Goal: Task Accomplishment & Management: Manage account settings

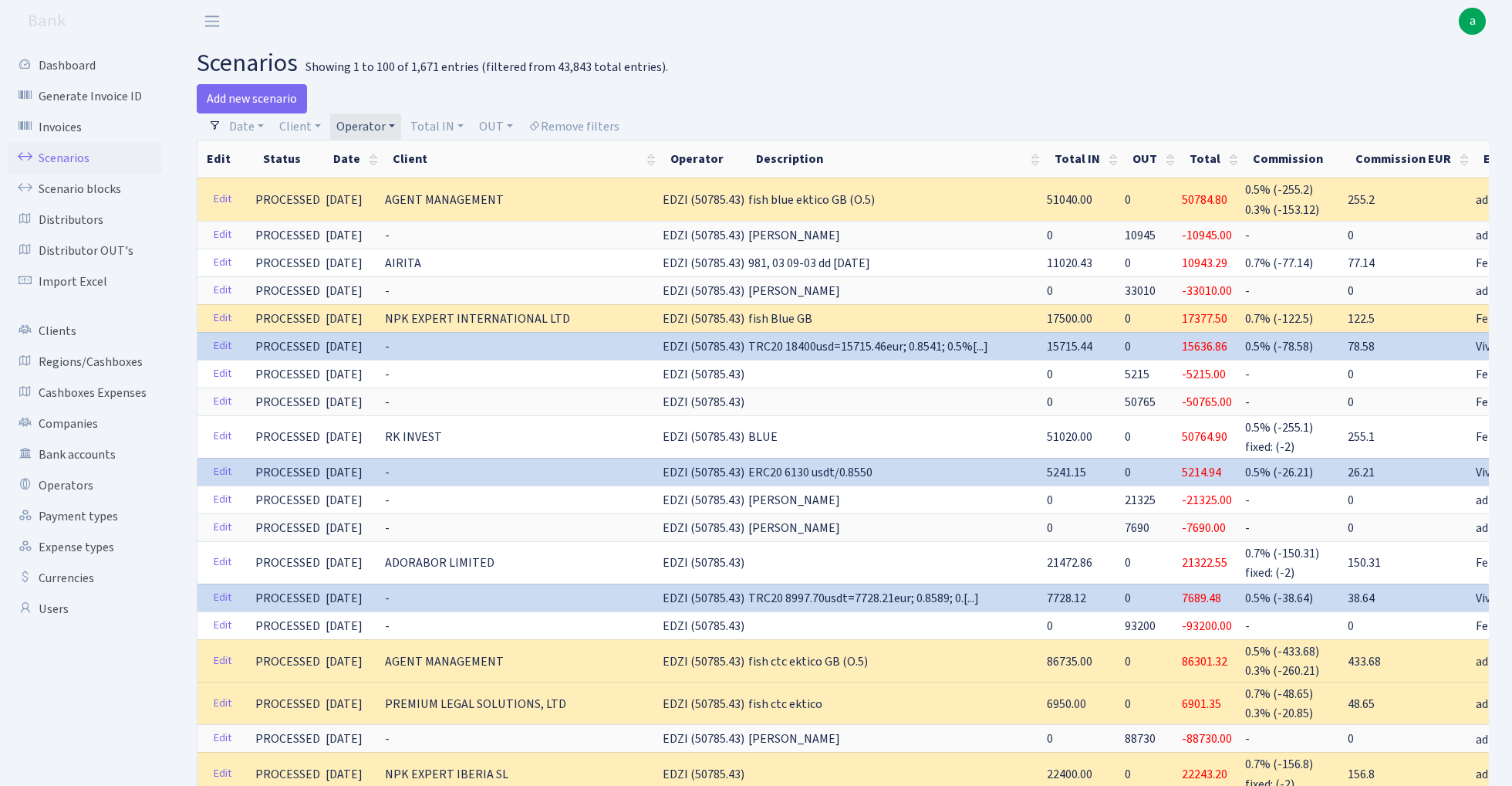
select select "100"
click at [587, 120] on link "Remove filters" at bounding box center [573, 126] width 103 height 26
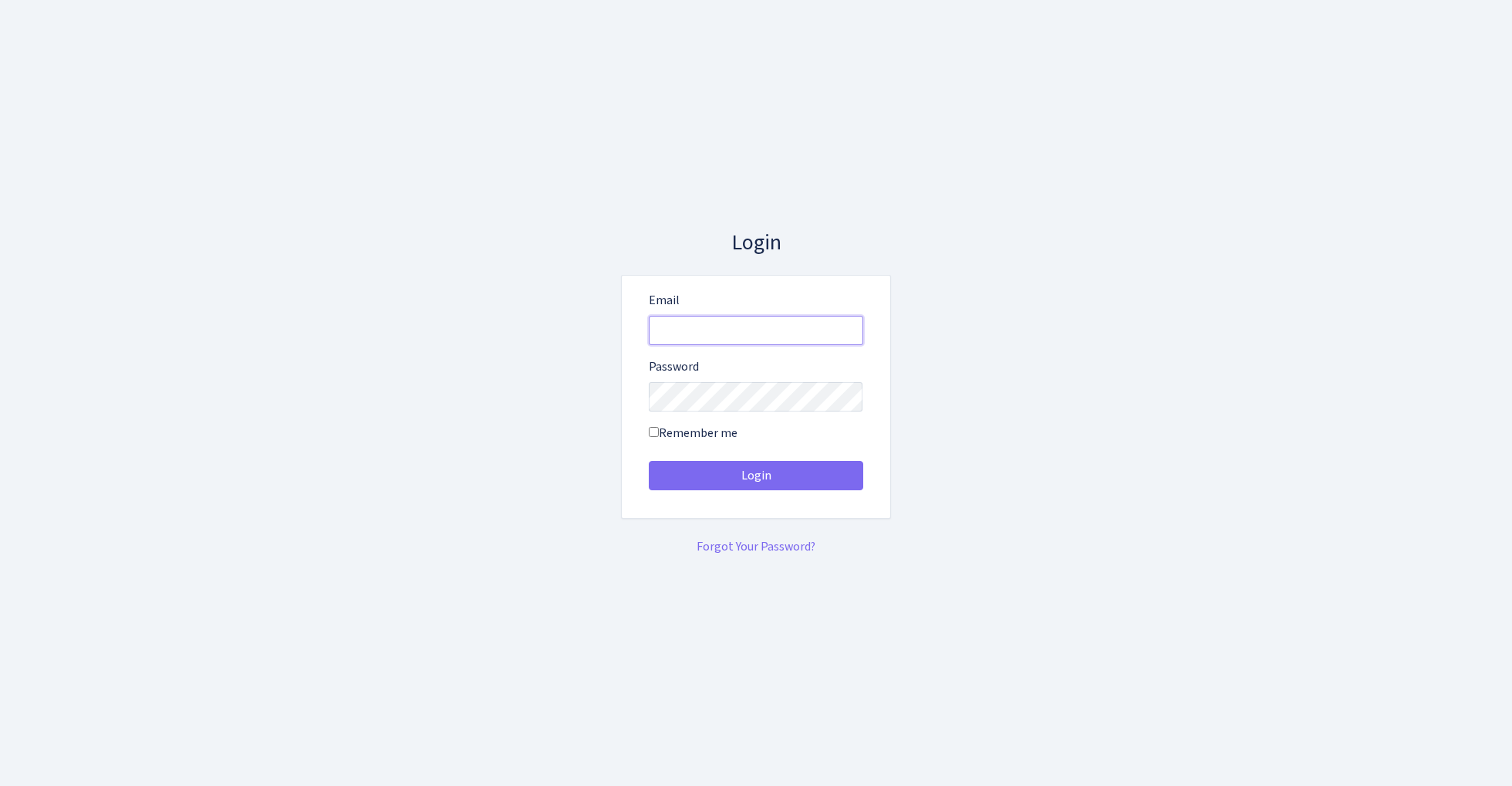
type input "[EMAIL_ADDRESS][DOMAIN_NAME]"
click at [755, 475] on button "Login" at bounding box center [756, 475] width 214 height 30
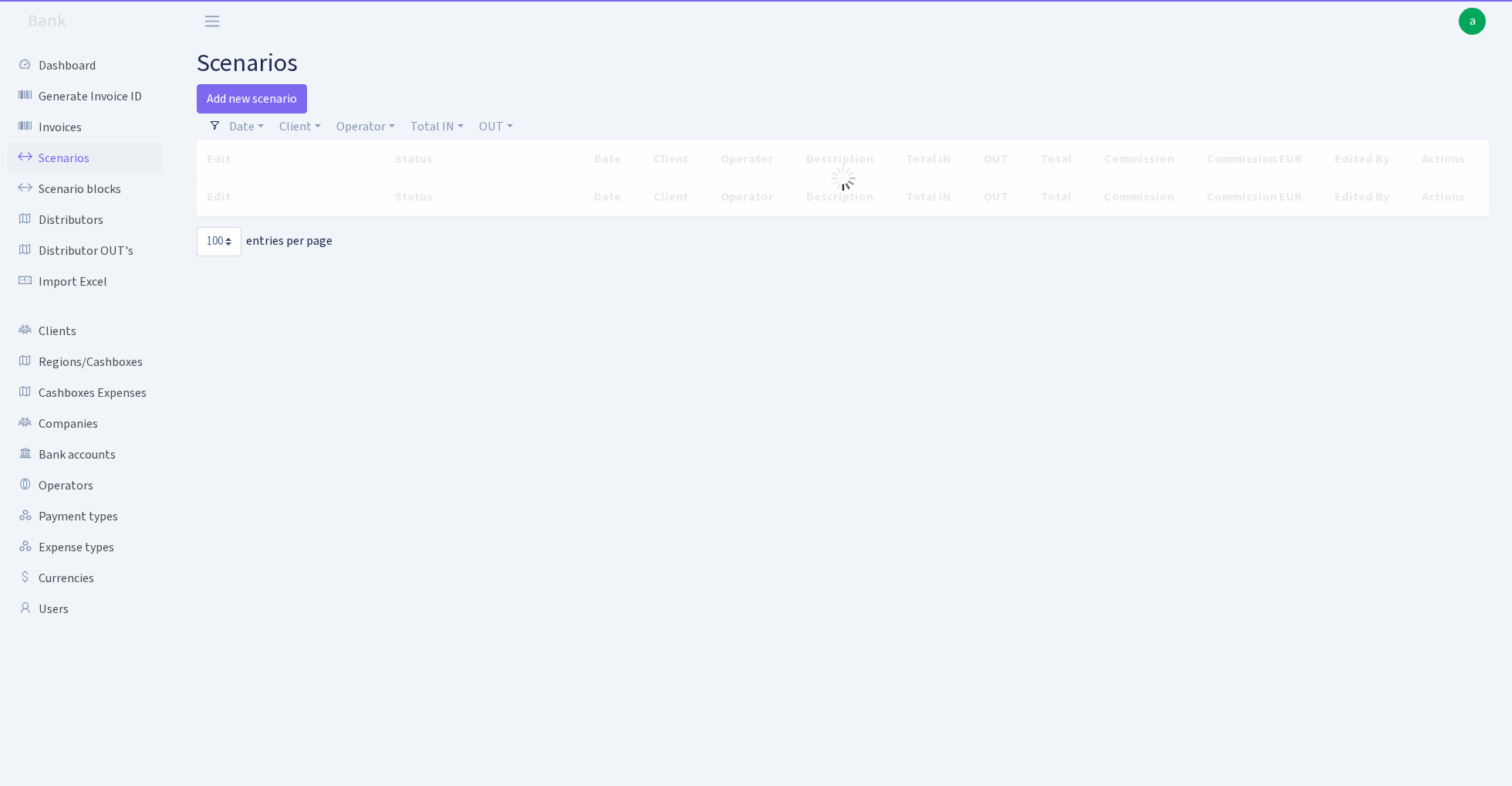
select select "100"
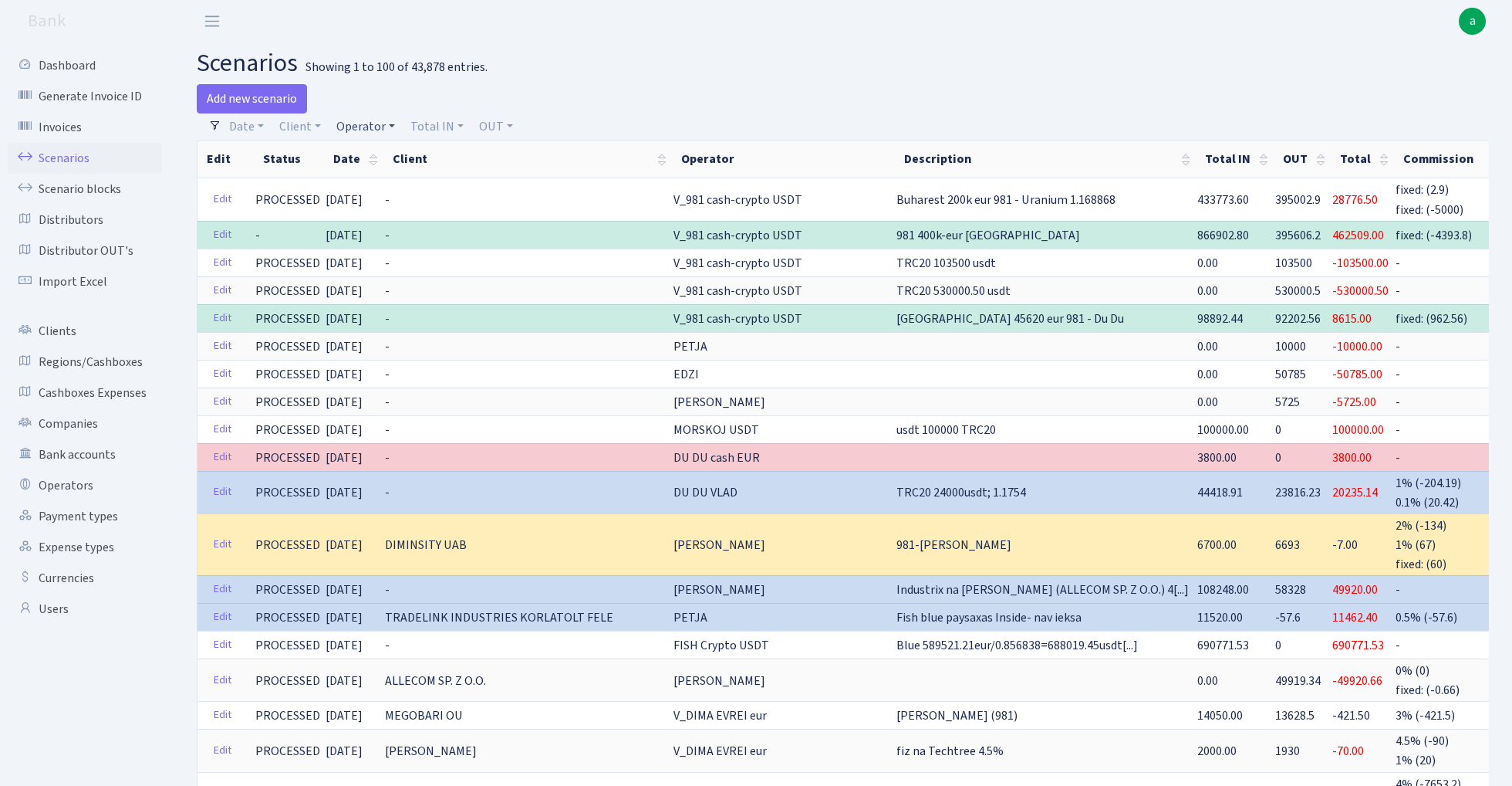
click at [359, 127] on link "Operator" at bounding box center [366, 126] width 71 height 26
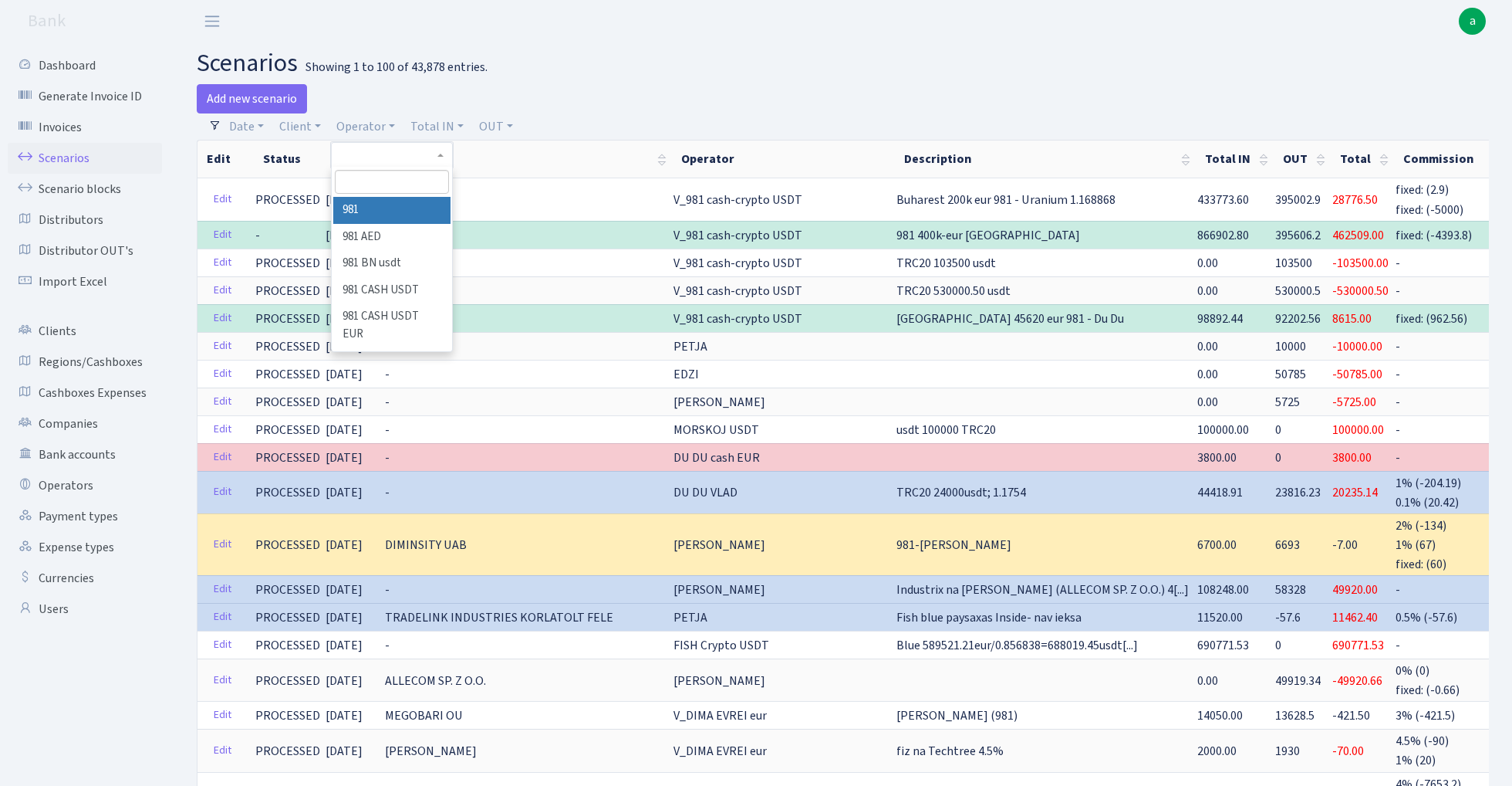
click at [408, 183] on input "search" at bounding box center [392, 182] width 113 height 24
type input "kost"
click at [406, 205] on li "[PERSON_NAME]" at bounding box center [391, 209] width 116 height 27
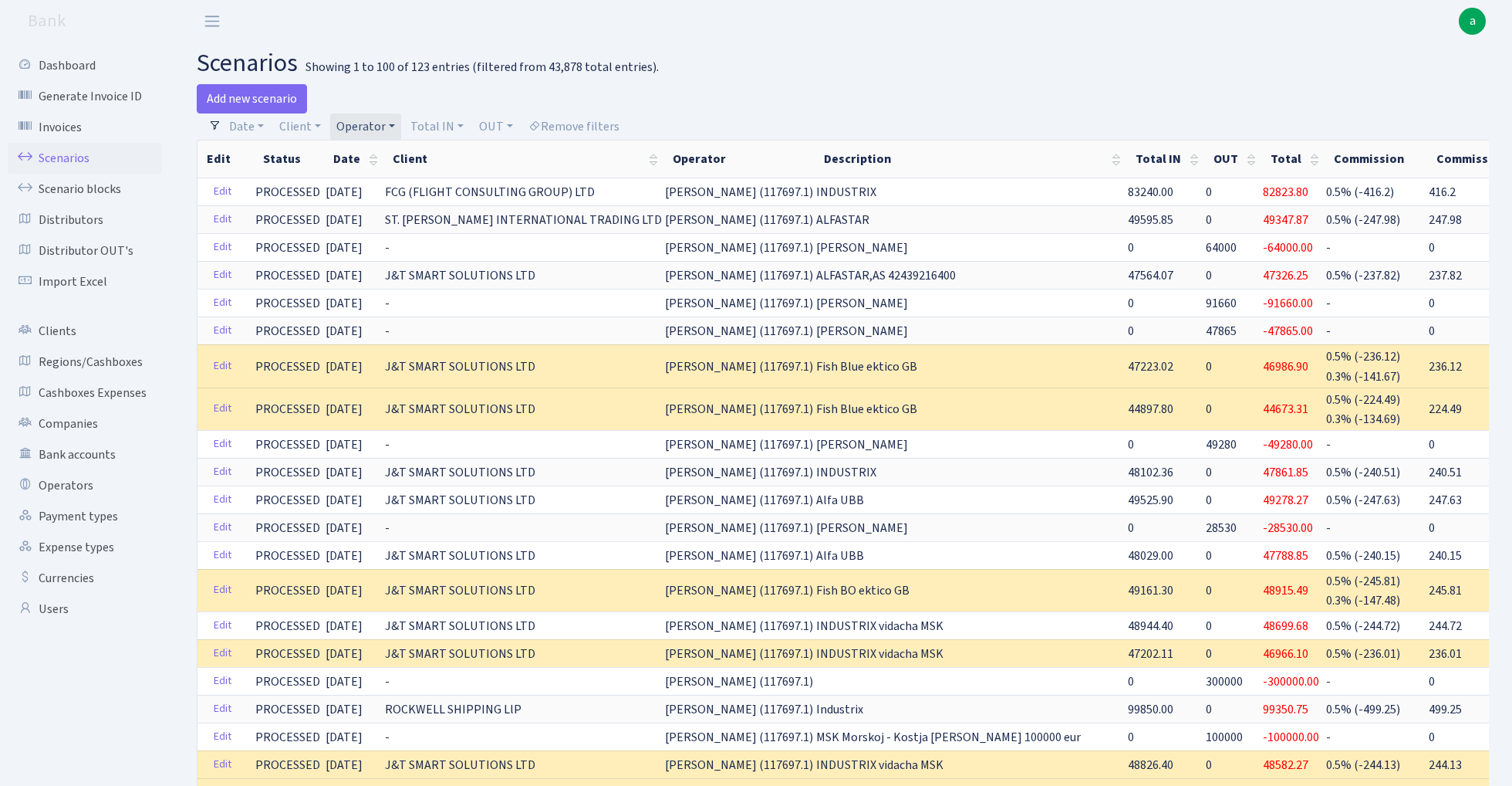
click at [361, 127] on link "Operator" at bounding box center [366, 126] width 71 height 26
click at [395, 175] on input "search" at bounding box center [392, 182] width 113 height 24
type input "petj"
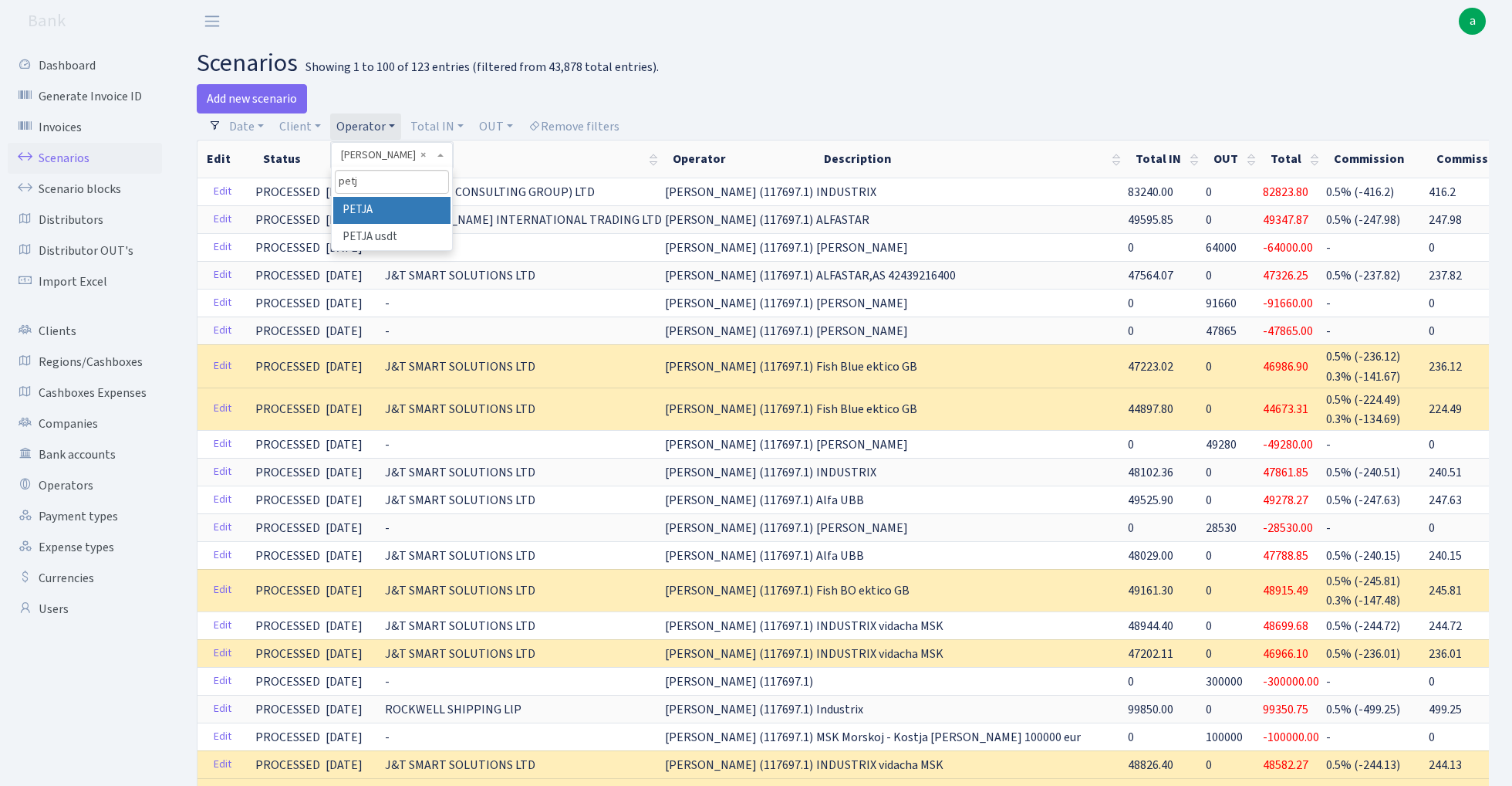
click at [400, 204] on li "PETJA" at bounding box center [391, 209] width 116 height 27
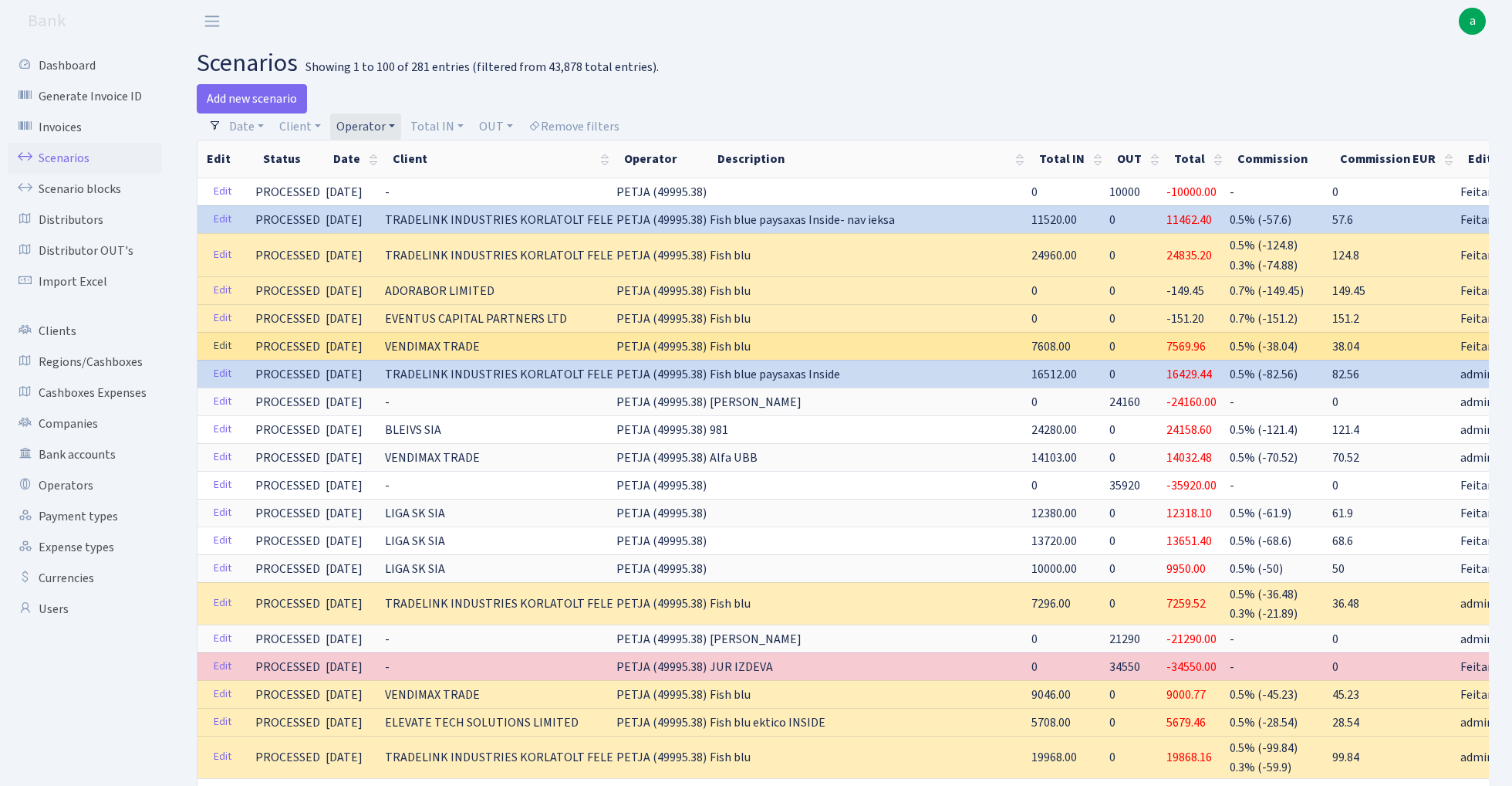
click at [224, 345] on link "Edit" at bounding box center [222, 346] width 32 height 24
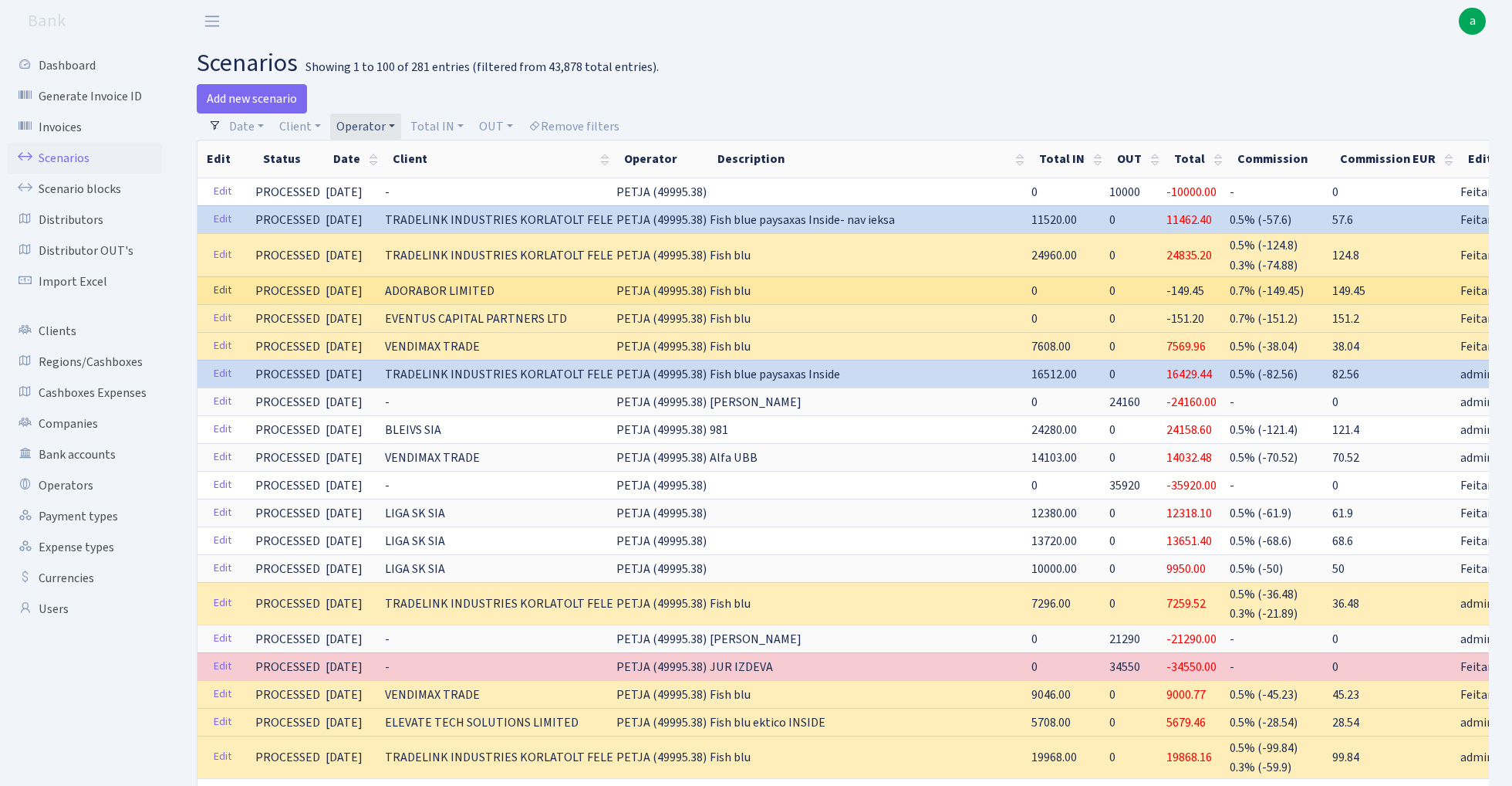
click at [222, 287] on link "Edit" at bounding box center [222, 291] width 32 height 24
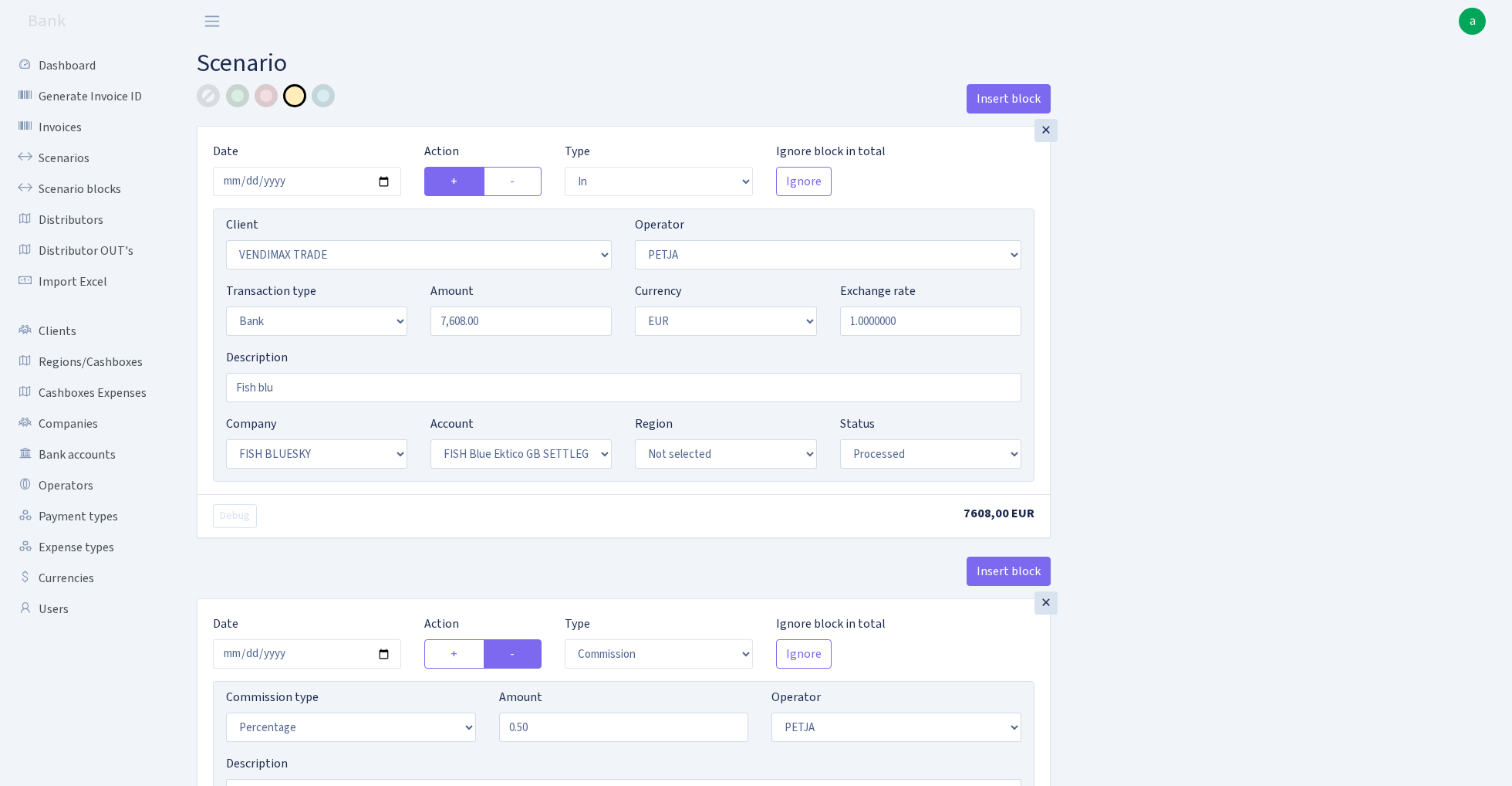
select select "in"
select select "2707"
select select "392"
select select "2"
select select "1"
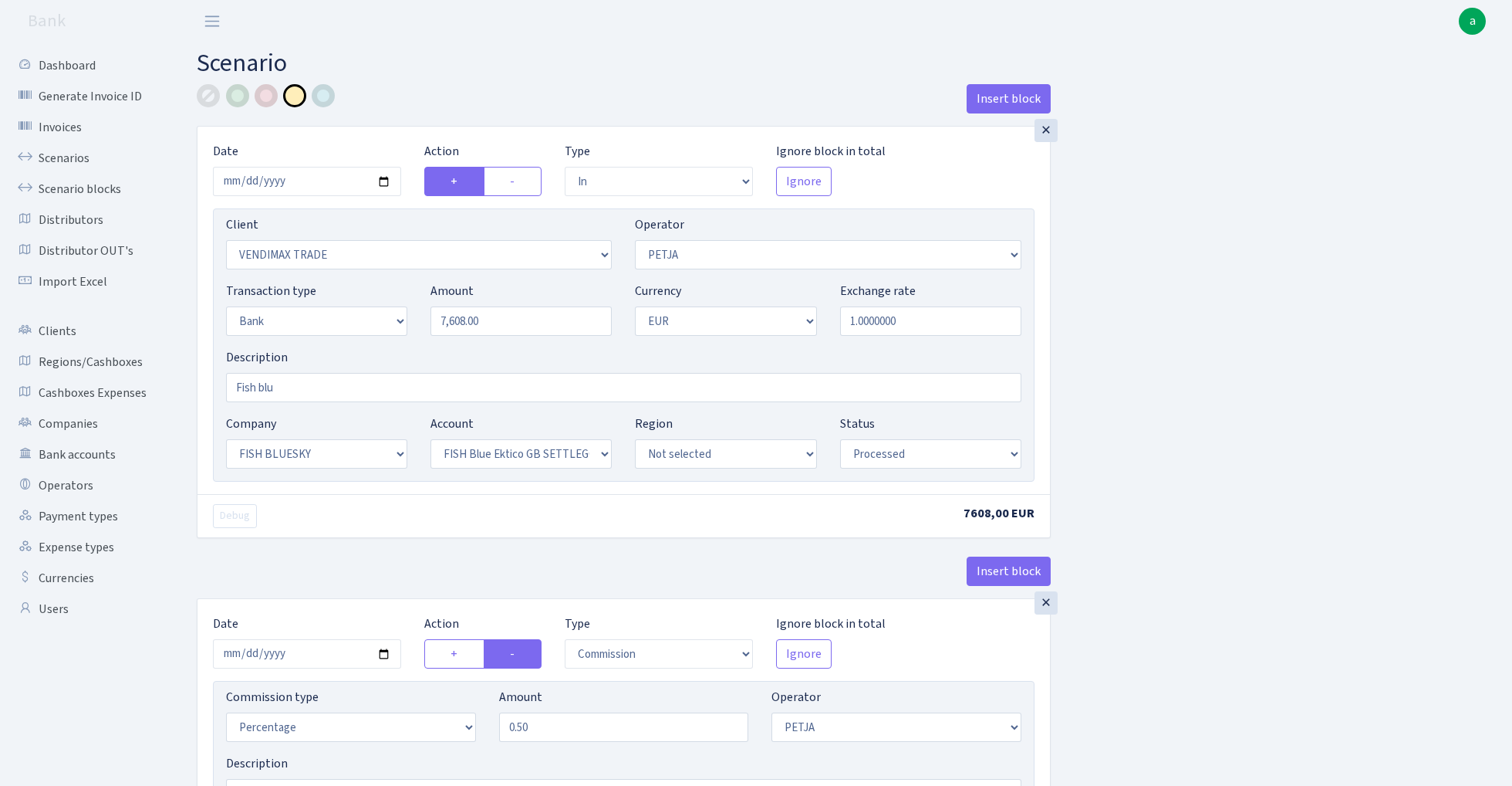
select select "23"
select select "67"
select select "processed"
select select "commission"
select select "392"
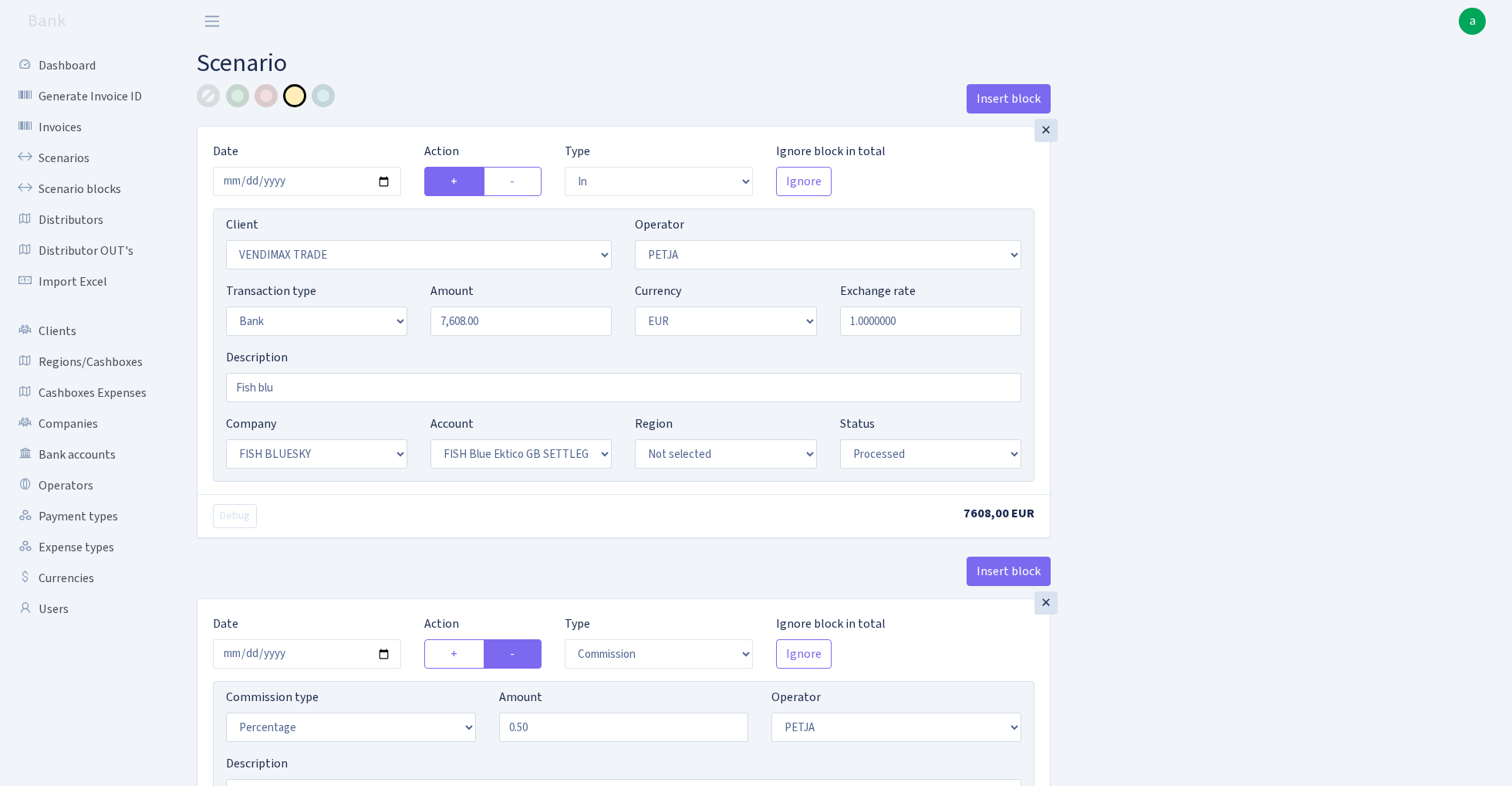
select select "processed"
select select "in"
select select "252"
select select "11"
select select "2"
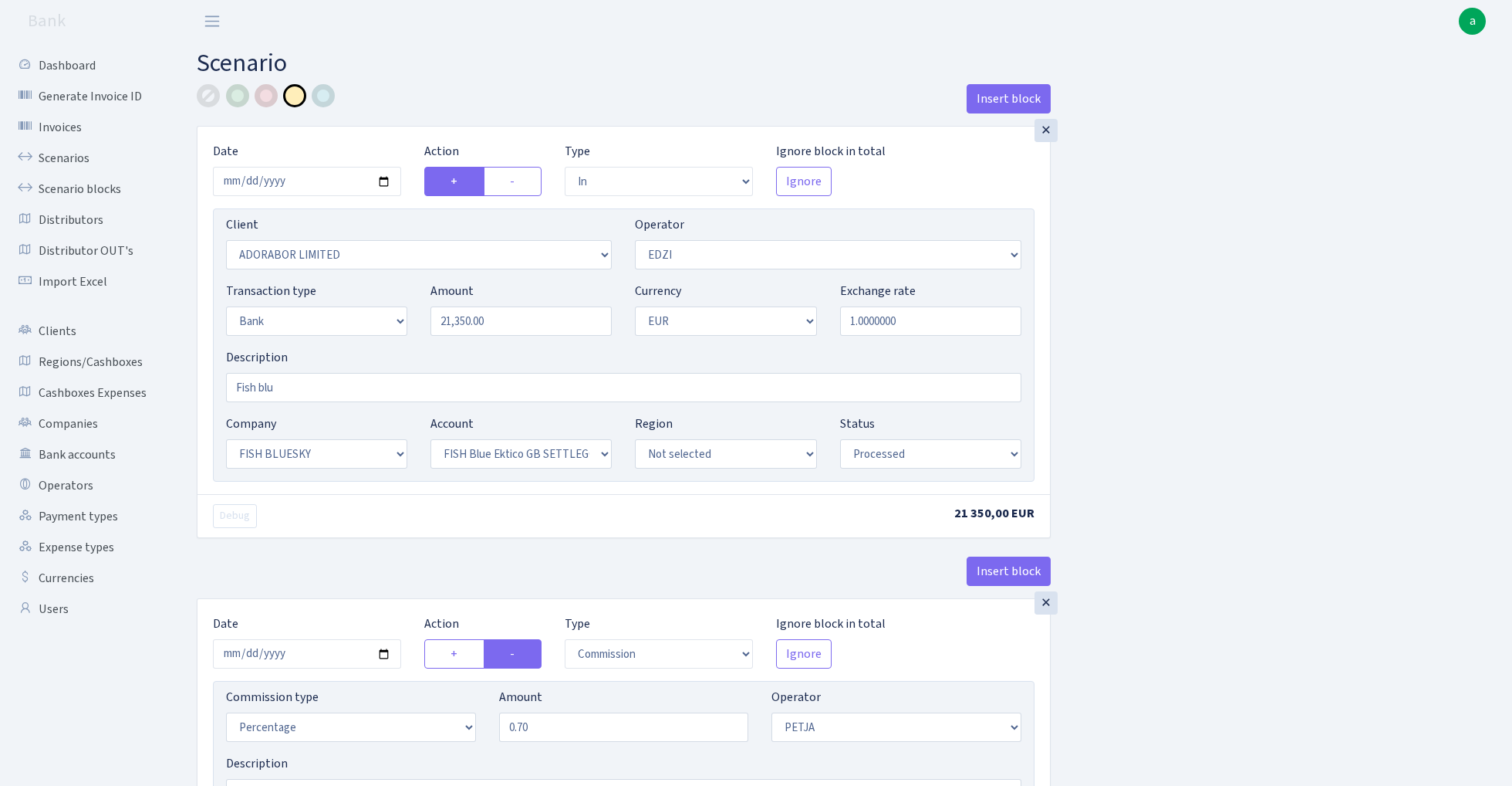
select select "1"
select select "23"
select select "67"
select select "processed"
select select "commission"
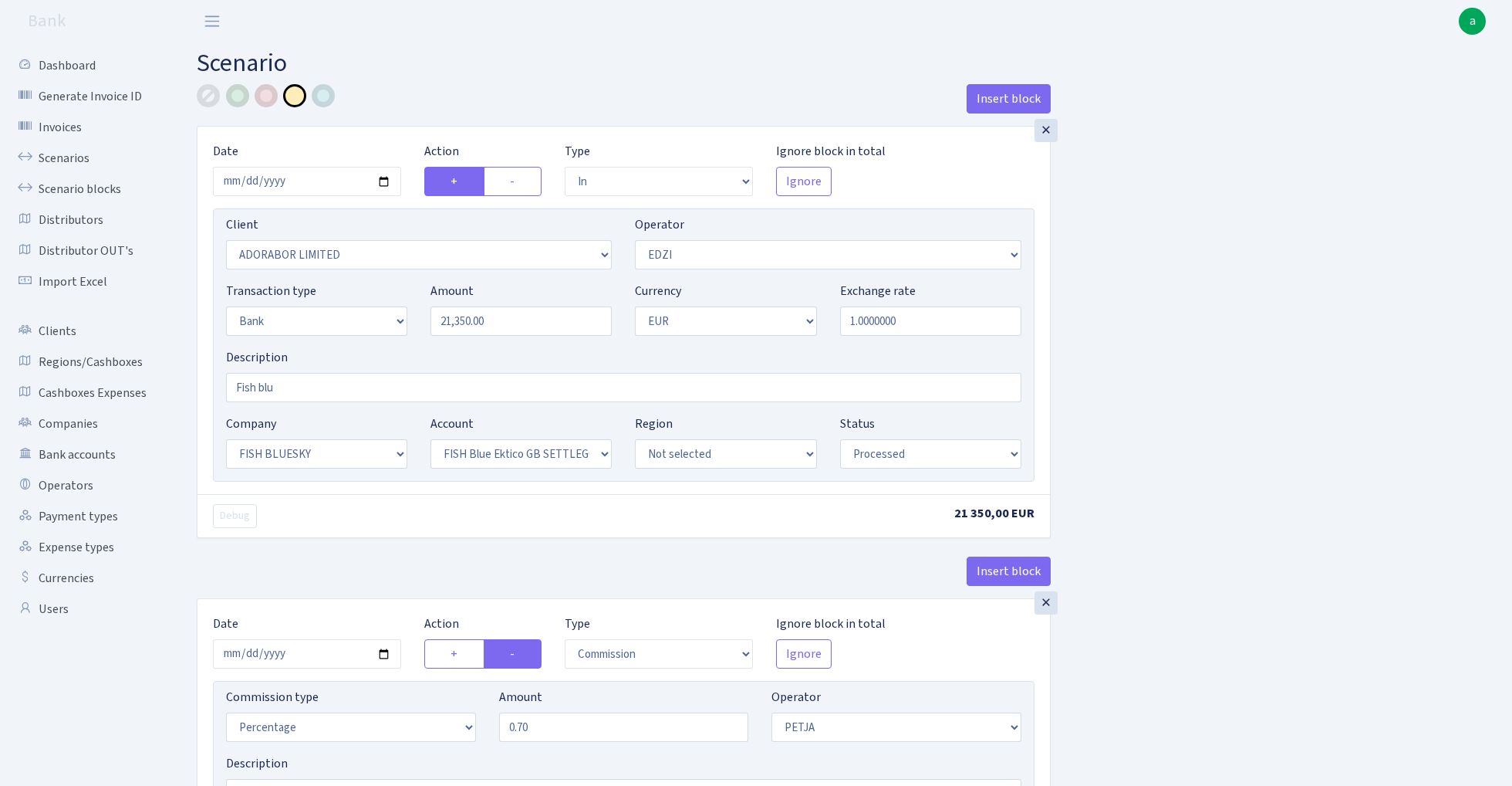
select select "392"
select select "processed"
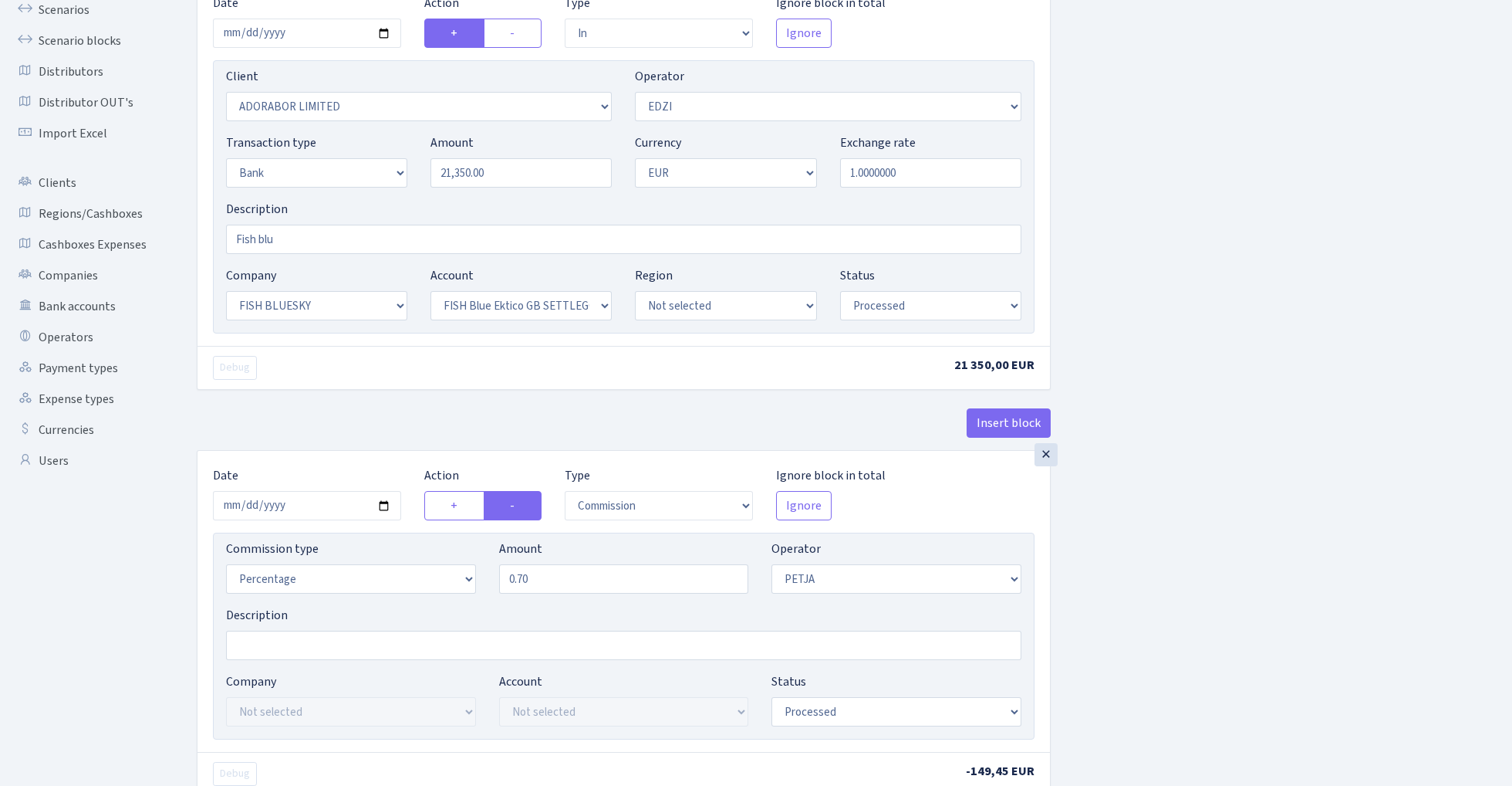
scroll to position [174, 0]
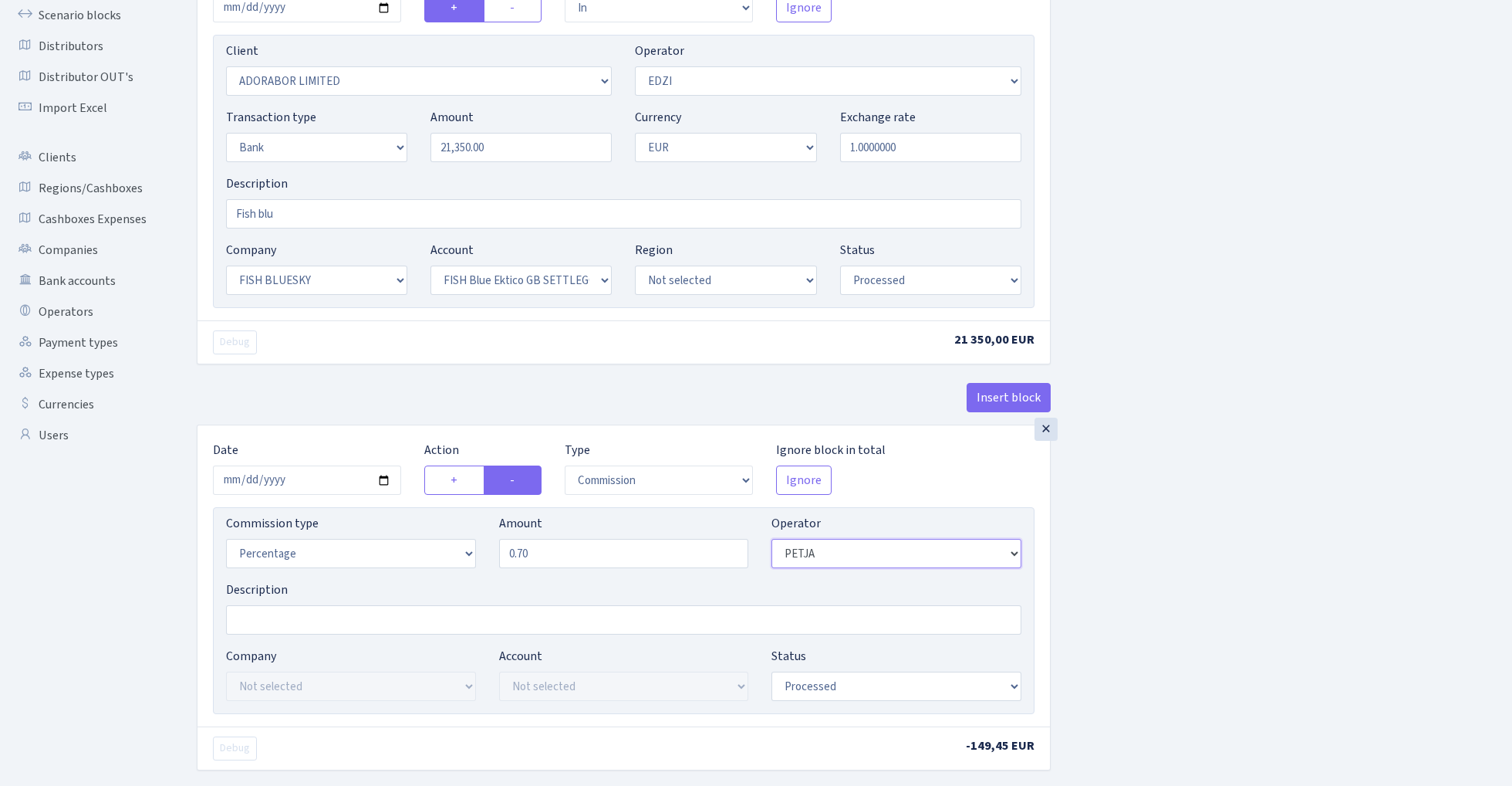
select select "11"
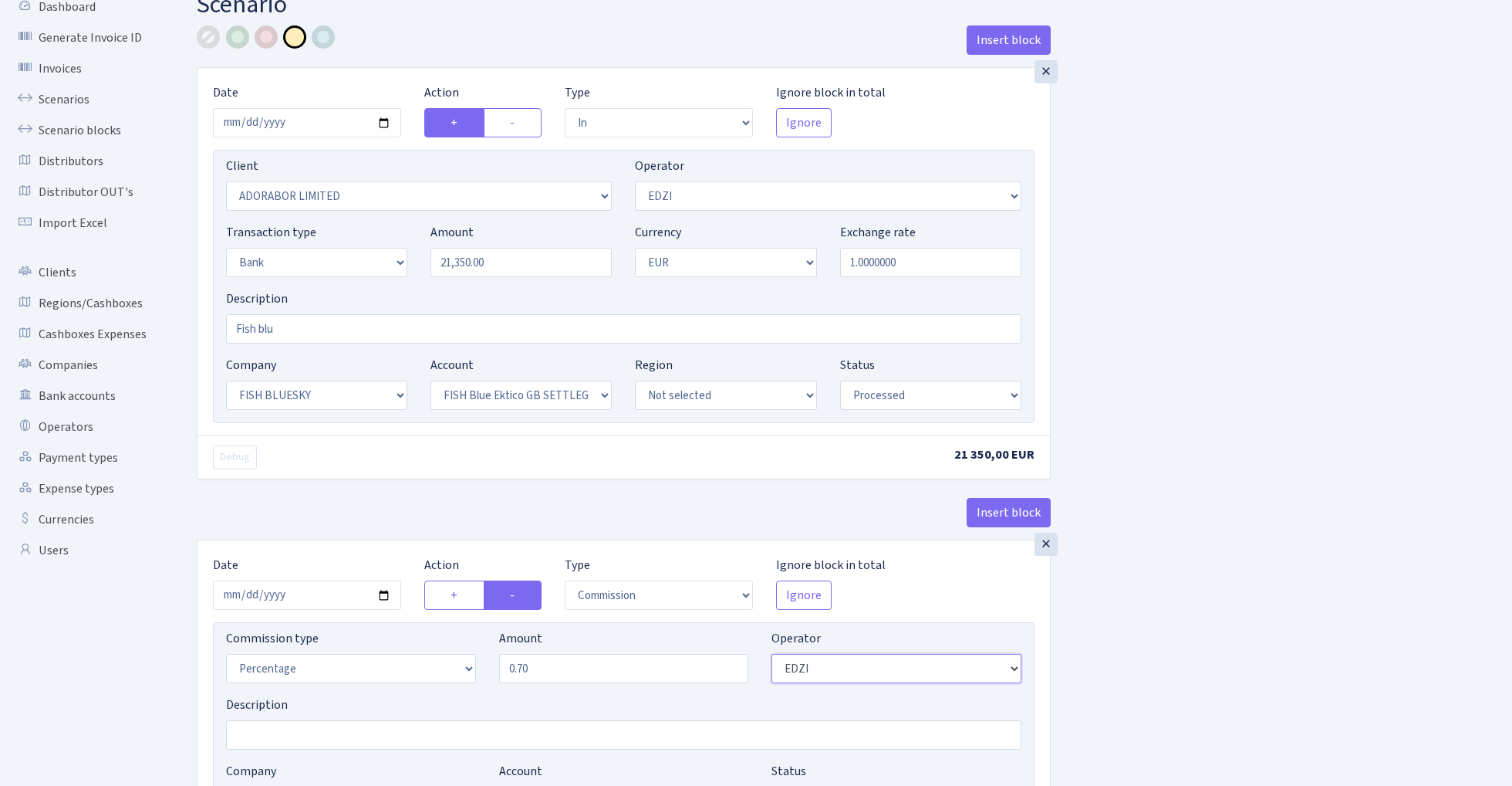
scroll to position [0, 0]
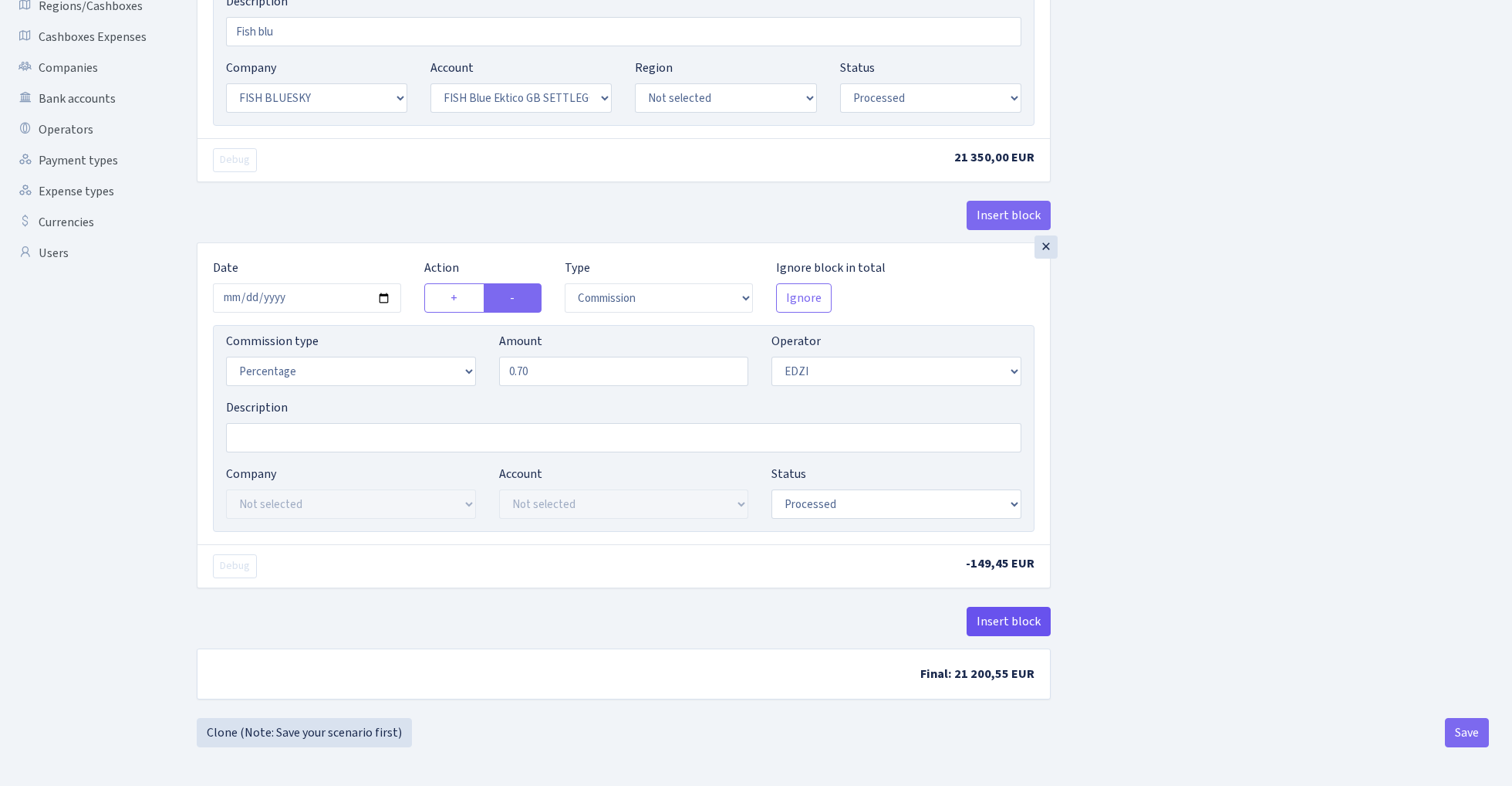
click at [1019, 616] on button "Insert block" at bounding box center [1008, 621] width 84 height 30
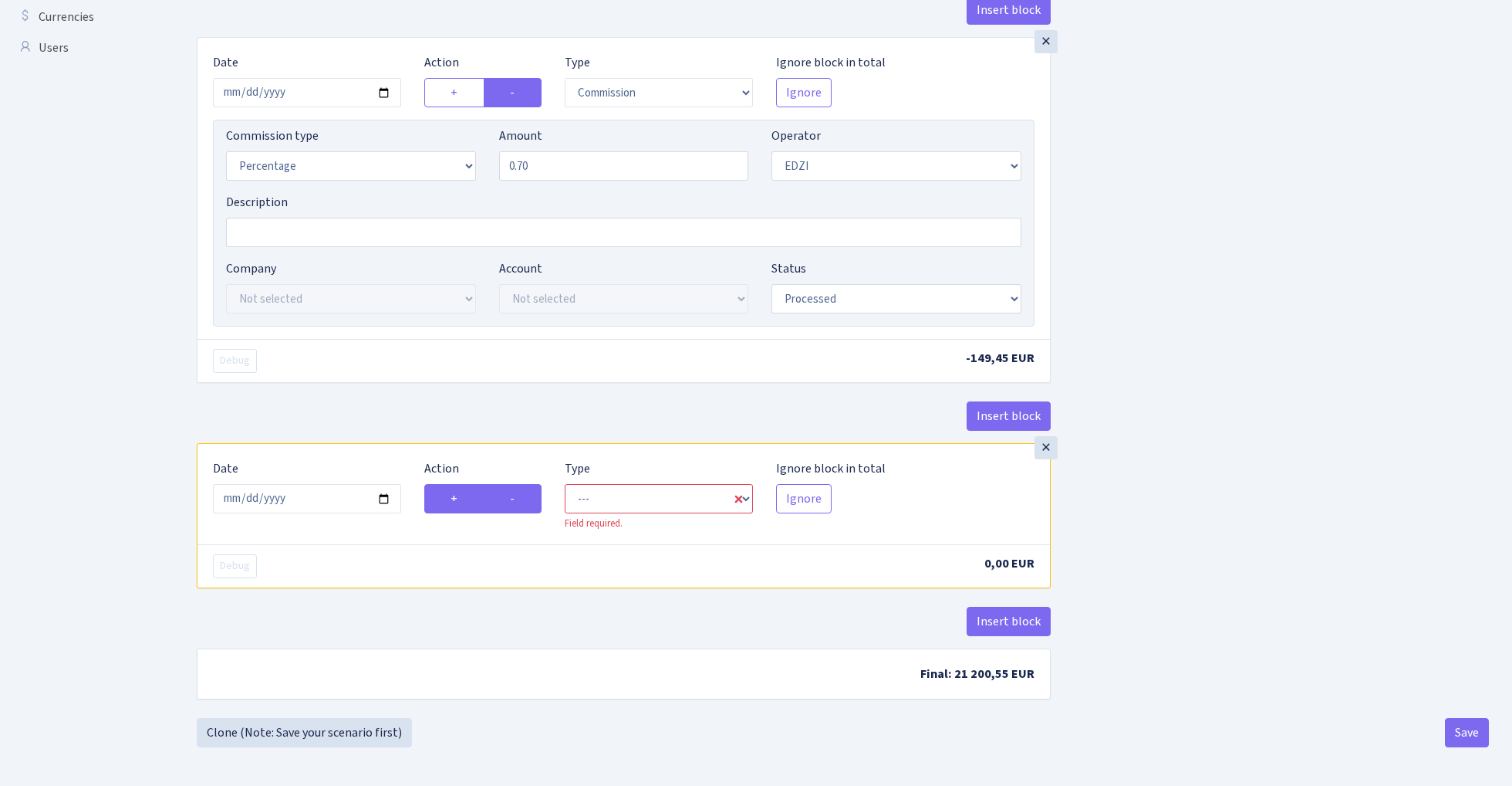
click at [522, 507] on label "-" at bounding box center [513, 499] width 58 height 30
click at [520, 499] on input "-" at bounding box center [515, 494] width 10 height 10
radio input "true"
radio input "false"
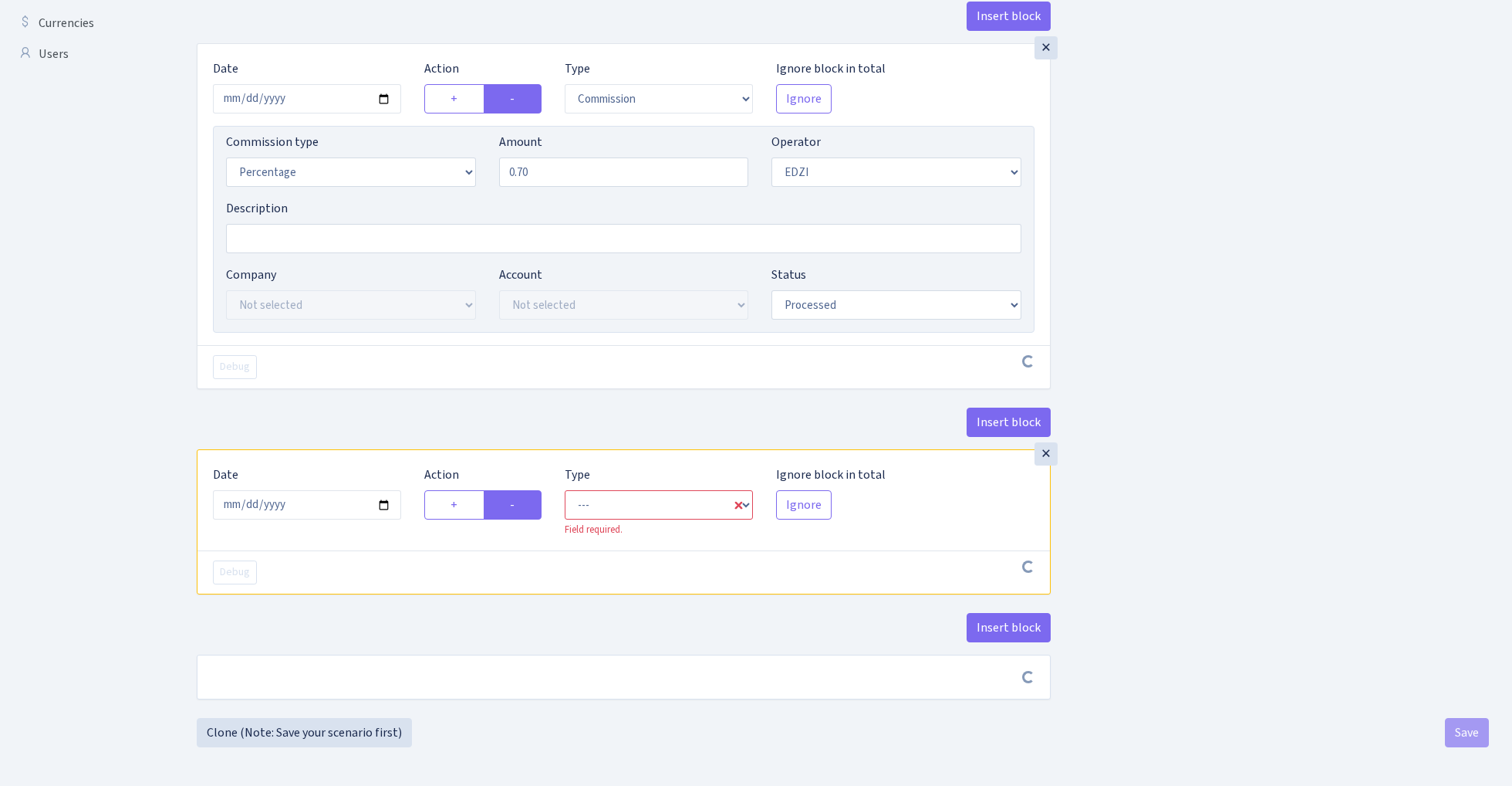
scroll to position [560, 0]
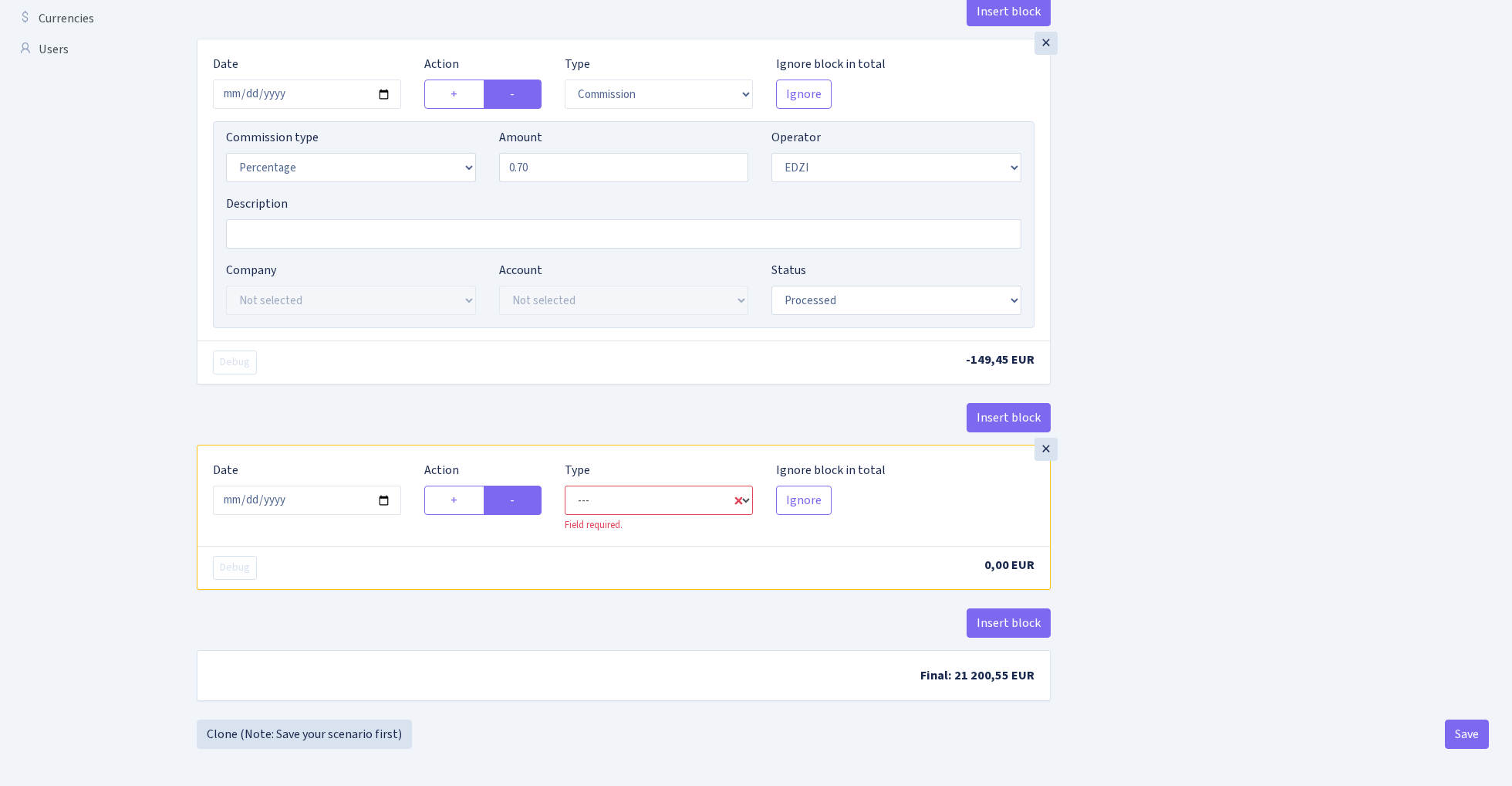
select select "commission"
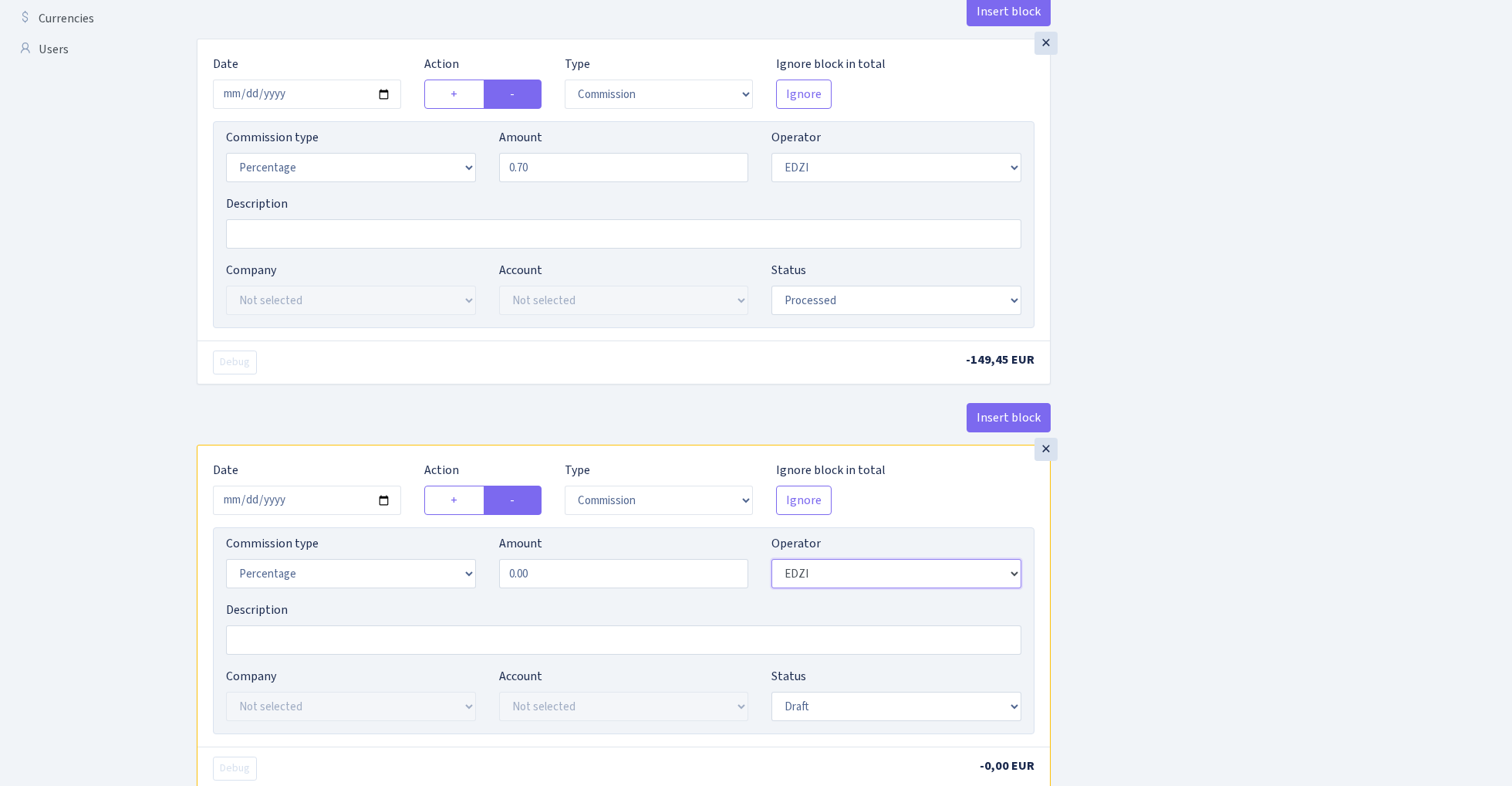
select select "1"
click at [565, 580] on input "0.00" at bounding box center [624, 574] width 250 height 30
type input "0.30"
click at [1109, 561] on div "Insert block × Date 2025-09-05 Action + - Type --- In Out Commission Field requ…" at bounding box center [843, 222] width 1316 height 1395
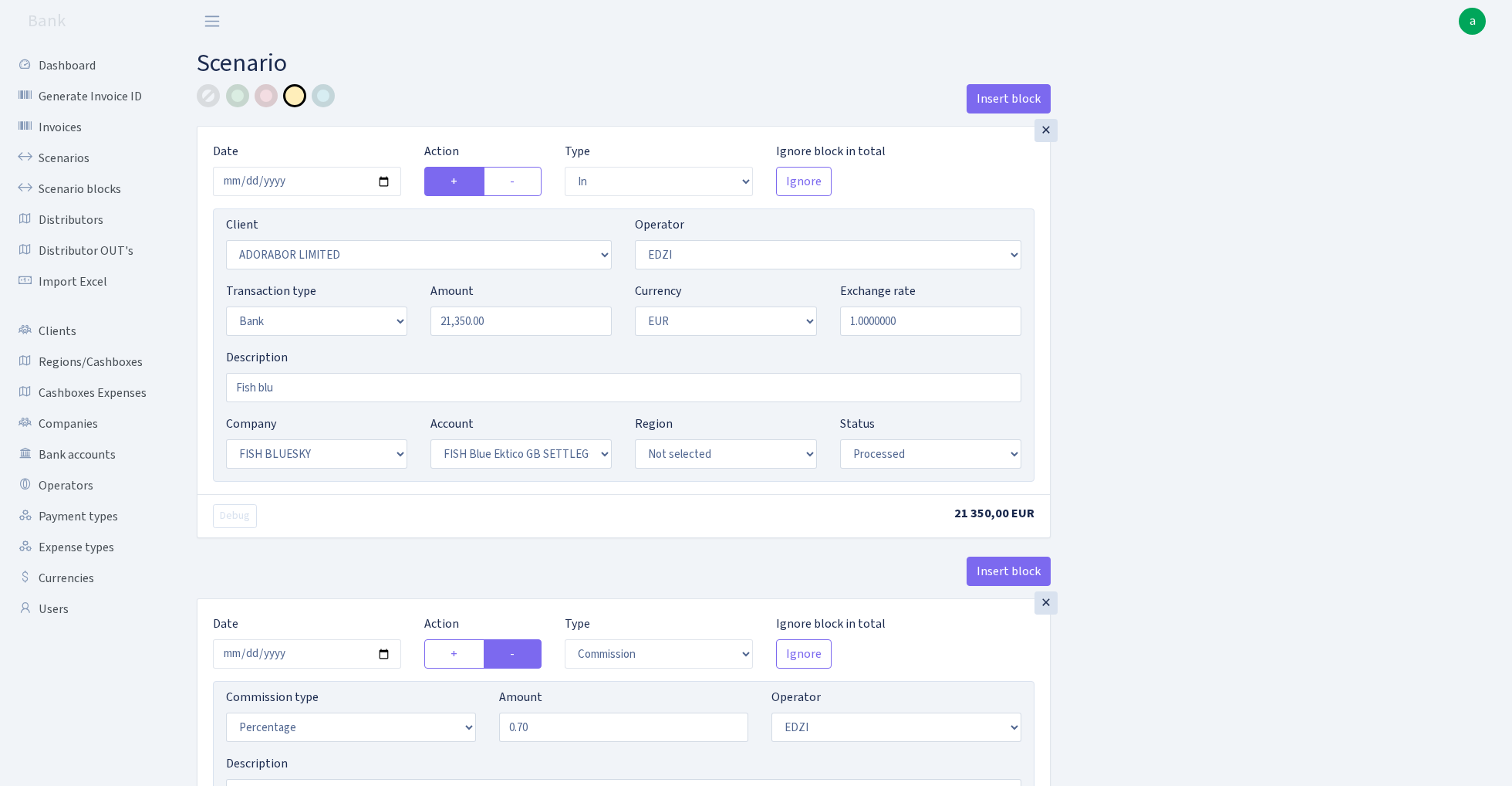
scroll to position [0, 0]
select select "202"
click at [347, 384] on input "Fish blu" at bounding box center [624, 388] width 796 height 30
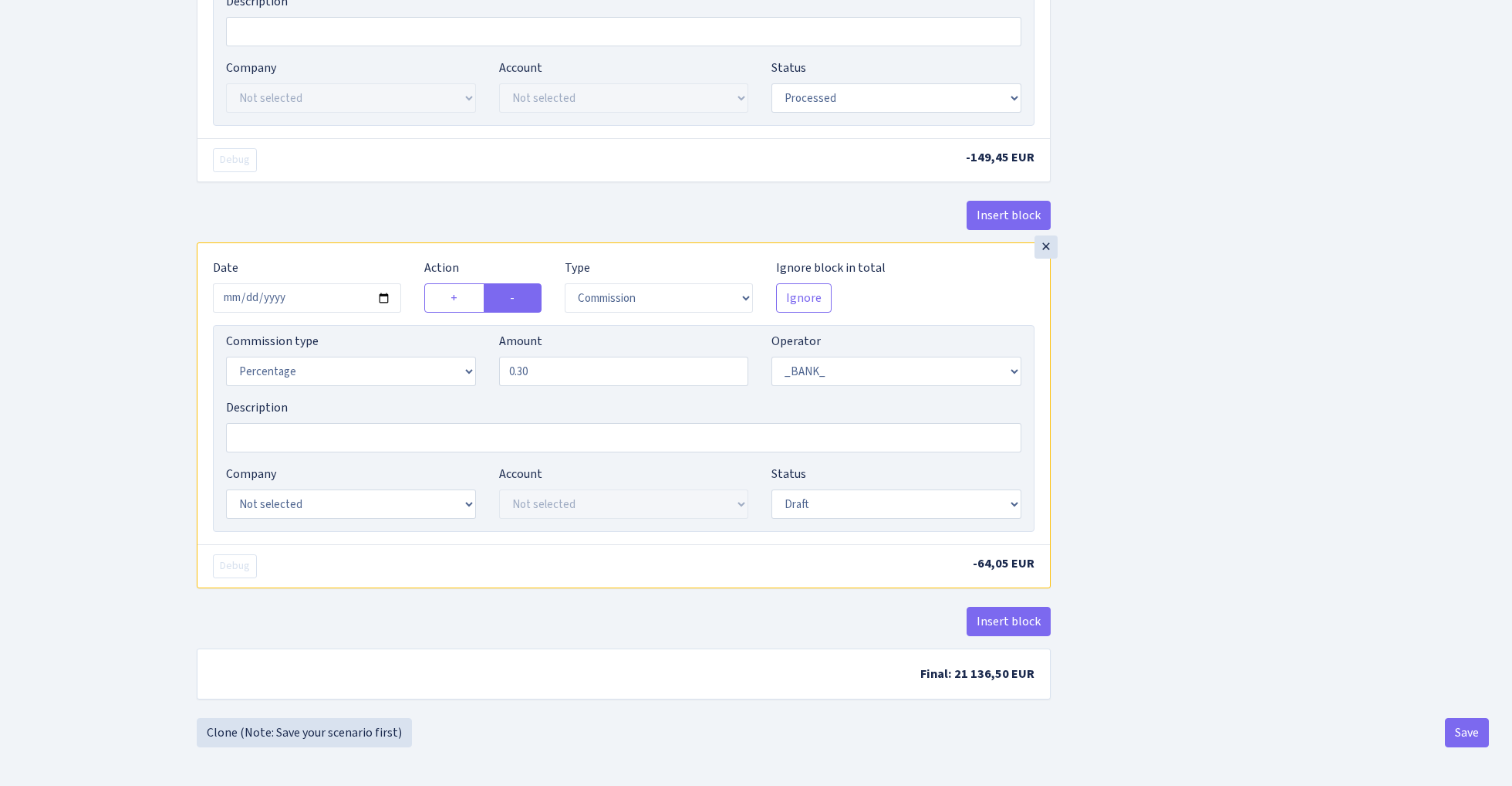
scroll to position [769, 0]
type input "Fish blu ektico"
select select "23"
click at [655, 484] on div "Account Not selected FISH Blue Ektico GB SETTLEGO SOLUTIONS LTD FISH Blue Paysa…" at bounding box center [624, 491] width 250 height 54
select select "67"
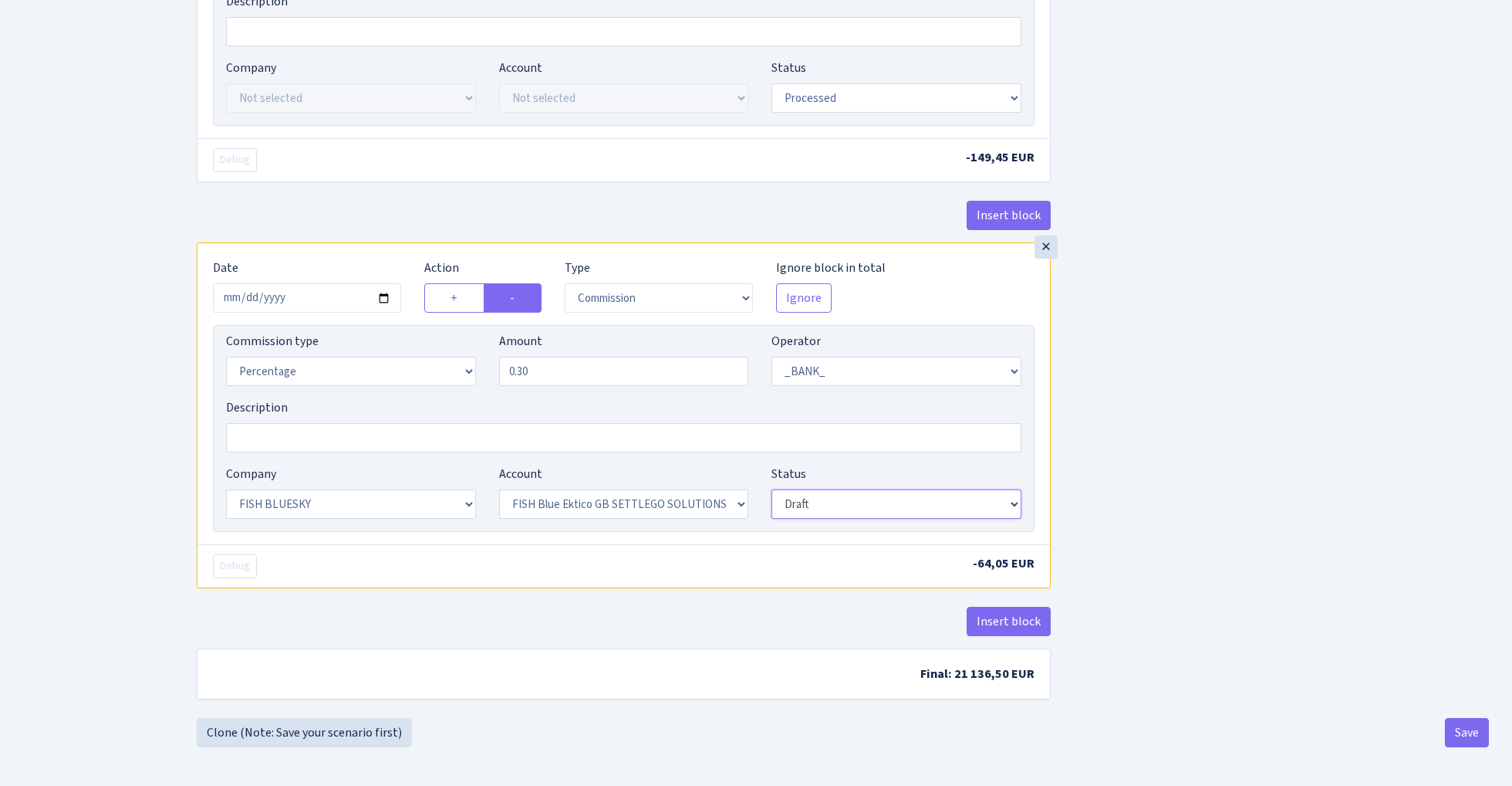
select select "processed"
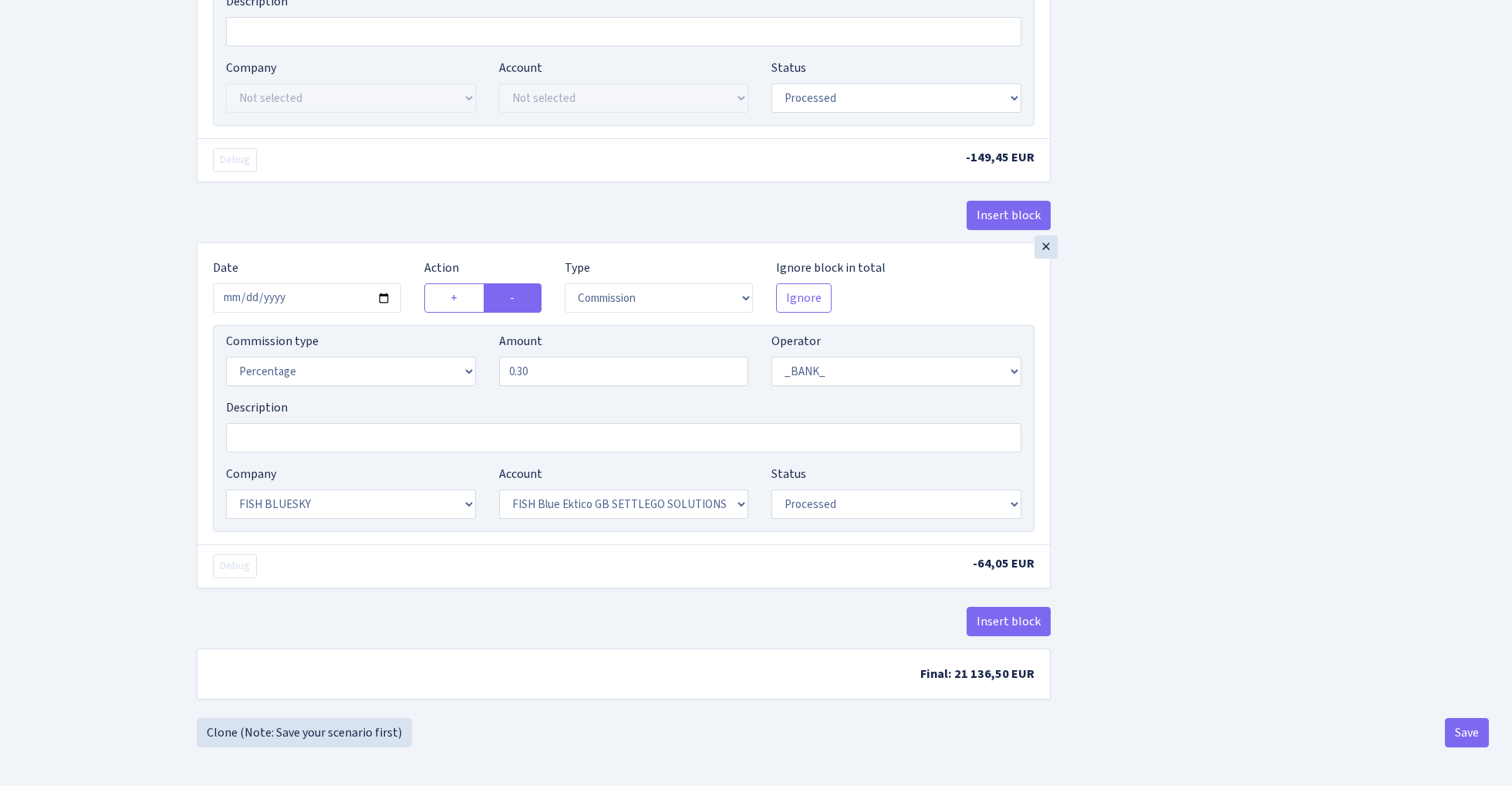
click at [1129, 461] on div "Insert block × Date 2025-09-05 Action + - Type --- In Out Commission Field requ…" at bounding box center [843, 20] width 1316 height 1395
click at [1469, 730] on button "Save" at bounding box center [1467, 732] width 44 height 30
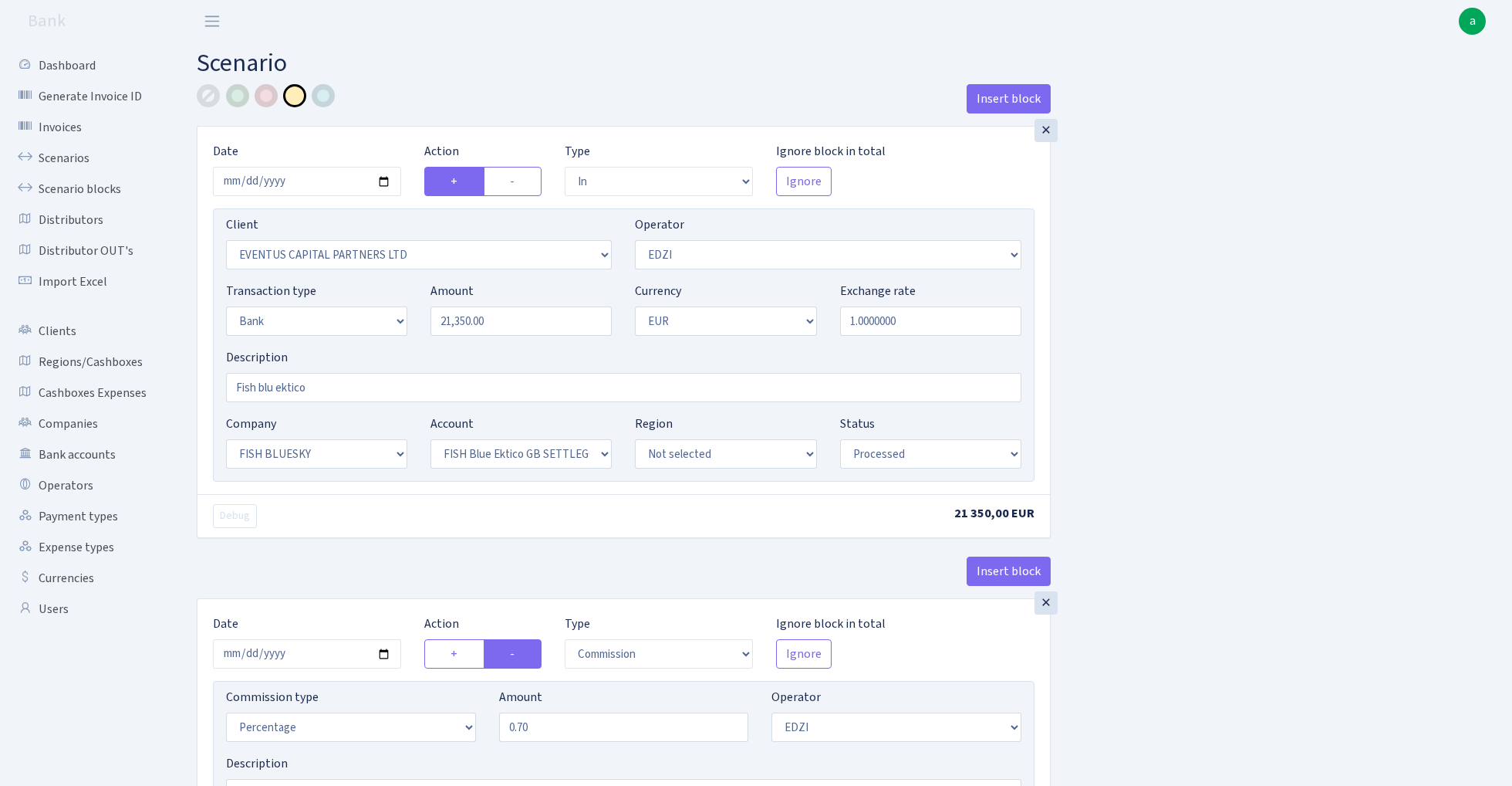
select select "in"
select select "202"
select select "11"
select select "2"
select select "1"
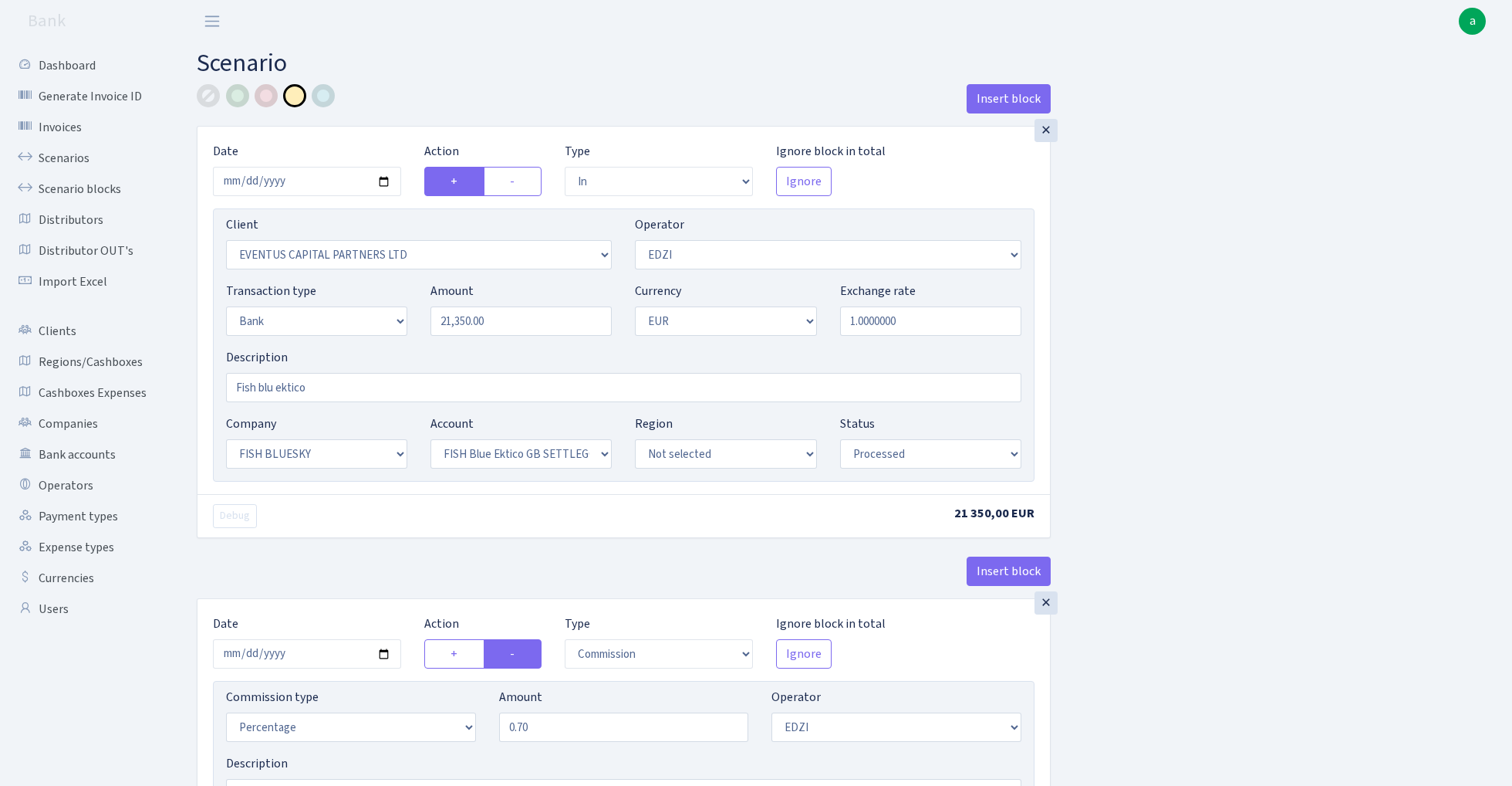
select select "23"
select select "67"
select select "processed"
select select "commission"
select select "11"
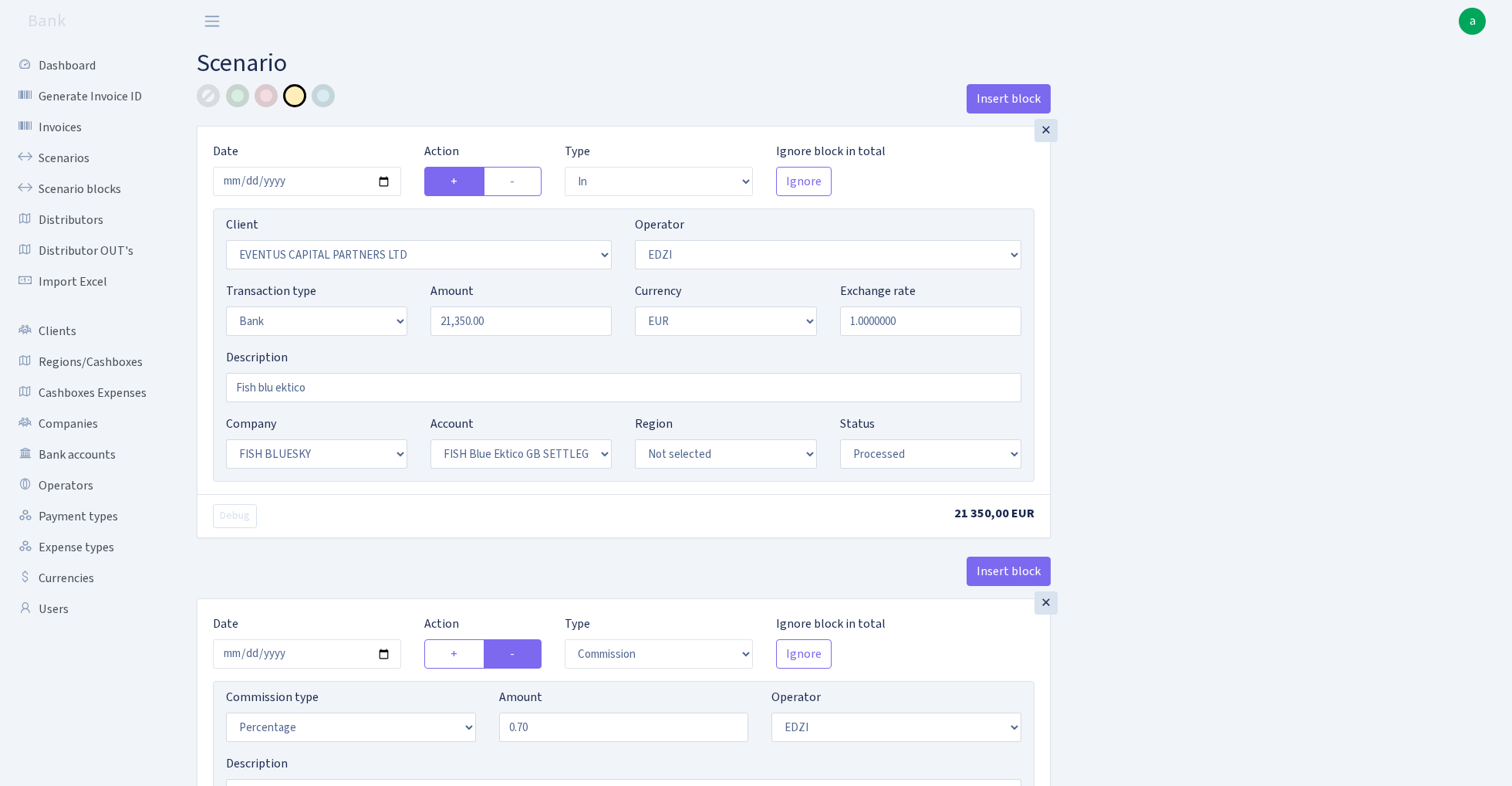
select select "processed"
select select "commission"
select select "1"
select select "23"
select select "67"
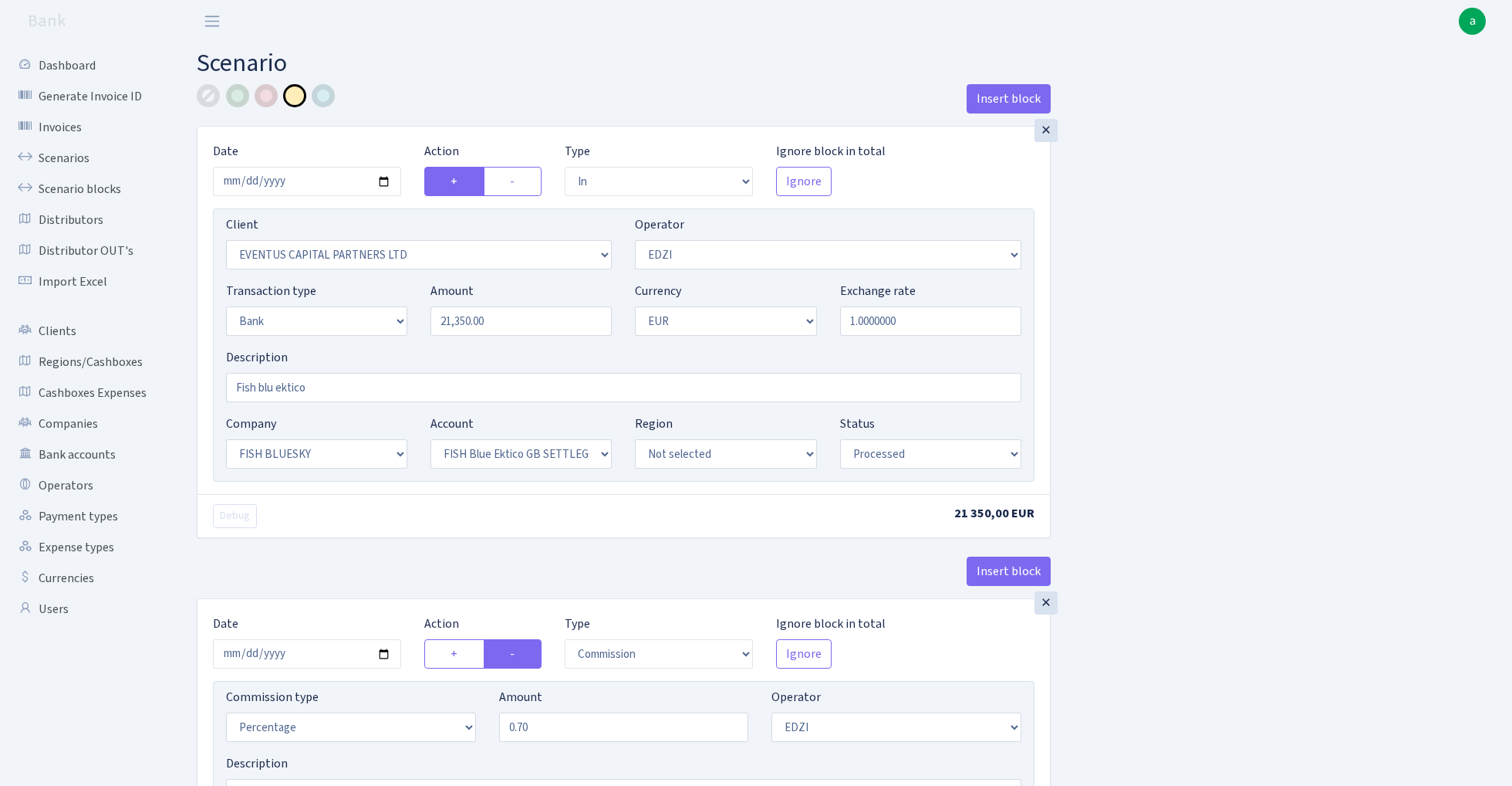
select select "processed"
click at [47, 158] on link "Scenarios" at bounding box center [85, 158] width 155 height 31
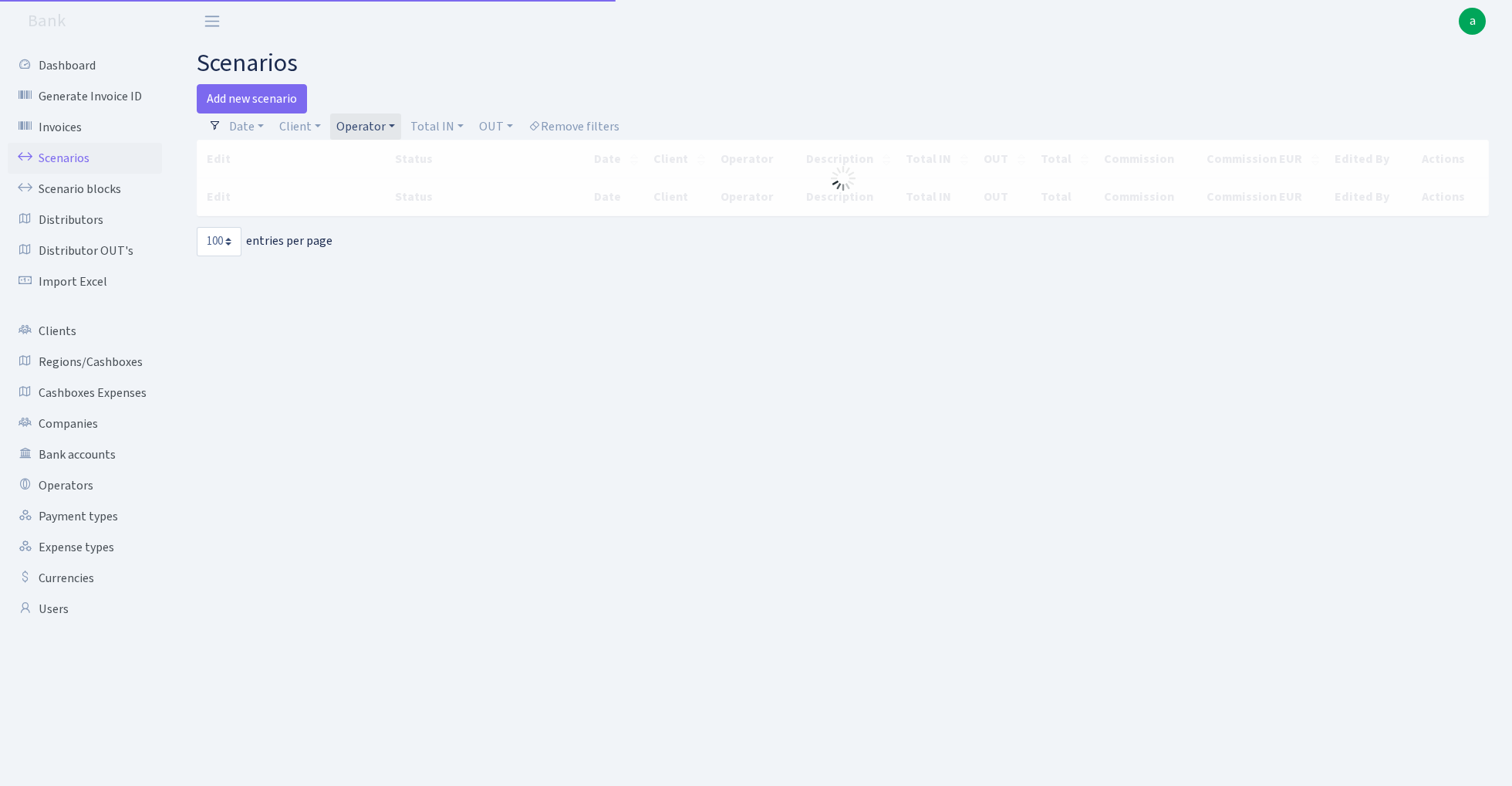
select select "100"
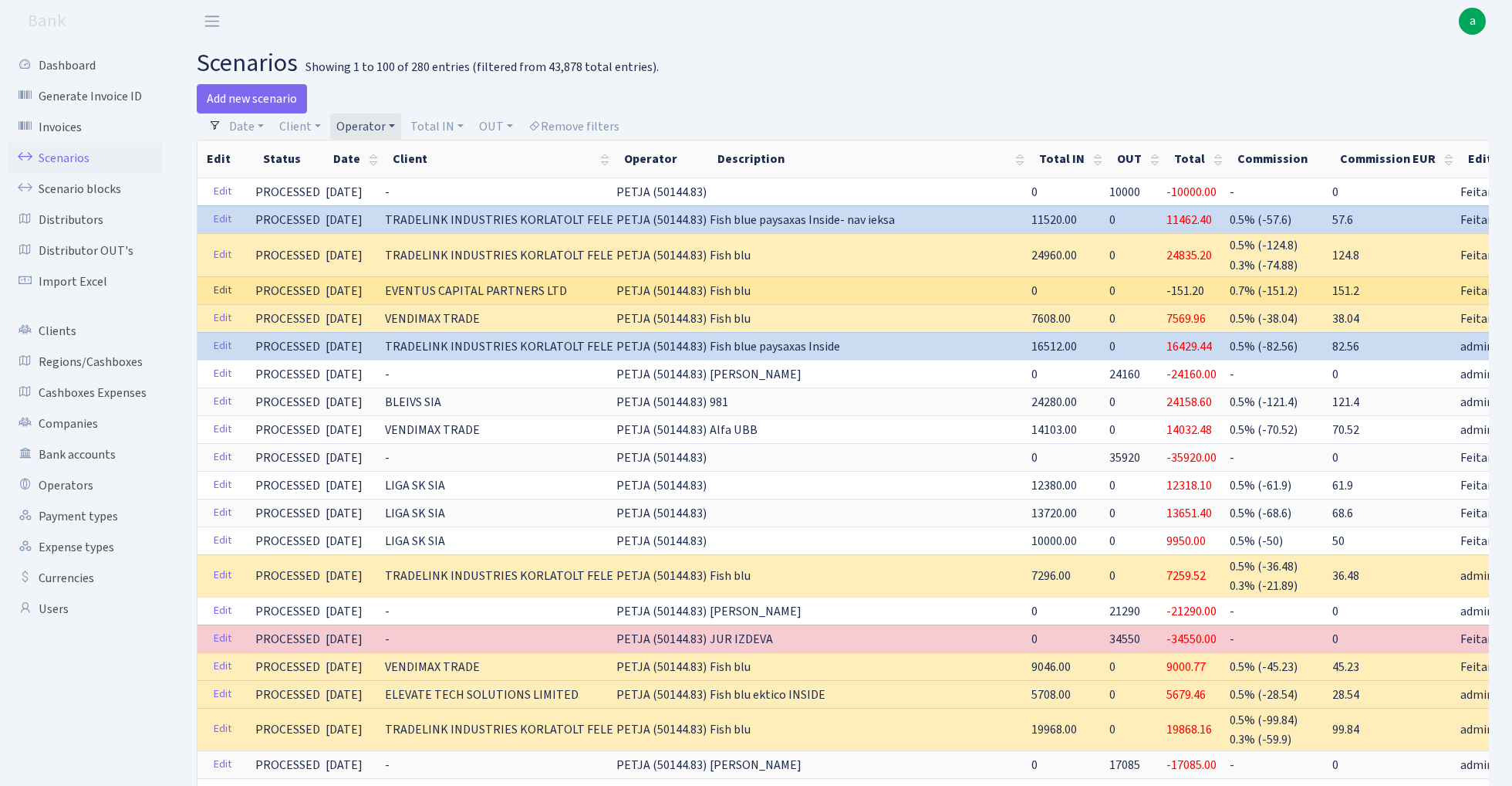
click at [220, 290] on link "Edit" at bounding box center [222, 291] width 32 height 24
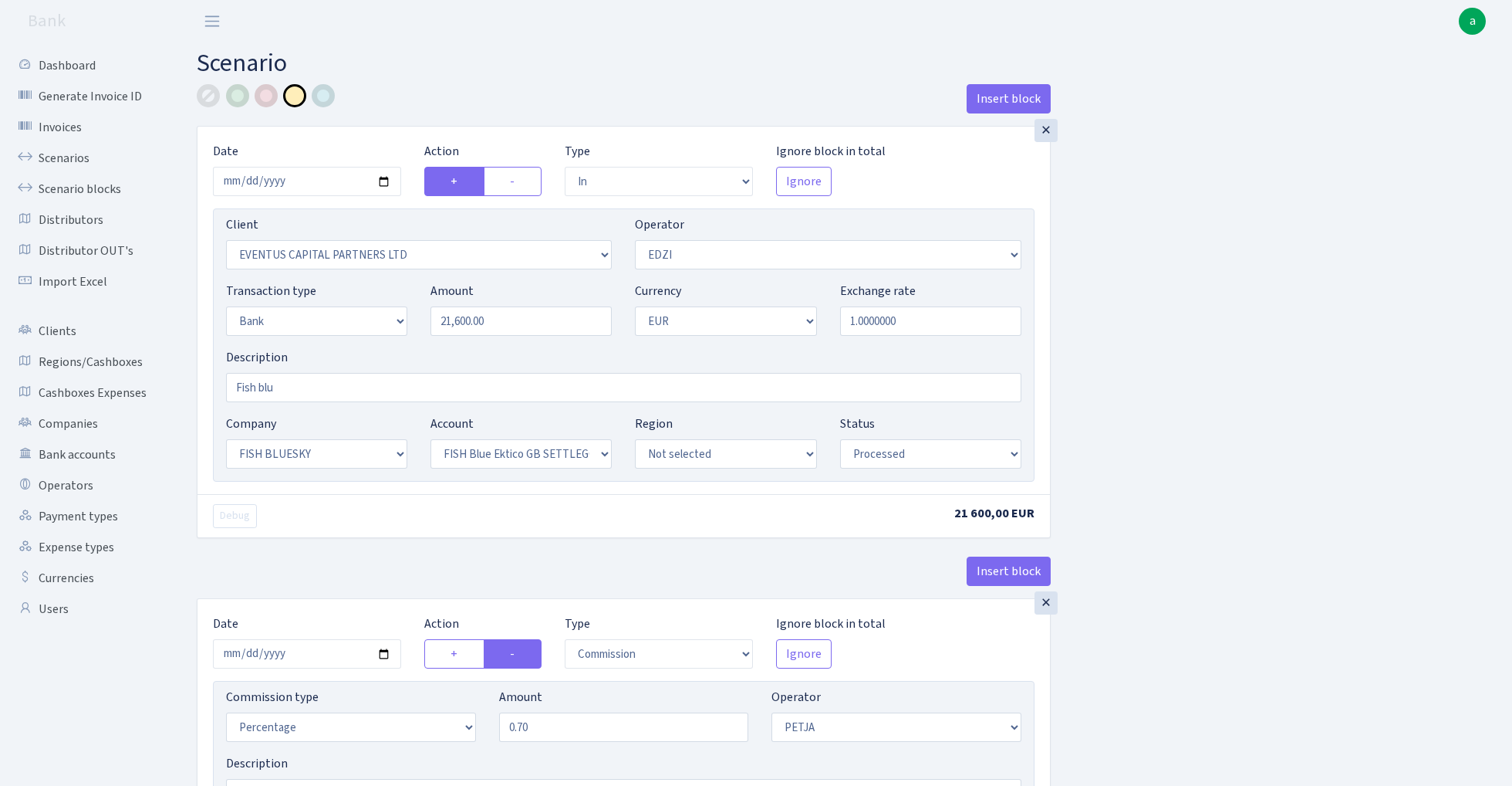
select select "in"
select select "202"
select select "11"
select select "2"
select select "1"
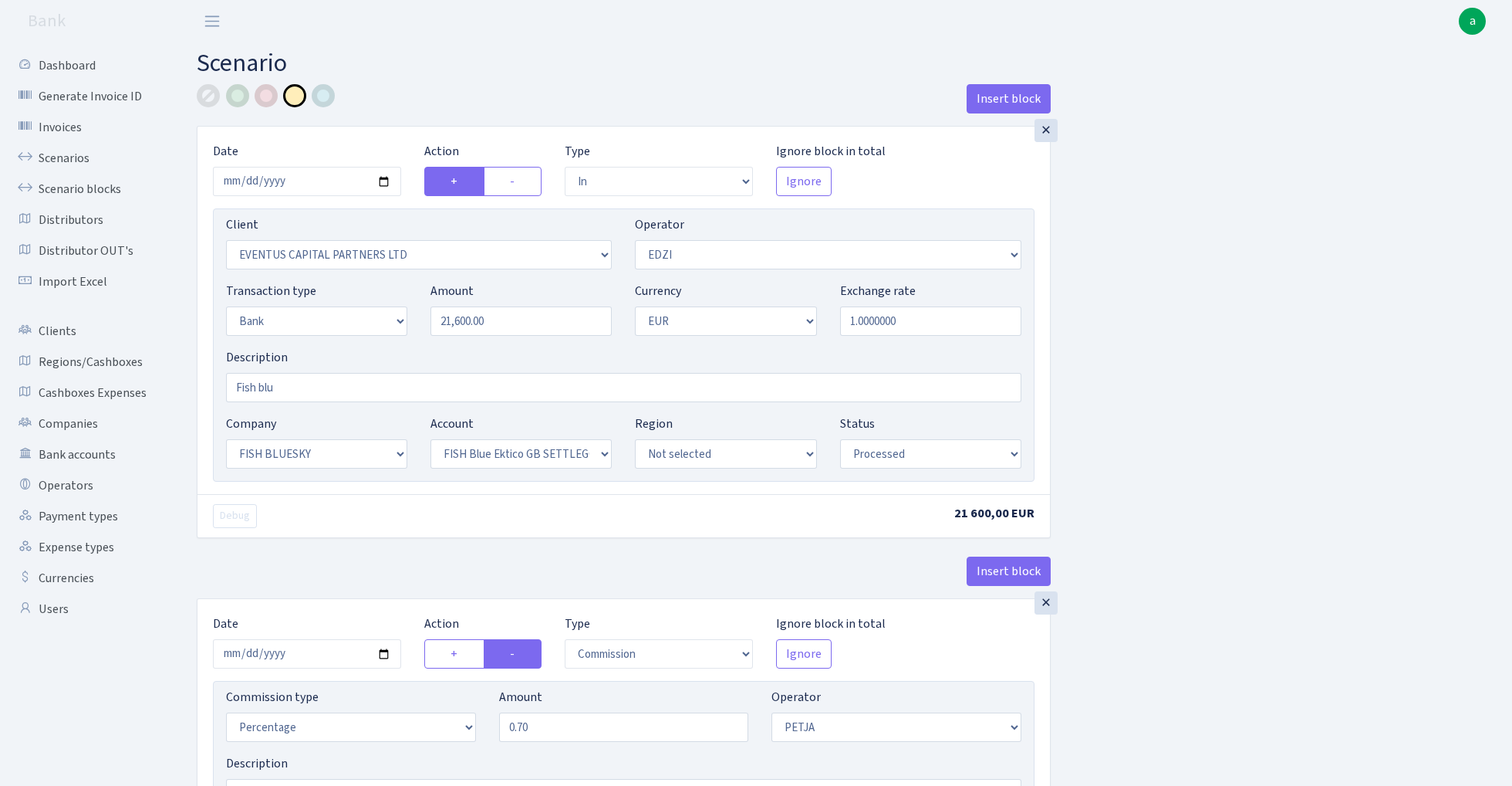
select select "23"
select select "67"
select select "processed"
select select "commission"
select select "392"
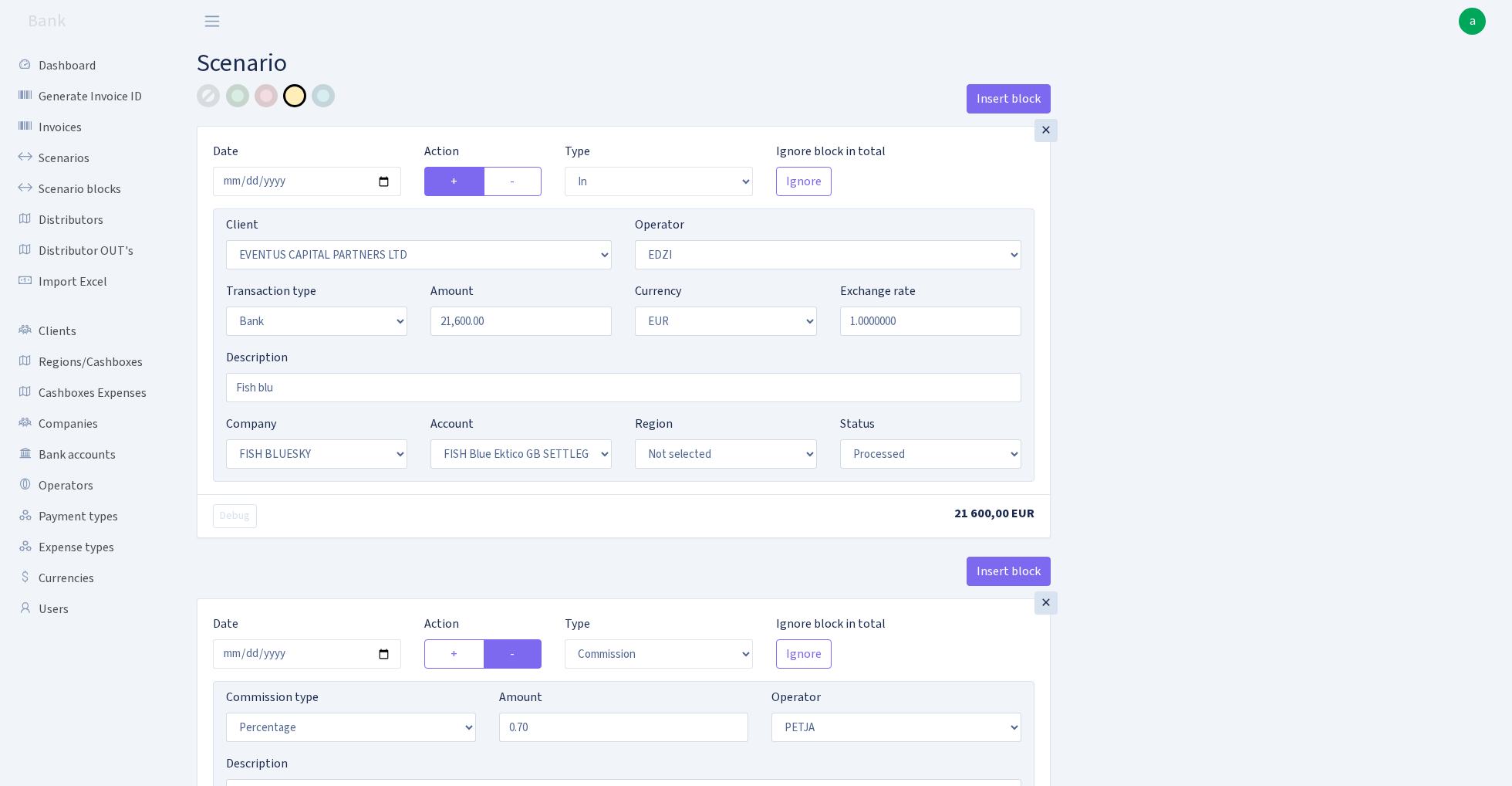
select select "processed"
select select "252"
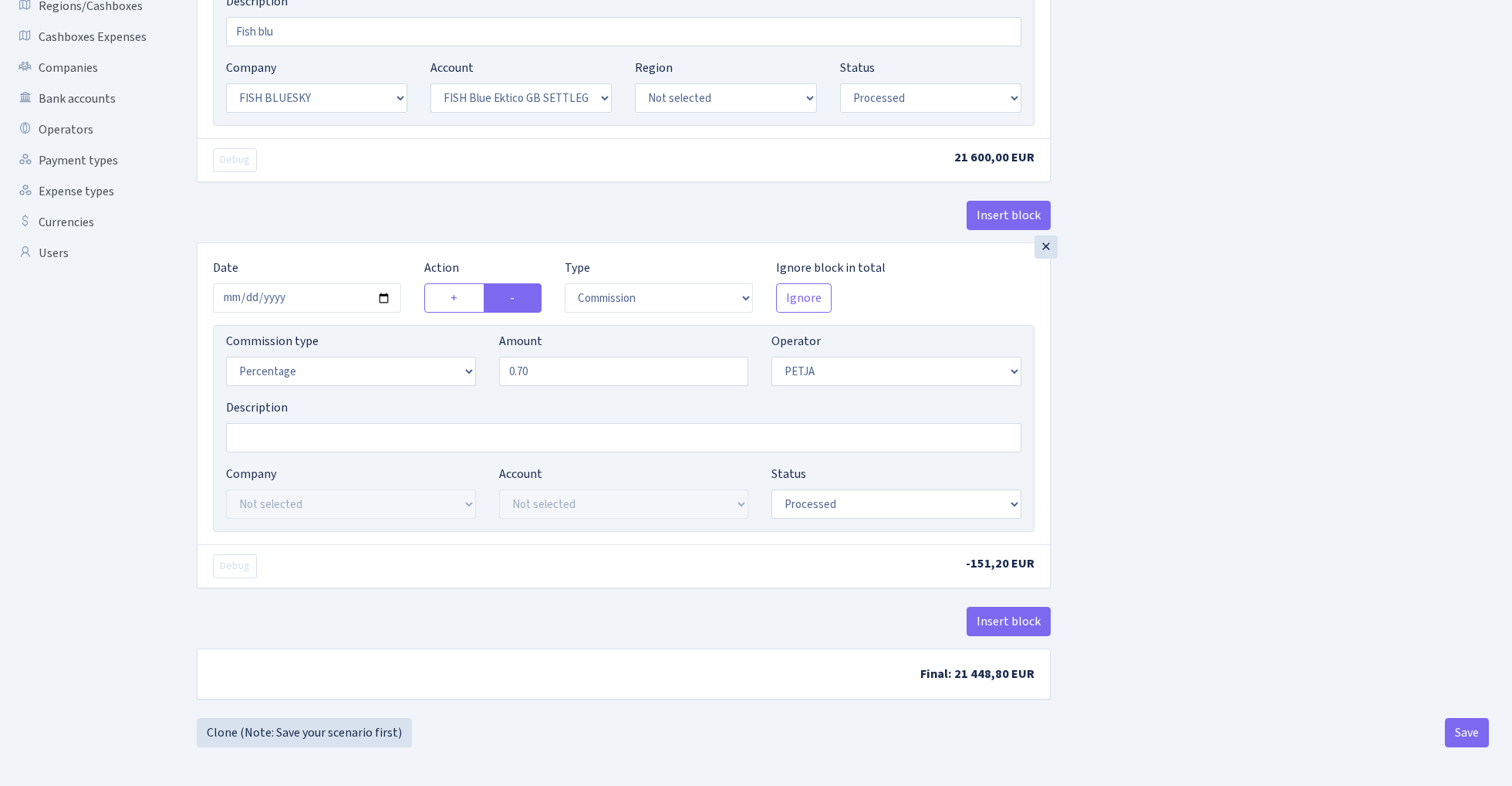
scroll to position [359, 0]
select select "11"
click at [1031, 623] on button "Insert block" at bounding box center [1008, 621] width 84 height 30
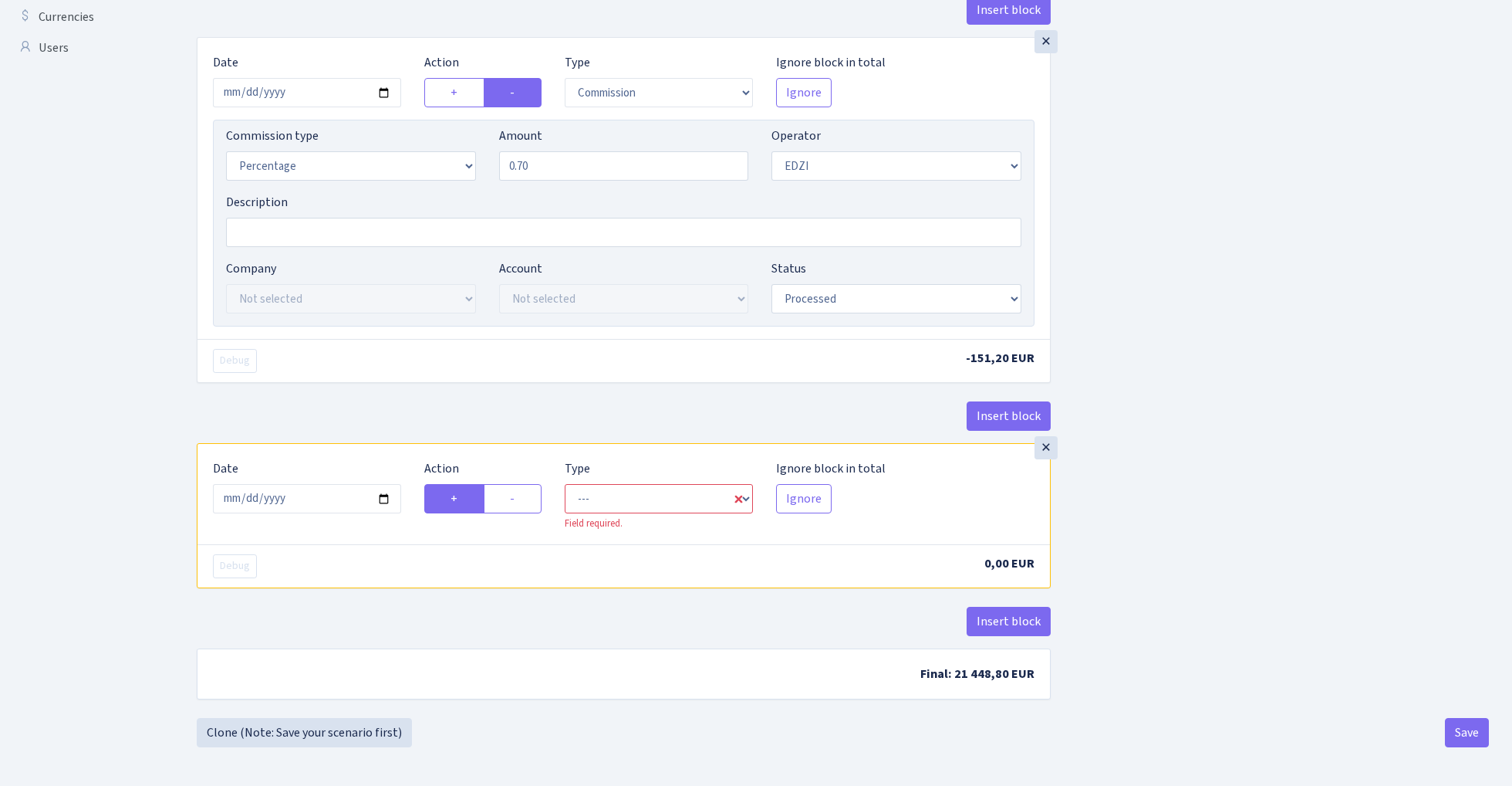
scroll to position [566, 0]
click at [522, 498] on label "-" at bounding box center [513, 499] width 58 height 30
click at [520, 498] on input "-" at bounding box center [515, 494] width 10 height 10
radio input "true"
radio input "false"
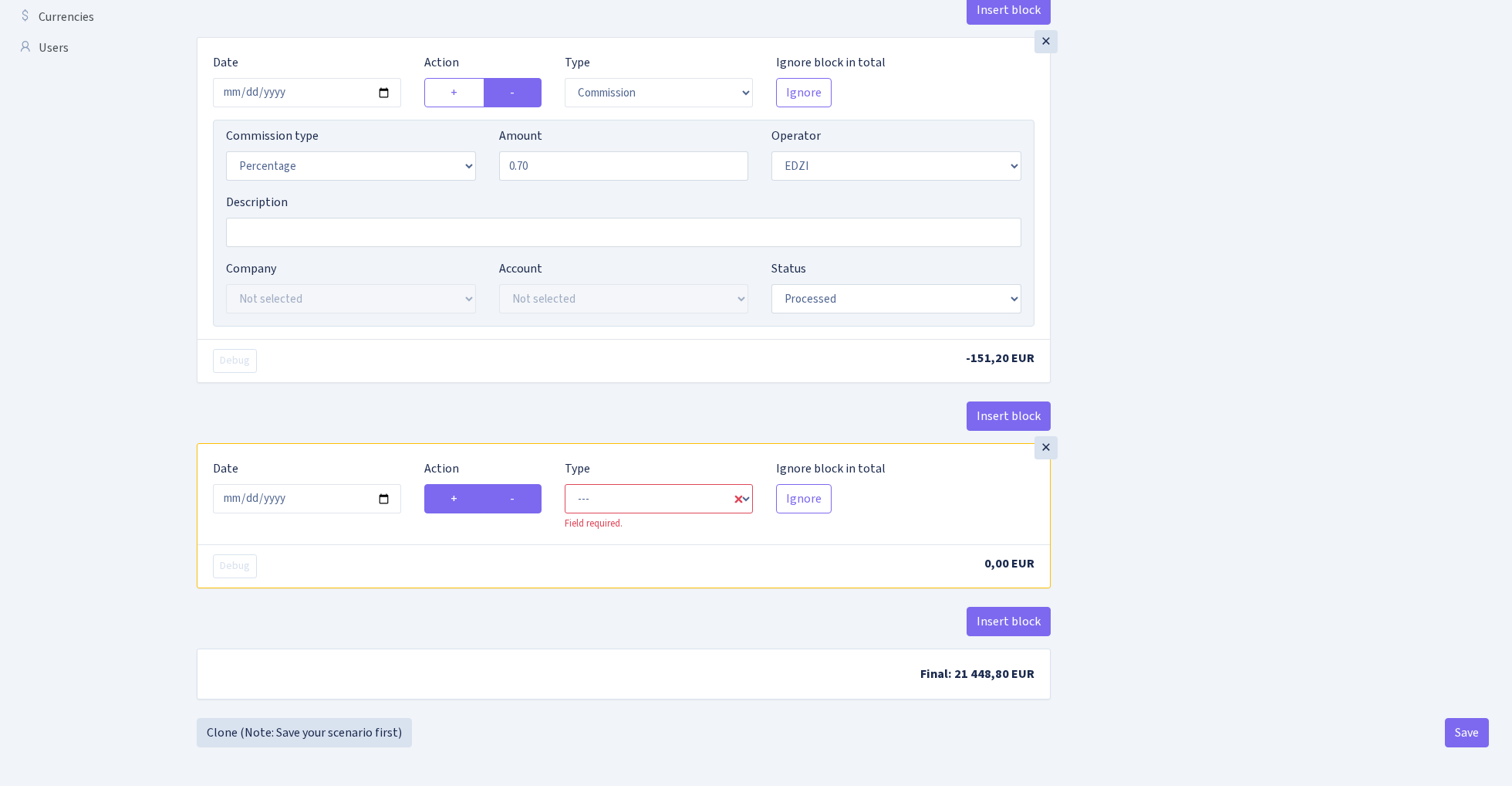
scroll to position [560, 0]
select select "commission"
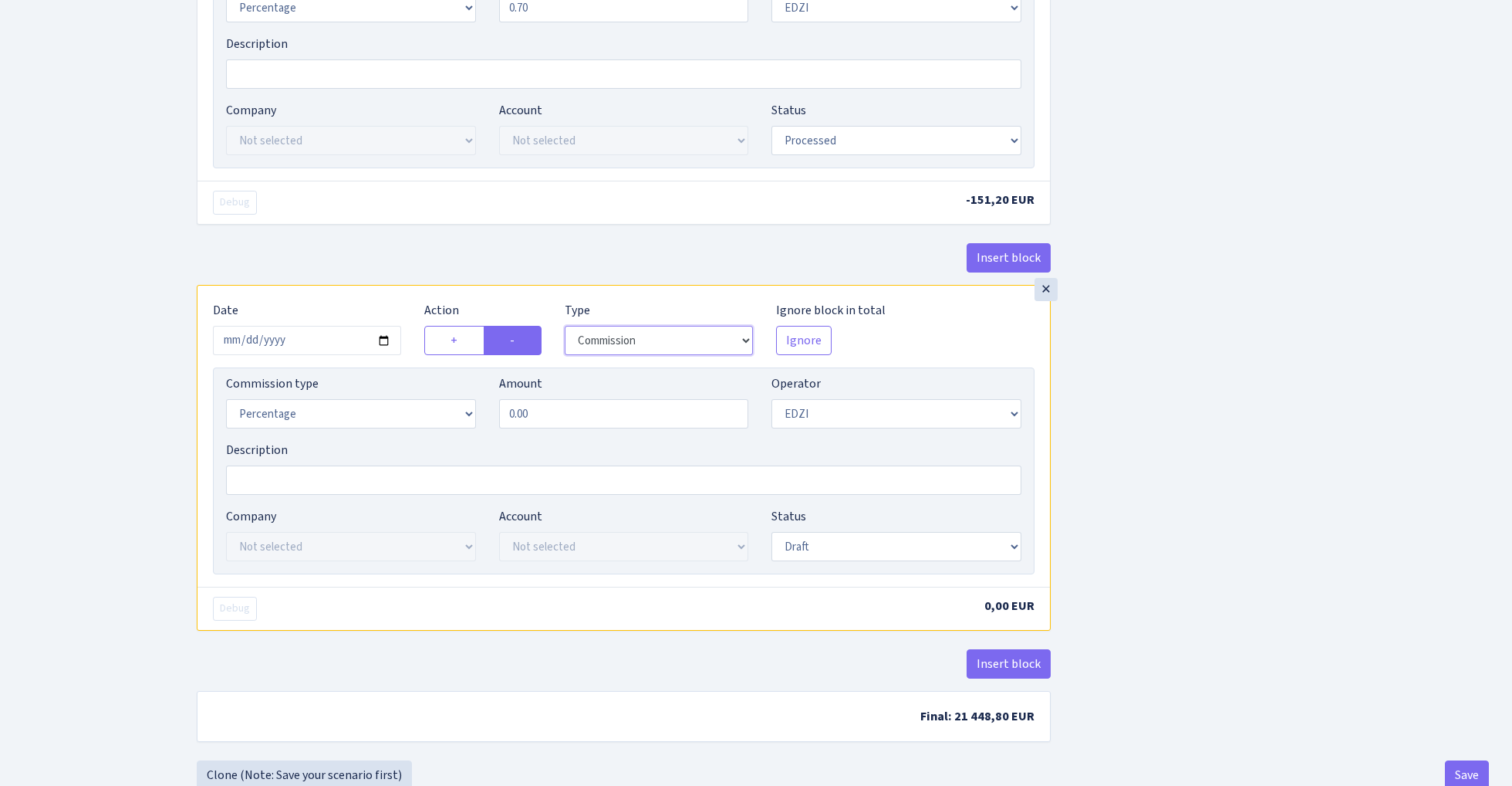
scroll to position [722, 0]
select select "1"
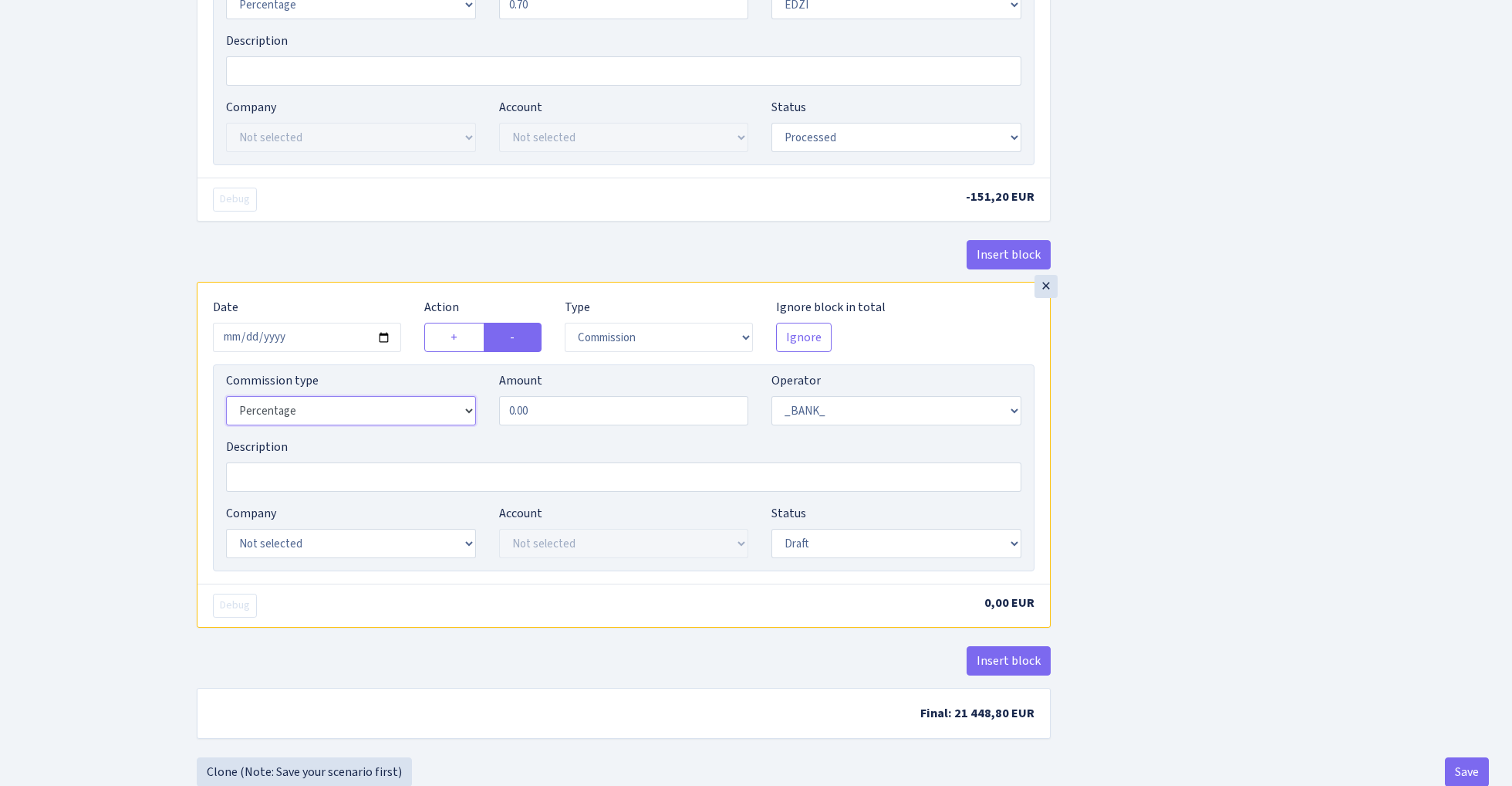
drag, startPoint x: 367, startPoint y: 401, endPoint x: 587, endPoint y: 403, distance: 220.0
click at [587, 403] on div "Commission type Percentage Fixed Bank Amount 0.00 Operator Not selected 981 981…" at bounding box center [623, 404] width 819 height 66
click at [583, 408] on input "0.00" at bounding box center [624, 411] width 250 height 30
type input "0.30"
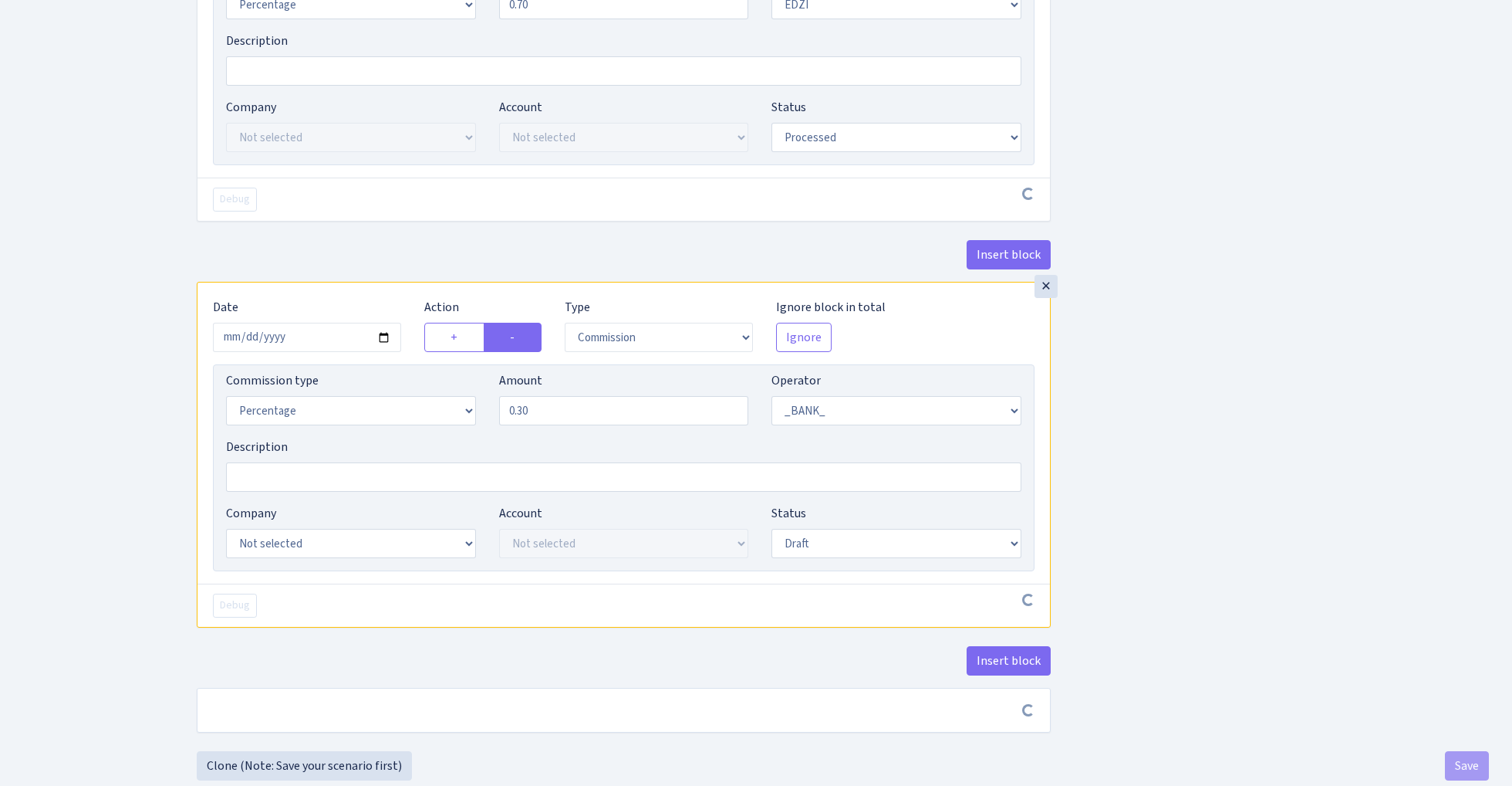
click at [1272, 406] on div "Insert block × Date 2025-09-05 Action + - Type --- In Out Commission Field requ…" at bounding box center [843, 57] width 1316 height 1389
select select "23"
select select "67"
select select "processed"
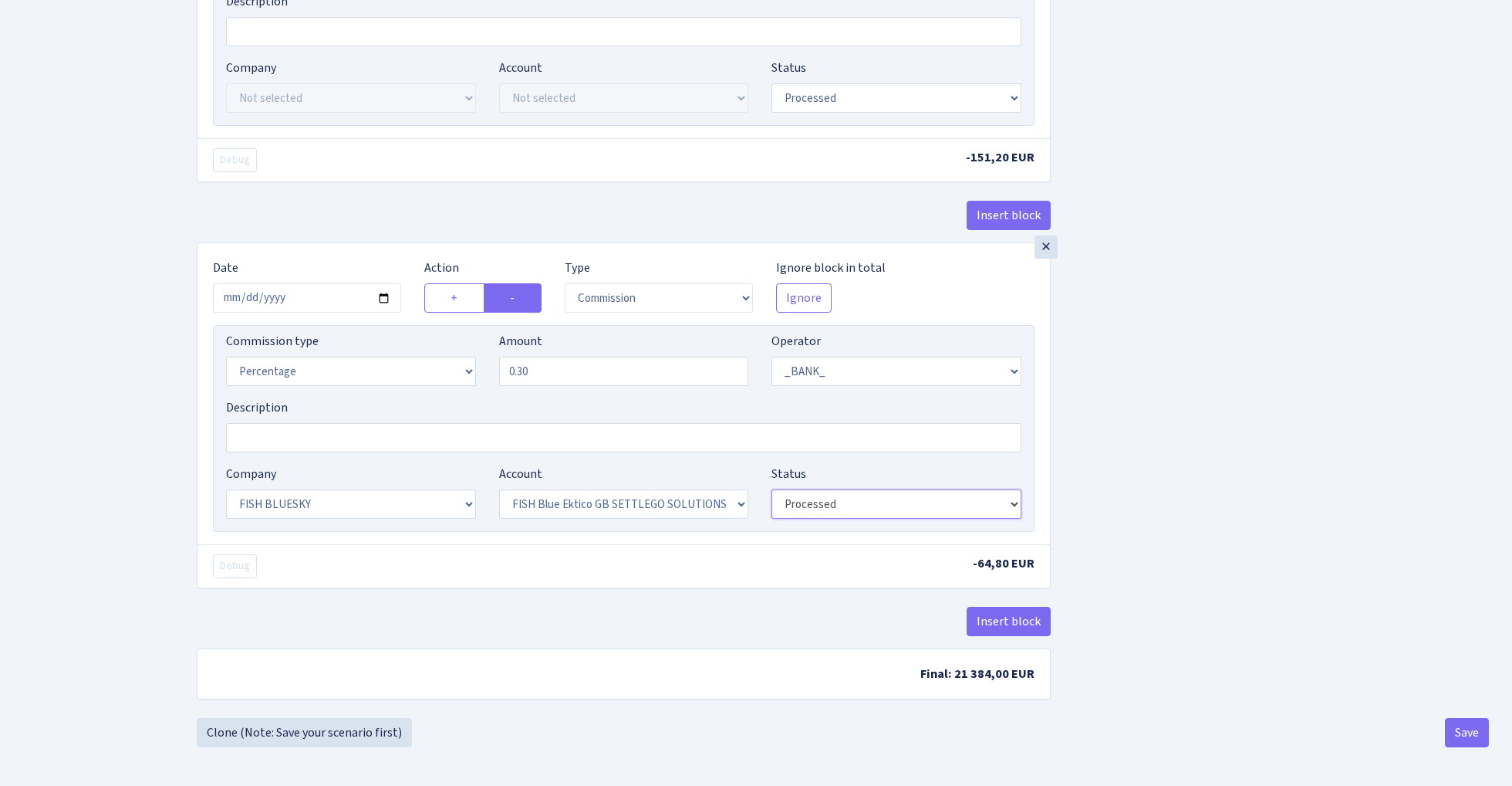
scroll to position [769, 0]
click at [1467, 742] on button "Save" at bounding box center [1467, 732] width 44 height 30
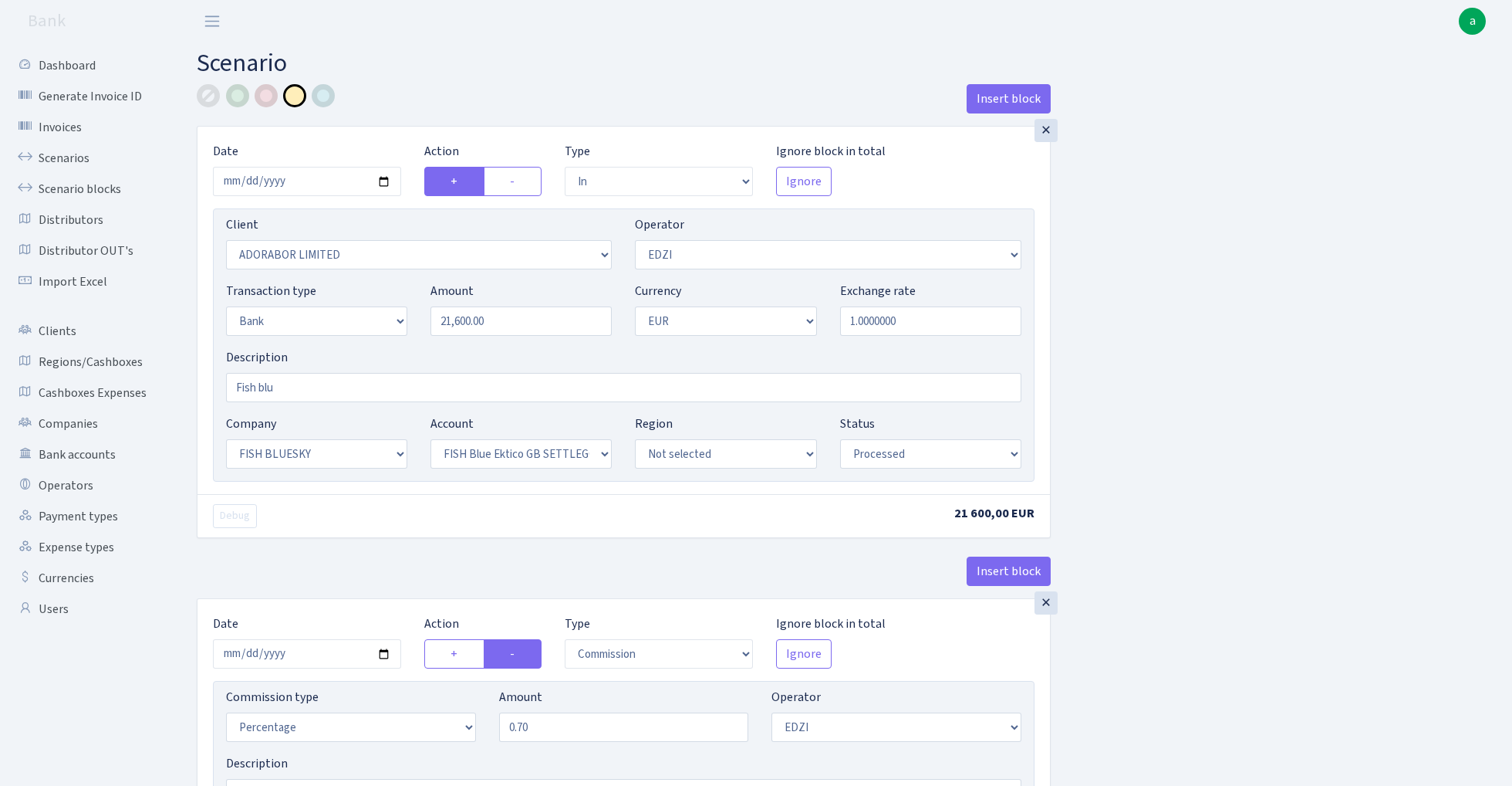
select select "in"
select select "252"
select select "11"
select select "2"
select select "1"
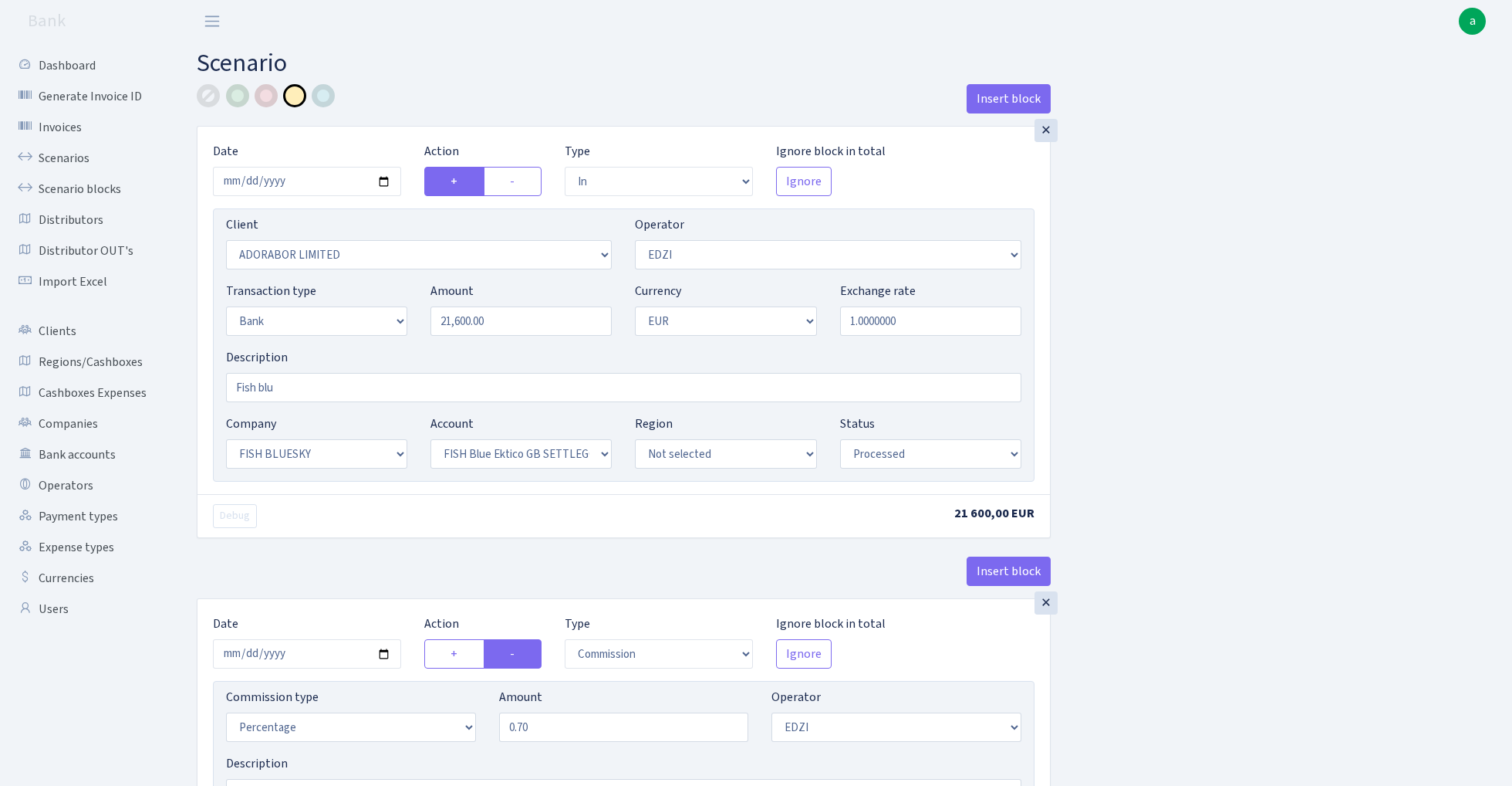
select select "23"
select select "67"
select select "processed"
select select "commission"
select select "11"
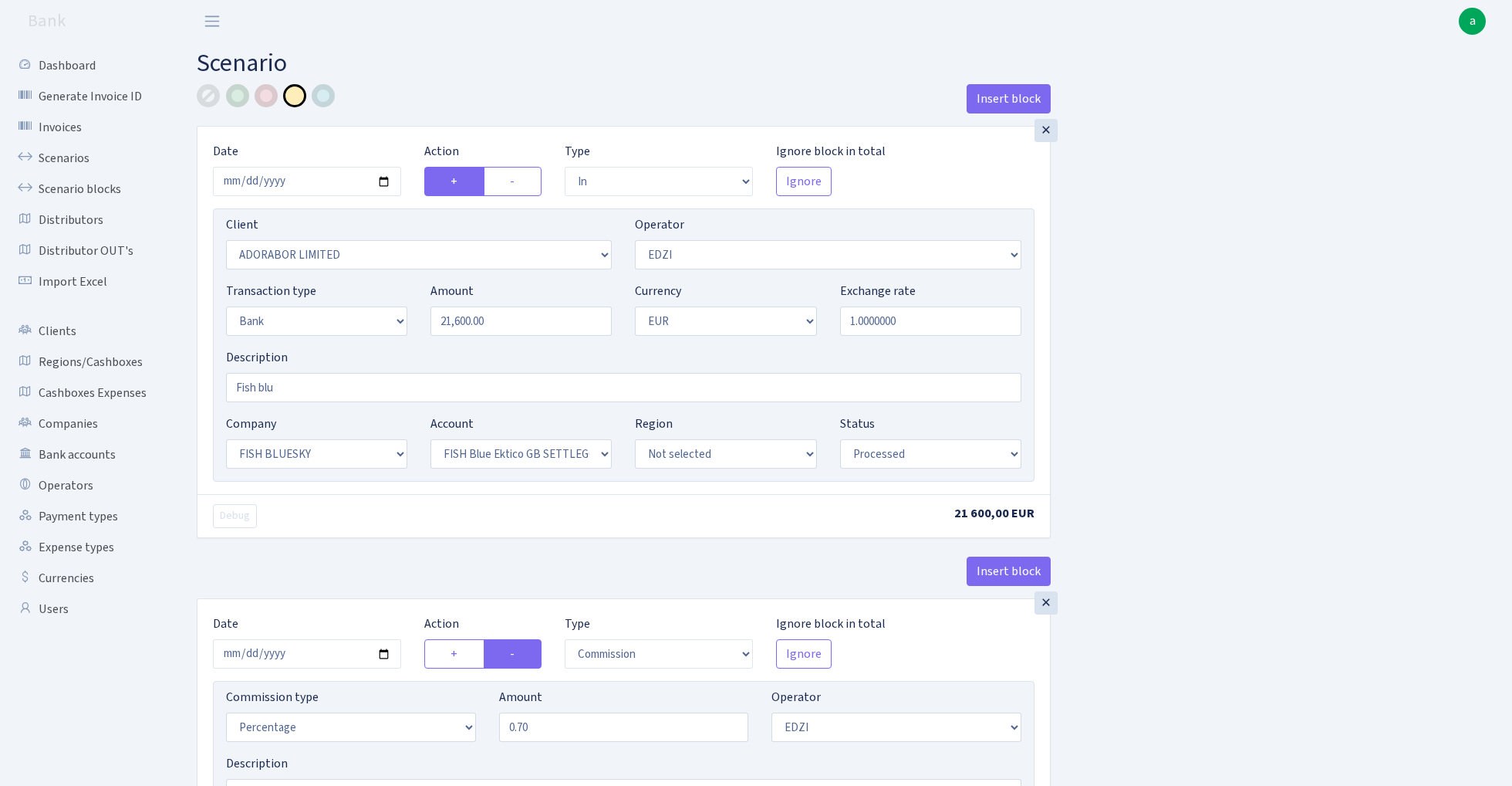
select select "processed"
select select "commission"
select select "1"
select select "23"
select select "67"
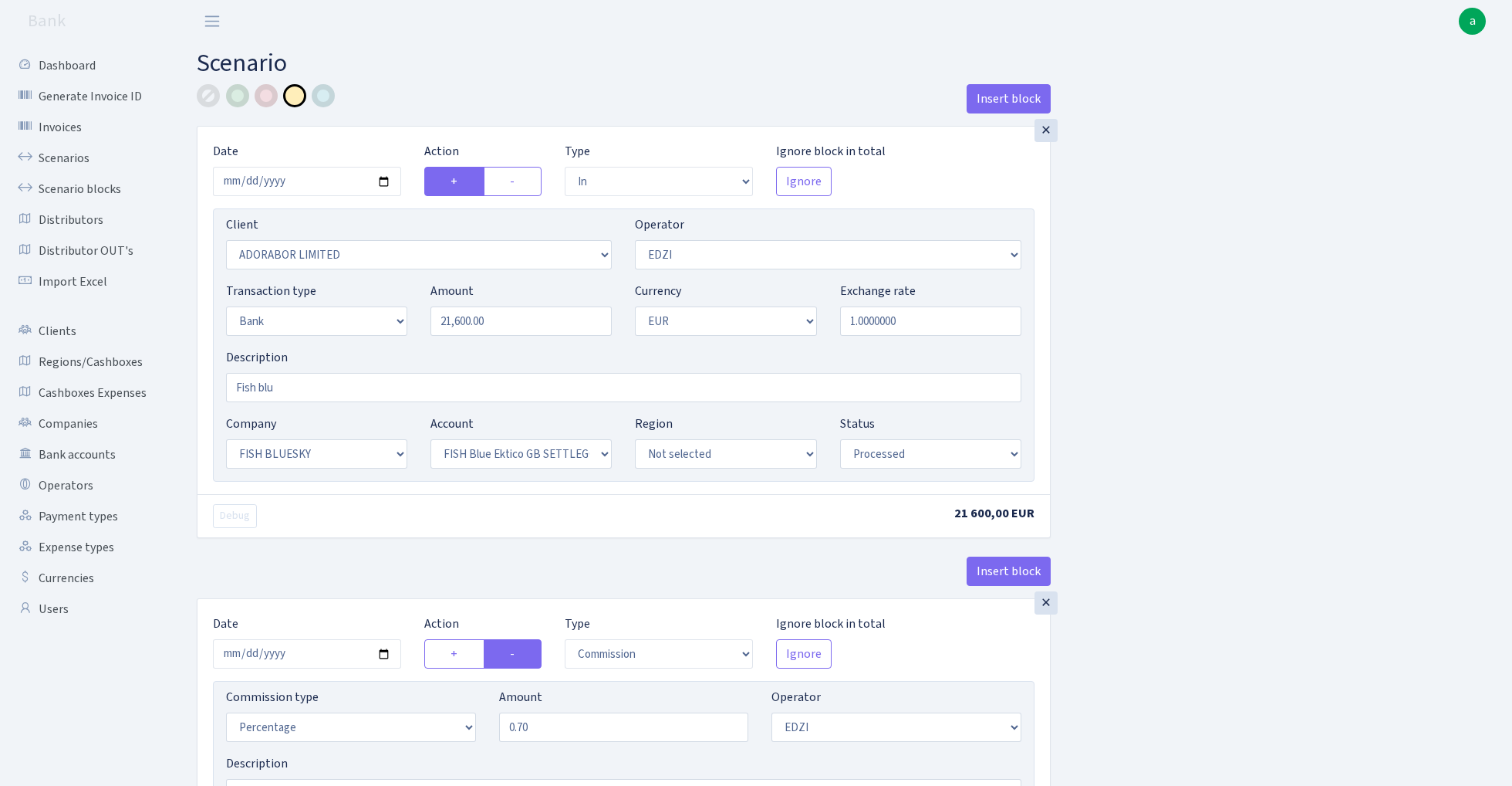
select select "processed"
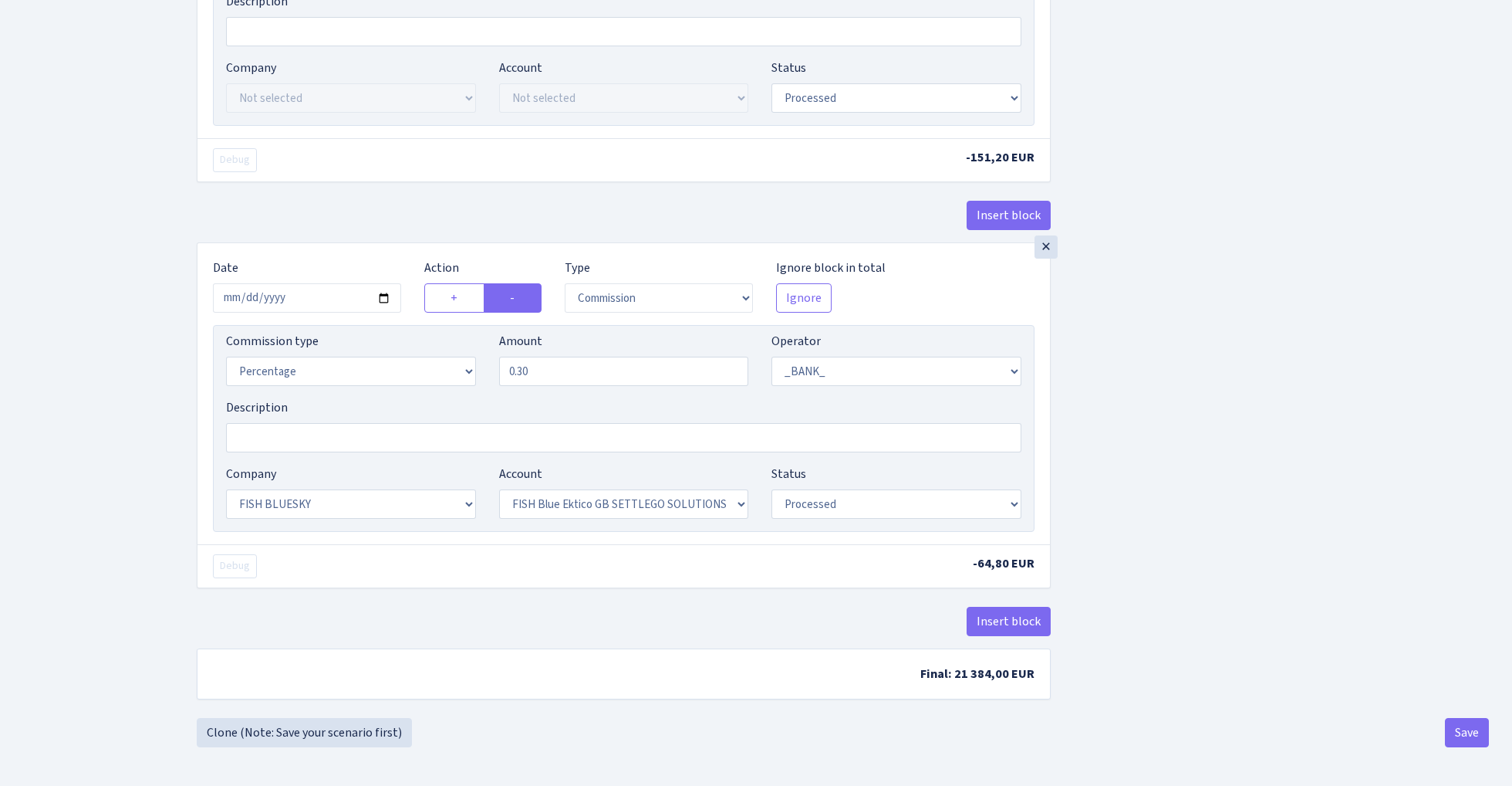
scroll to position [769, 0]
click at [1473, 741] on button "Save" at bounding box center [1467, 732] width 44 height 30
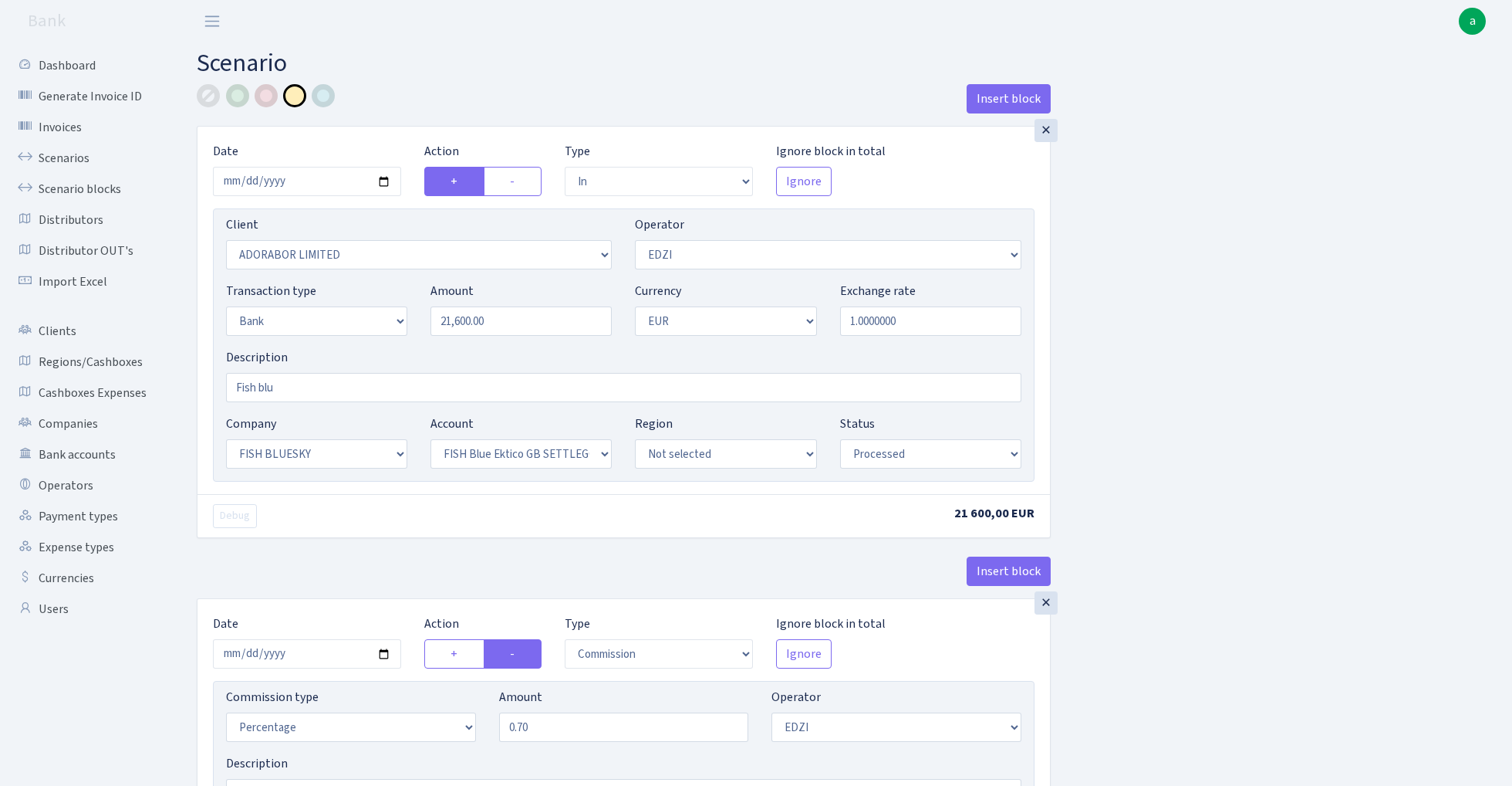
select select "in"
select select "252"
select select "11"
select select "2"
select select "1"
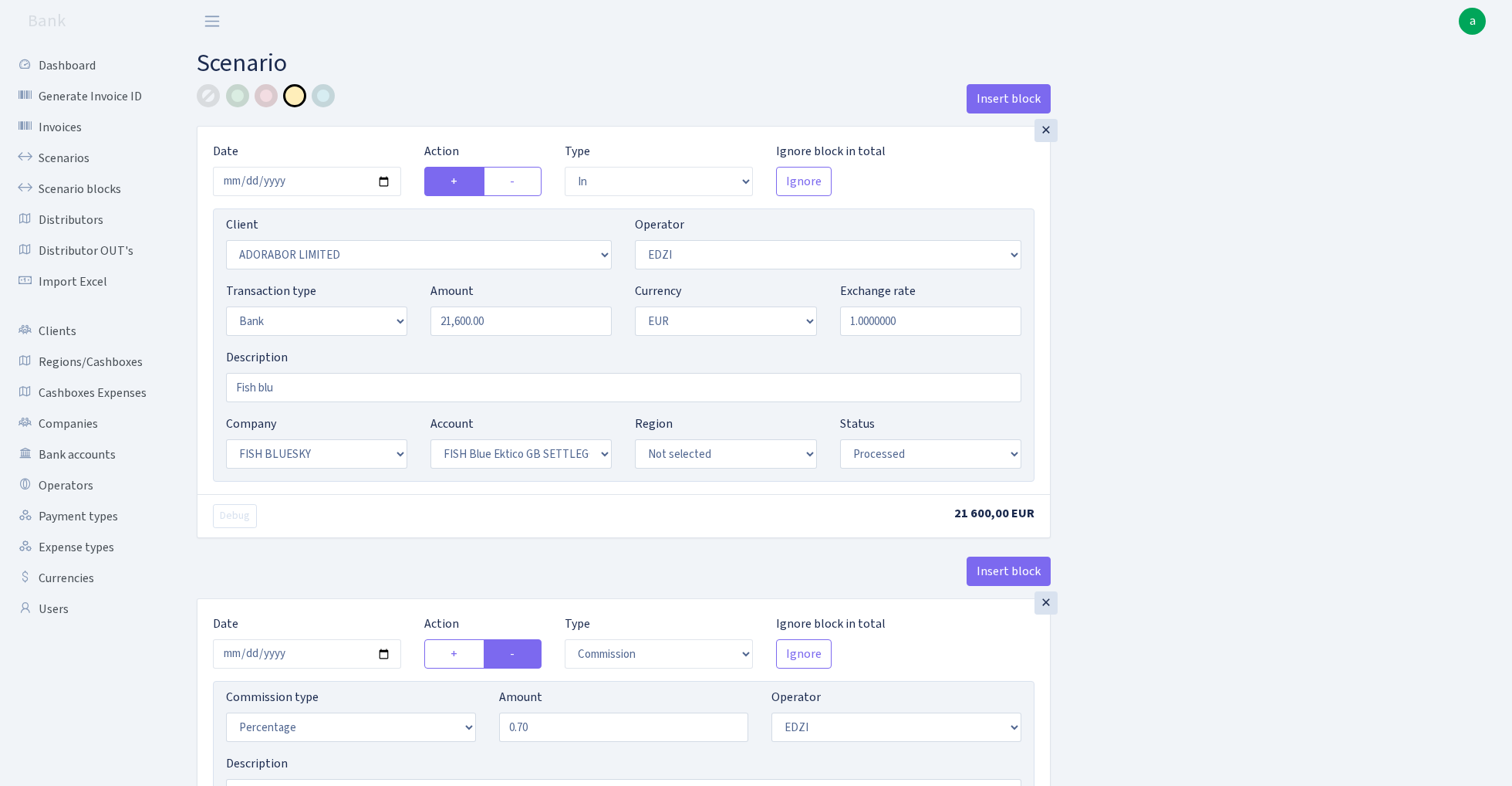
select select "23"
select select "67"
select select "processed"
select select "commission"
select select "11"
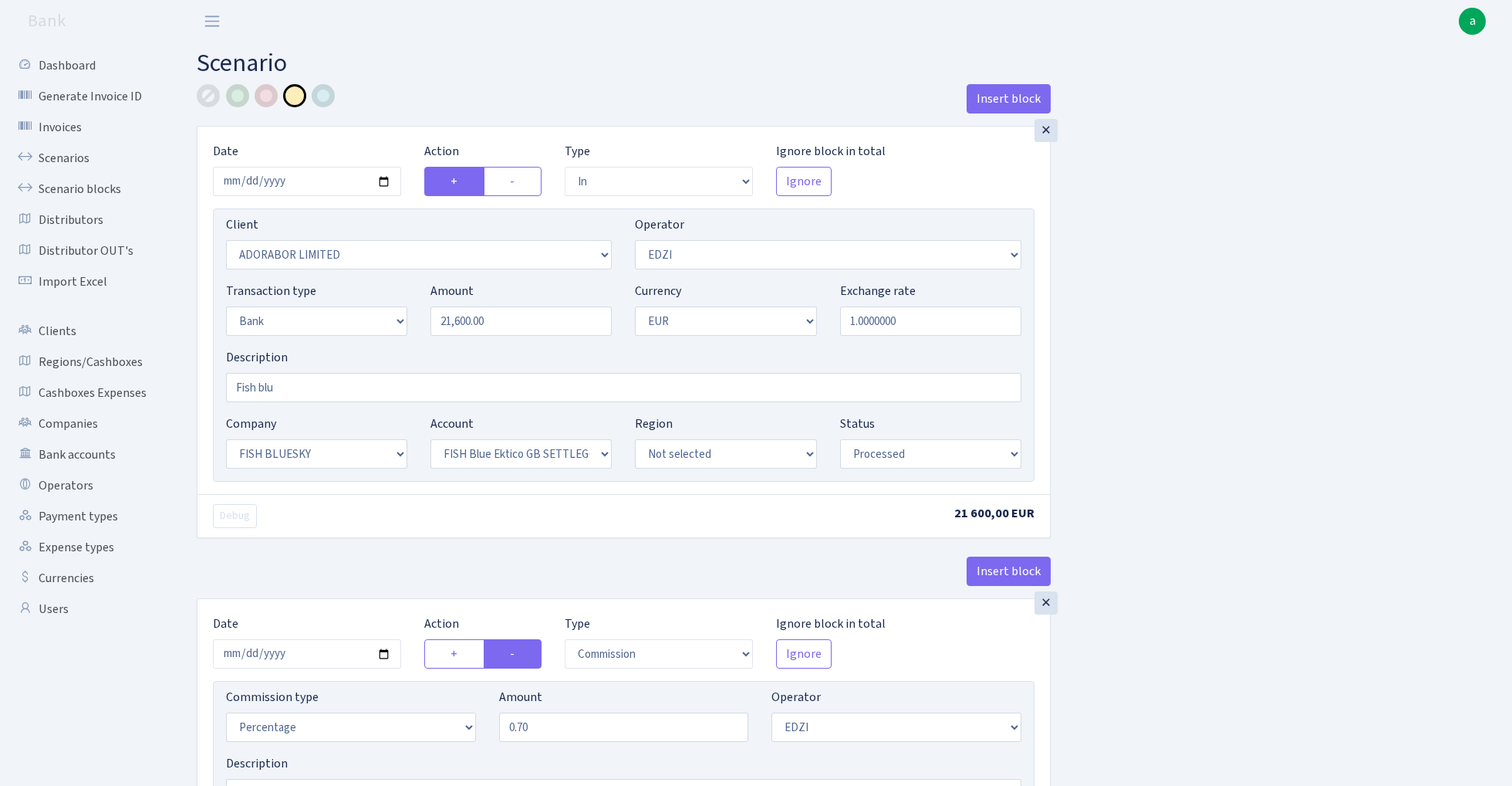
select select "processed"
select select "commission"
select select "1"
select select "23"
select select "67"
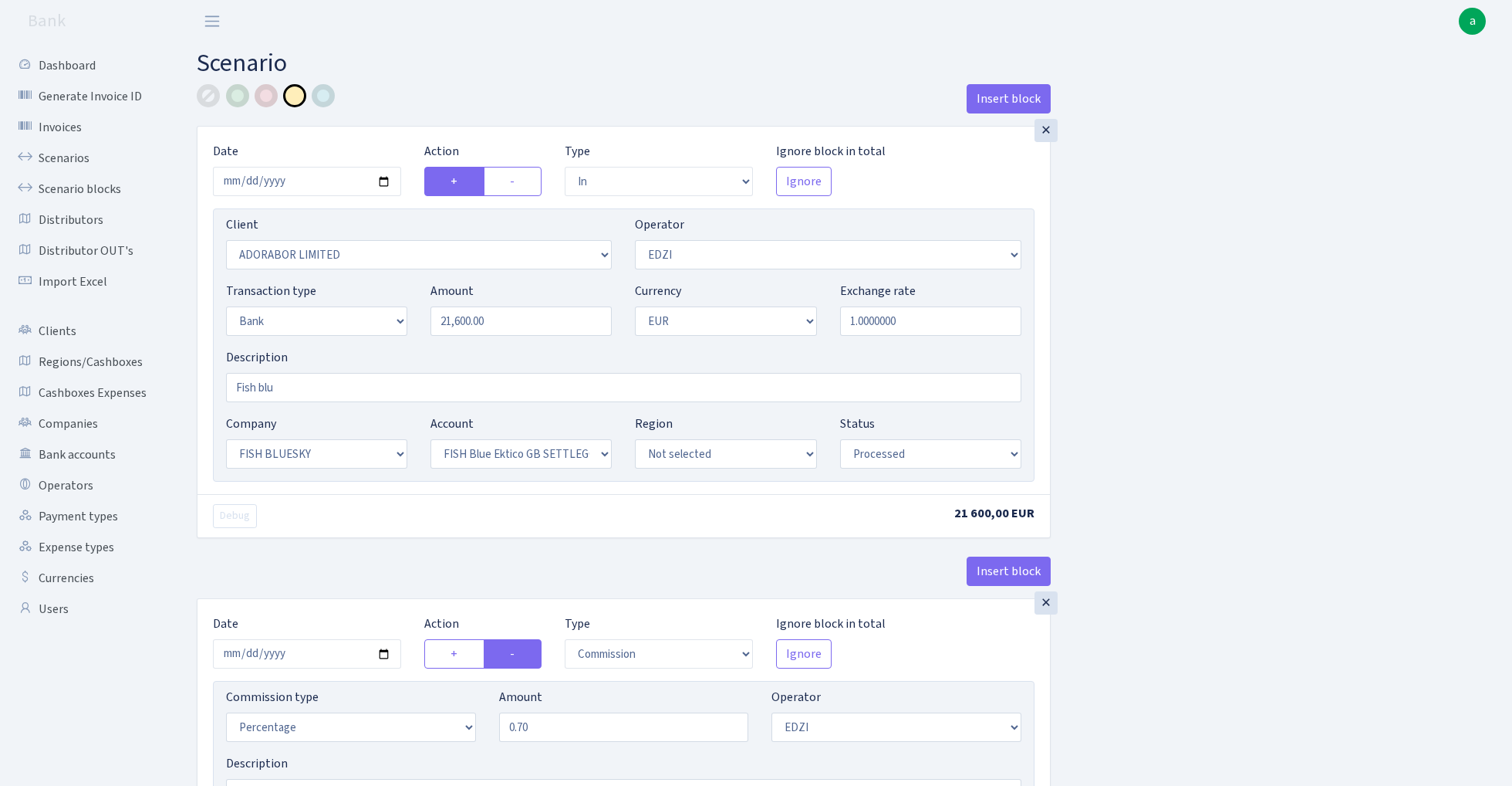
select select "processed"
click at [63, 152] on link "Scenarios" at bounding box center [85, 158] width 155 height 31
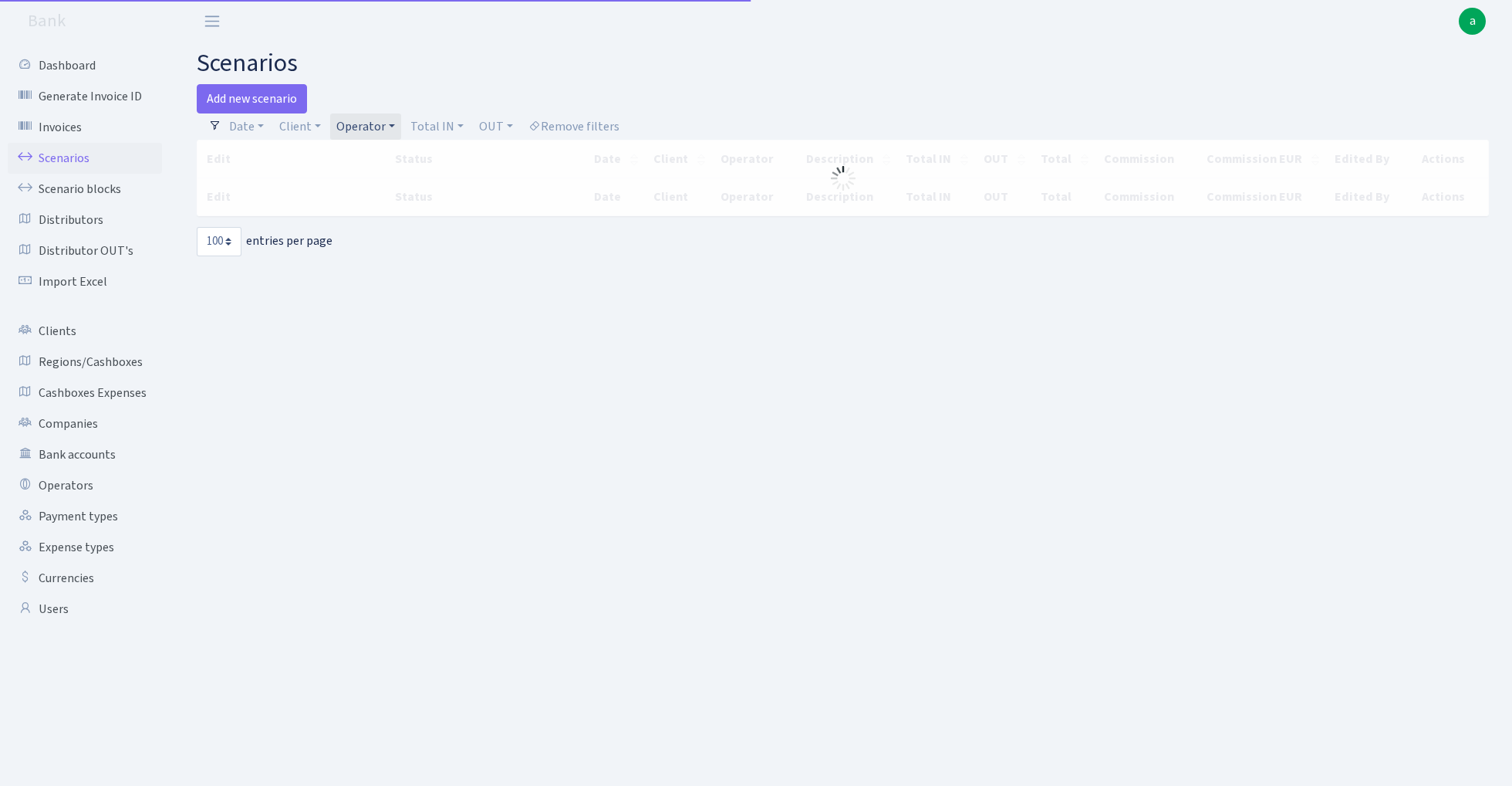
select select "100"
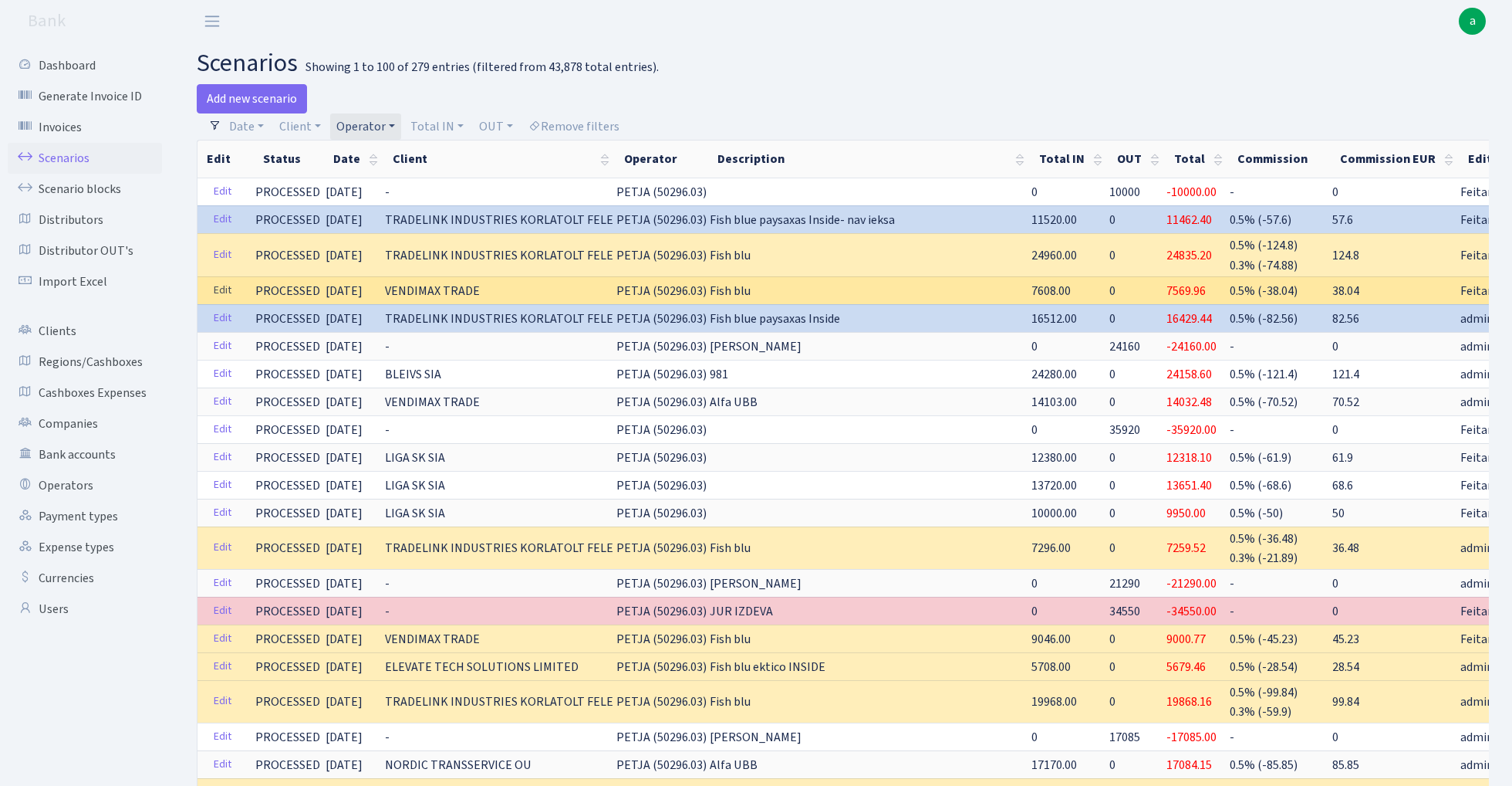
click at [226, 282] on link "Edit" at bounding box center [222, 291] width 32 height 24
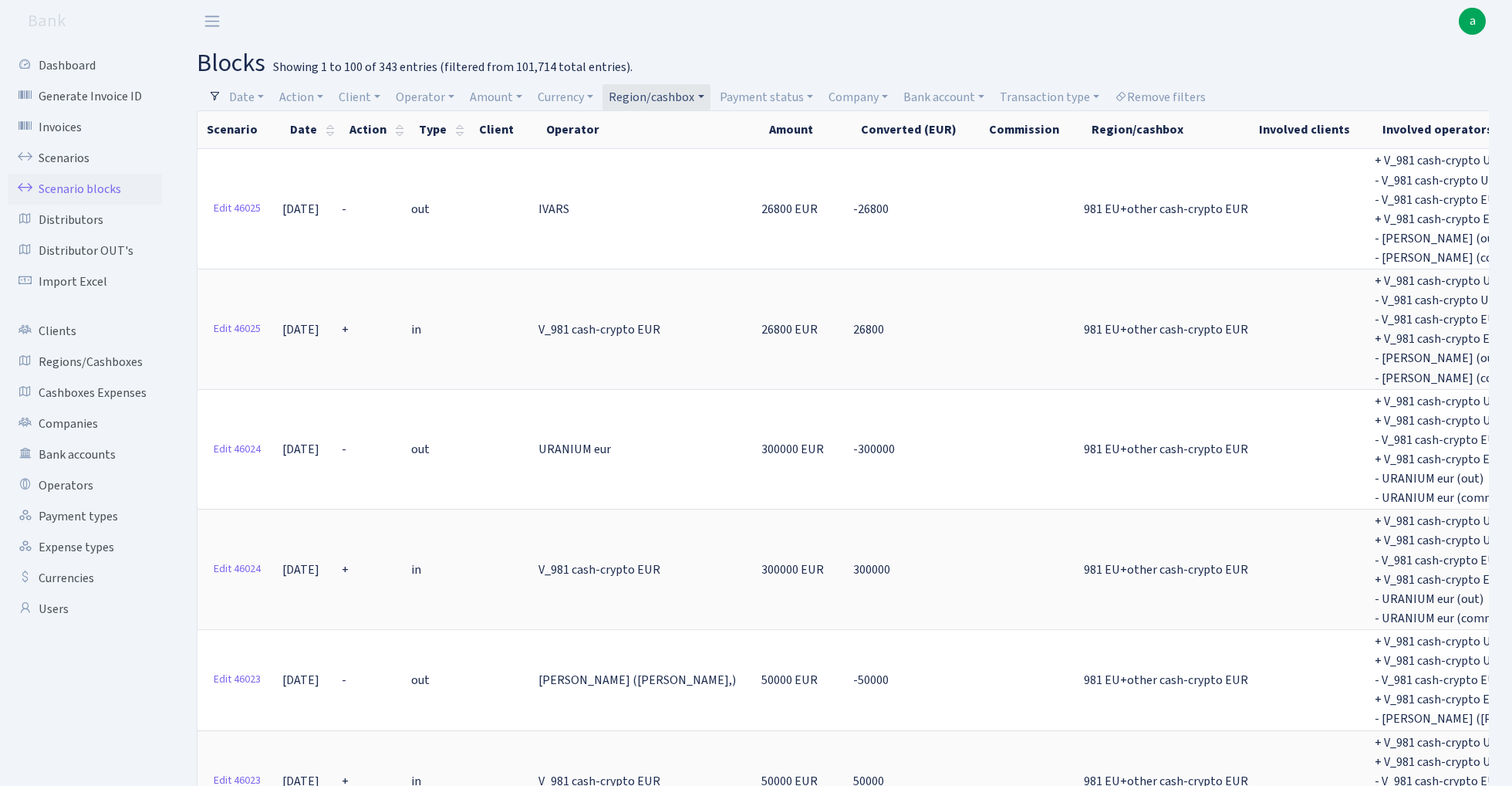
select select "100"
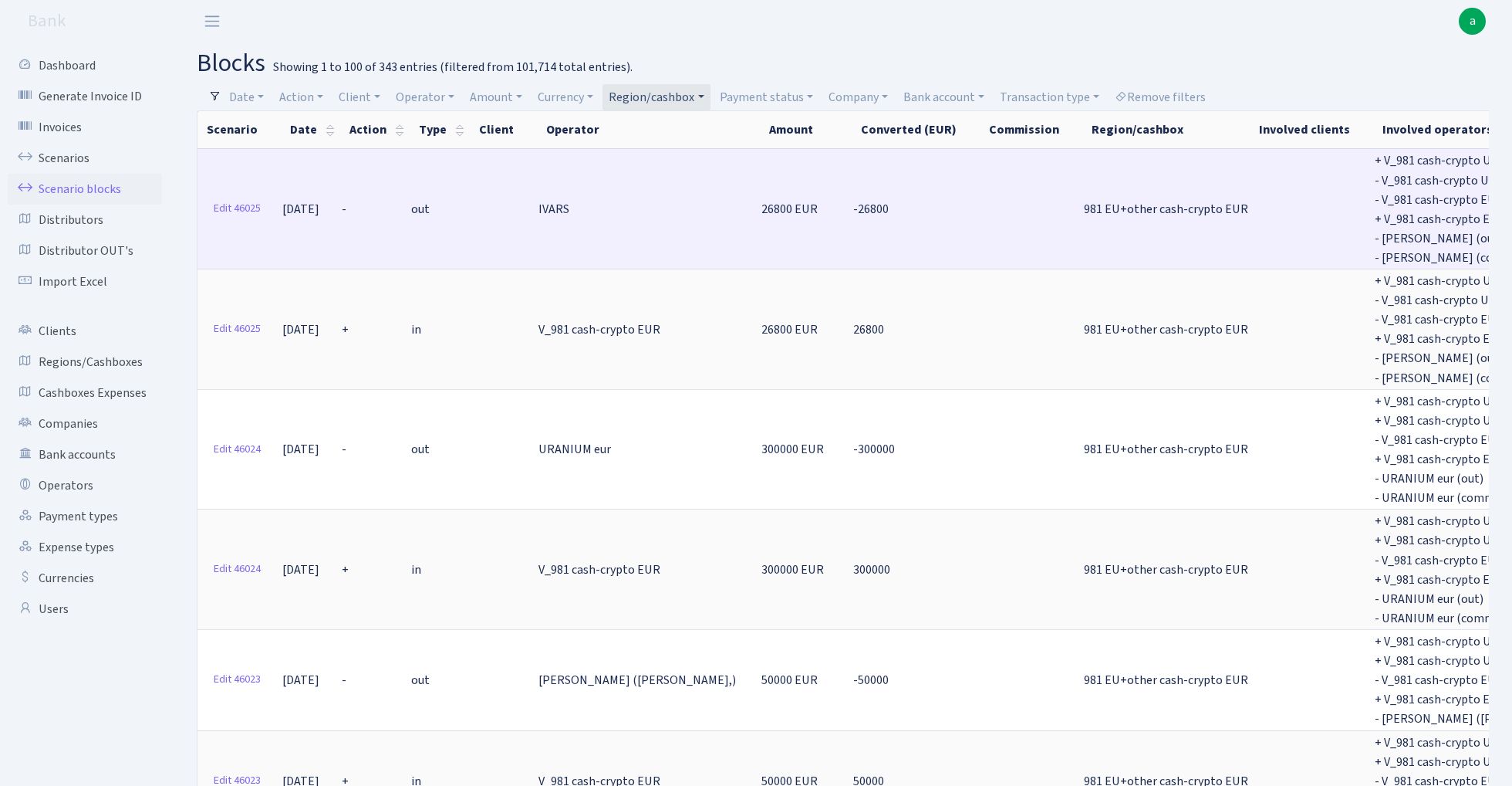
scroll to position [0, 217]
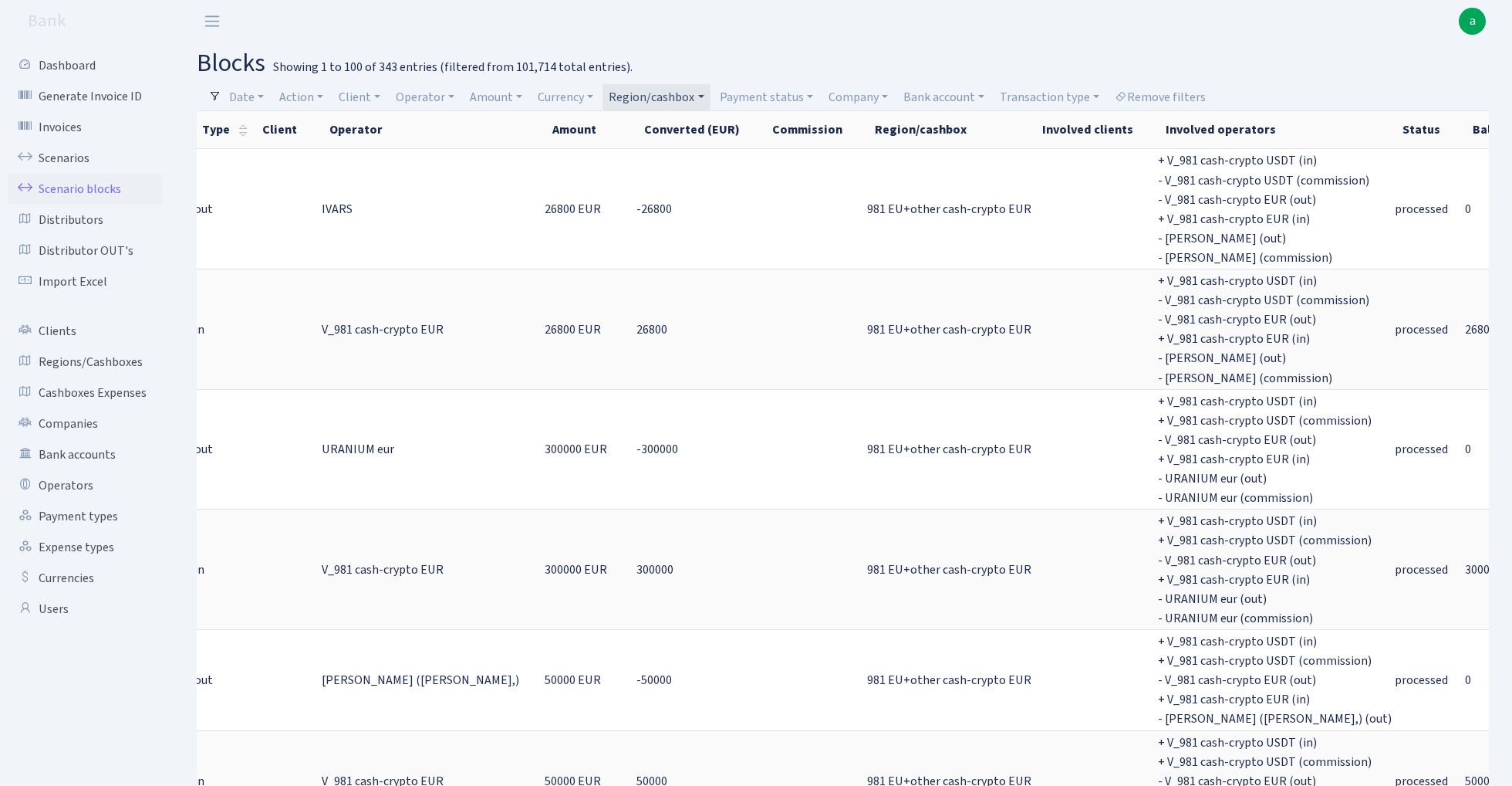
click at [664, 97] on link "Region/cashbox" at bounding box center [656, 97] width 107 height 26
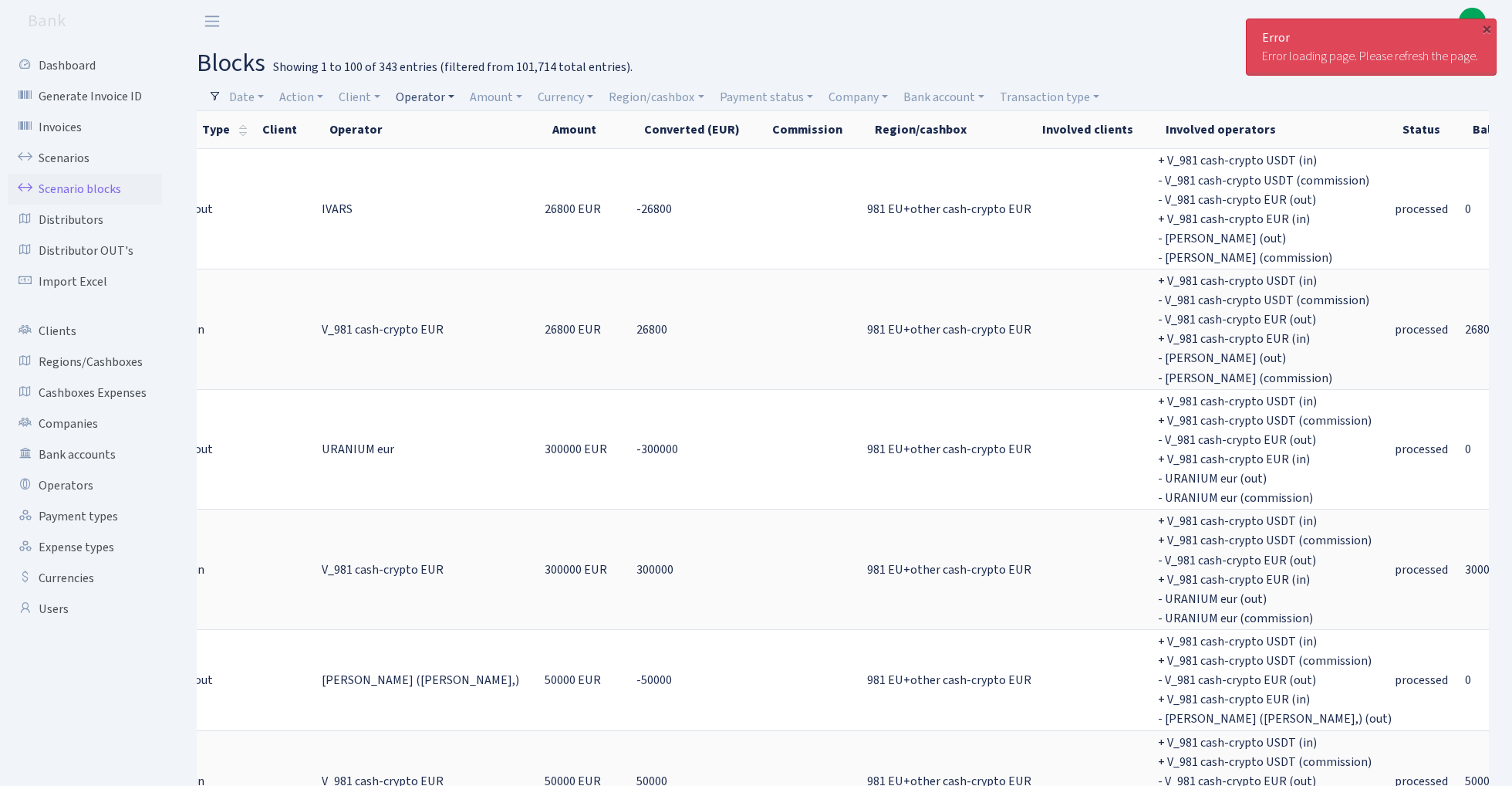
click at [428, 95] on link "Operator" at bounding box center [426, 97] width 71 height 26
click at [464, 158] on input "search" at bounding box center [451, 153] width 113 height 24
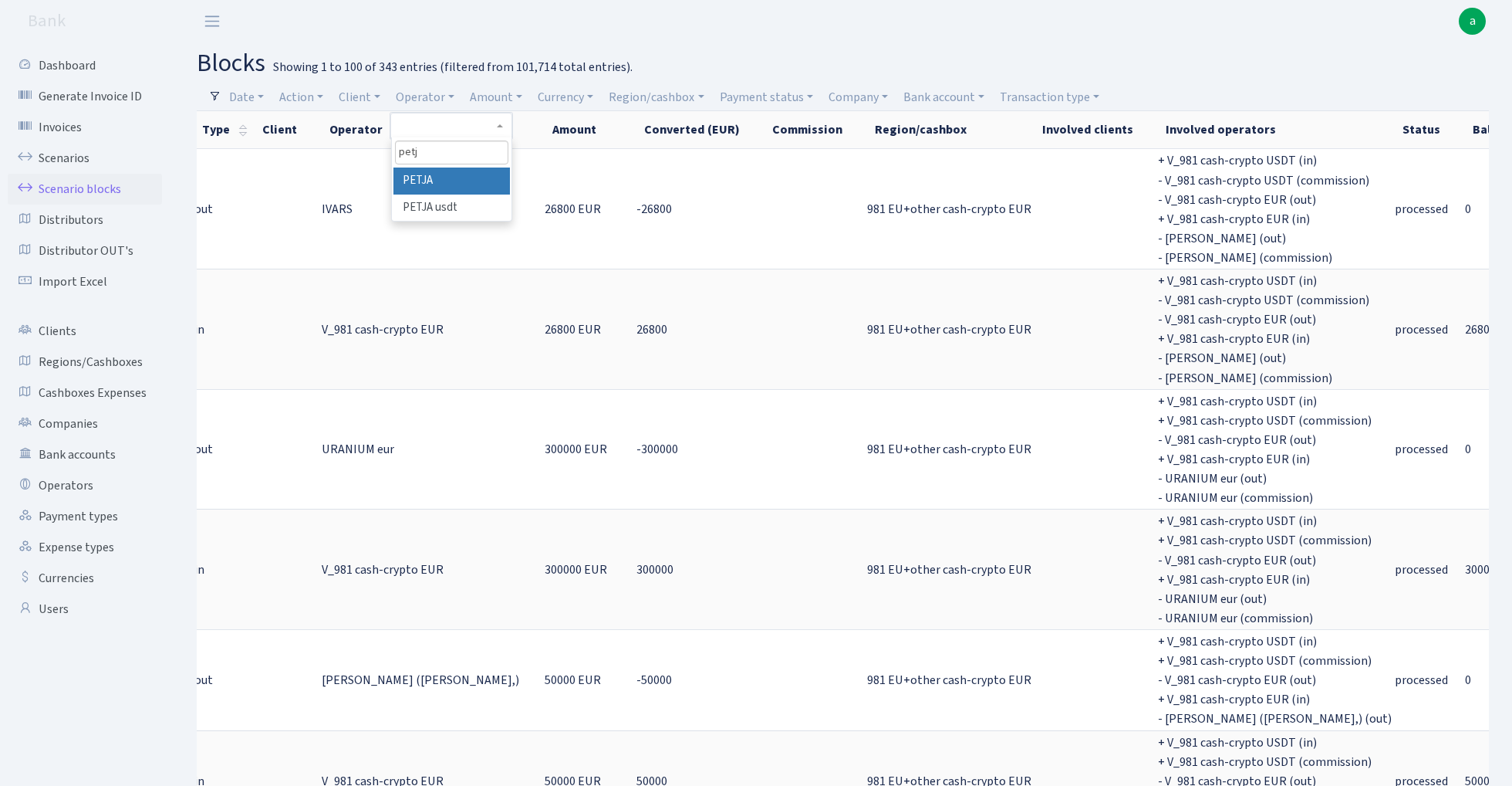
type input "petj"
click at [489, 176] on li "PETJA" at bounding box center [451, 181] width 116 height 27
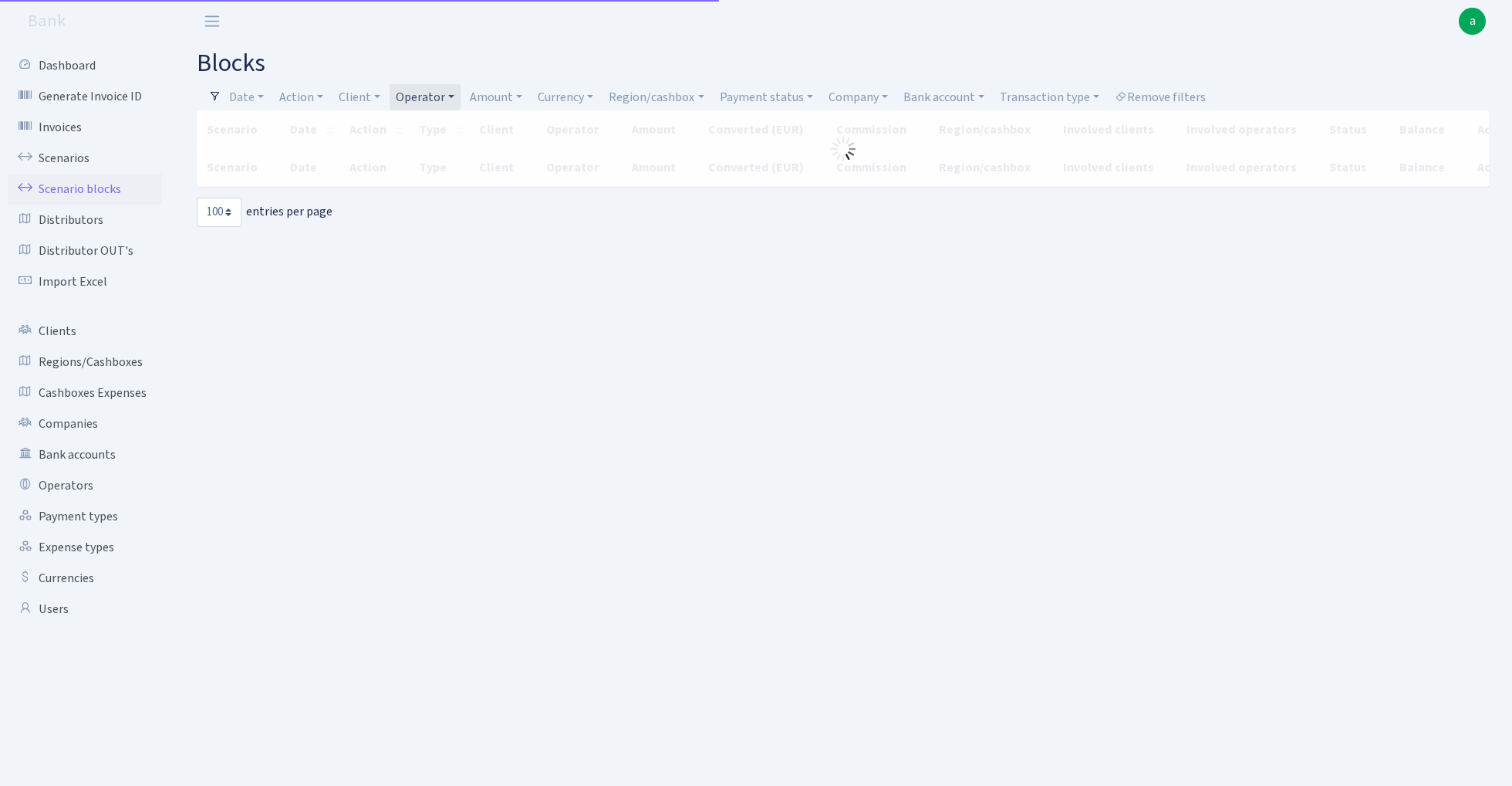
select select "100"
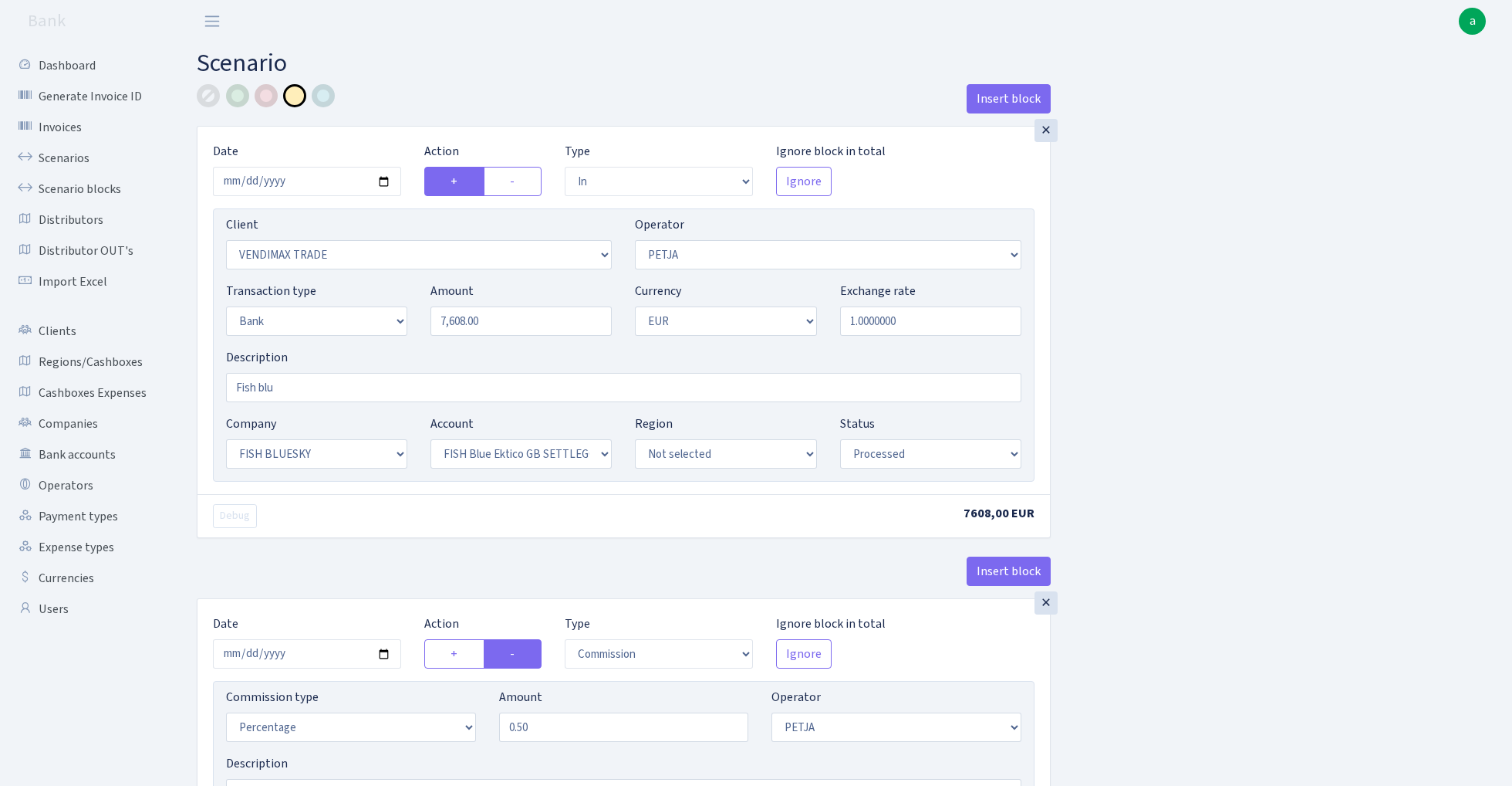
select select "in"
select select "2707"
select select "392"
select select "2"
select select "1"
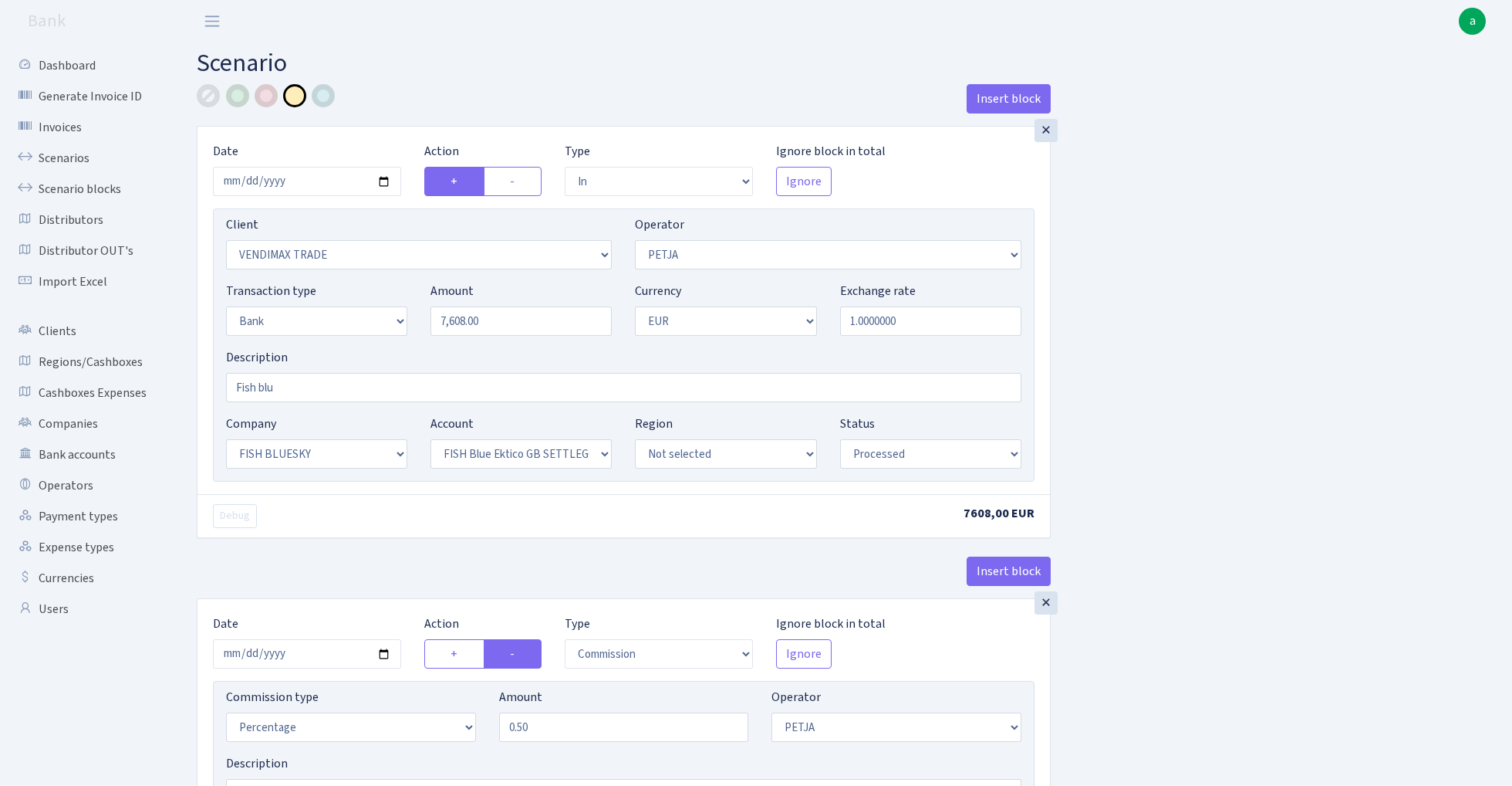
select select "23"
select select "67"
select select "processed"
select select "commission"
select select "392"
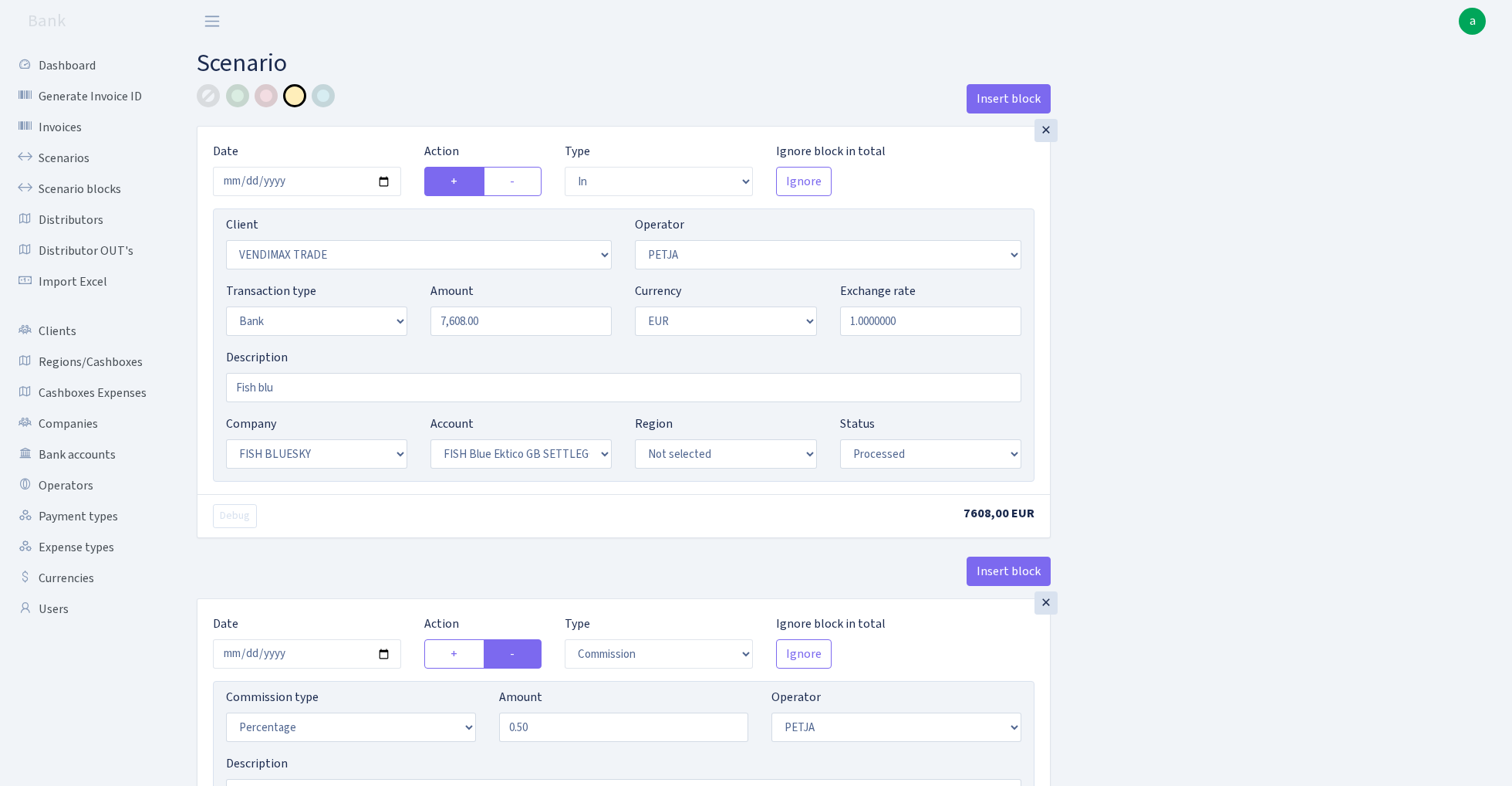
select select "processed"
click at [415, 390] on input "Fish blu" at bounding box center [624, 388] width 796 height 30
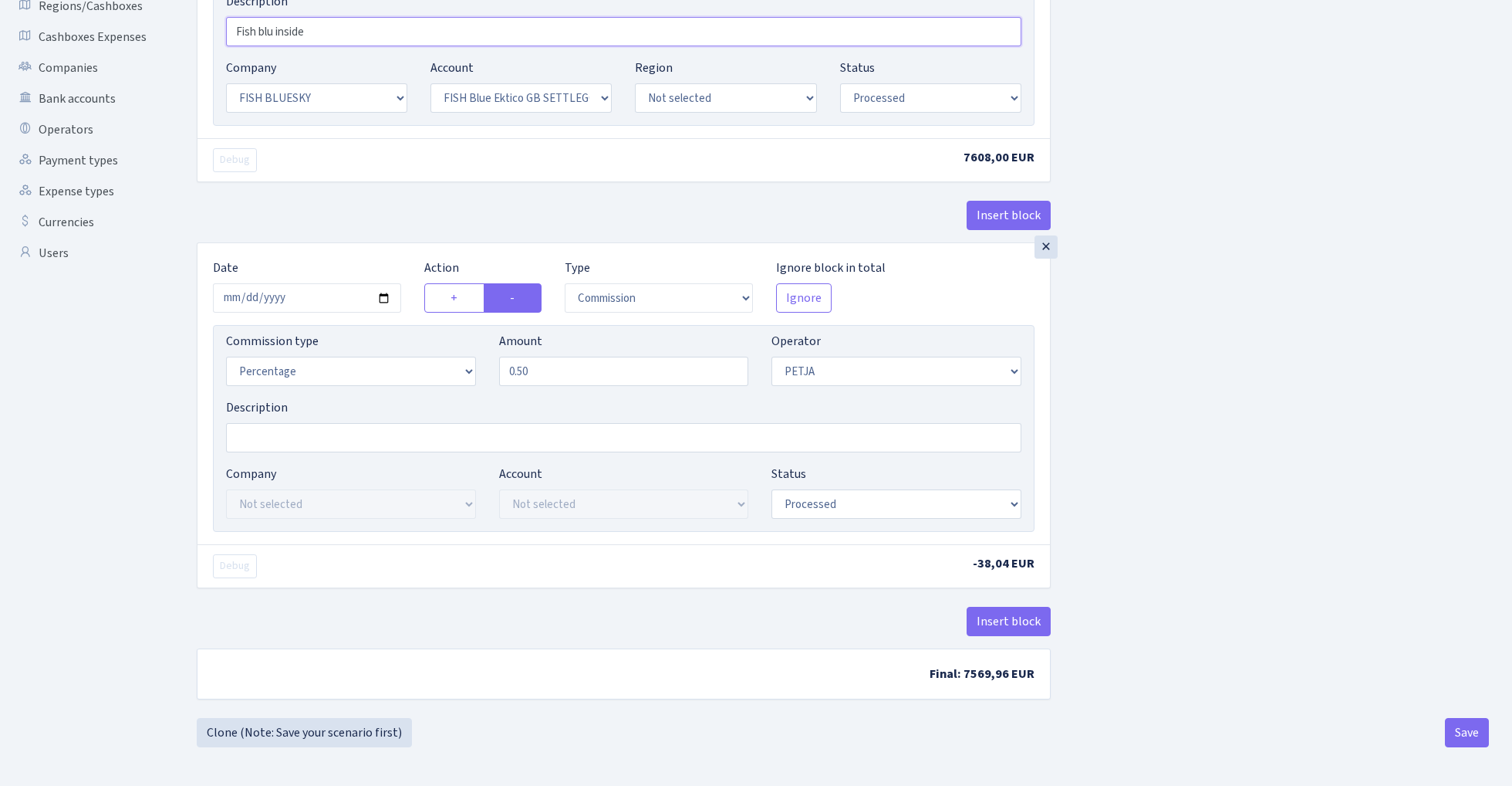
scroll to position [359, 0]
type input "Fish blu inside"
click at [1466, 740] on button "Save" at bounding box center [1467, 732] width 44 height 30
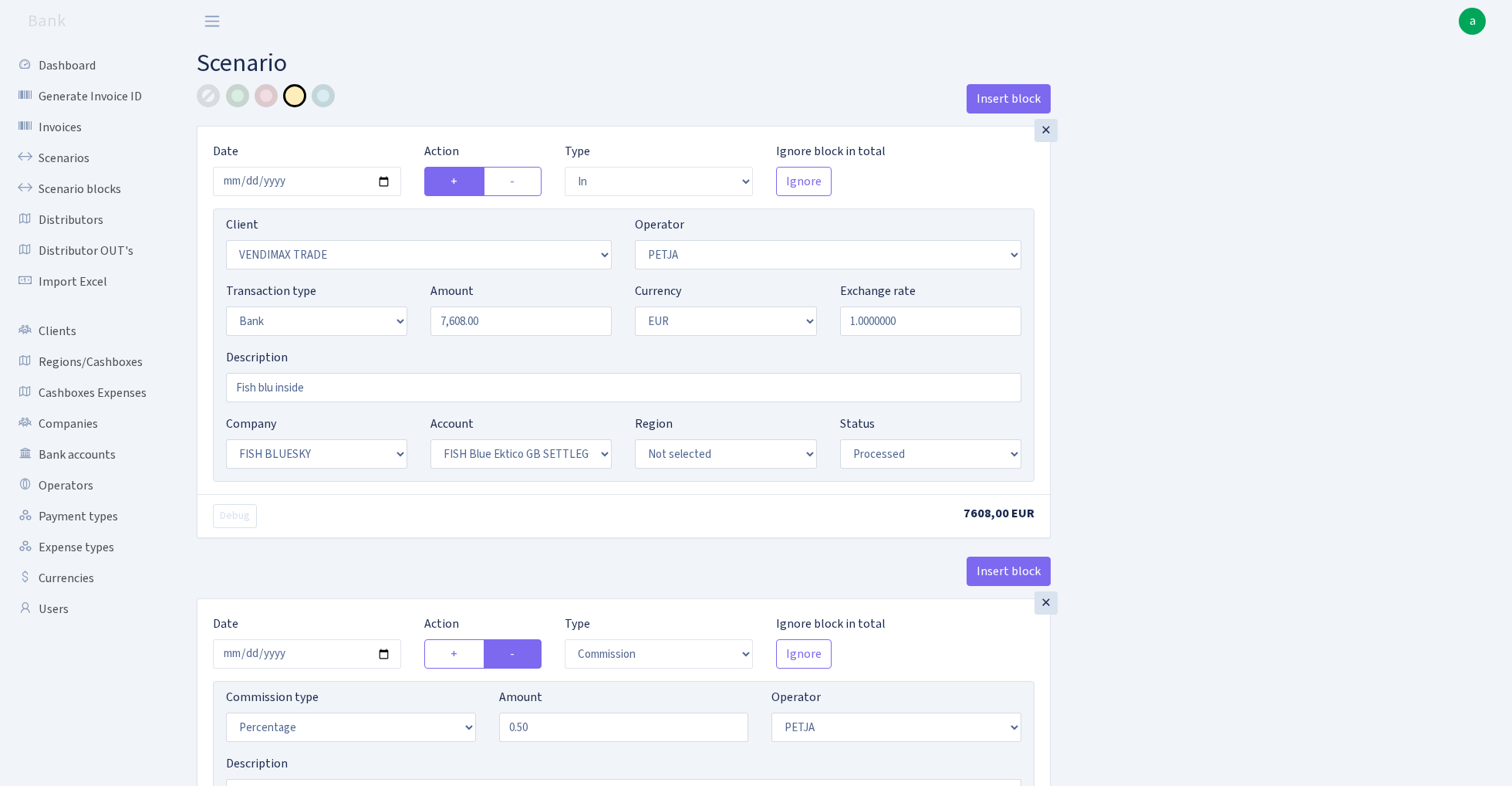
select select "in"
select select "2707"
select select "392"
select select "2"
select select "1"
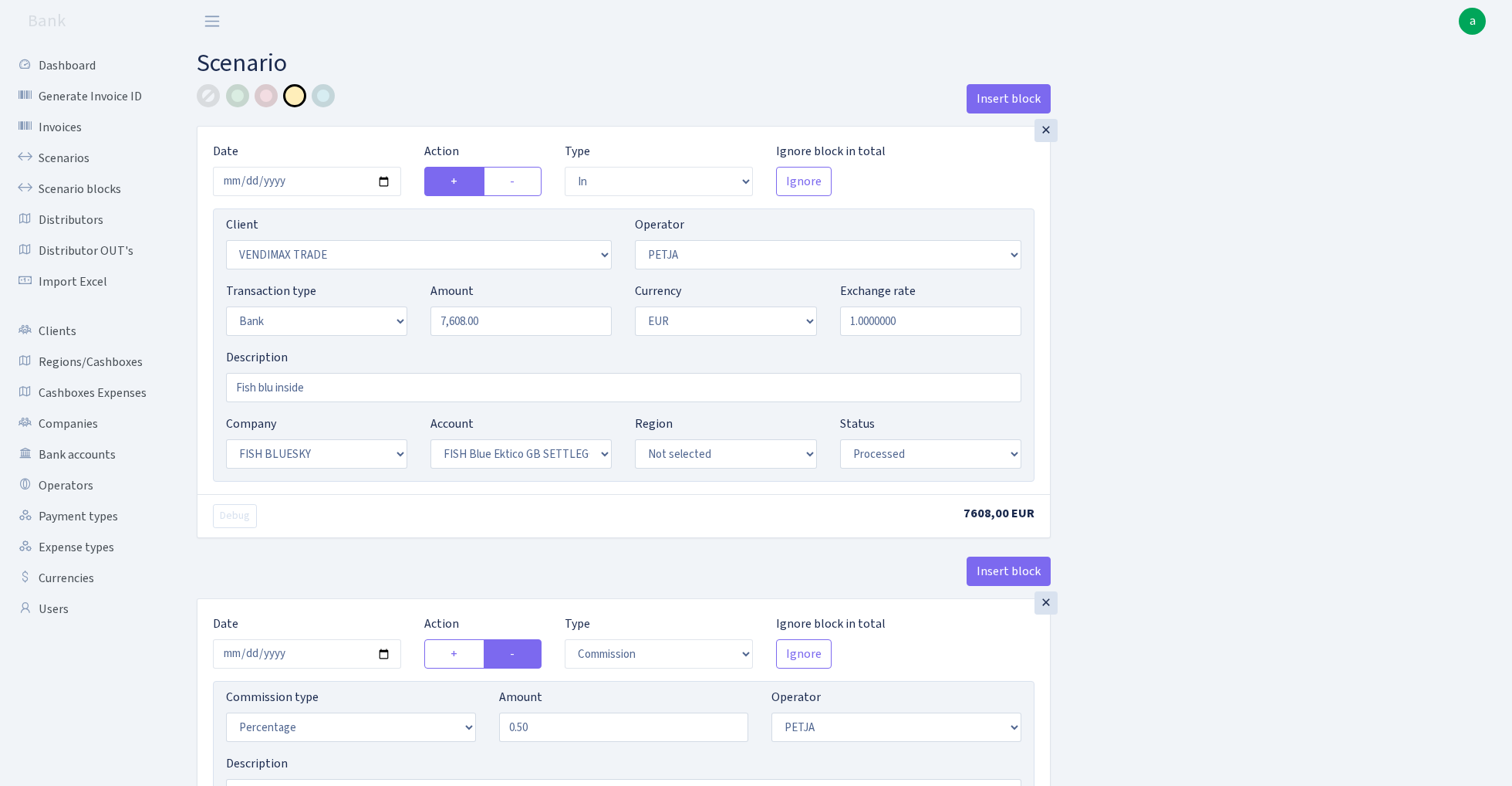
select select "23"
select select "67"
select select "processed"
select select "commission"
select select "392"
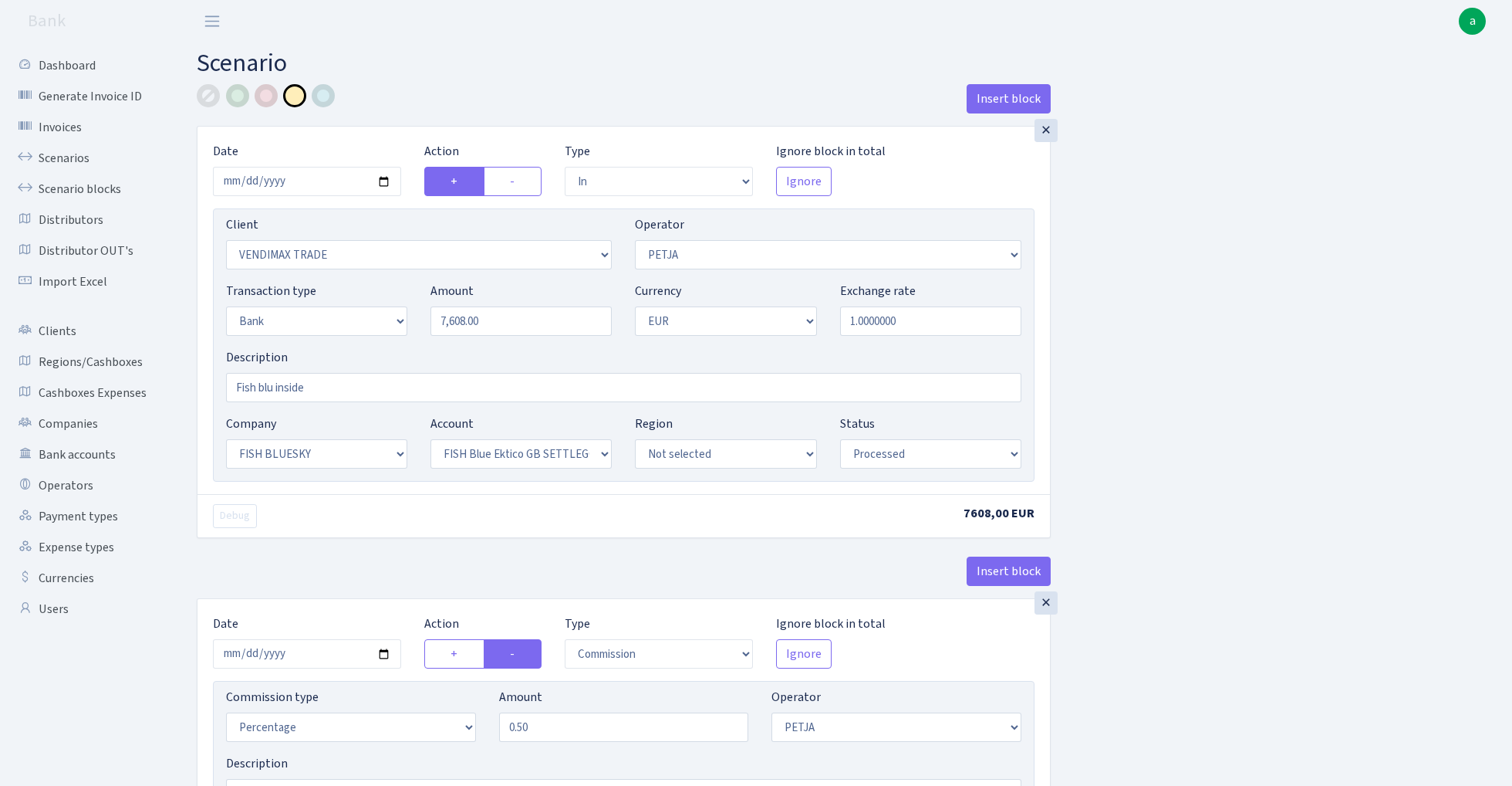
select select "processed"
click at [59, 161] on link "Scenarios" at bounding box center [85, 158] width 155 height 31
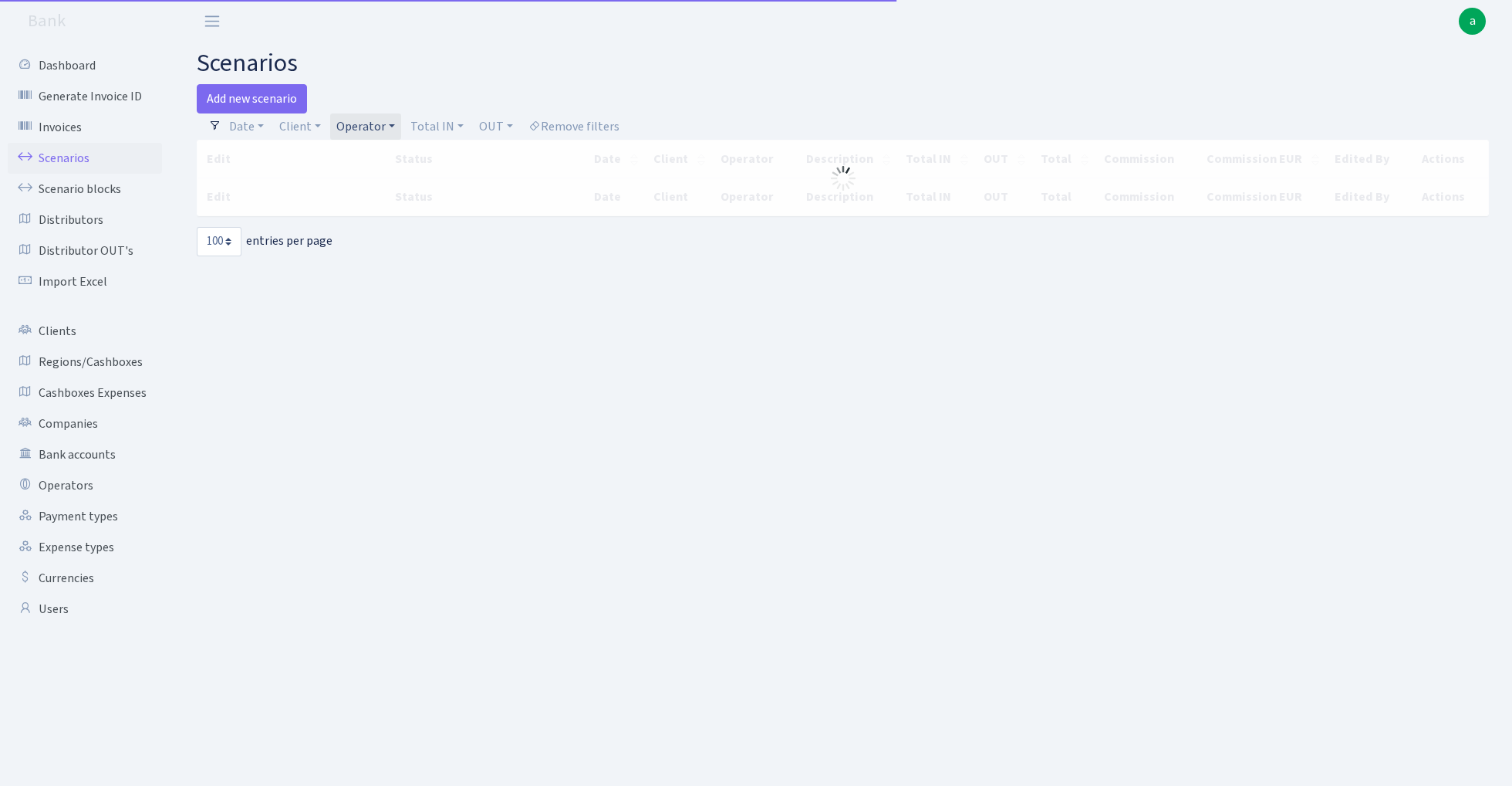
select select "100"
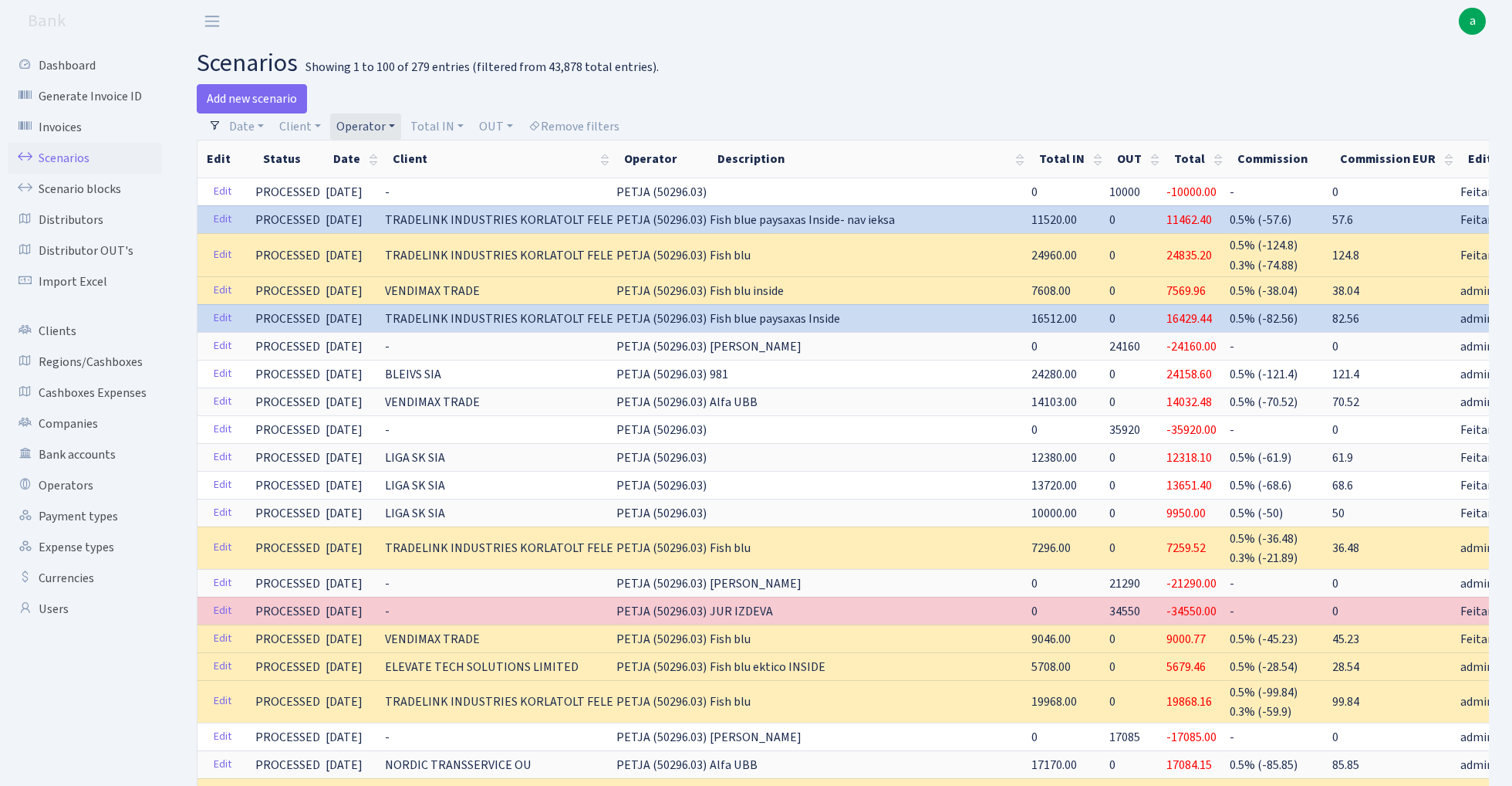
click at [359, 123] on link "Operator" at bounding box center [366, 126] width 71 height 26
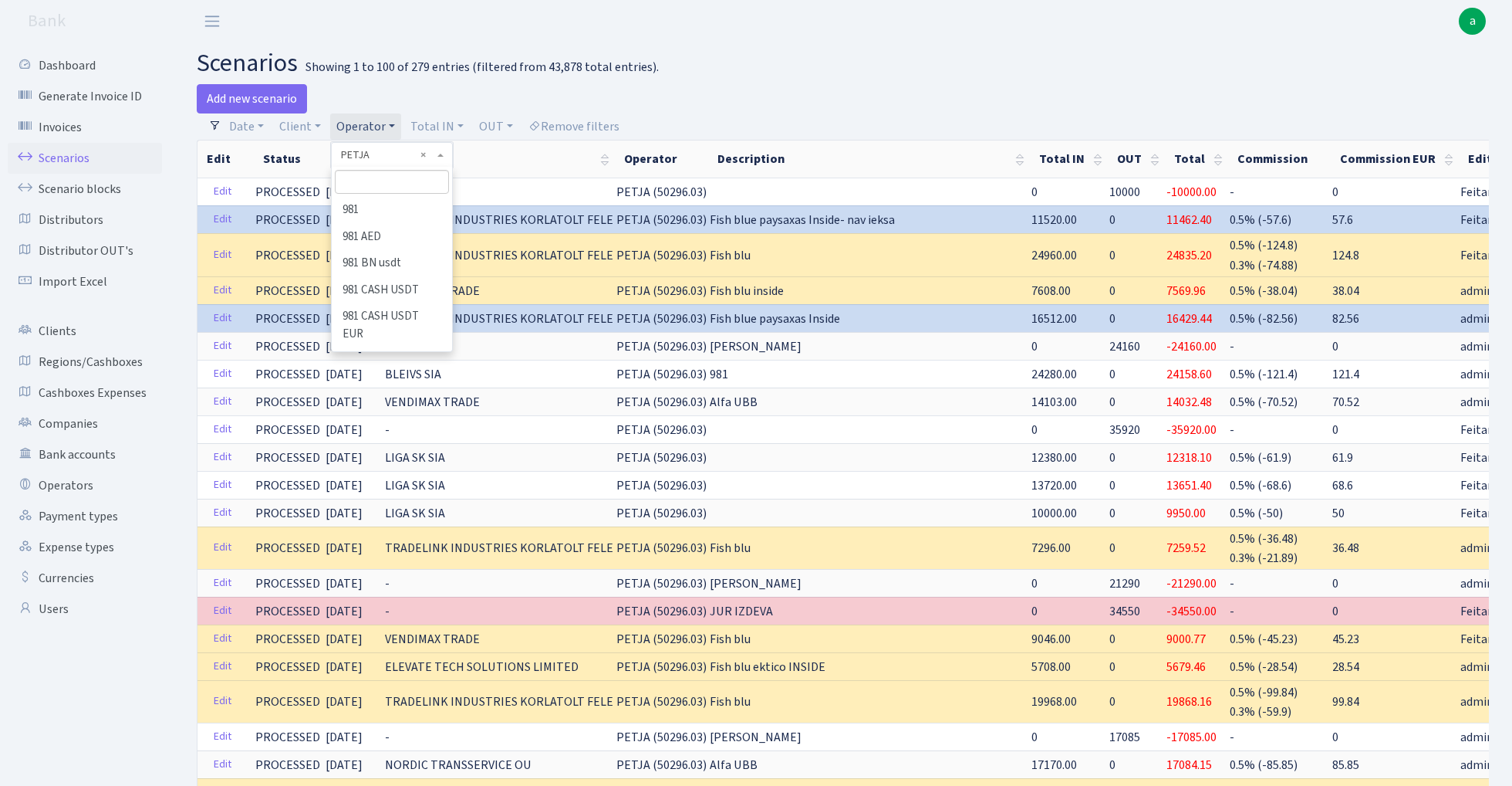
scroll to position [6477, 0]
click at [737, 89] on div "Add new scenario" at bounding box center [514, 99] width 635 height 30
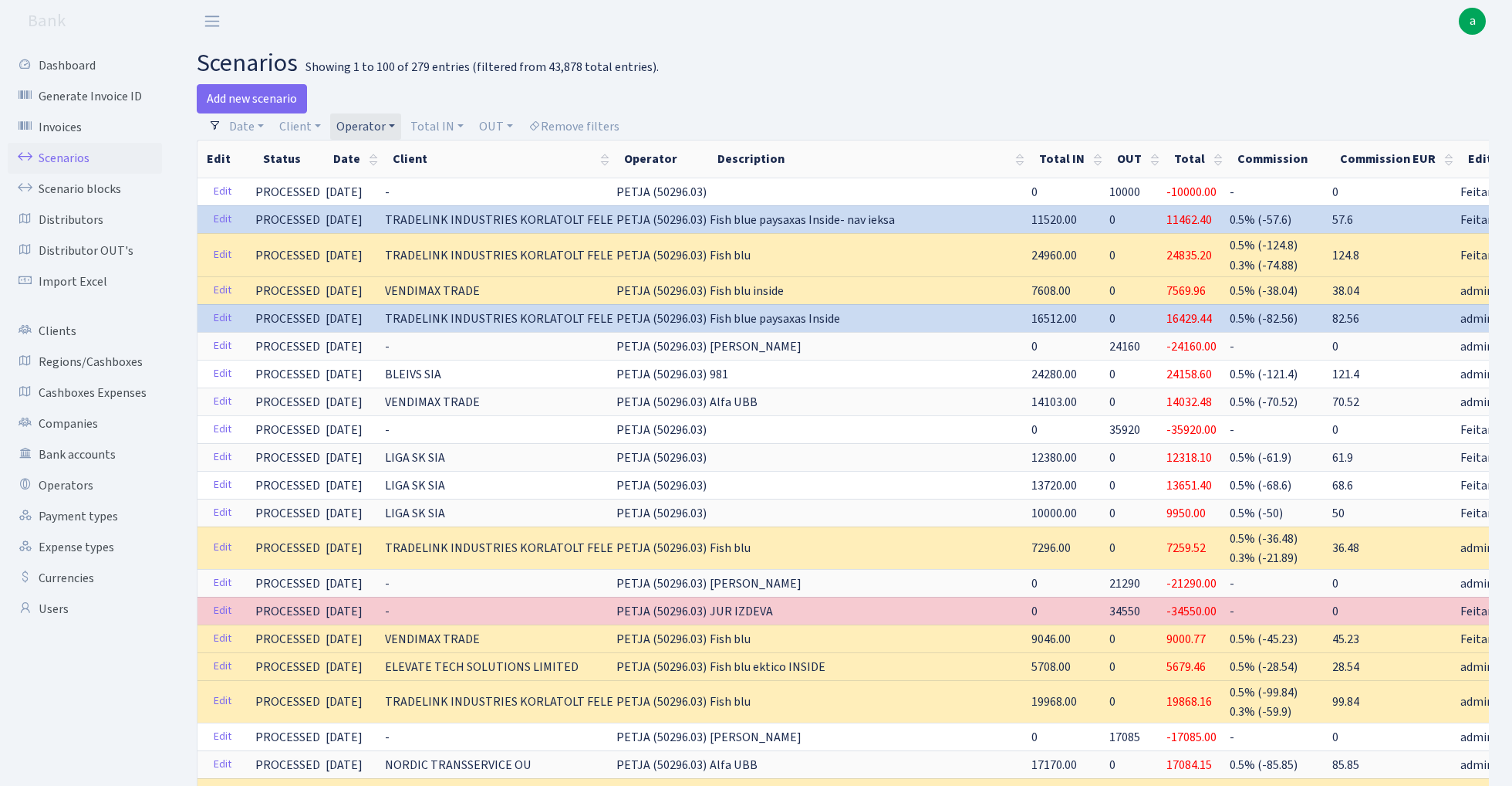
click at [364, 125] on link "Operator" at bounding box center [366, 126] width 71 height 26
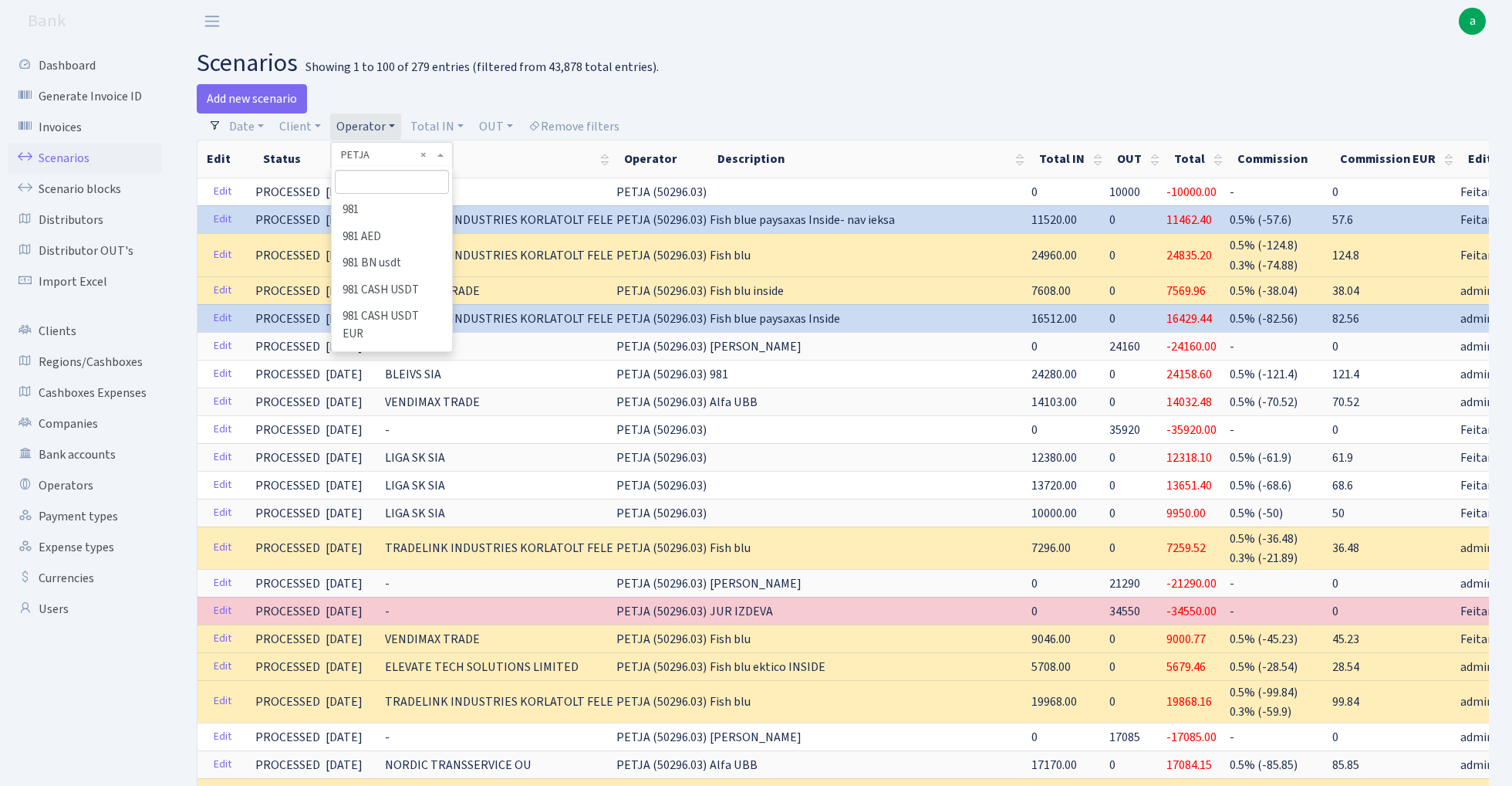
scroll to position [6501, 0]
click at [361, 178] on input "search" at bounding box center [392, 182] width 113 height 24
type input "edzi"
click at [368, 211] on li "EDZI" at bounding box center [391, 209] width 116 height 27
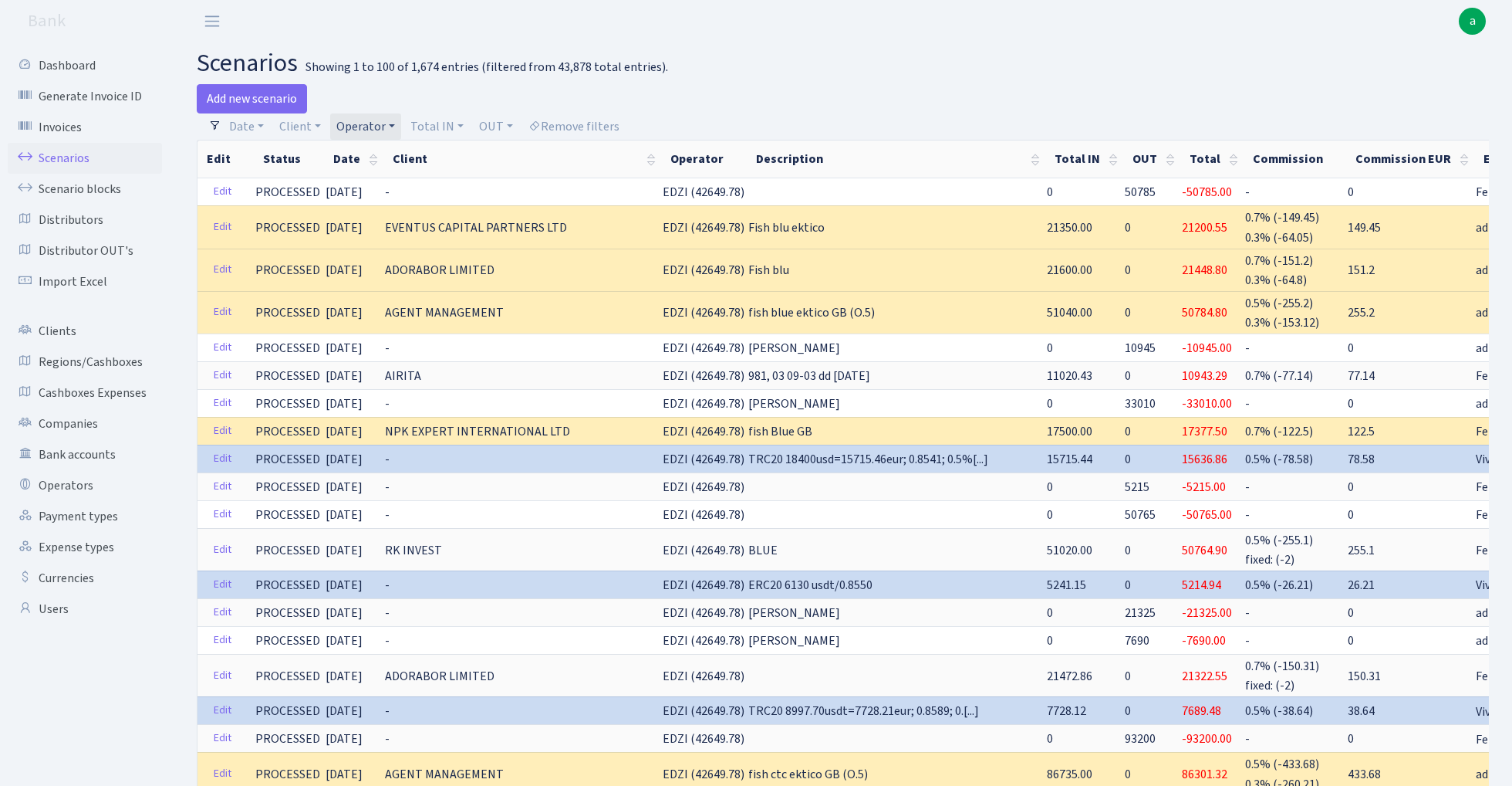
click at [369, 121] on link "Operator" at bounding box center [366, 126] width 71 height 26
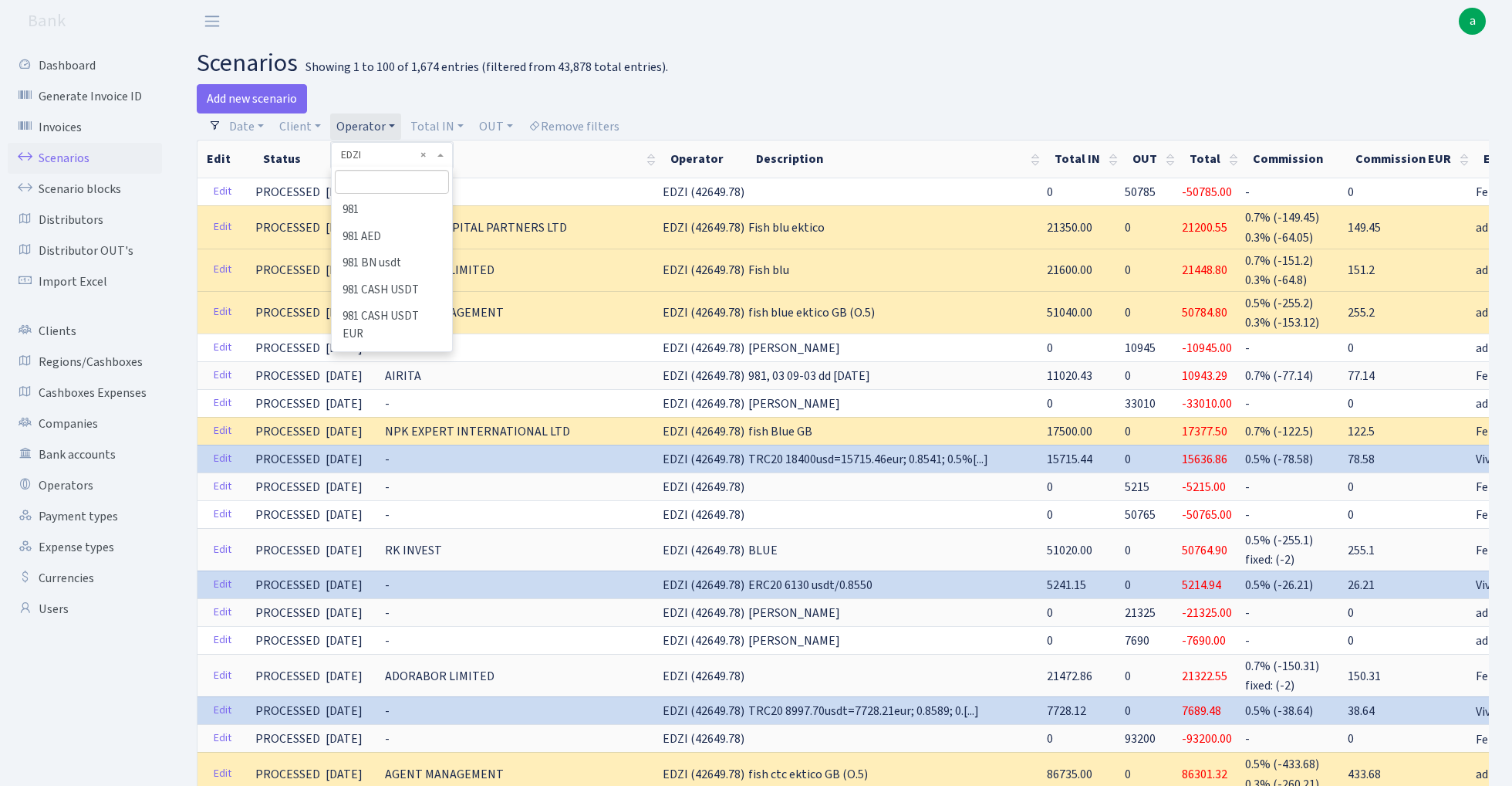
scroll to position [2283, 0]
click at [377, 186] on input "search" at bounding box center [392, 182] width 113 height 24
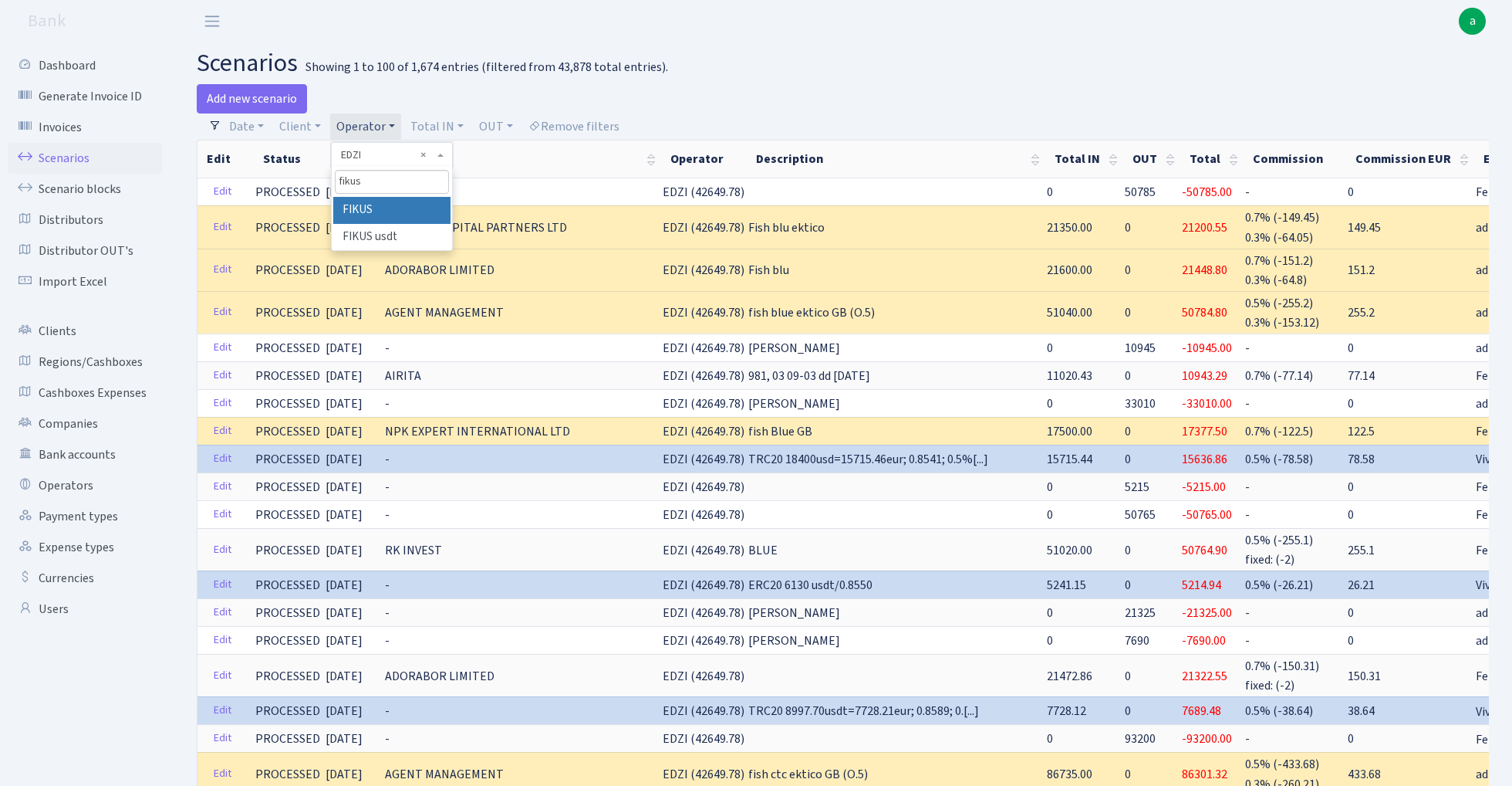
type input "fikus"
click at [399, 208] on li "FIKUS" at bounding box center [391, 209] width 116 height 27
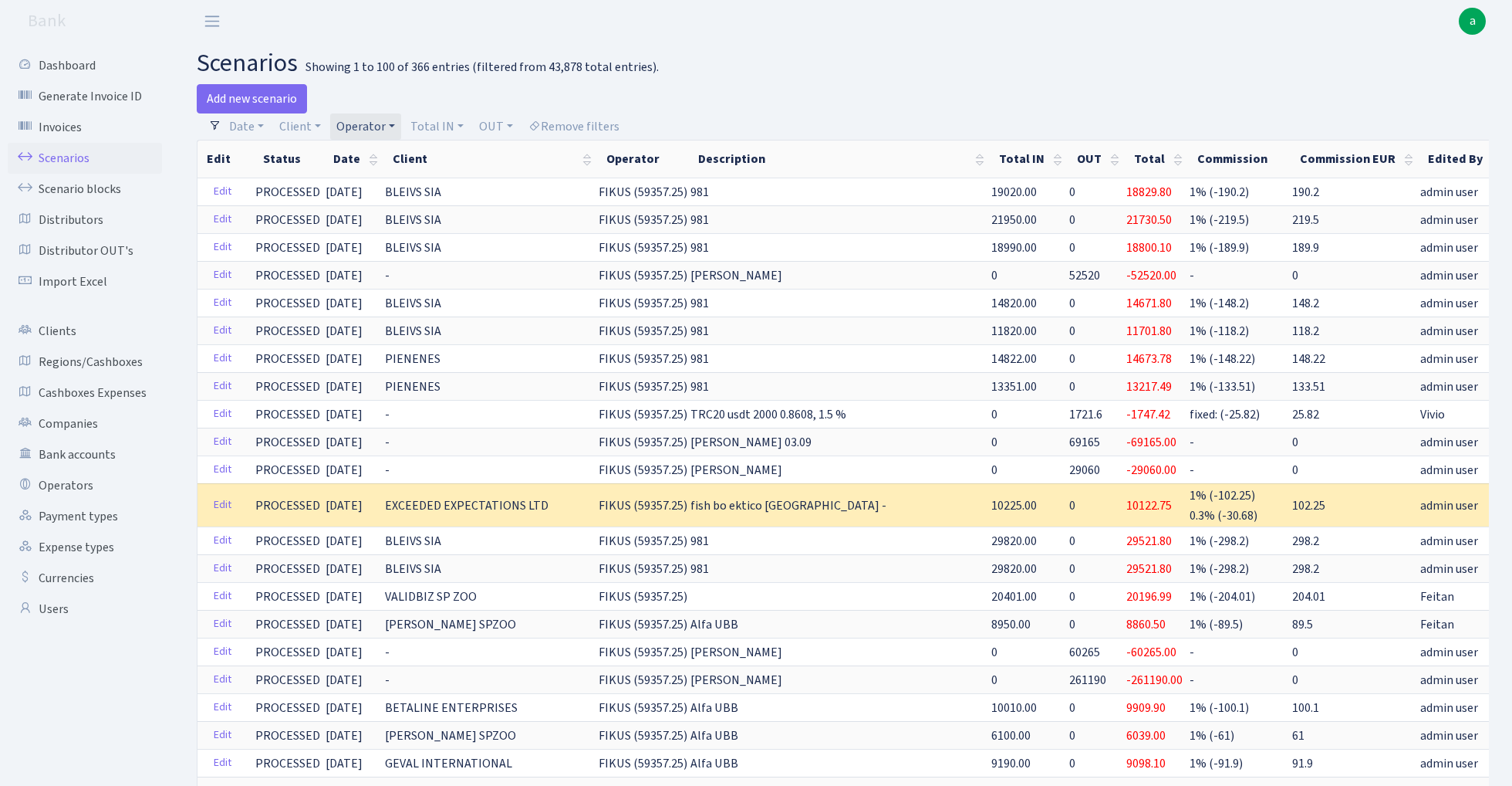
click at [372, 128] on link "Operator" at bounding box center [366, 126] width 71 height 26
click at [849, 67] on h2 "scenarios Showing 1 to 100 of 366 entries (filtered from 43,878 total entries)." at bounding box center [842, 64] width 1293 height 30
click at [356, 125] on link "Operator" at bounding box center [366, 126] width 71 height 26
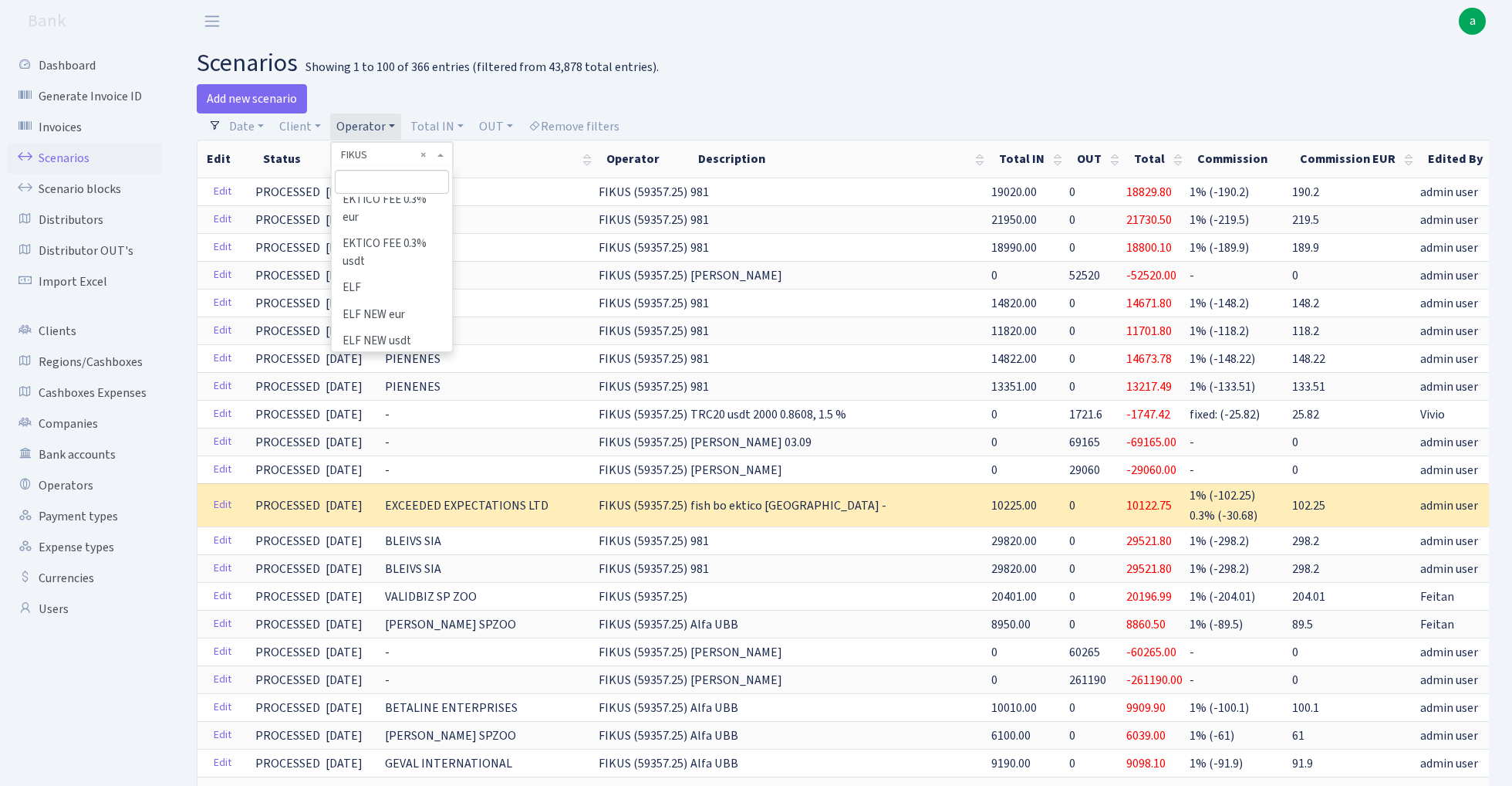
click at [390, 186] on input "search" at bounding box center [392, 182] width 113 height 24
type input "bus"
click at [395, 206] on li "BUSIK" at bounding box center [391, 209] width 116 height 27
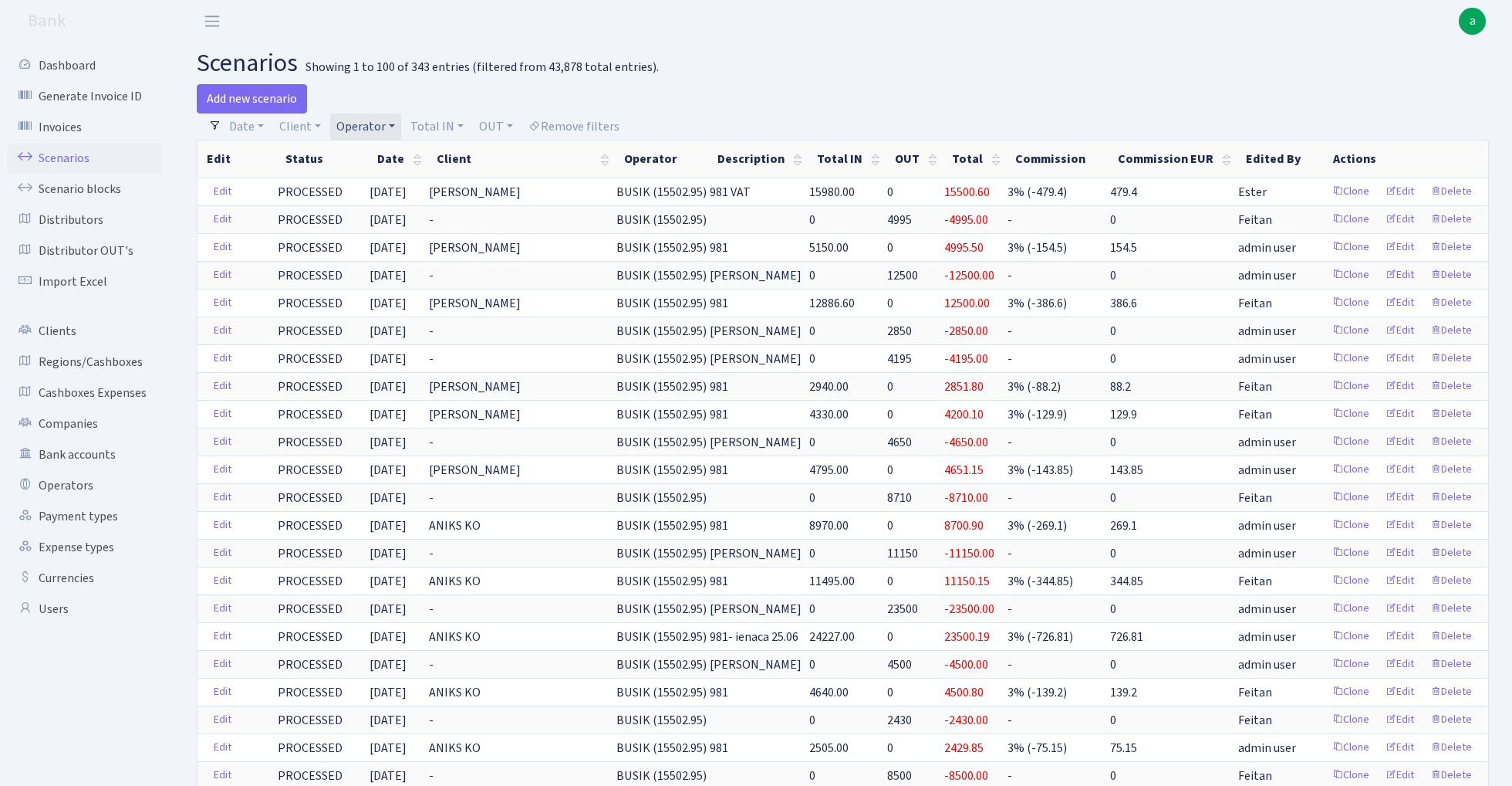
click at [362, 128] on link "Operator" at bounding box center [366, 126] width 71 height 26
click at [373, 183] on input "search" at bounding box center [392, 182] width 113 height 24
type input "ya"
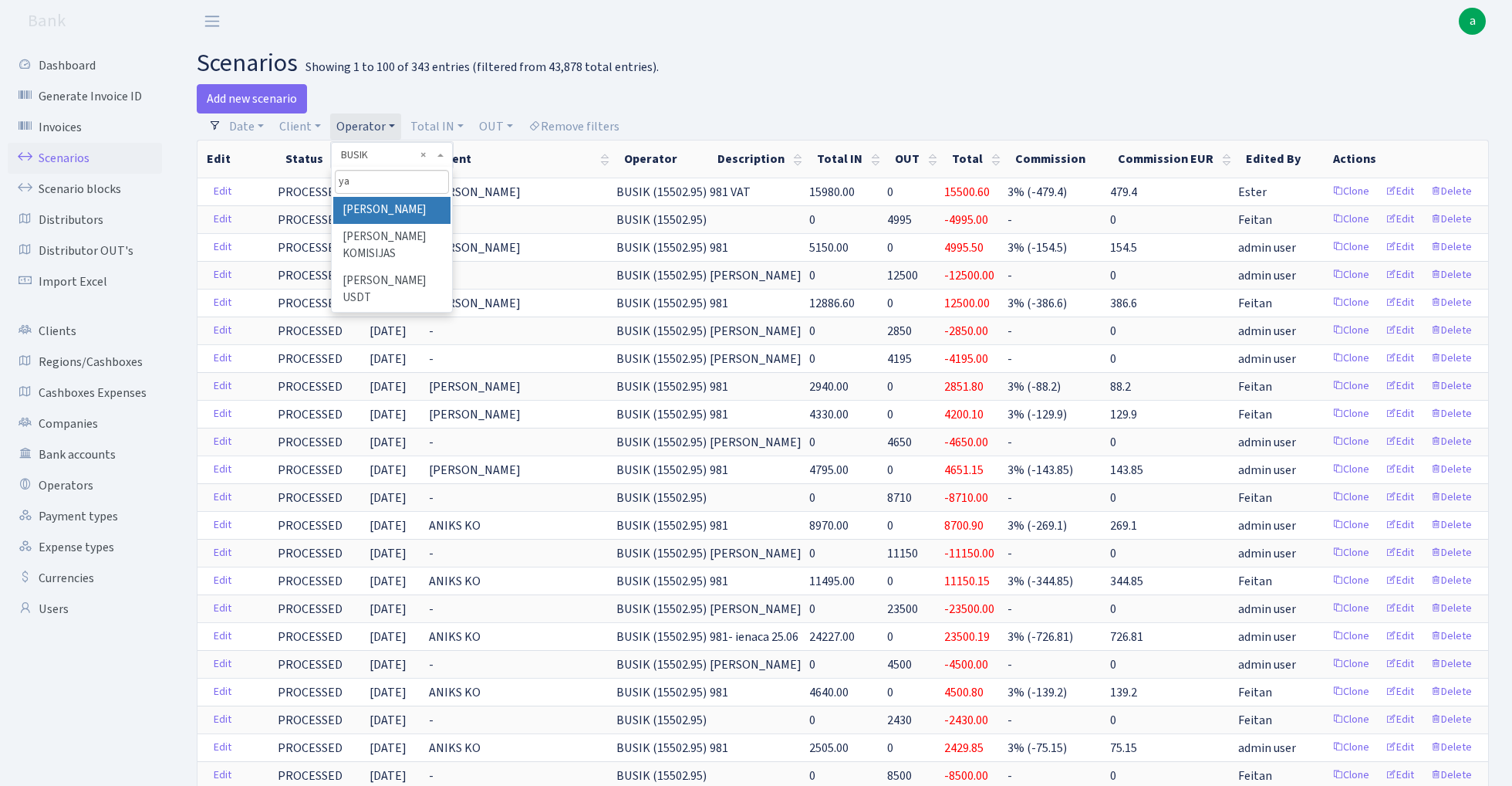
click at [403, 204] on li "[PERSON_NAME]" at bounding box center [391, 209] width 116 height 27
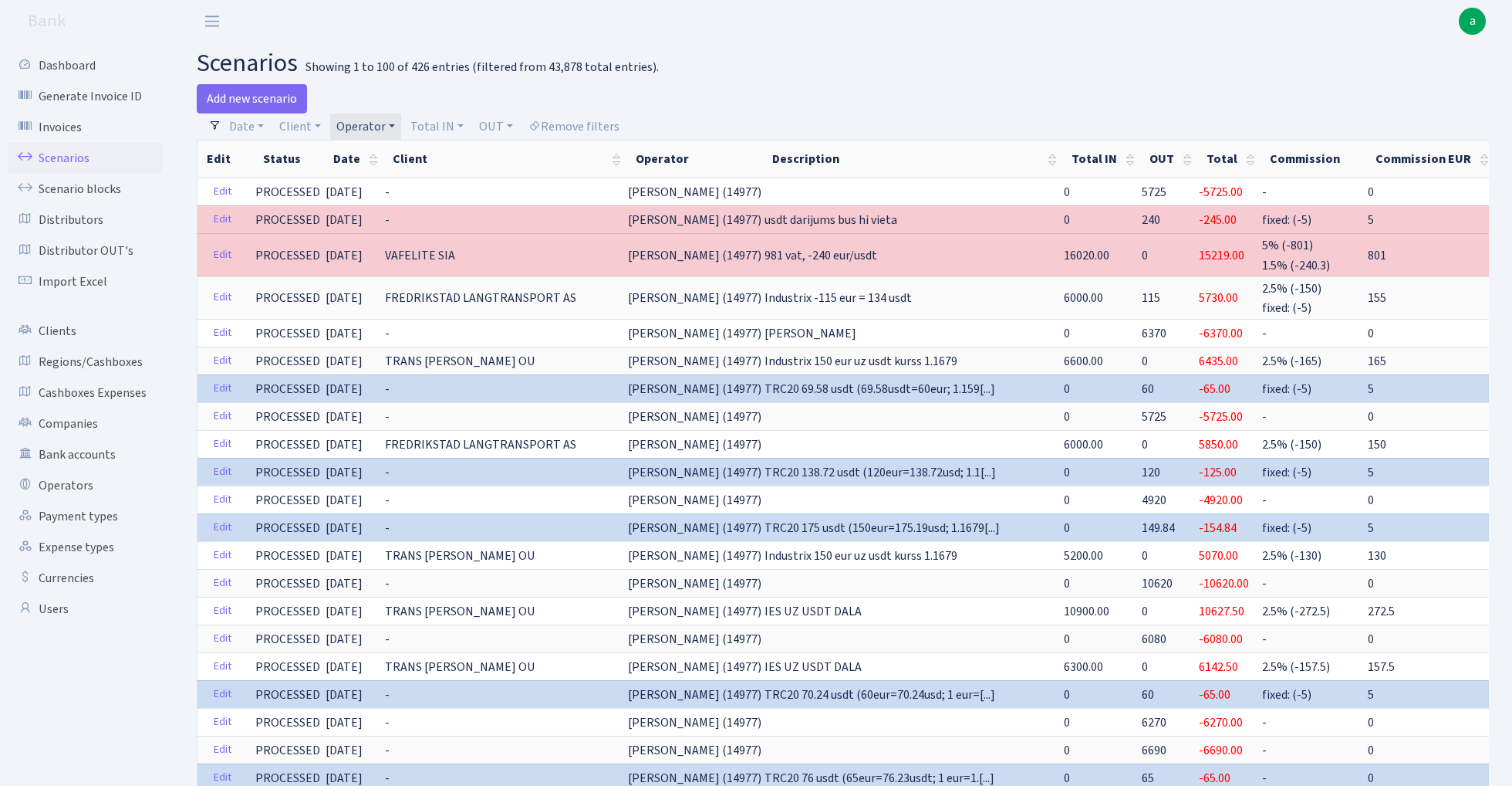
click at [366, 127] on link "Operator" at bounding box center [366, 126] width 71 height 26
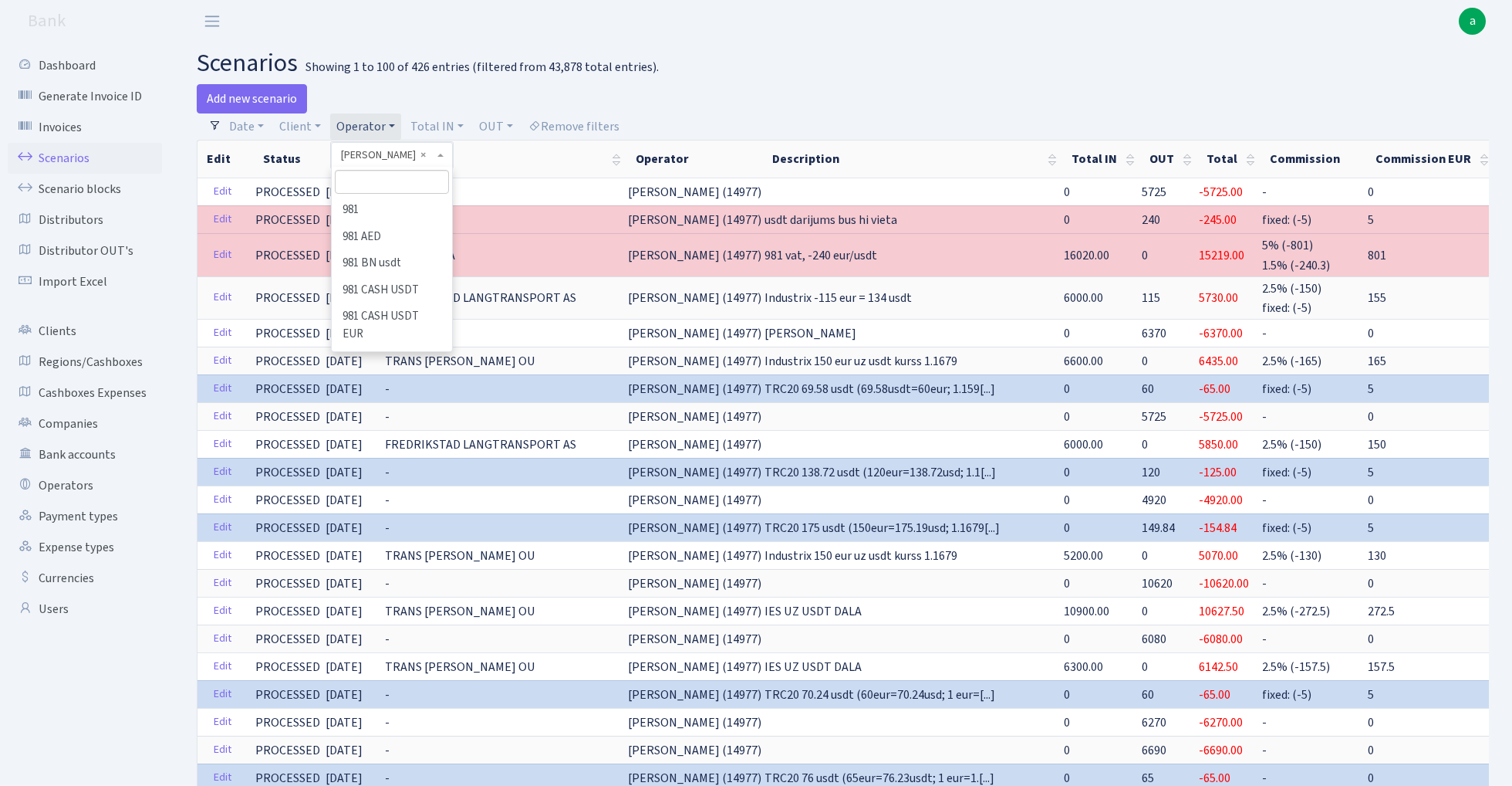
scroll to position [9465, 0]
click at [367, 192] on input "search" at bounding box center [392, 182] width 113 height 24
type input "sven"
click at [390, 206] on li "[PERSON_NAME]" at bounding box center [391, 209] width 116 height 27
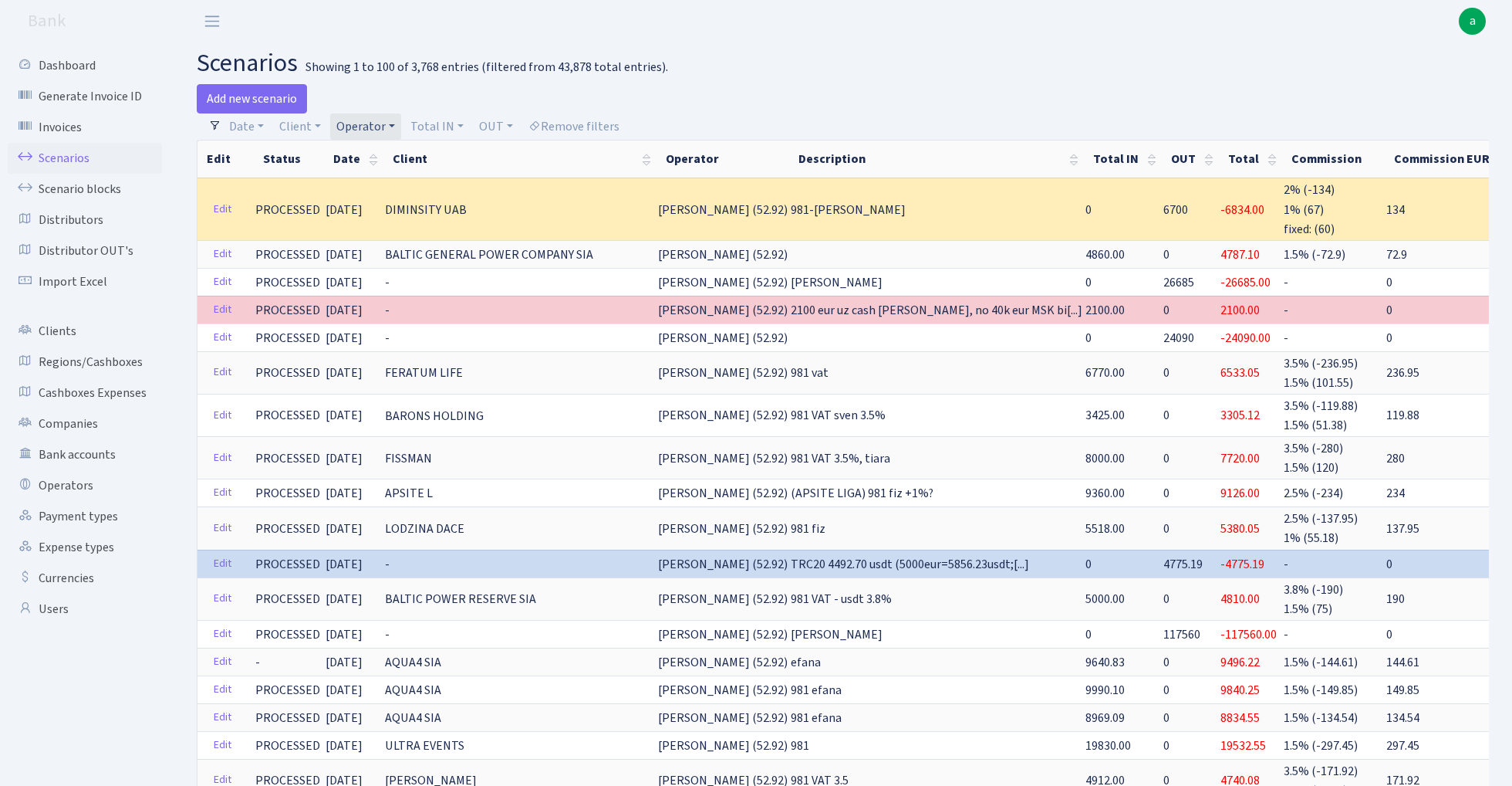
click at [369, 122] on link "Operator" at bounding box center [366, 126] width 71 height 26
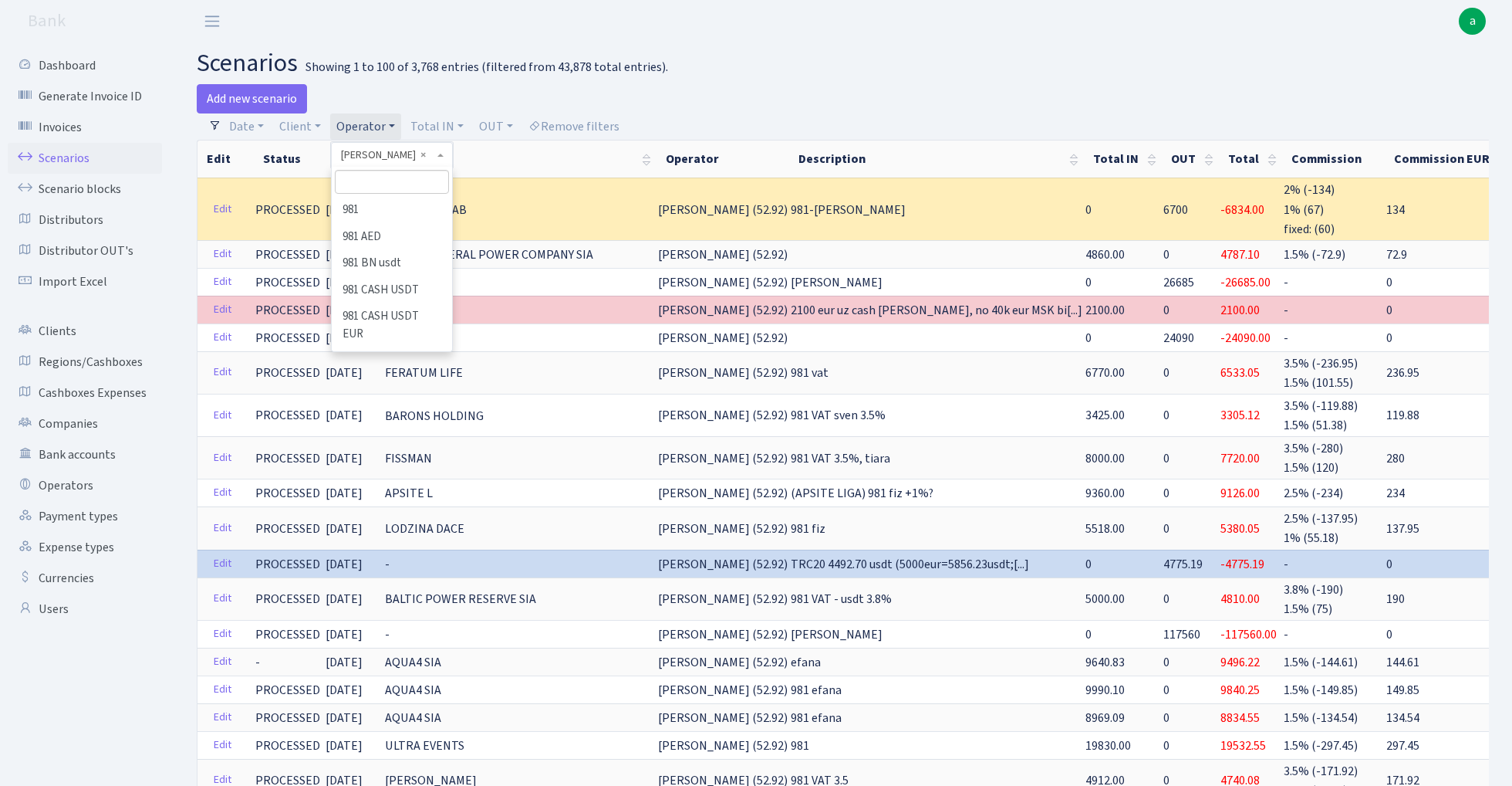
scroll to position [7807, 0]
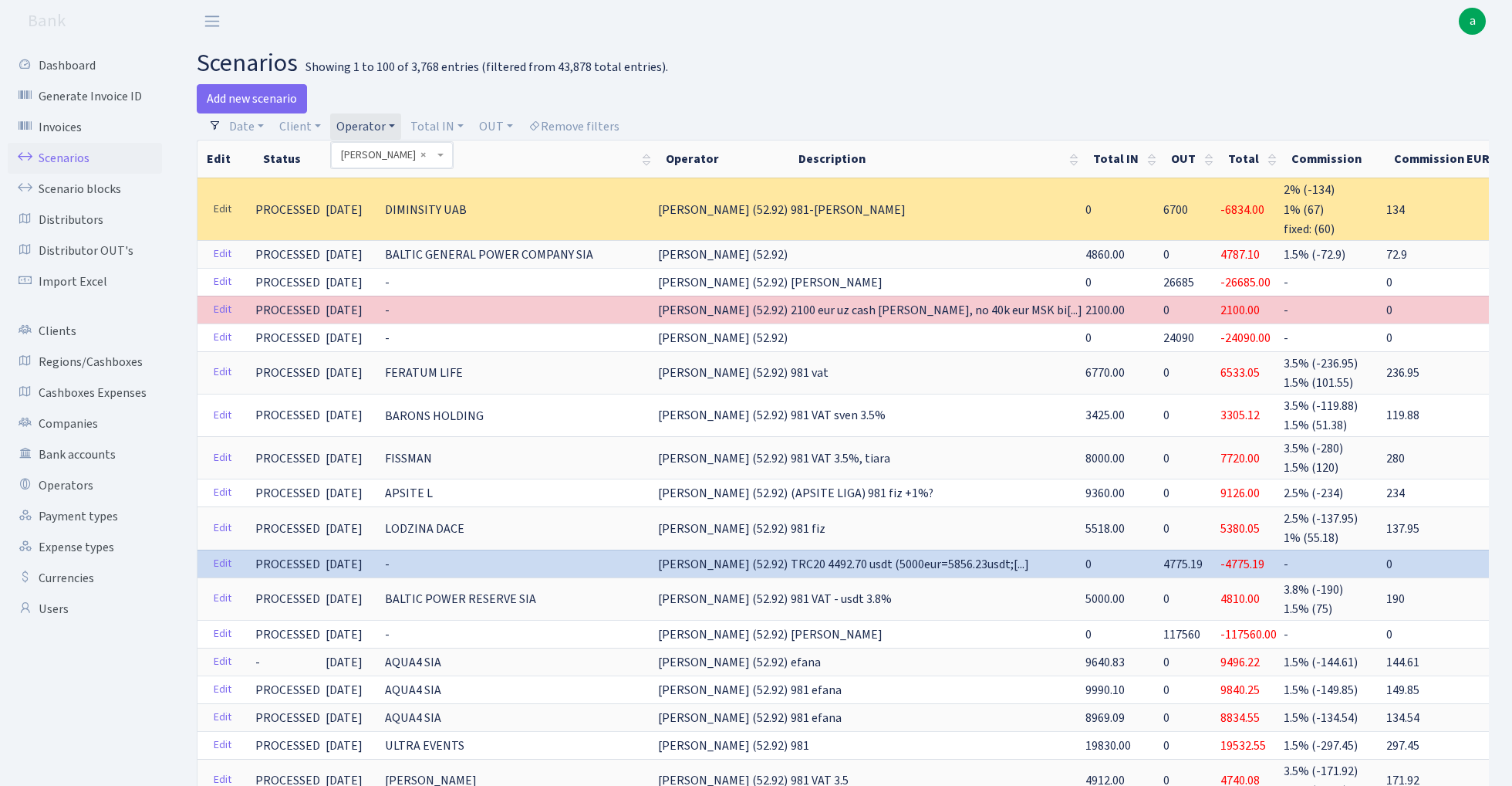
click at [220, 210] on link "Edit" at bounding box center [222, 209] width 32 height 24
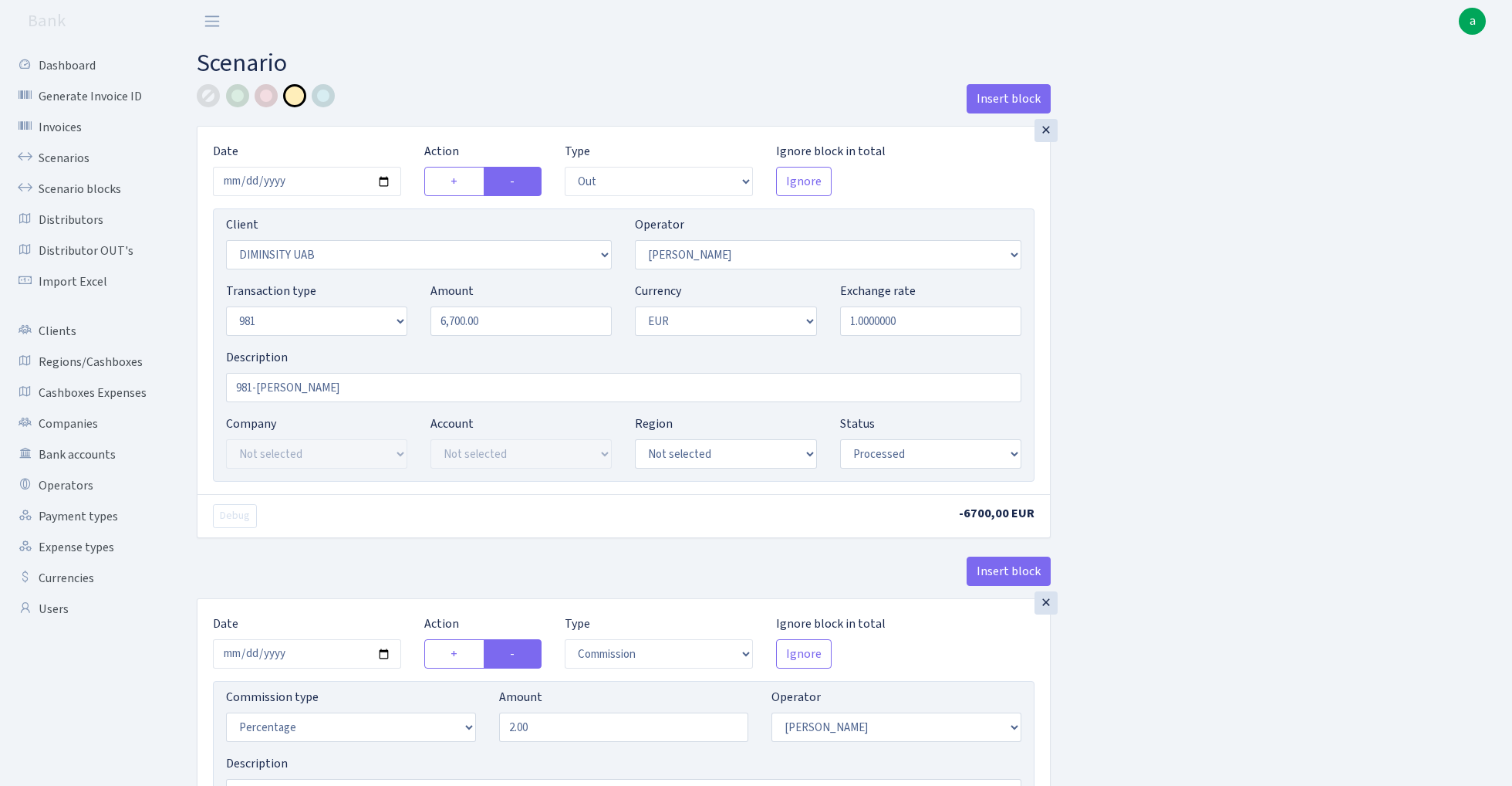
select select "out"
select select "2480"
select select "2"
select select "8"
select select "1"
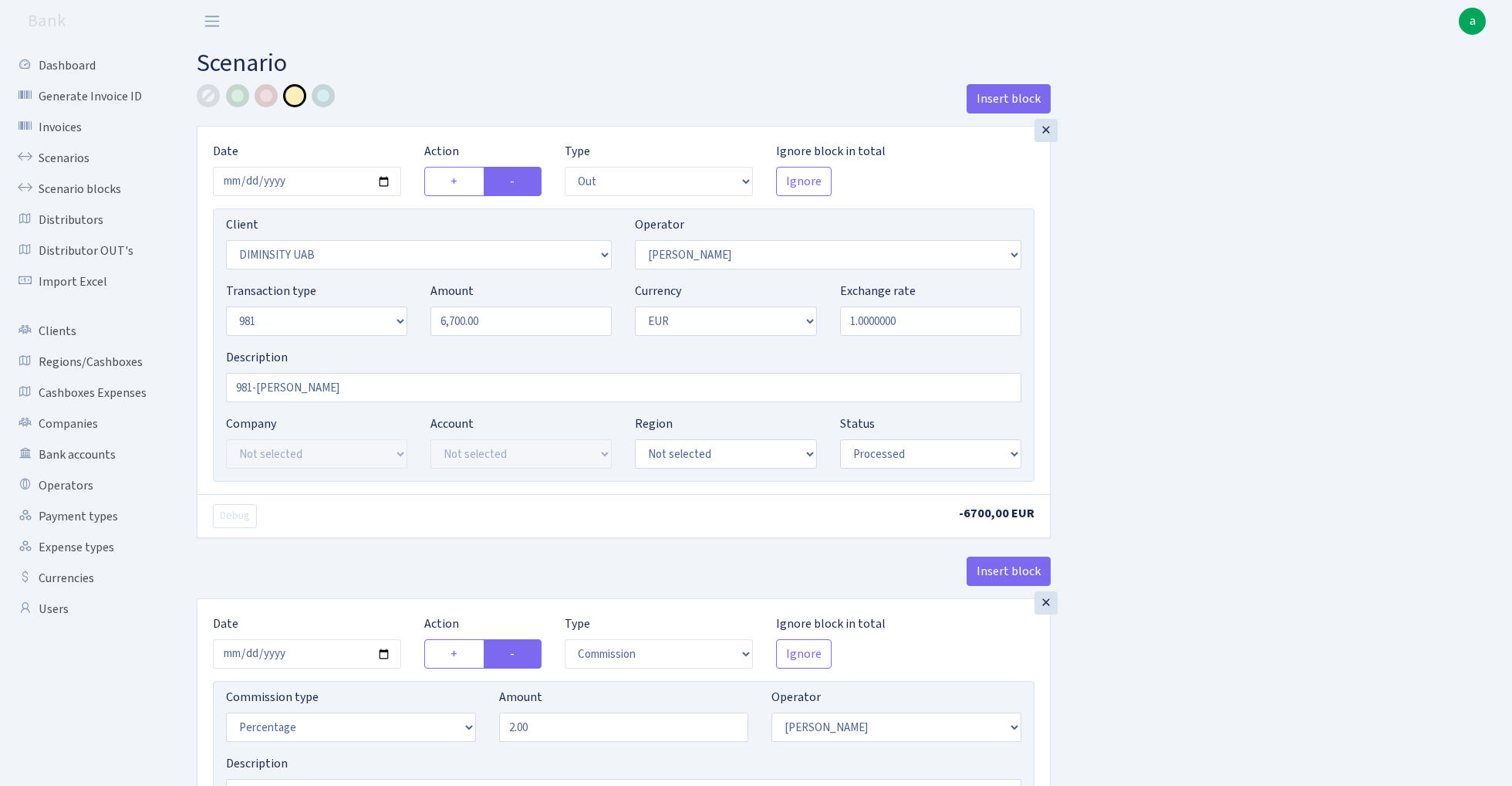
select select "processed"
select select "commission"
select select "2"
select select "processed"
select select "in"
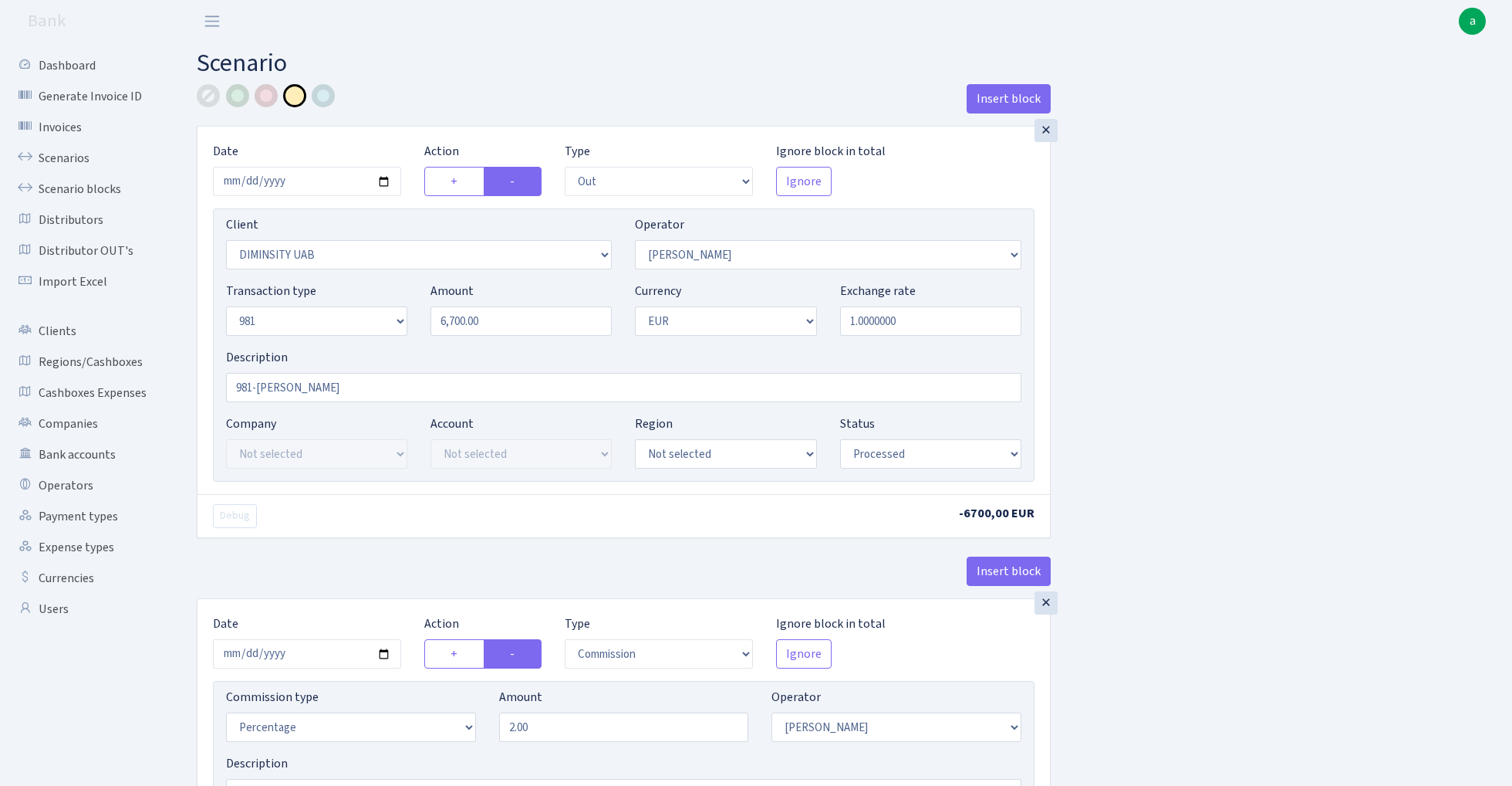
select select "341"
select select "61"
select select "8"
select select "1"
select select "processed"
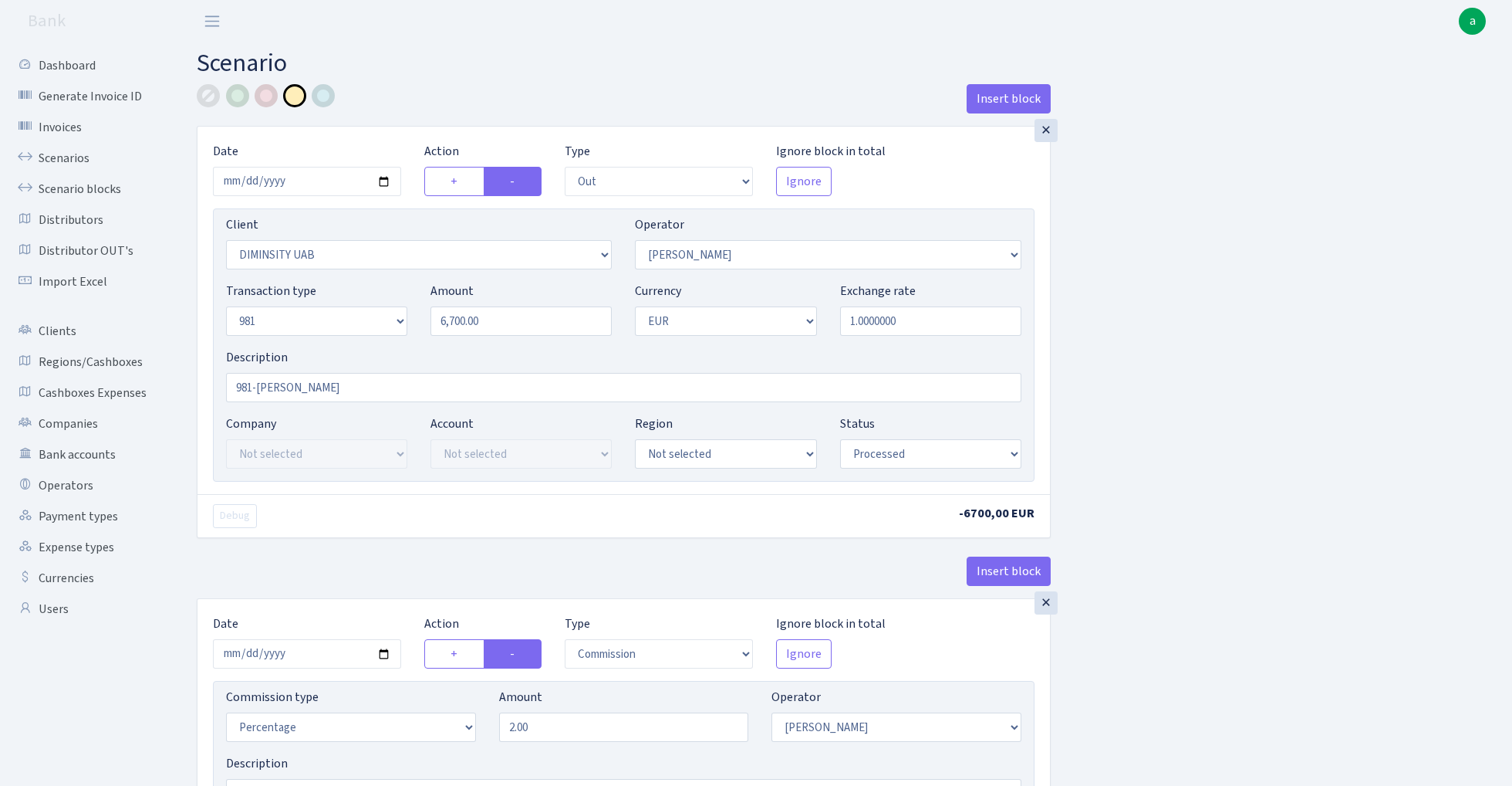
select select "commission"
select select "61"
select select "processed"
select select "commission"
select select "fixed"
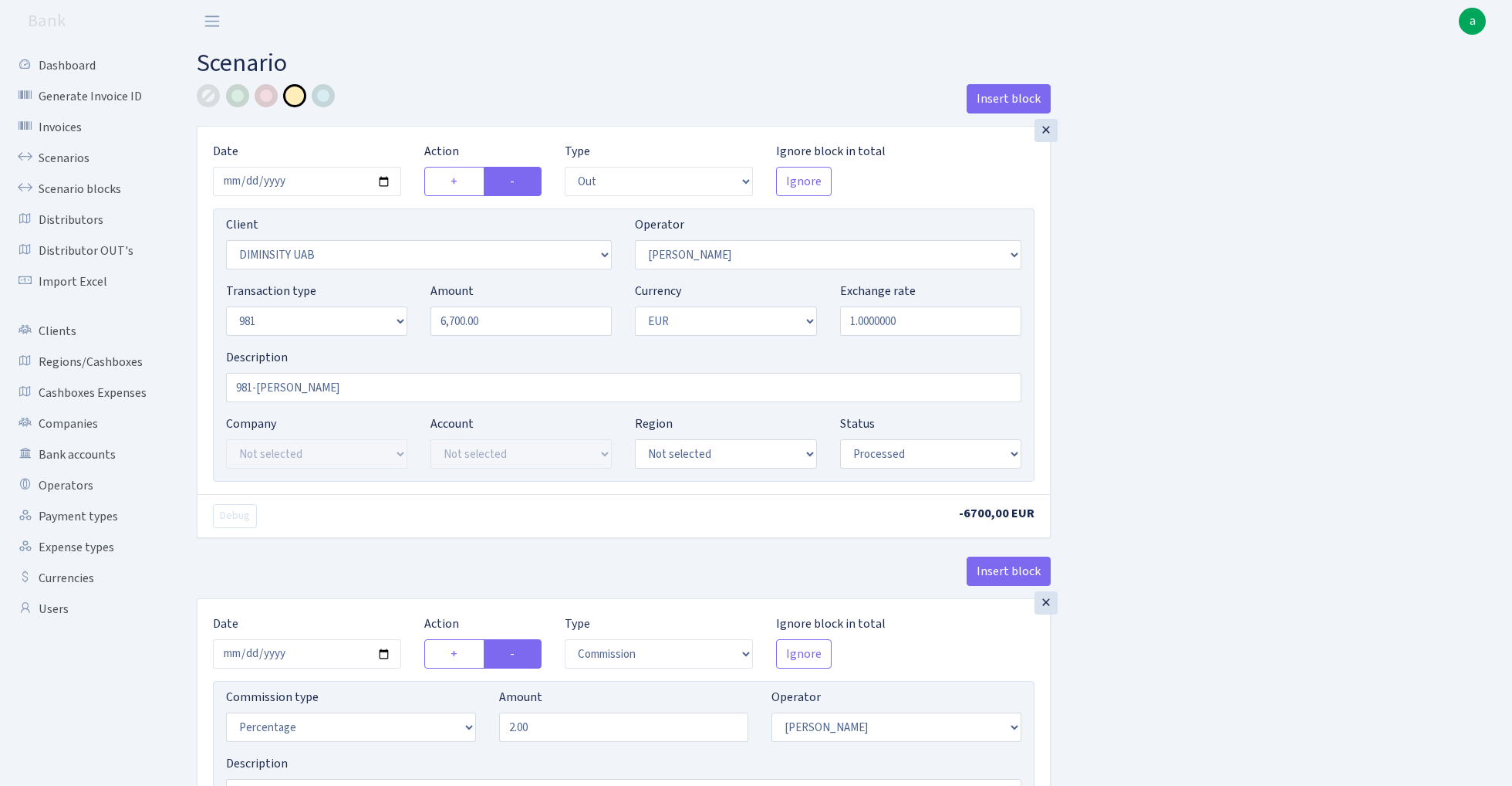
select select "61"
select select "processed"
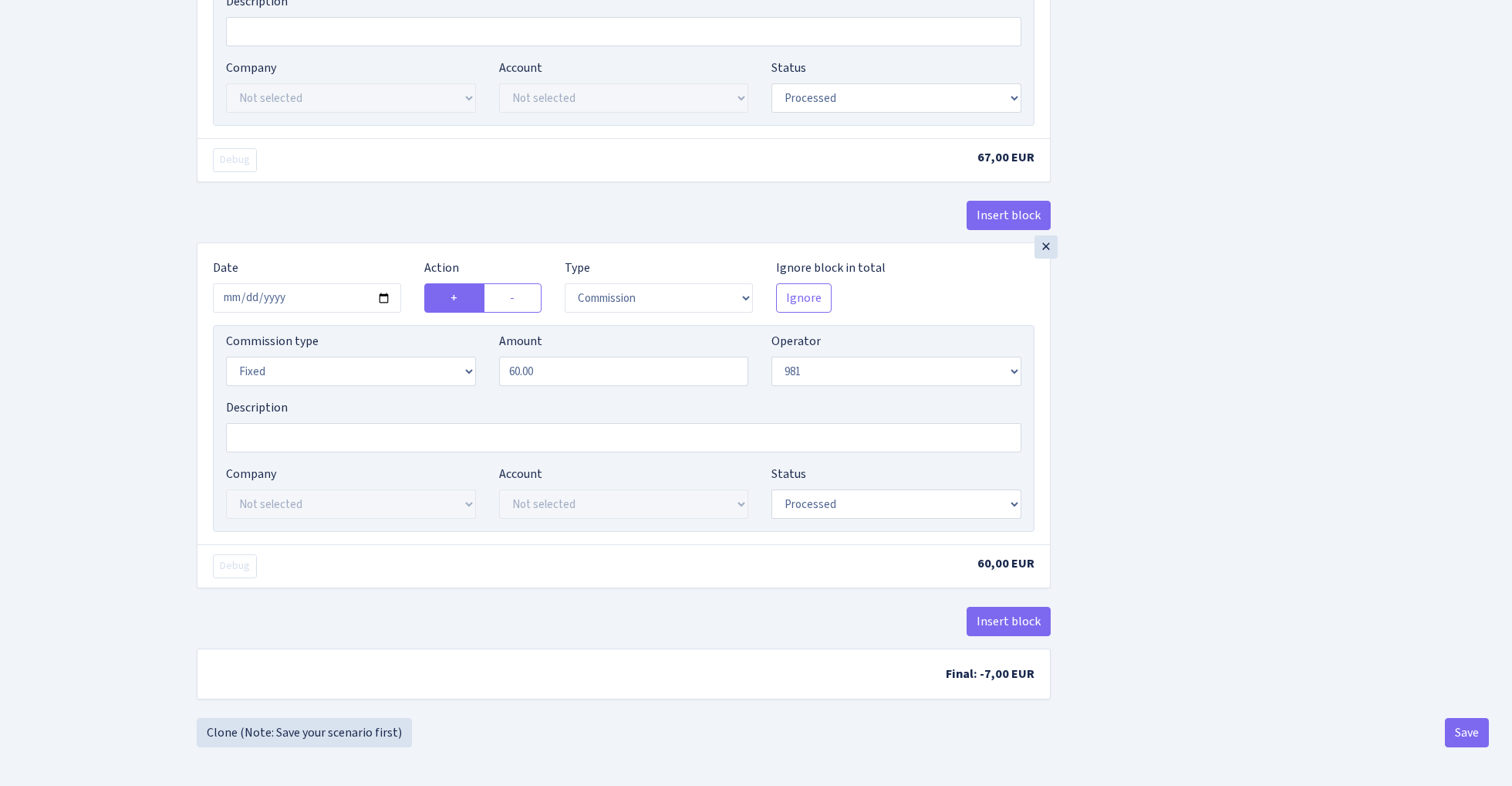
scroll to position [1650, 0]
click at [1007, 623] on button "Insert block" at bounding box center [1008, 621] width 84 height 30
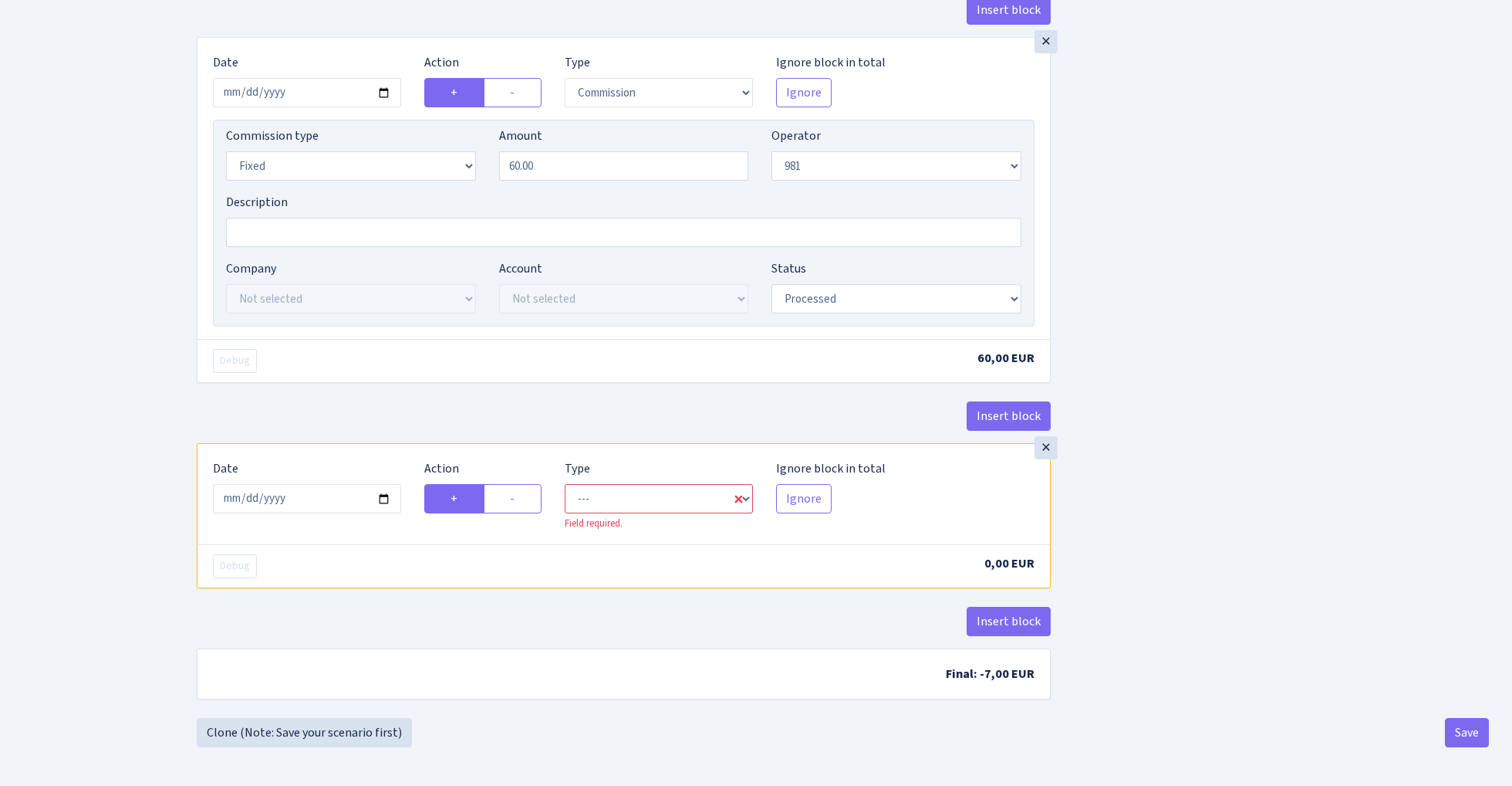
scroll to position [1849, 0]
click at [532, 503] on label "-" at bounding box center [513, 499] width 58 height 30
click at [520, 499] on input "-" at bounding box center [515, 494] width 10 height 10
radio input "true"
radio input "false"
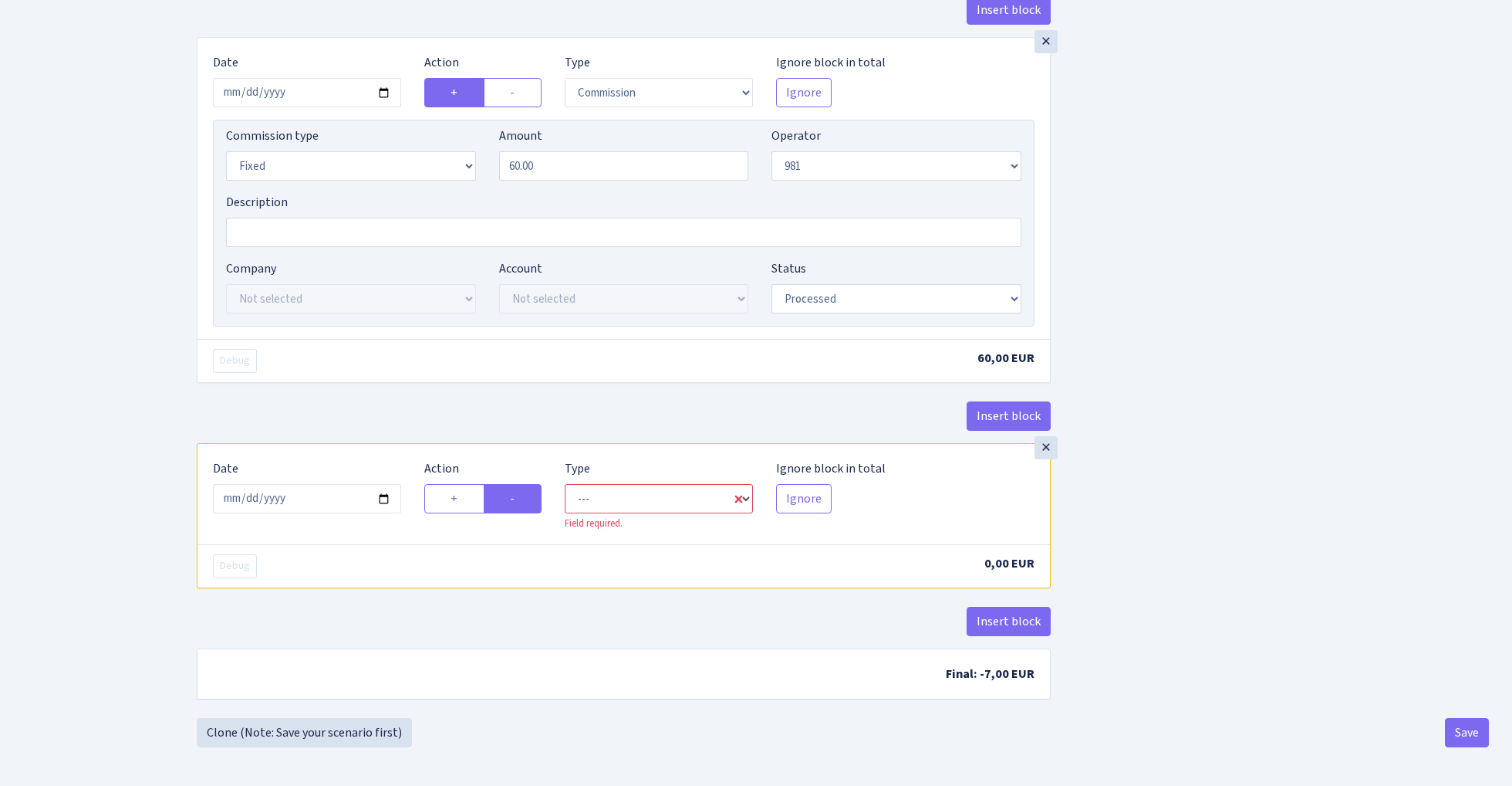
select select "commission"
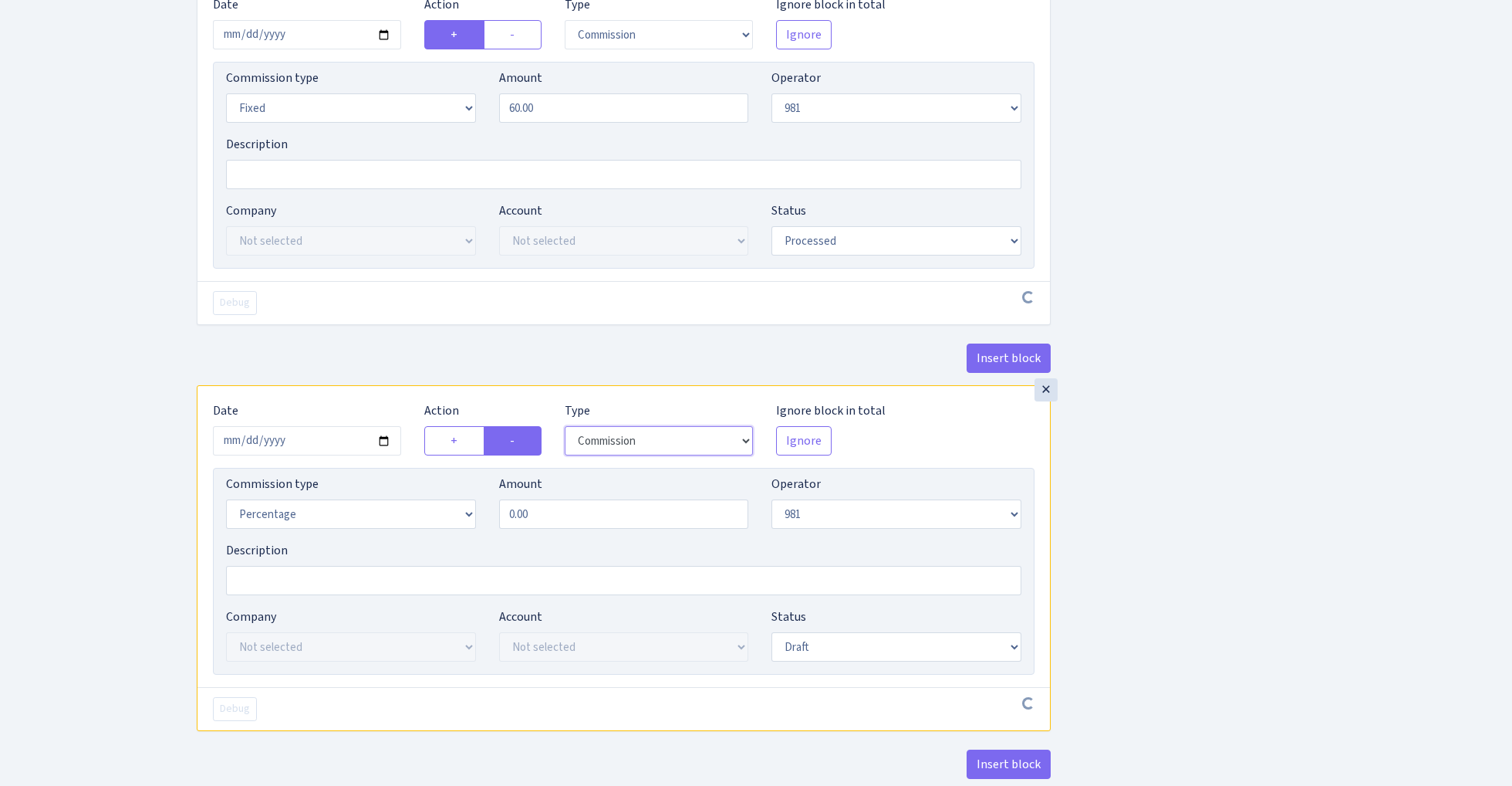
scroll to position [1905, 0]
select select "2"
select select "fixed"
click at [597, 521] on input "0.00" at bounding box center [624, 512] width 250 height 30
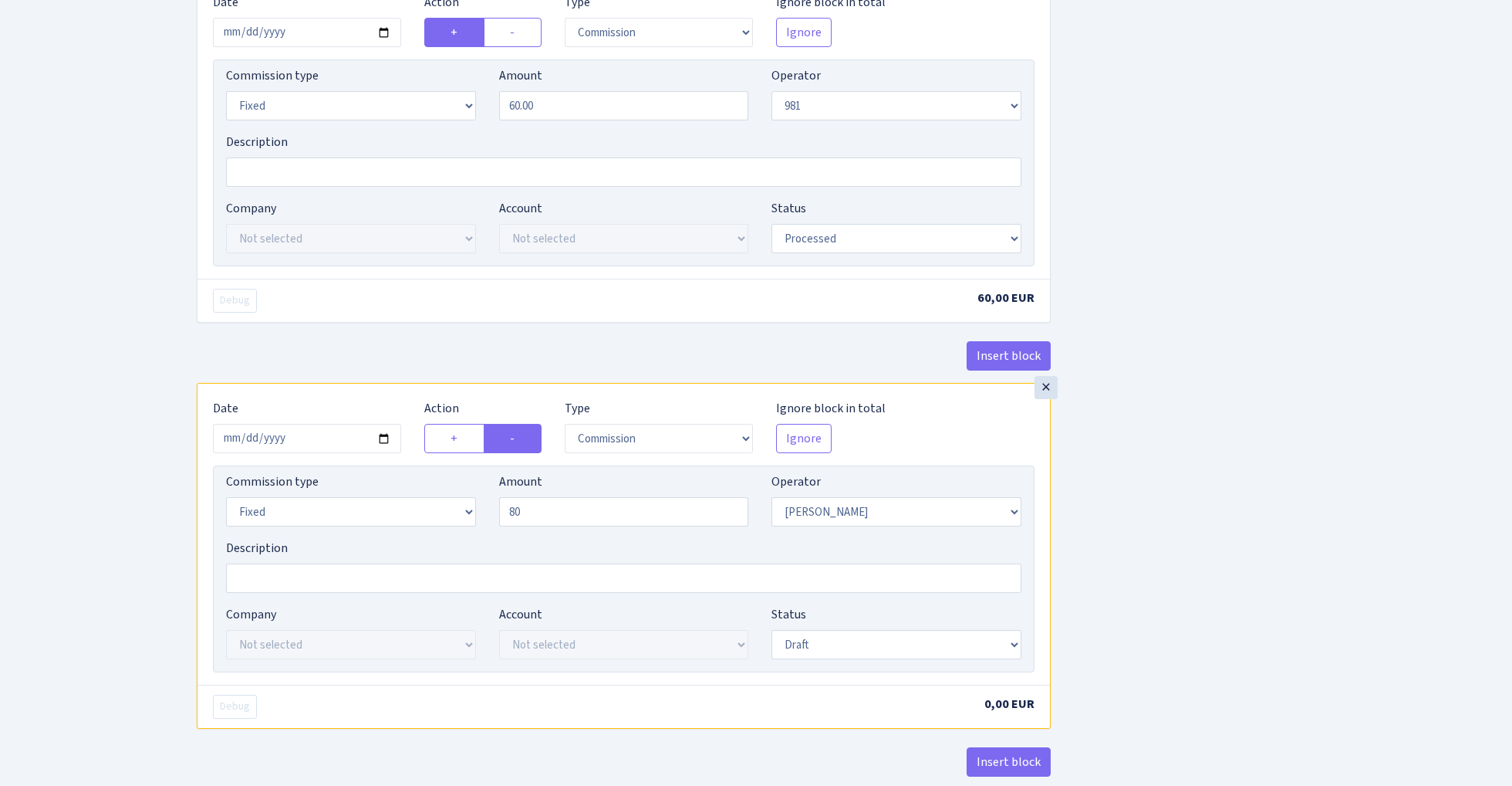
type input "80.00"
select select "processed"
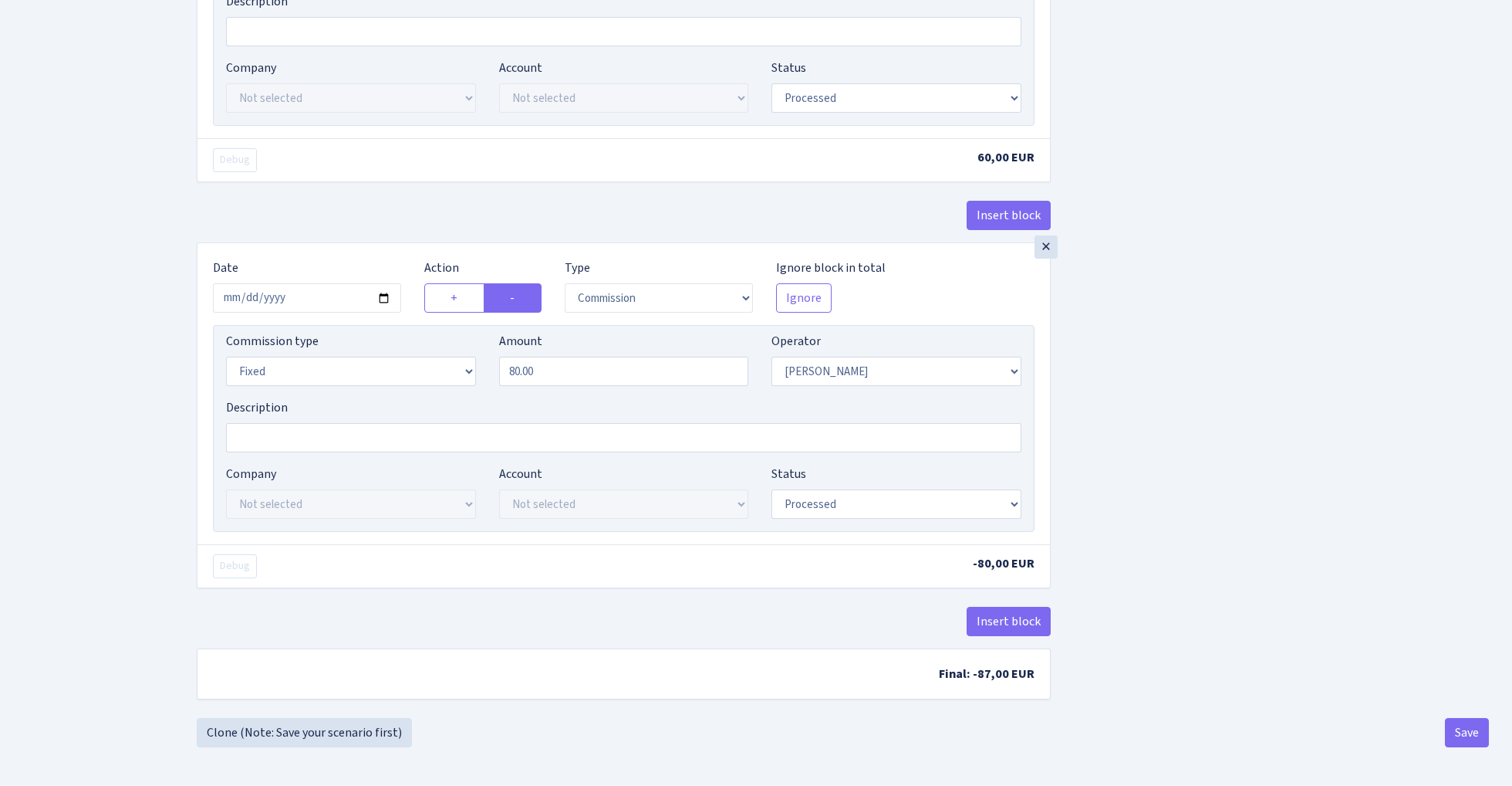
scroll to position [2059, 0]
click at [1461, 727] on button "Save" at bounding box center [1467, 732] width 44 height 30
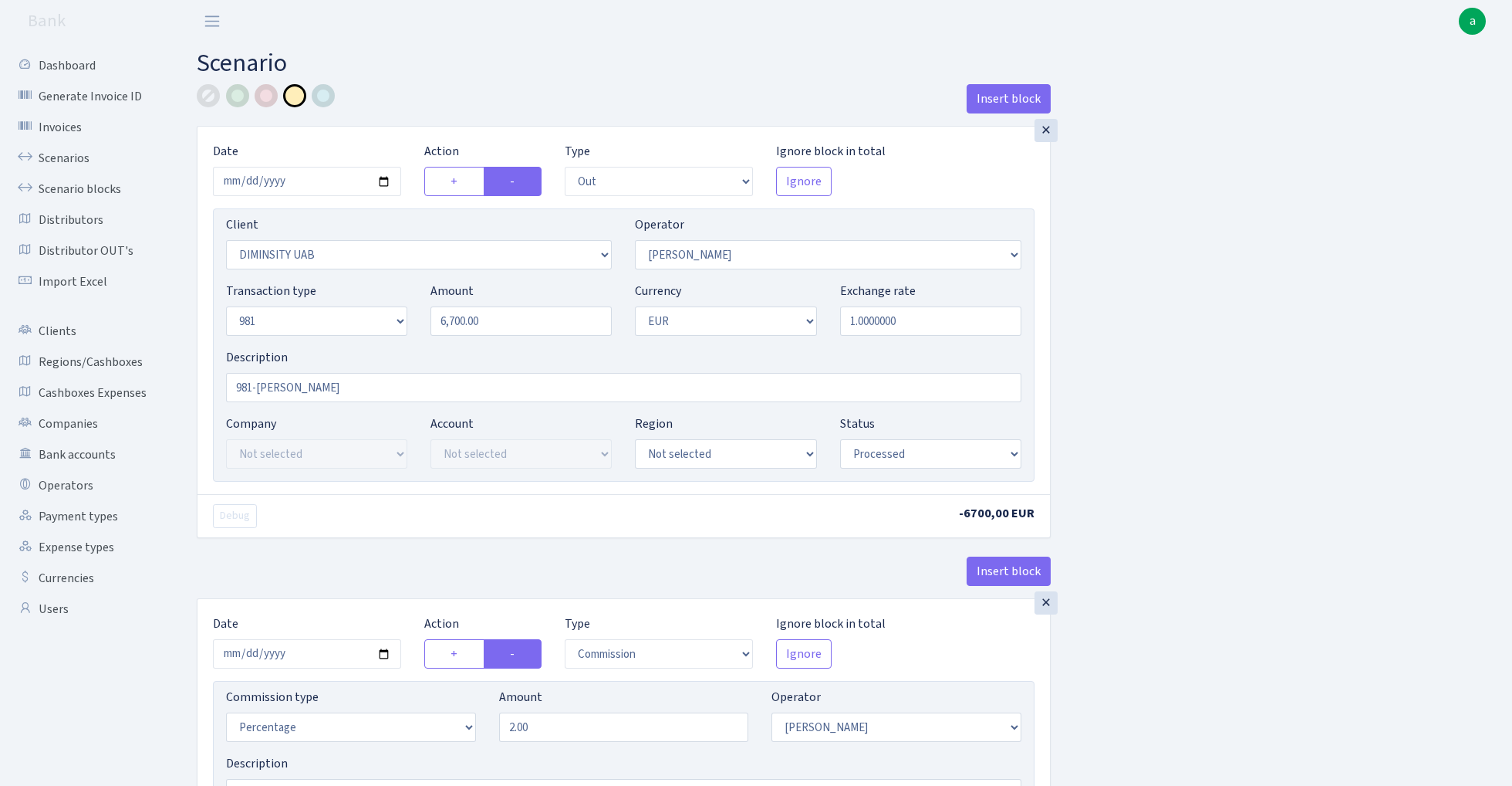
select select "out"
select select "2480"
select select "2"
select select "8"
select select "1"
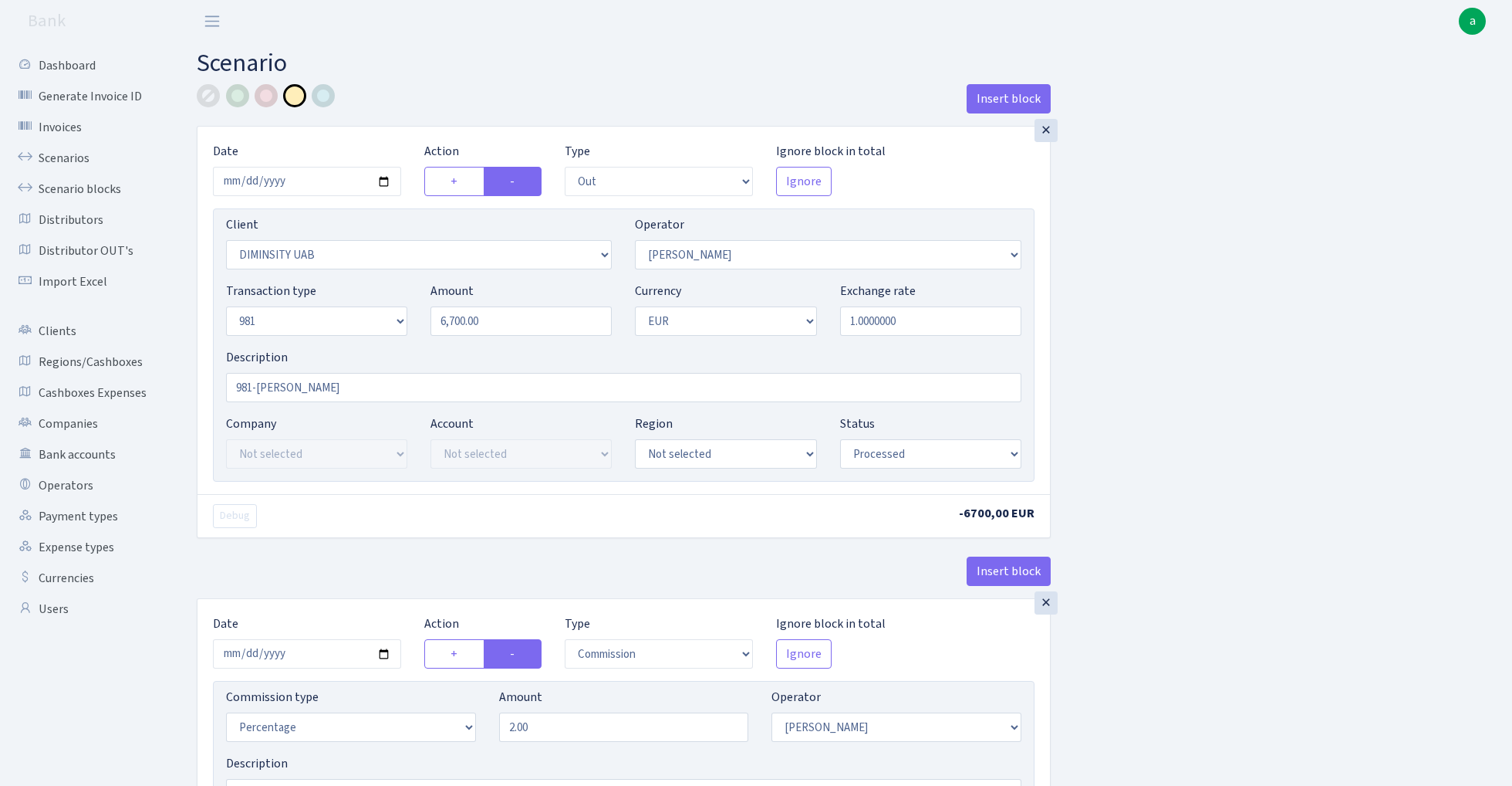
select select "processed"
select select "commission"
select select "2"
select select "processed"
select select "in"
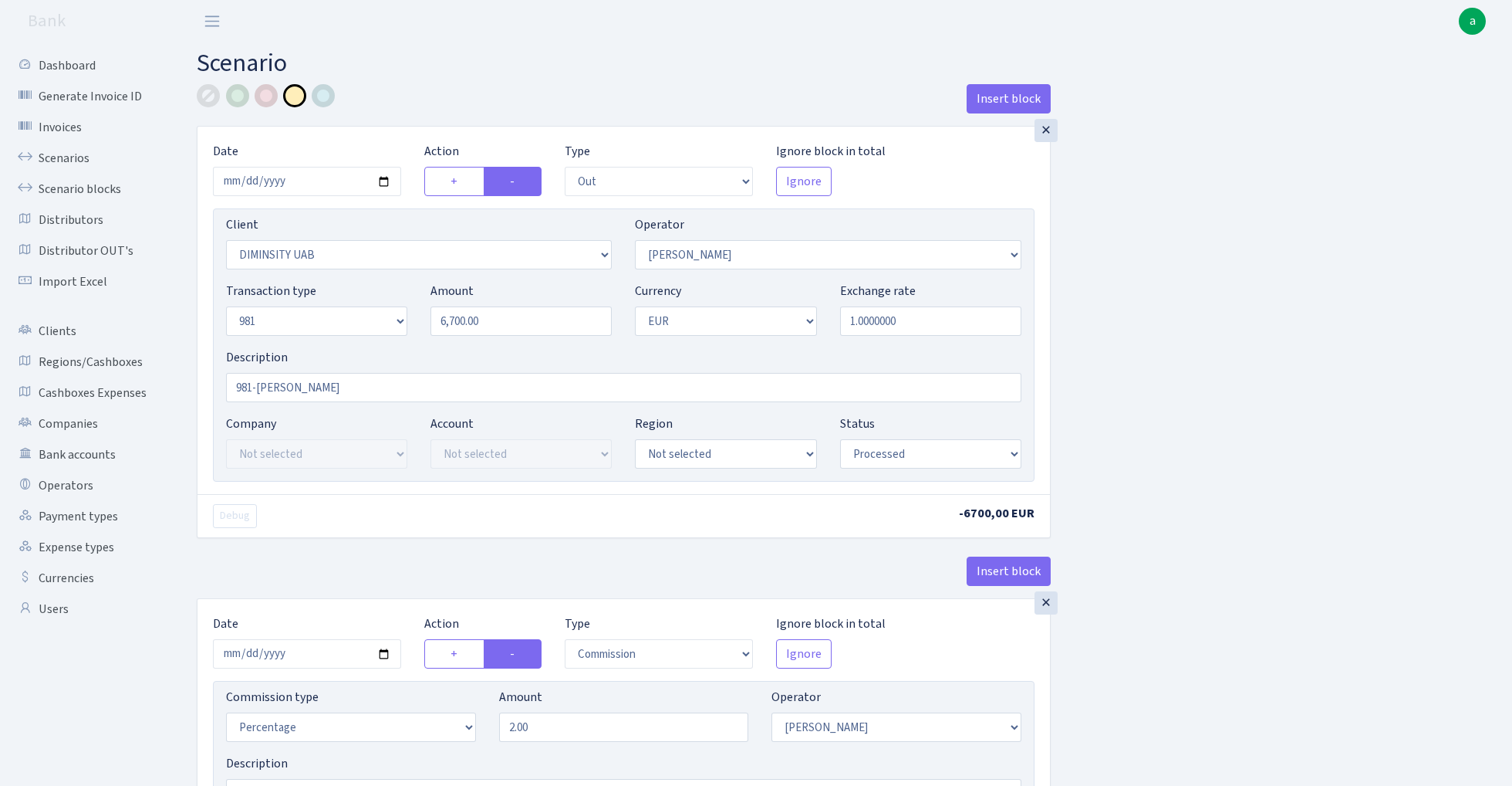
select select "341"
select select "61"
select select "8"
select select "1"
select select "processed"
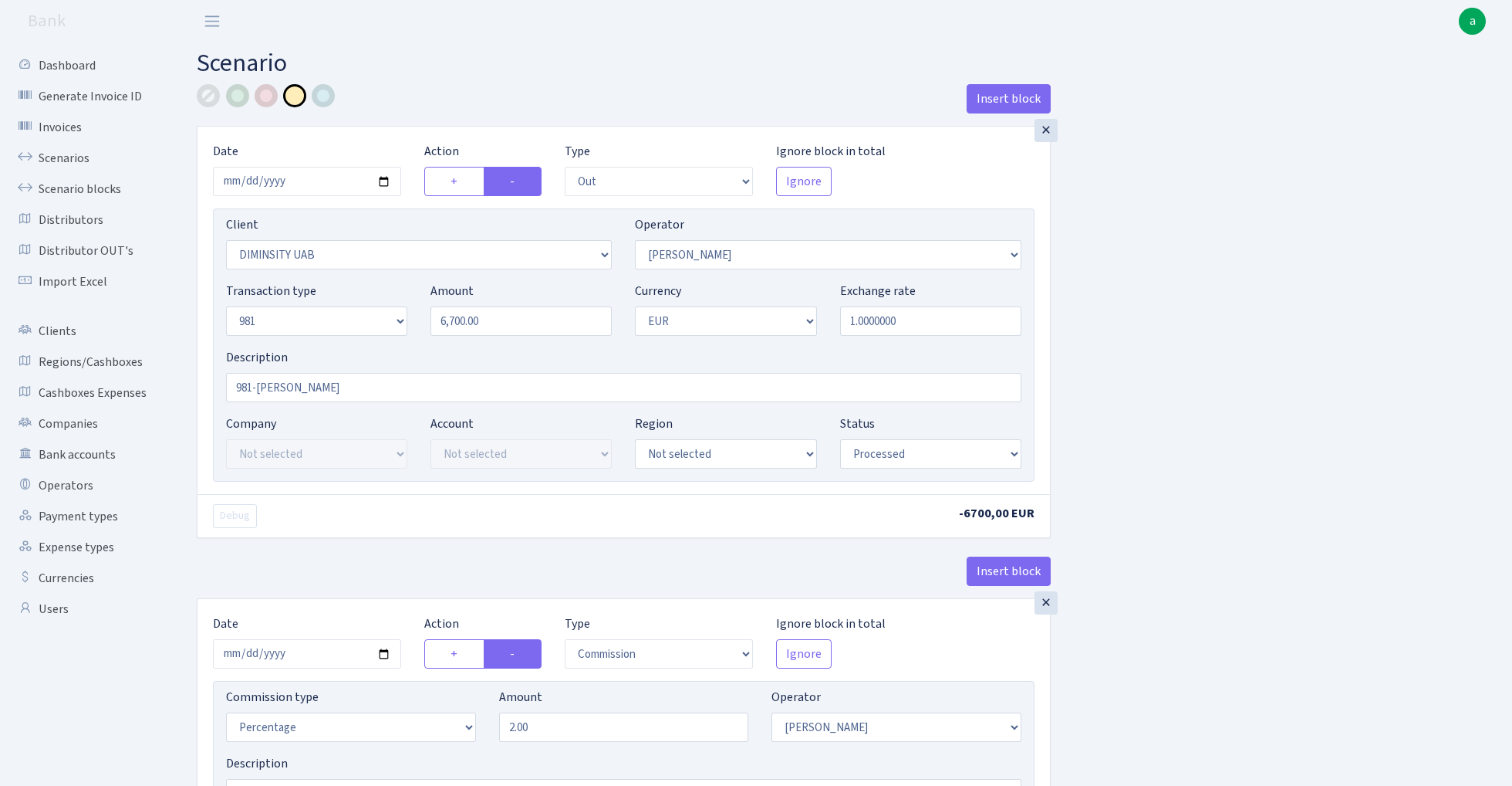
select select "commission"
select select "61"
select select "processed"
select select "commission"
select select "fixed"
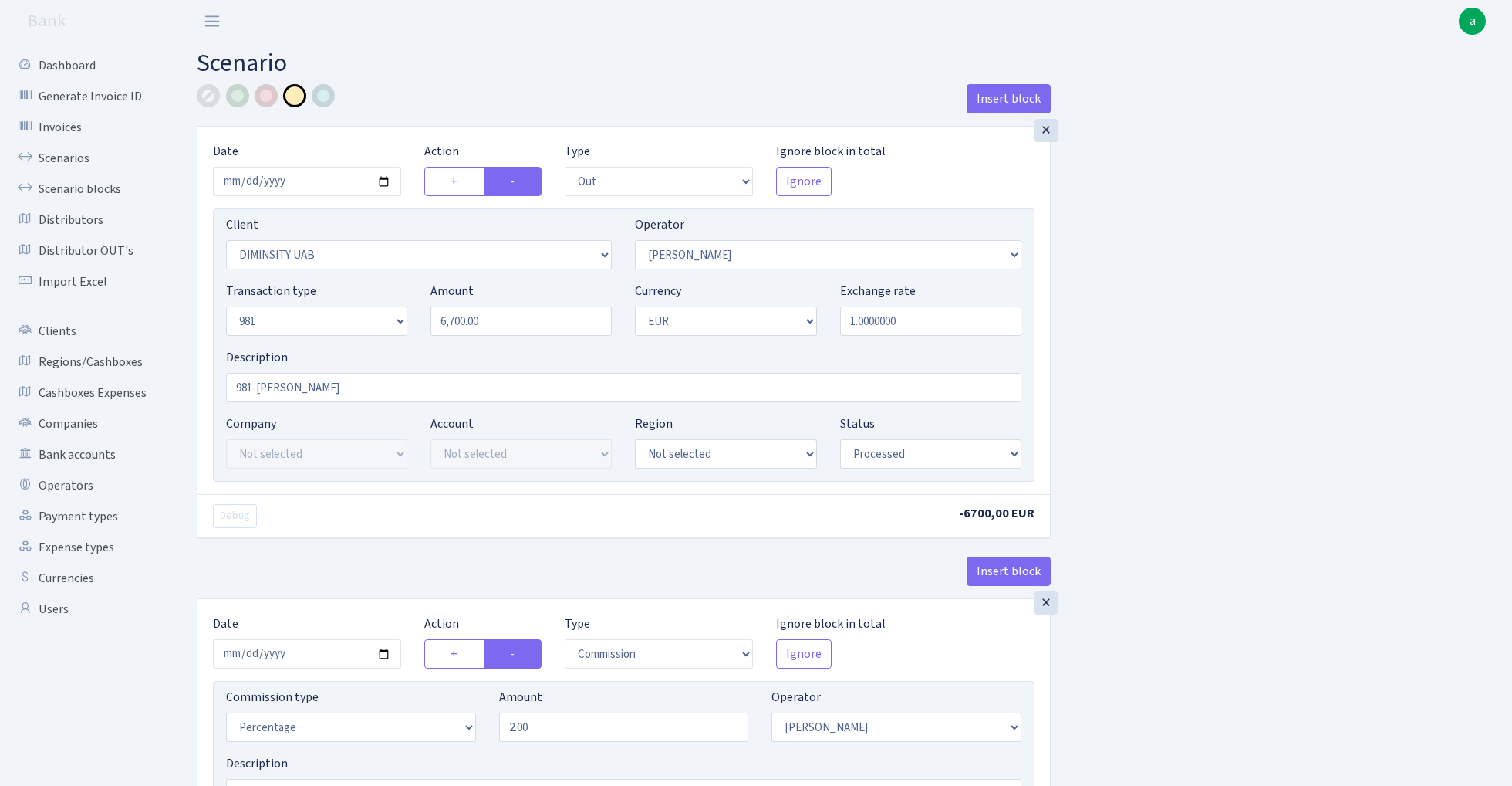
select select "61"
select select "processed"
select select "commission"
select select "fixed"
select select "2"
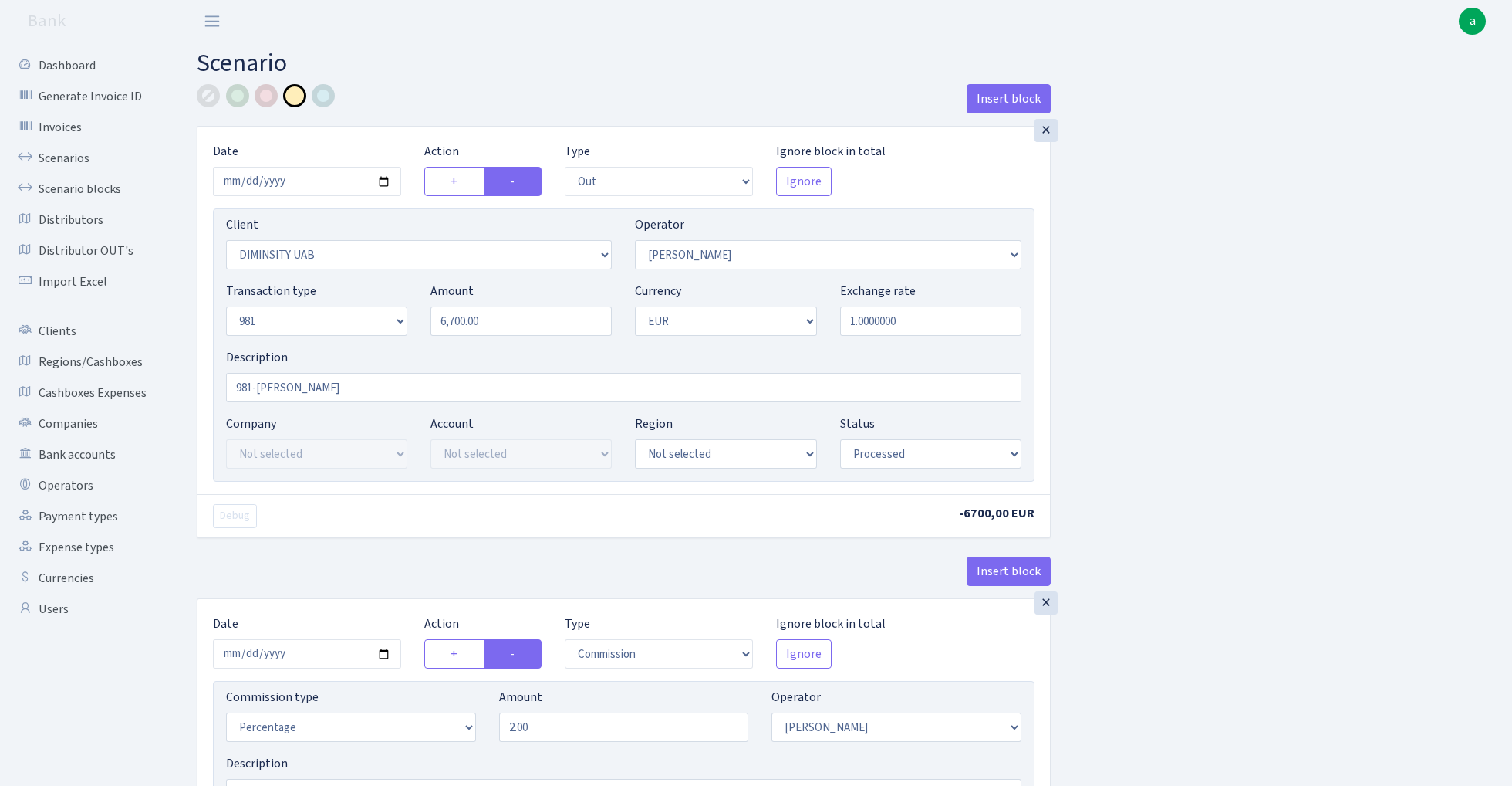
select select "processed"
click at [65, 161] on link "Scenarios" at bounding box center [85, 158] width 155 height 31
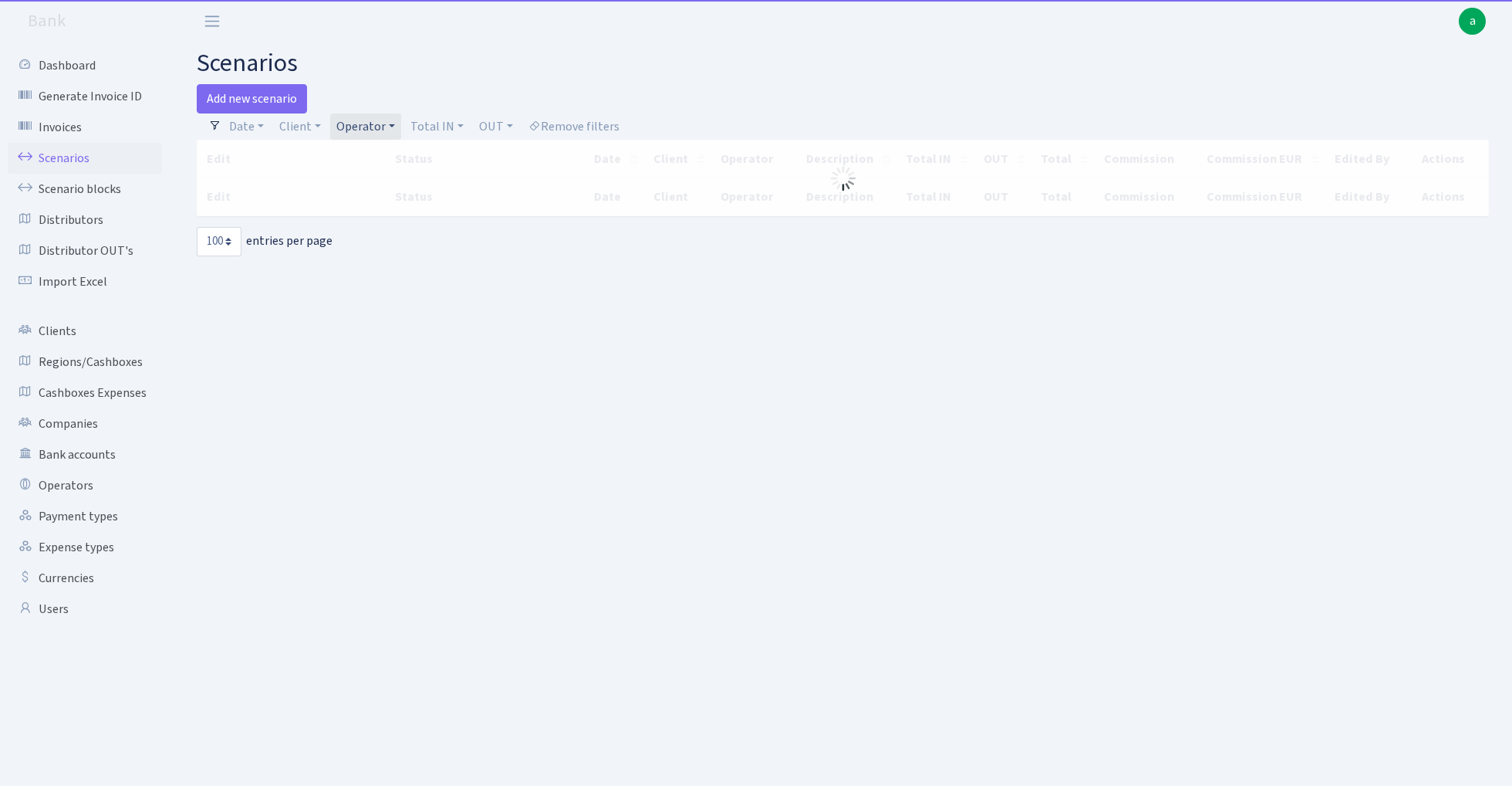
select select "100"
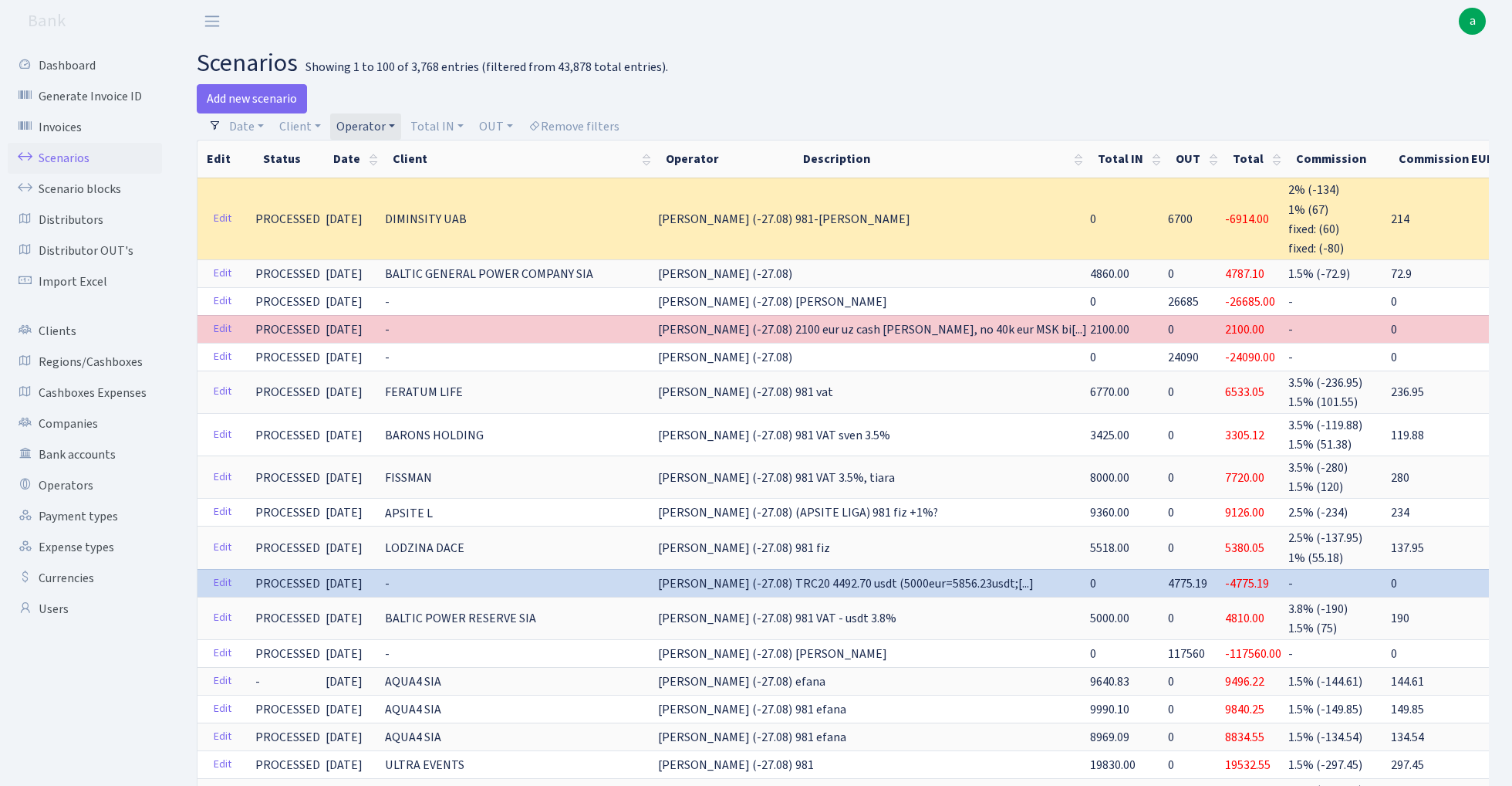
click at [370, 137] on link "Operator" at bounding box center [366, 126] width 71 height 26
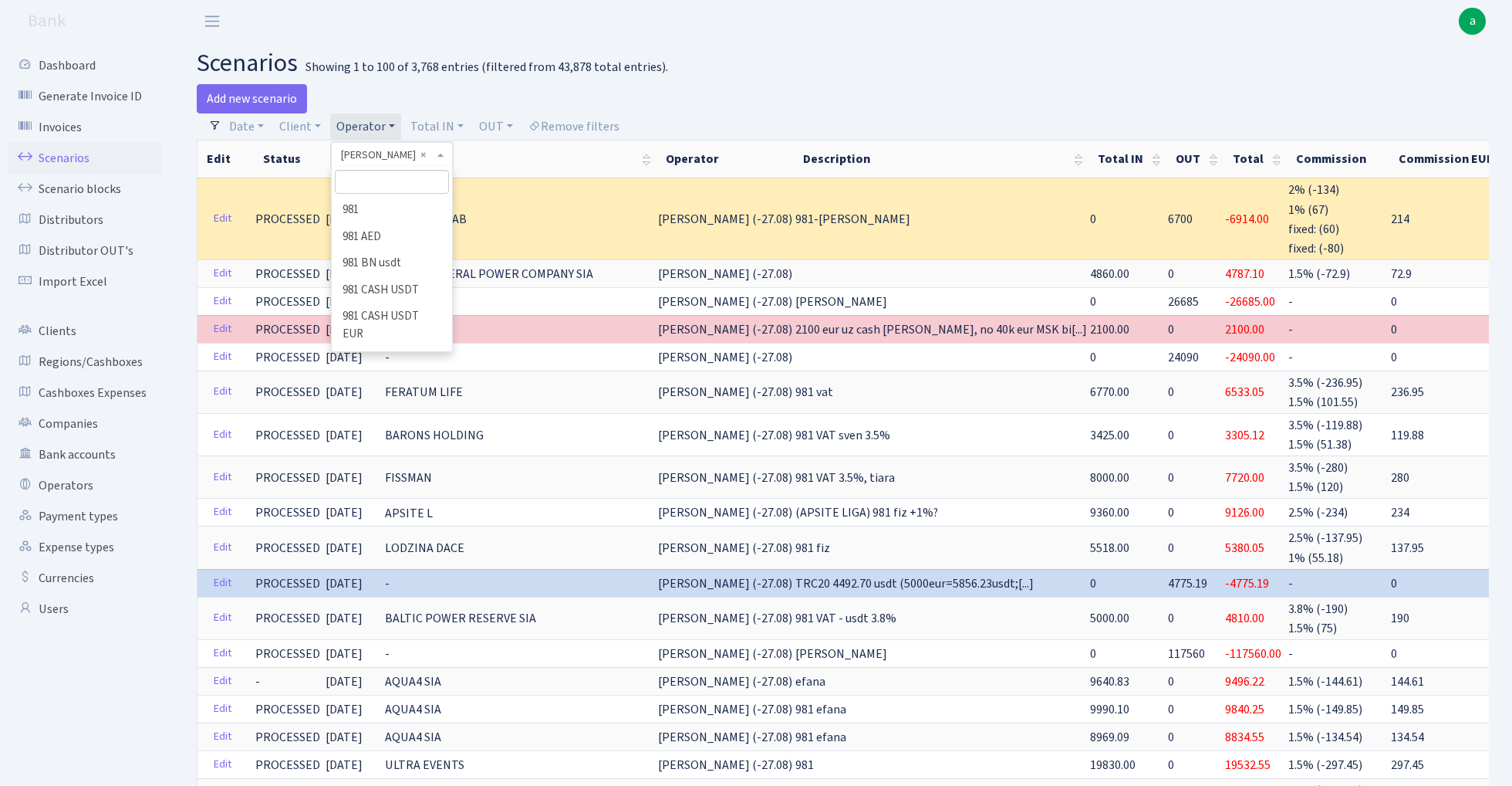
scroll to position [7807, 0]
click at [376, 175] on input "search" at bounding box center [392, 182] width 113 height 24
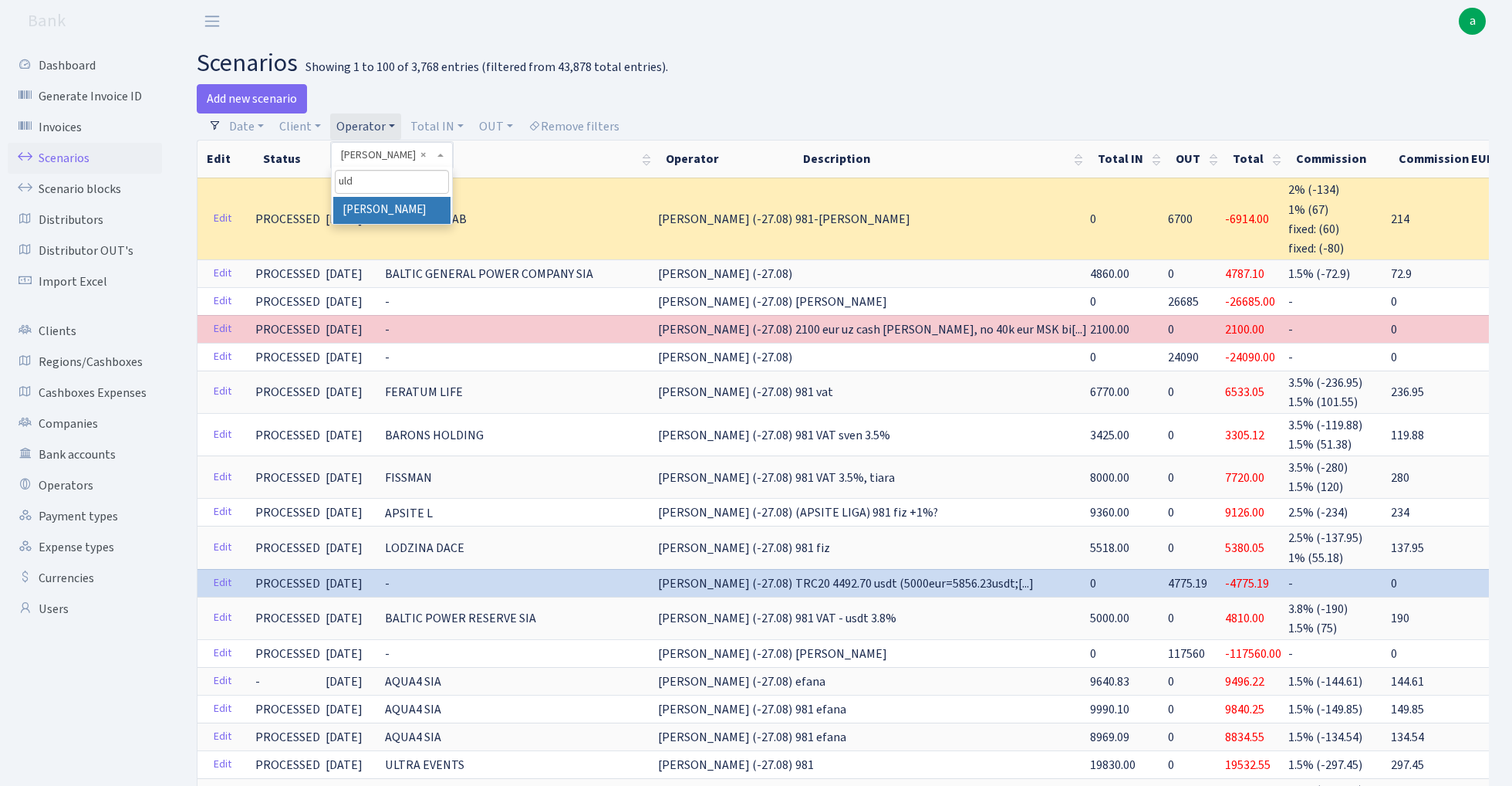
type input "uld"
click at [386, 202] on li "[PERSON_NAME]" at bounding box center [391, 209] width 116 height 27
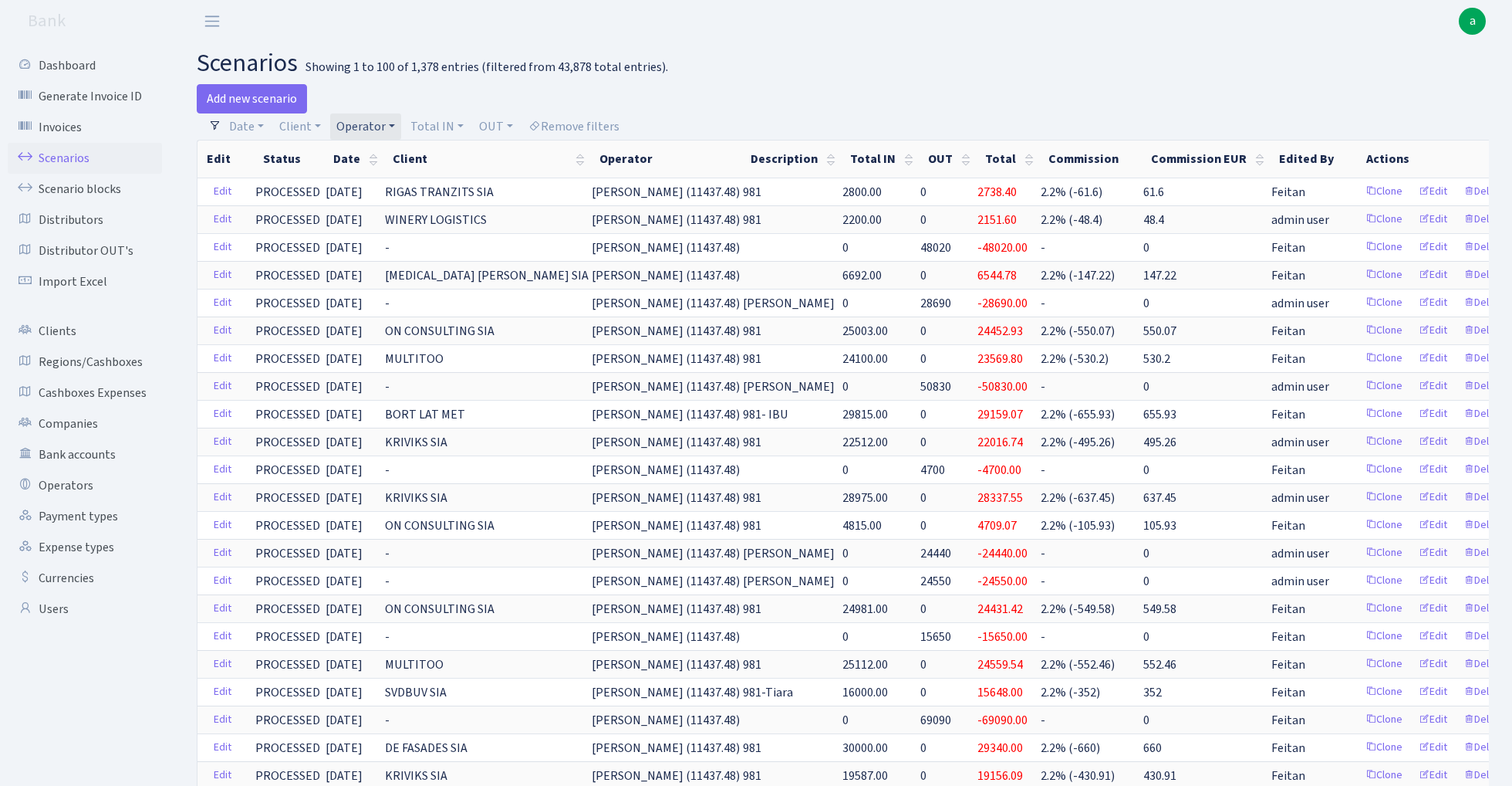
click at [376, 127] on link "Operator" at bounding box center [366, 126] width 71 height 26
click at [390, 186] on input "search" at bounding box center [392, 182] width 113 height 24
type input "tatj"
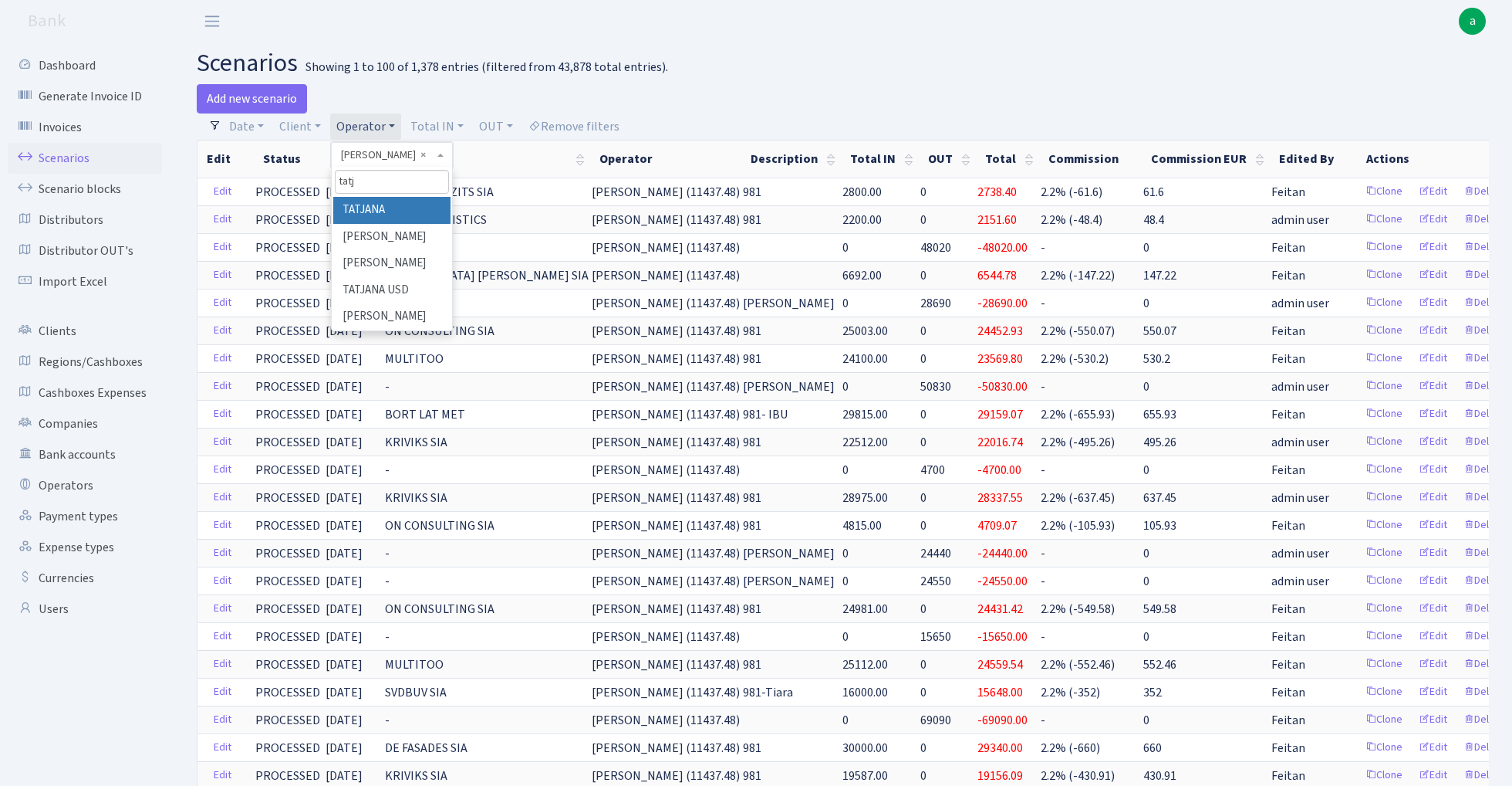
click at [406, 205] on li "TATJANA" at bounding box center [391, 209] width 116 height 27
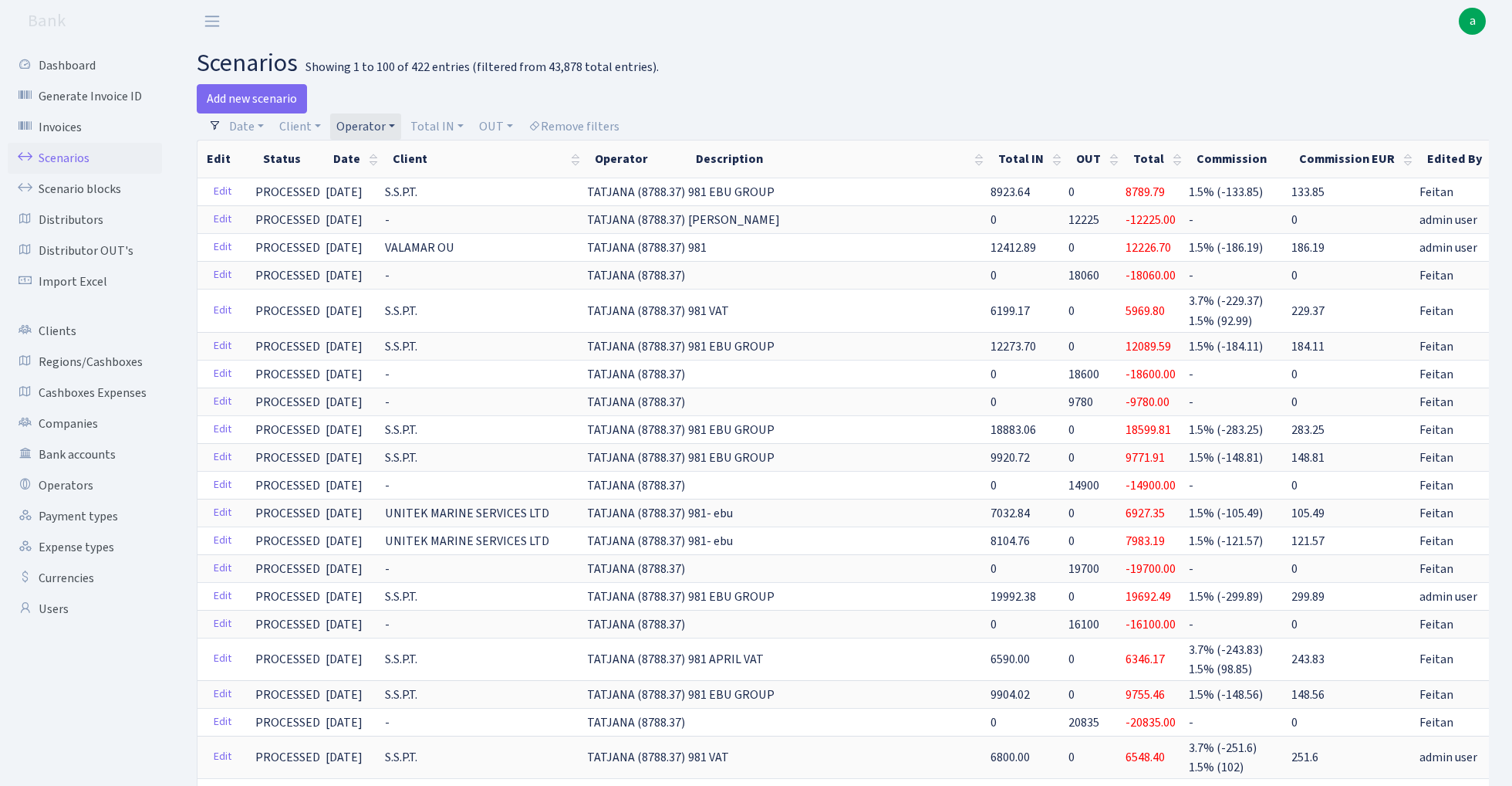
click at [364, 122] on link "Operator" at bounding box center [366, 126] width 71 height 26
click at [368, 179] on input "search" at bounding box center [392, 182] width 113 height 24
type input "edz"
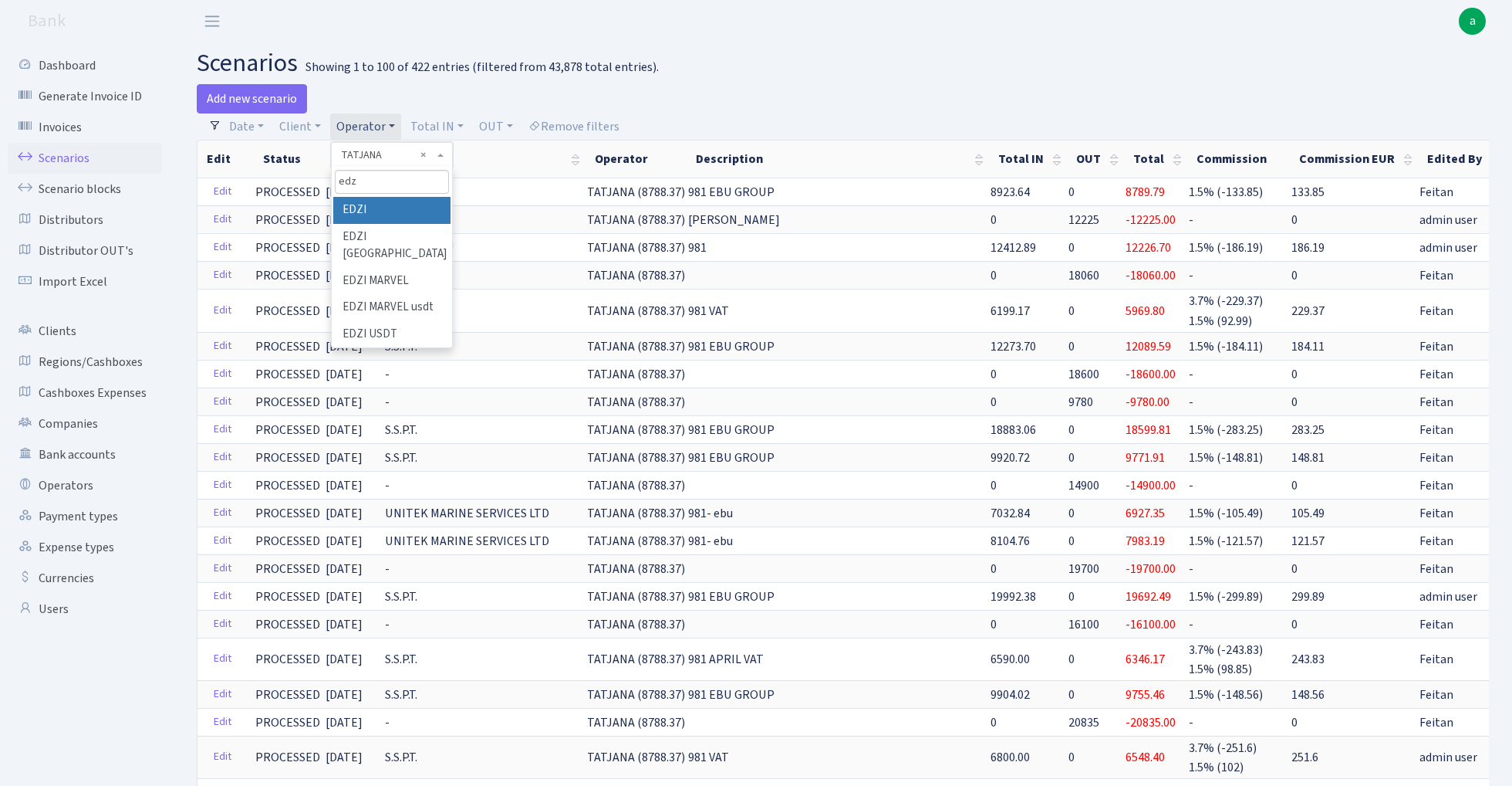
click at [373, 210] on li "EDZI" at bounding box center [391, 209] width 116 height 27
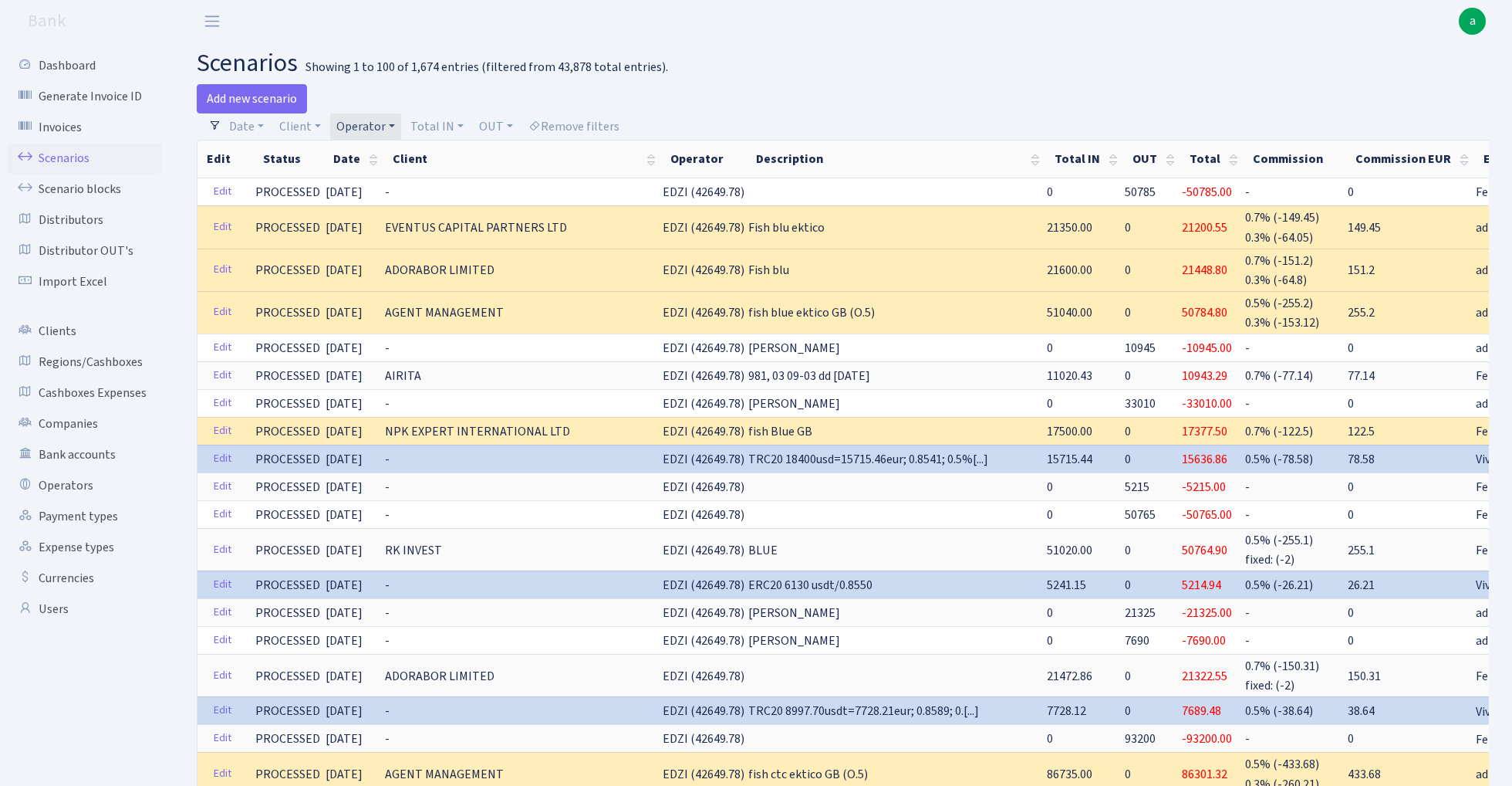
click at [364, 121] on link "Operator" at bounding box center [366, 126] width 71 height 26
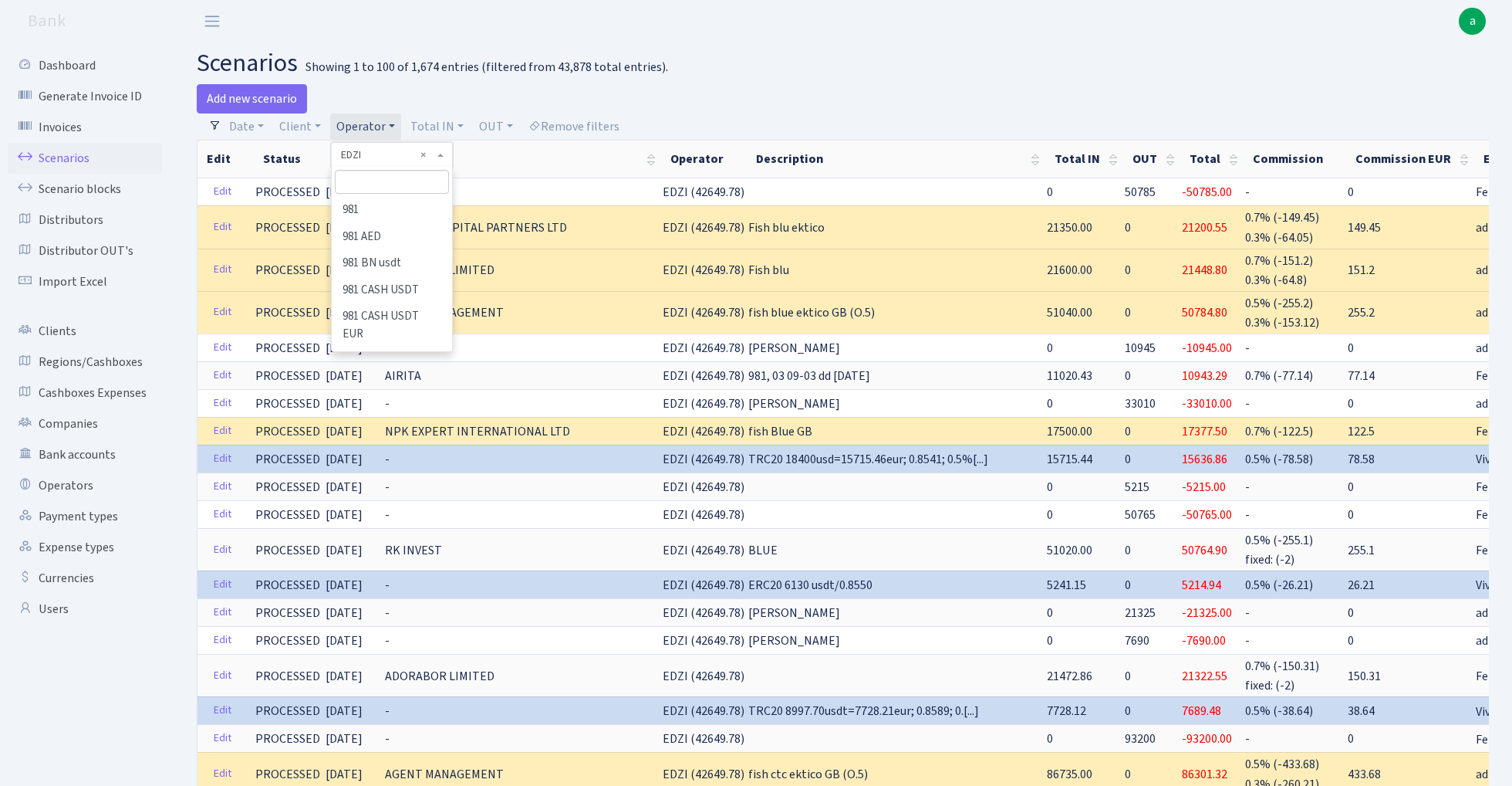
scroll to position [2283, 0]
click at [393, 183] on input "search" at bounding box center [392, 182] width 113 height 24
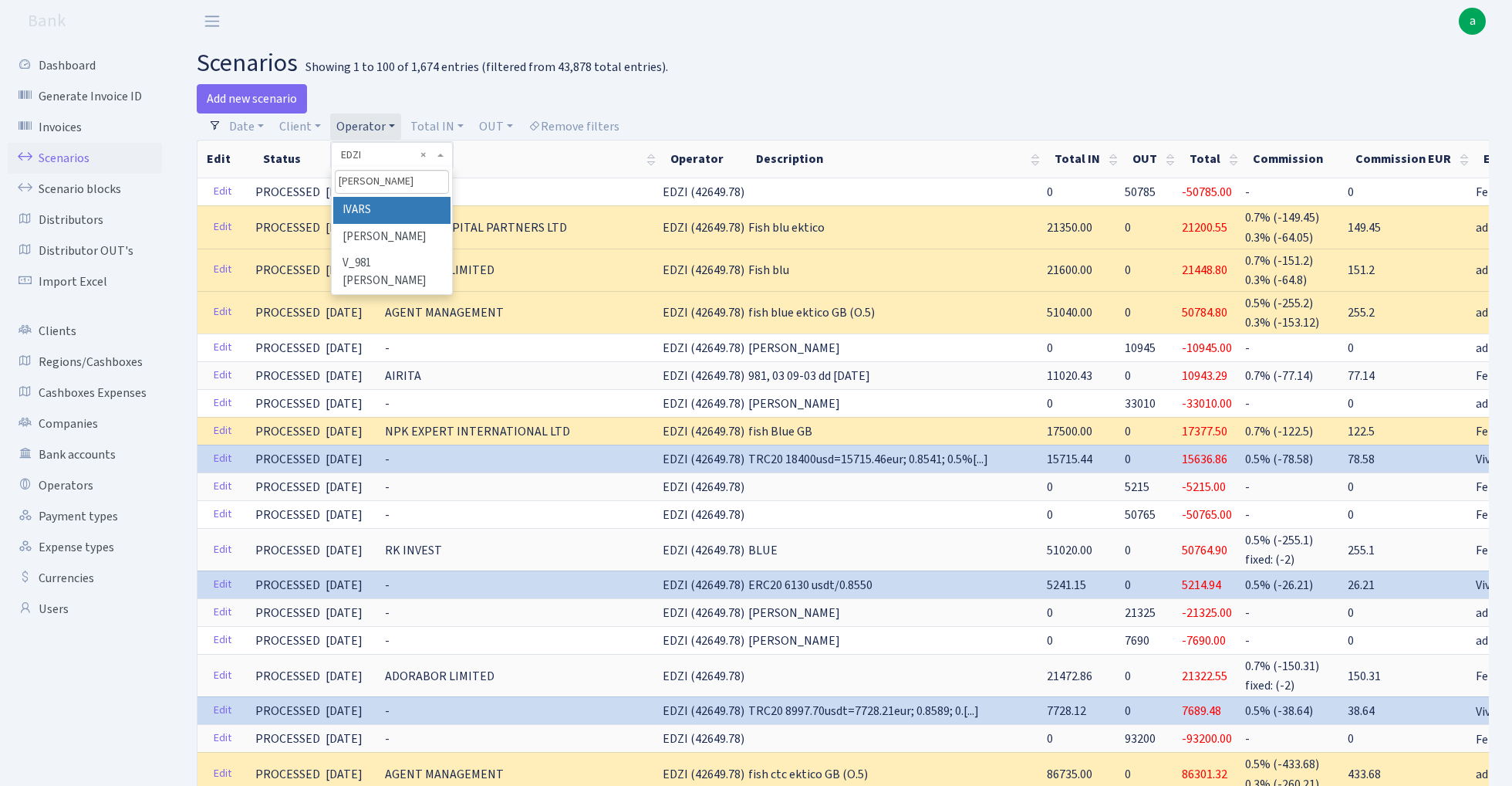
type input "[PERSON_NAME]"
click at [403, 203] on li "IVARS" at bounding box center [391, 209] width 116 height 27
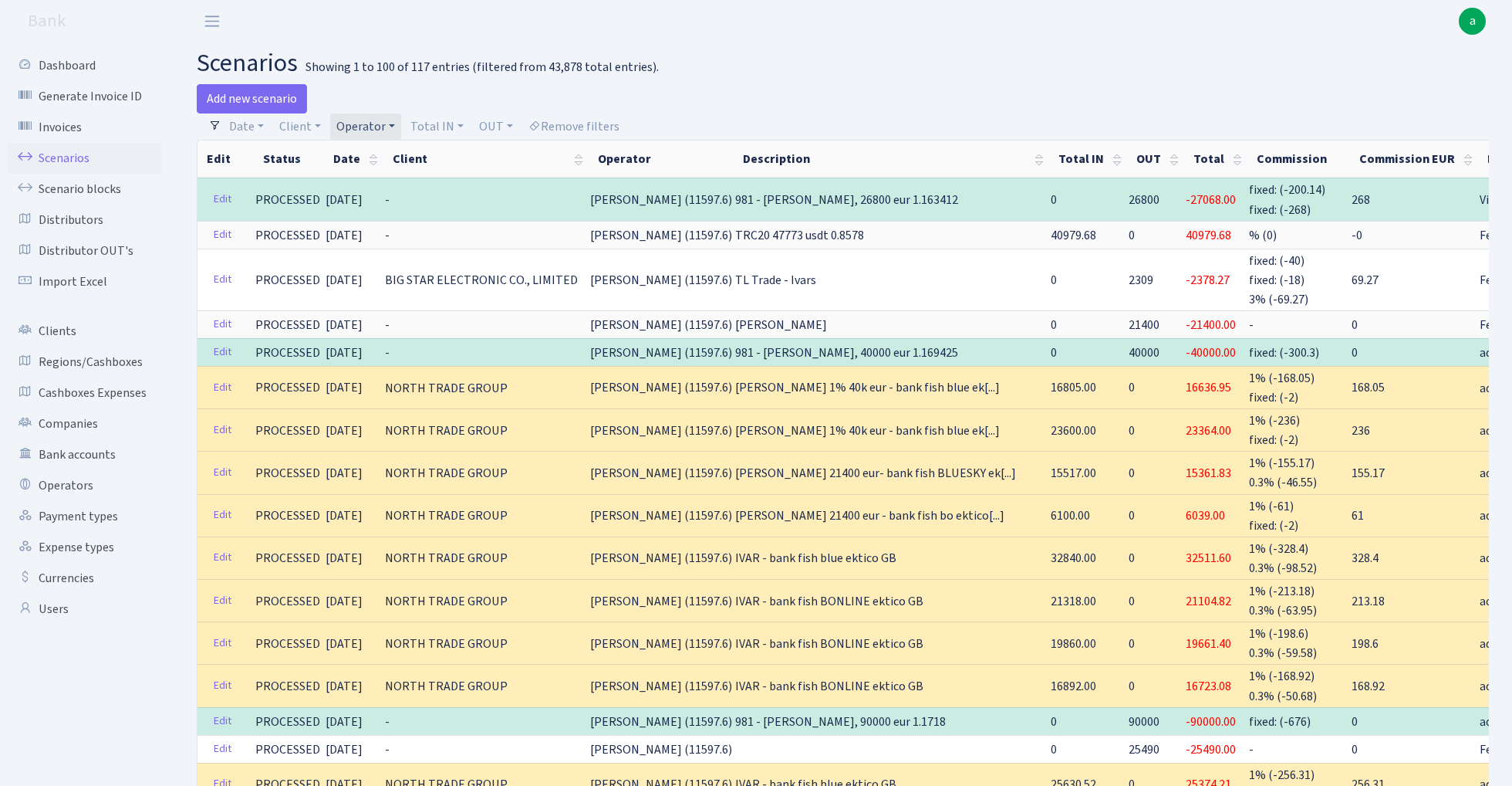
click at [364, 125] on link "Operator" at bounding box center [366, 126] width 71 height 26
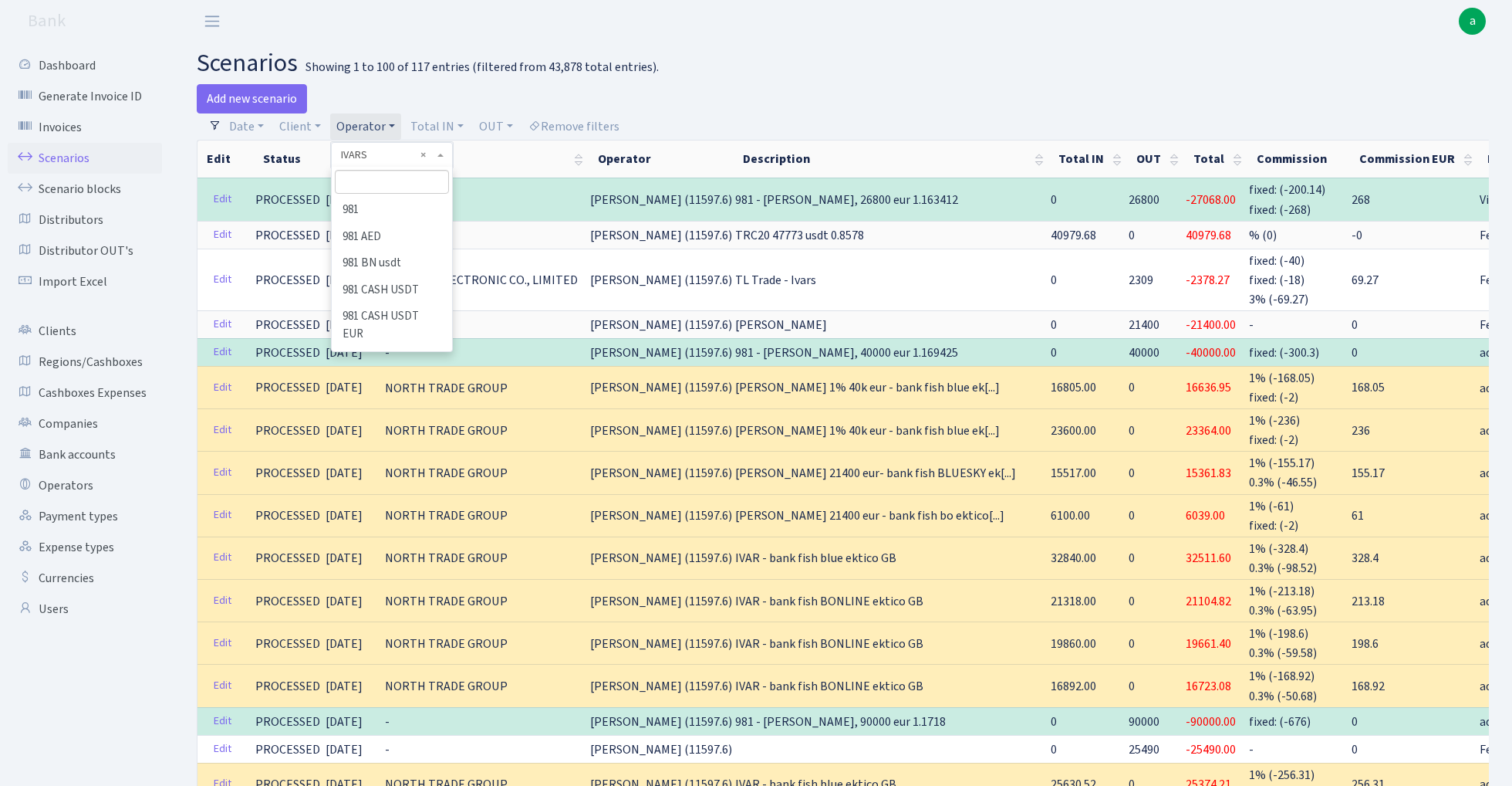
scroll to position [4155, 0]
click at [368, 178] on input "search" at bounding box center [392, 182] width 113 height 24
type input "du"
click at [358, 266] on li "DU DU VLAD" at bounding box center [391, 263] width 116 height 27
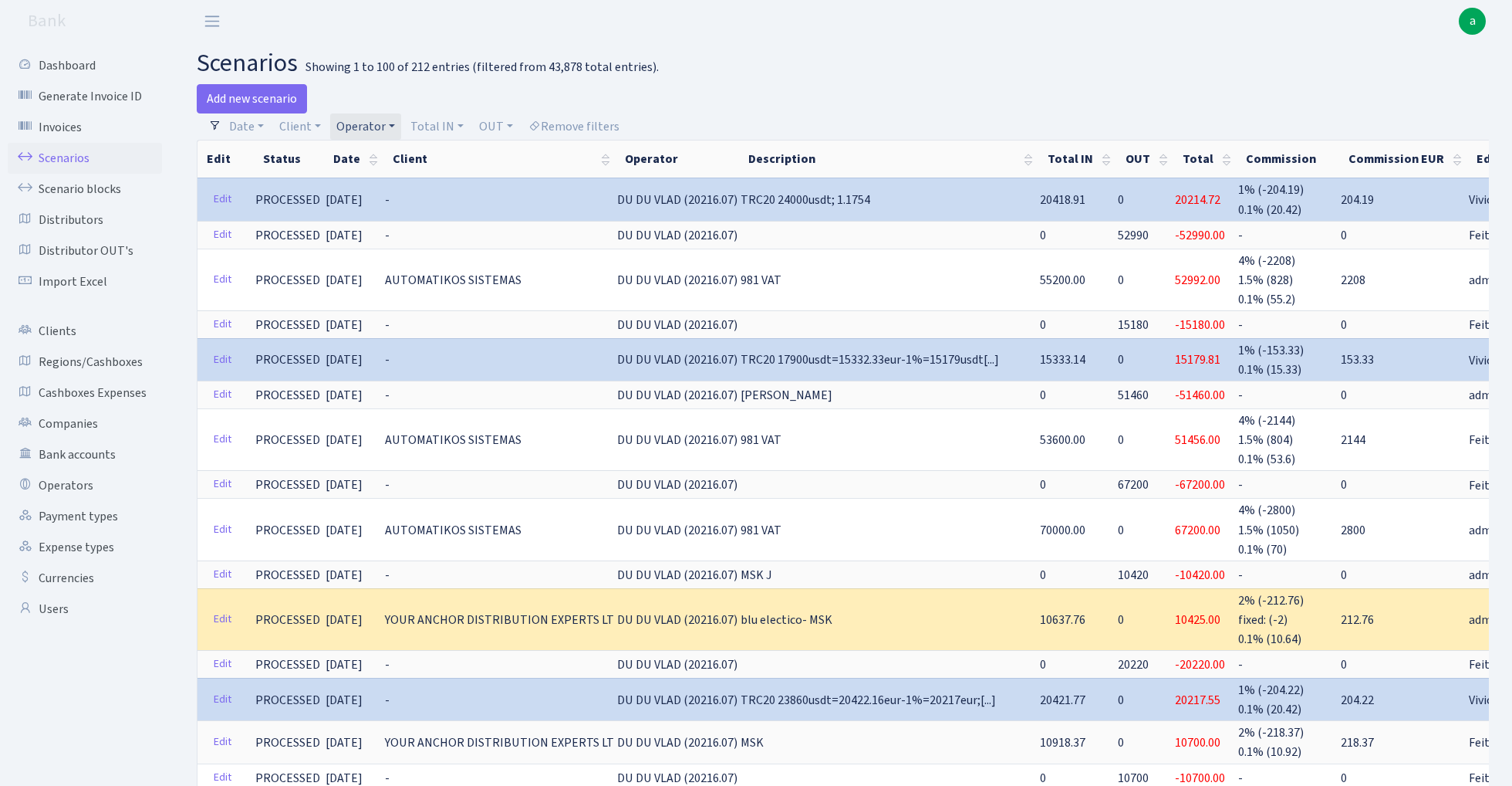
click at [387, 118] on link "Operator" at bounding box center [366, 126] width 71 height 26
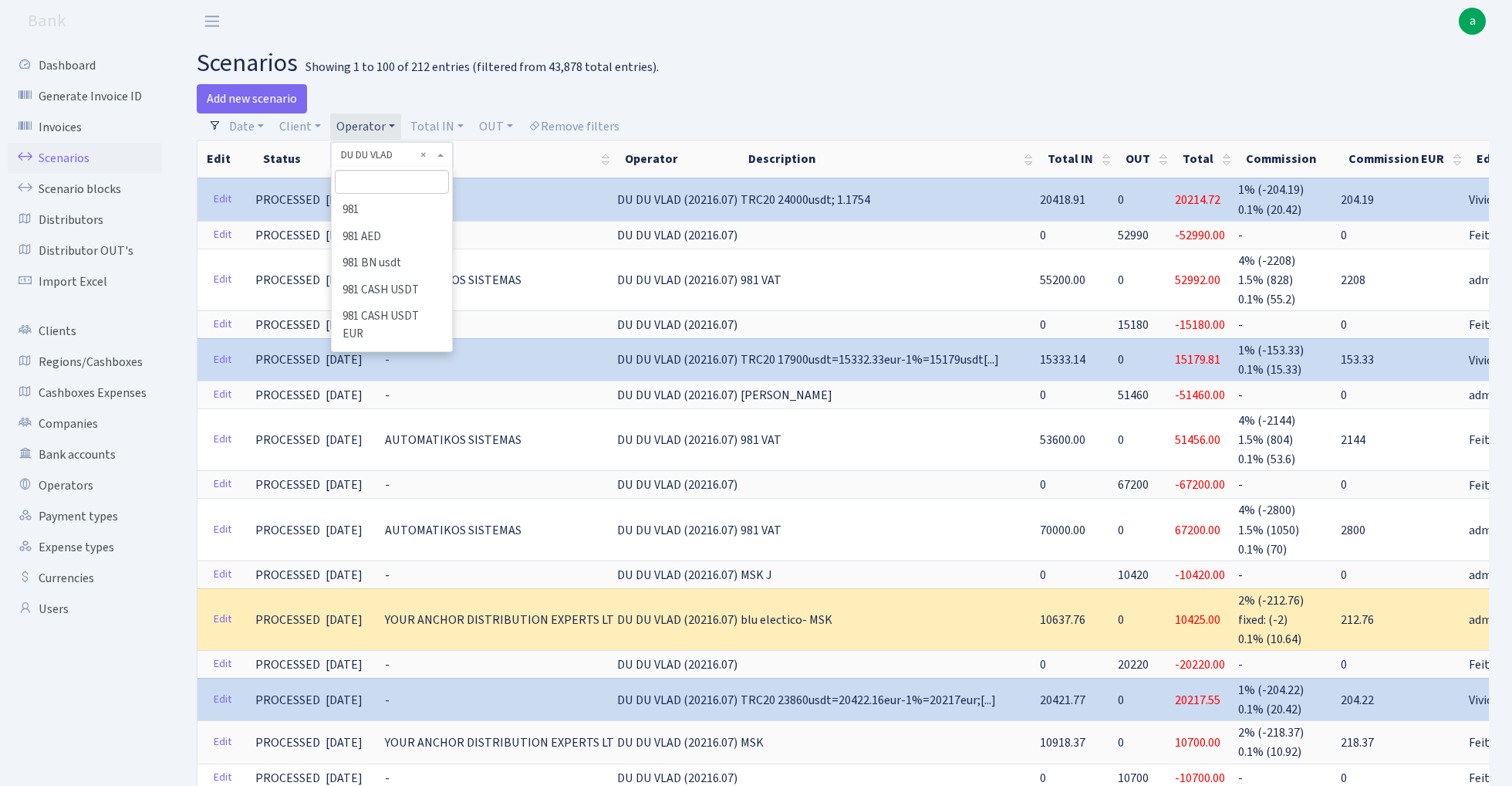
scroll to position [1973, 0]
click at [384, 179] on input "search" at bounding box center [392, 182] width 113 height 24
type input "petja"
click at [390, 206] on li "PETJA" at bounding box center [391, 209] width 116 height 27
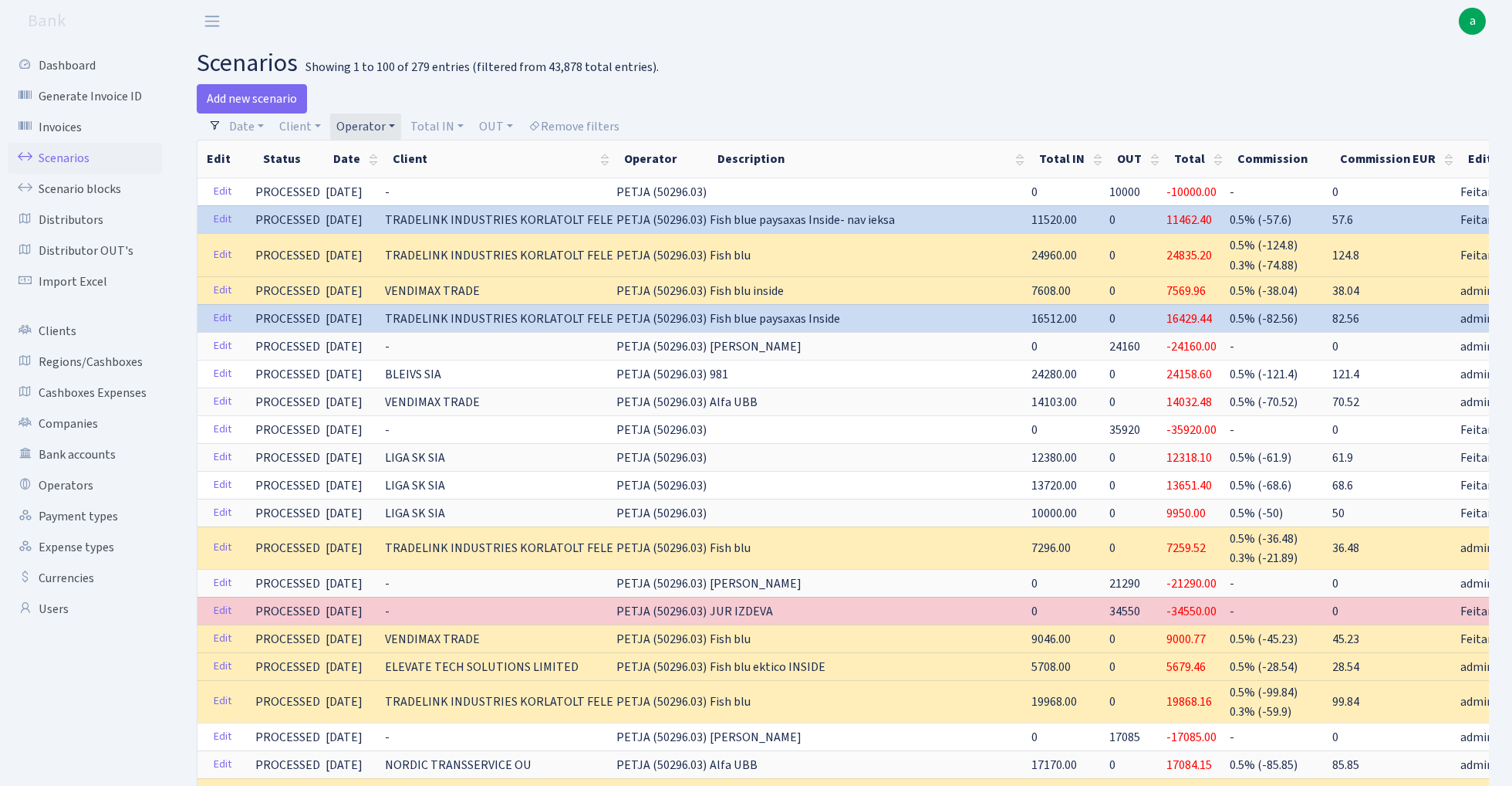
click at [373, 127] on link "Operator" at bounding box center [366, 126] width 71 height 26
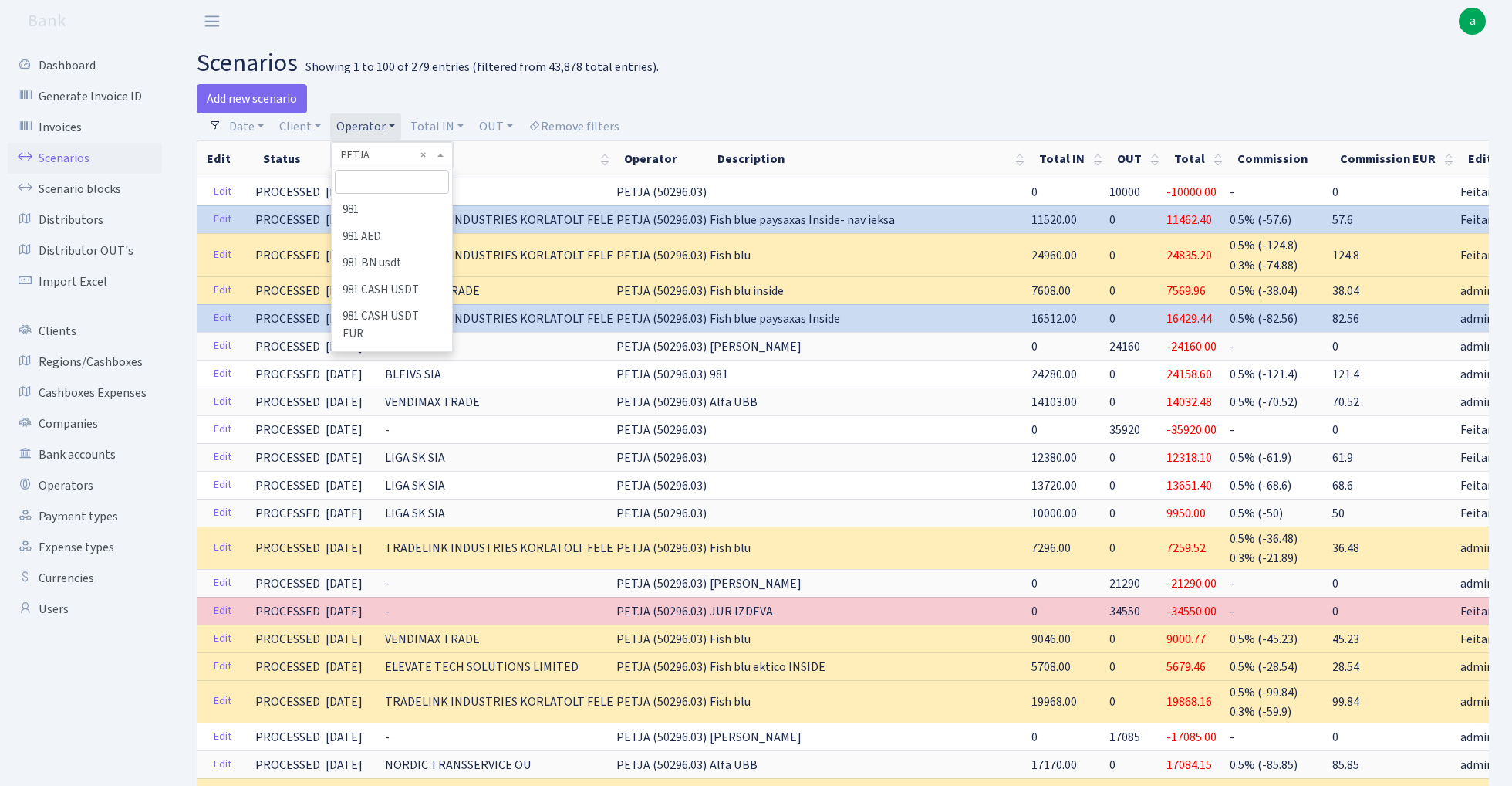
scroll to position [6477, 0]
click at [380, 179] on input "search" at bounding box center [392, 182] width 113 height 24
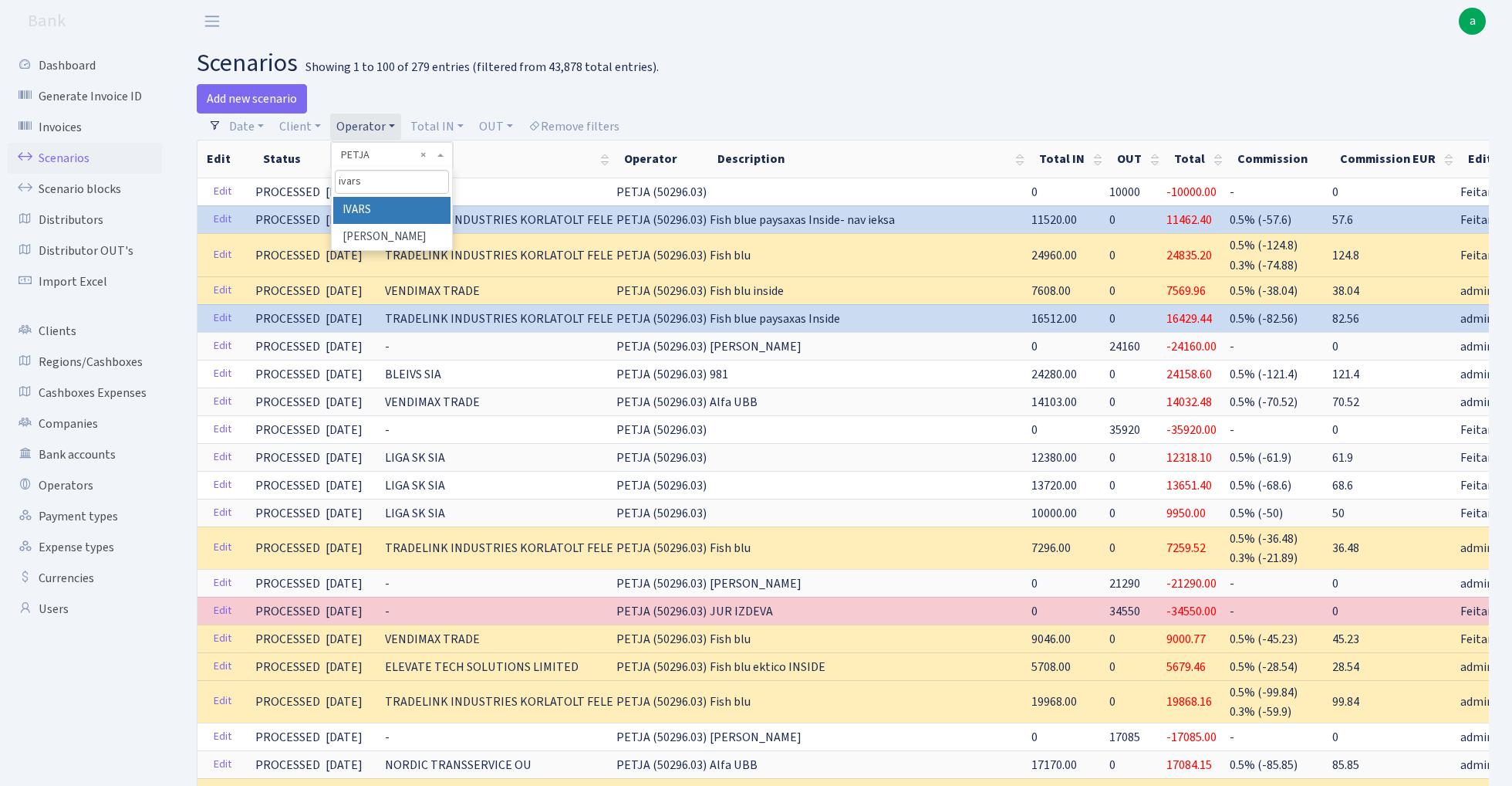
type input "ivars"
click at [409, 207] on li "IVARS" at bounding box center [391, 209] width 116 height 27
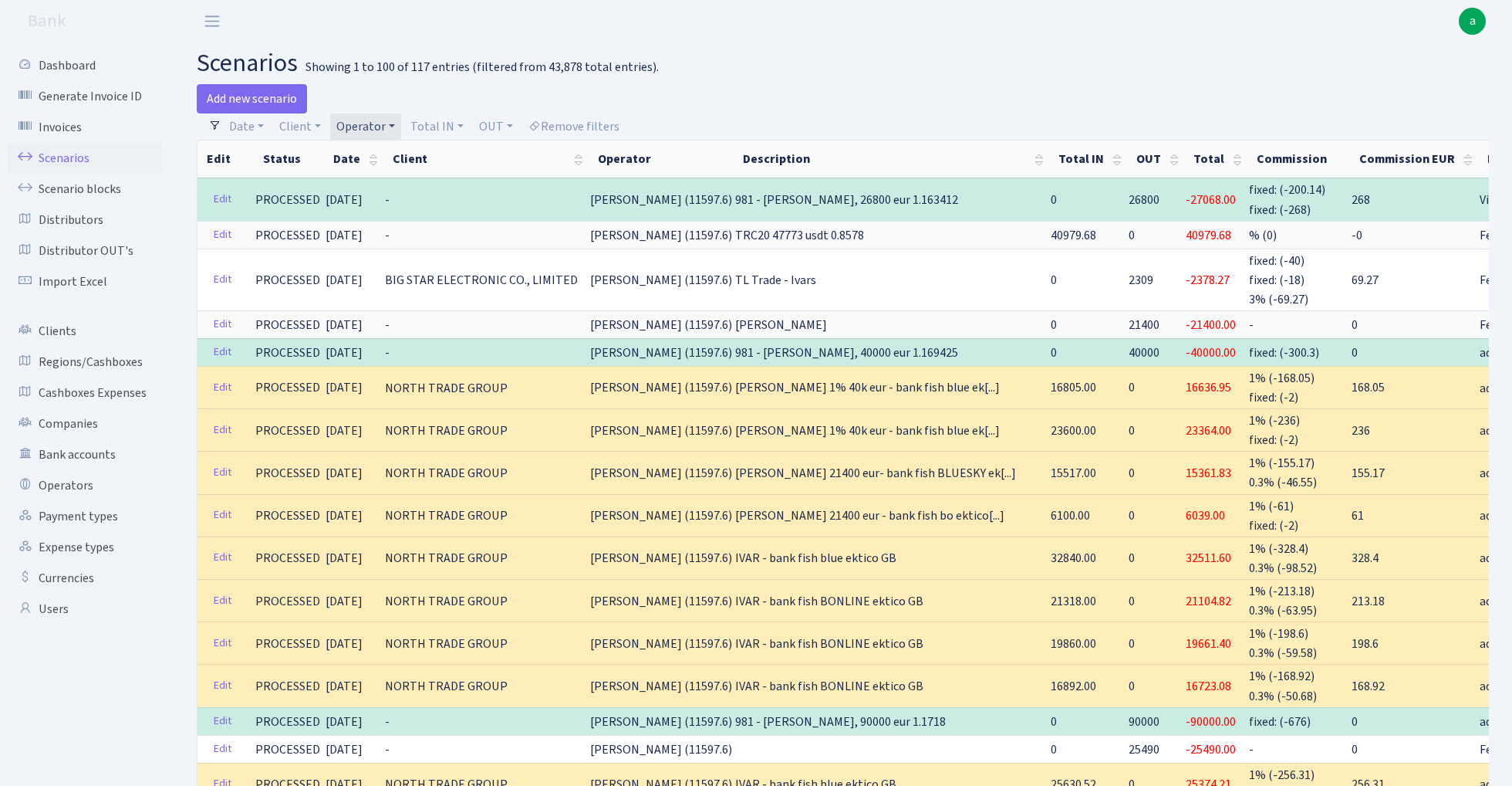
scroll to position [5, 0]
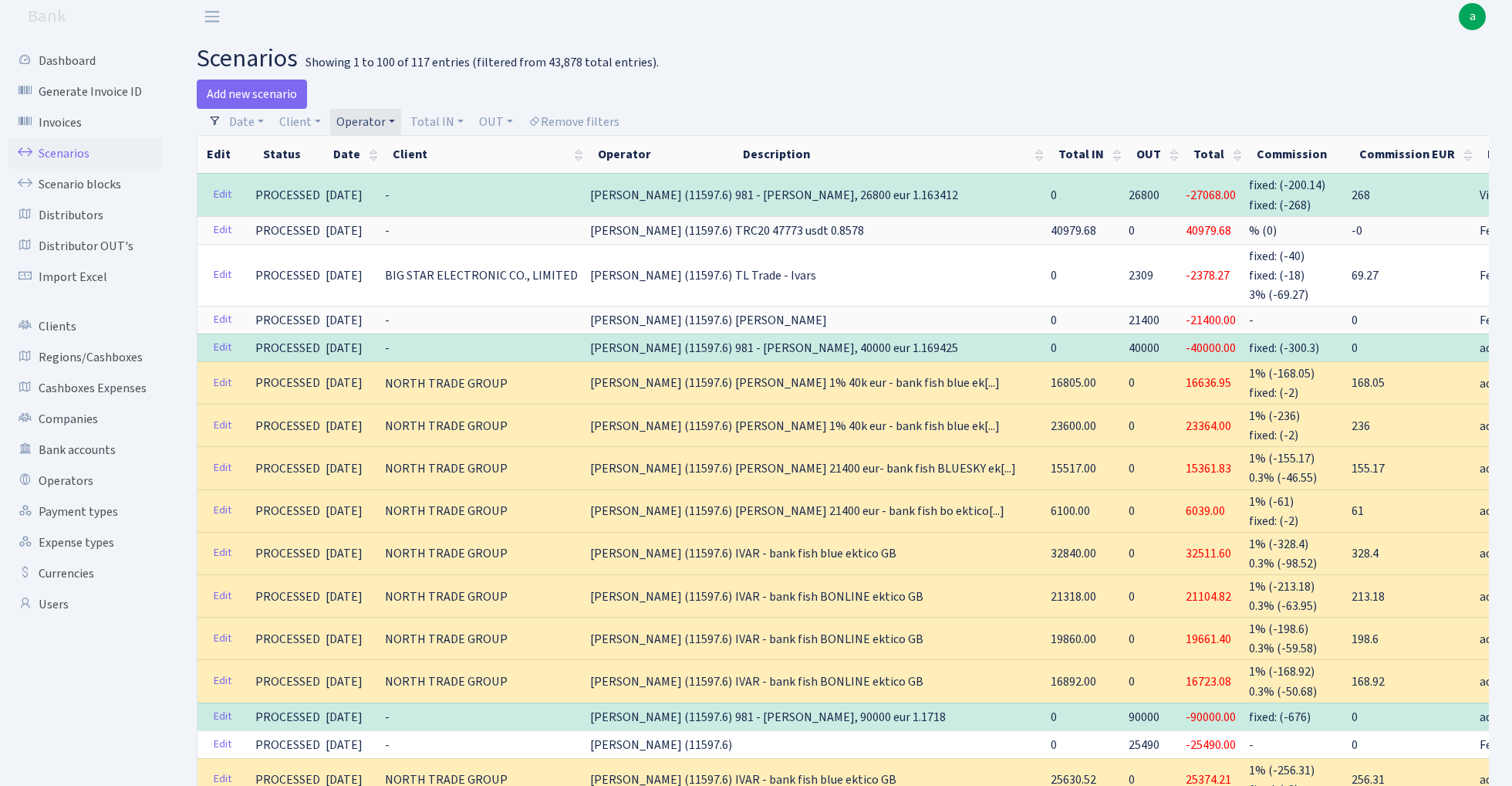
click at [358, 124] on link "Operator" at bounding box center [366, 122] width 71 height 26
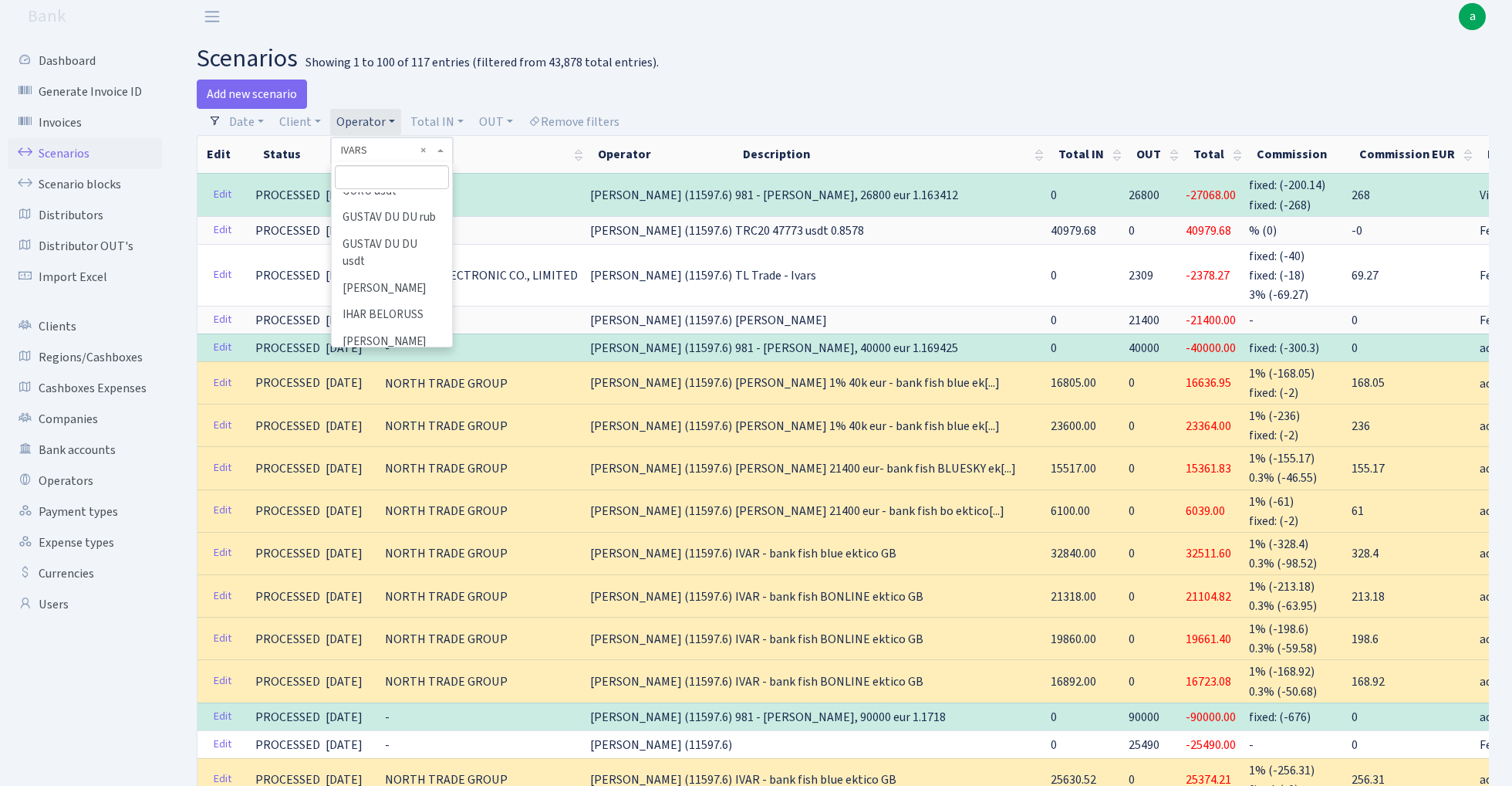
click at [387, 179] on input "search" at bounding box center [392, 177] width 113 height 24
type input "petja"
click at [395, 199] on li "PETJA" at bounding box center [391, 205] width 116 height 27
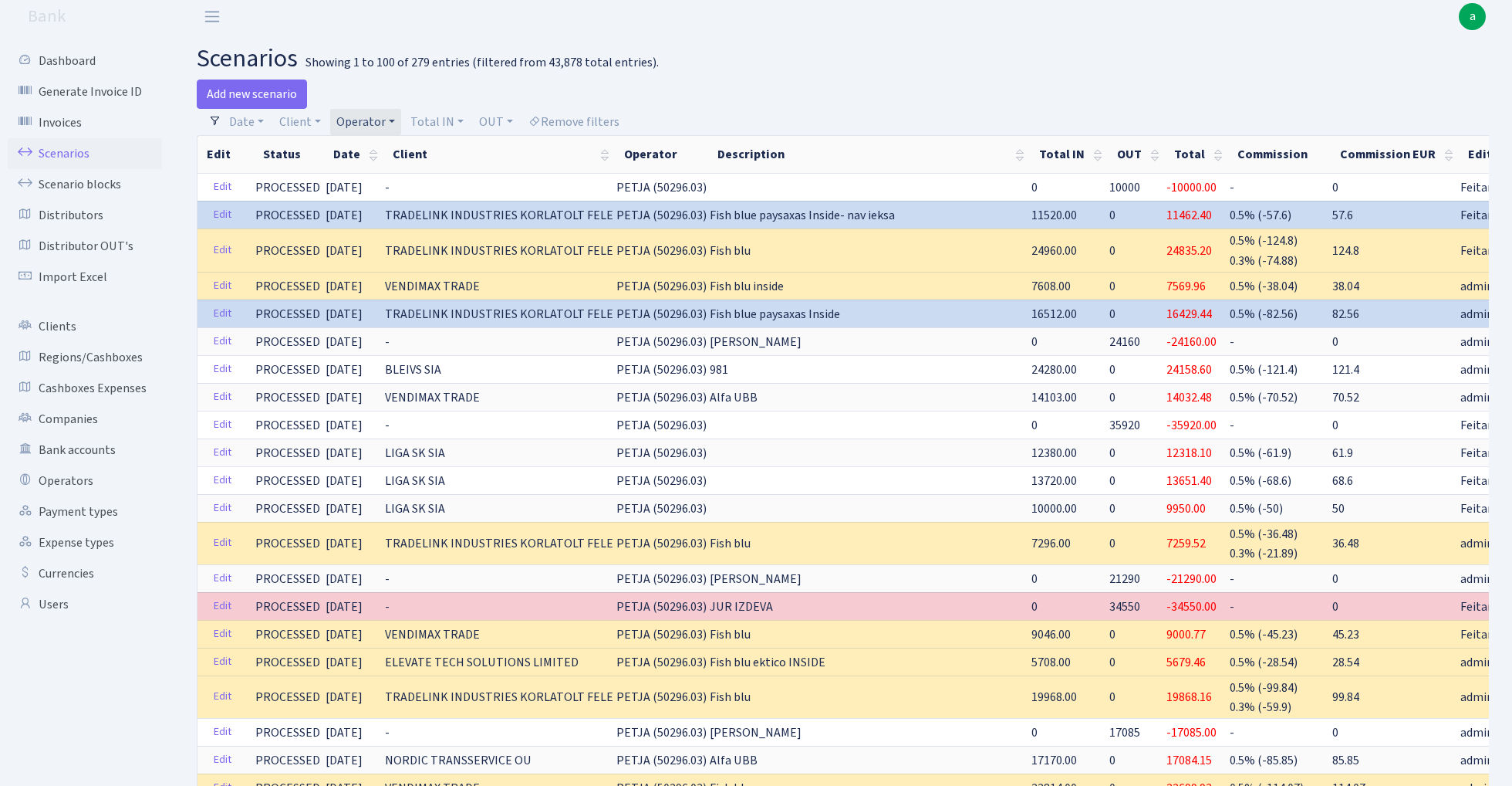
click at [373, 123] on link "Operator" at bounding box center [366, 122] width 71 height 26
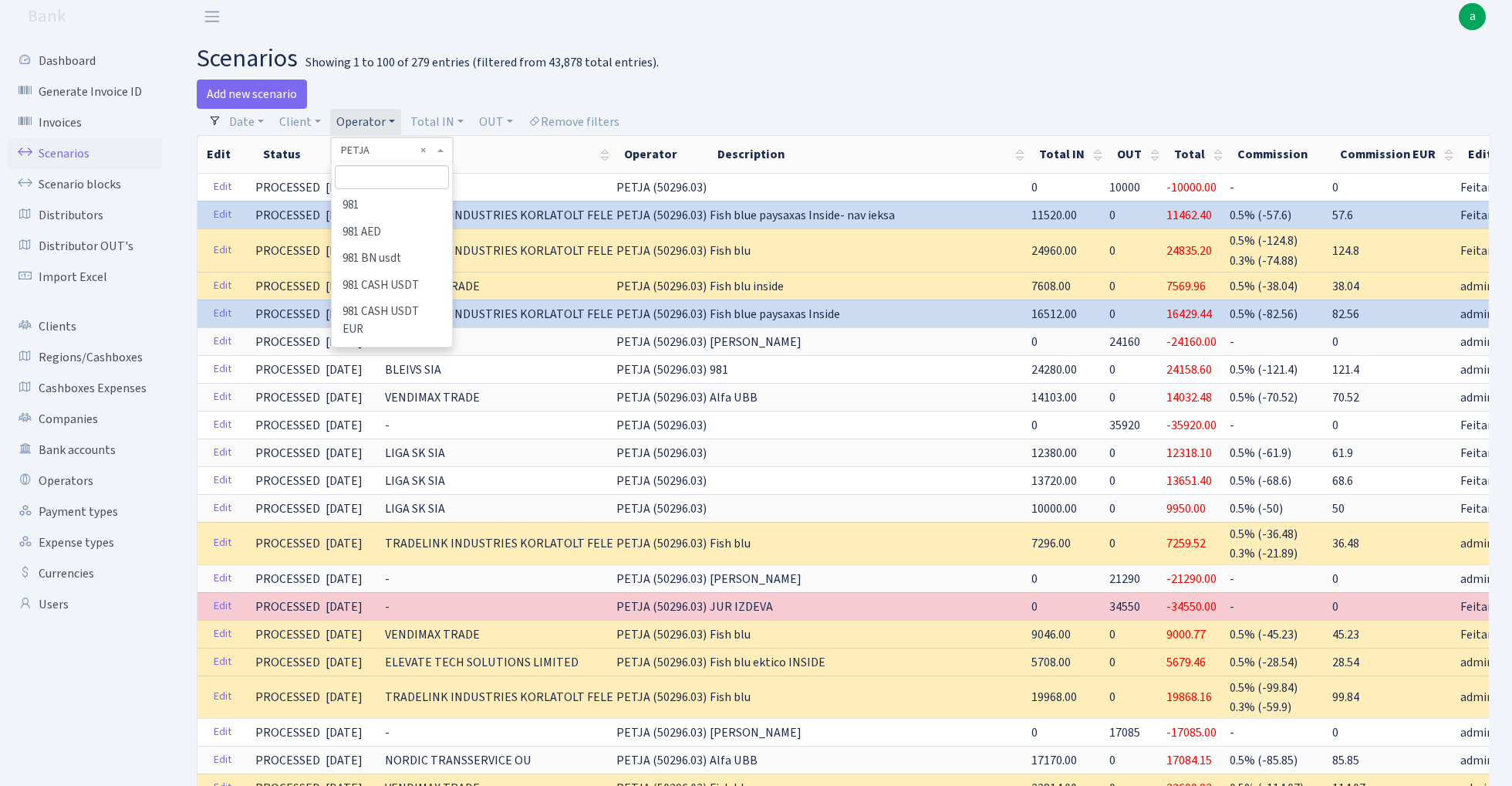
scroll to position [6477, 0]
click at [367, 177] on input "search" at bounding box center [392, 177] width 113 height 24
type input "edzi"
click at [369, 198] on li "EDZI" at bounding box center [391, 205] width 116 height 27
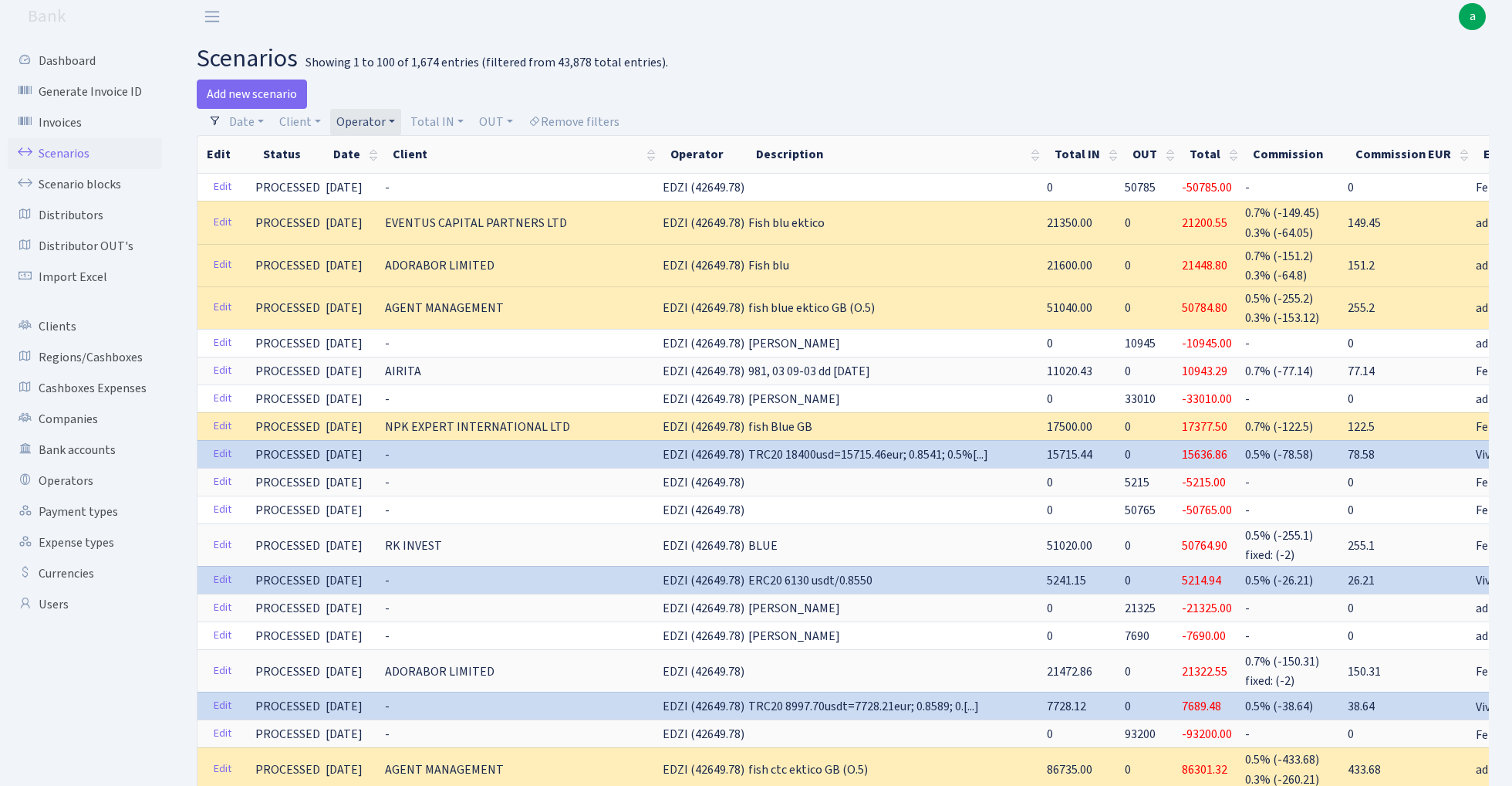
click at [353, 116] on link "Operator" at bounding box center [366, 122] width 71 height 26
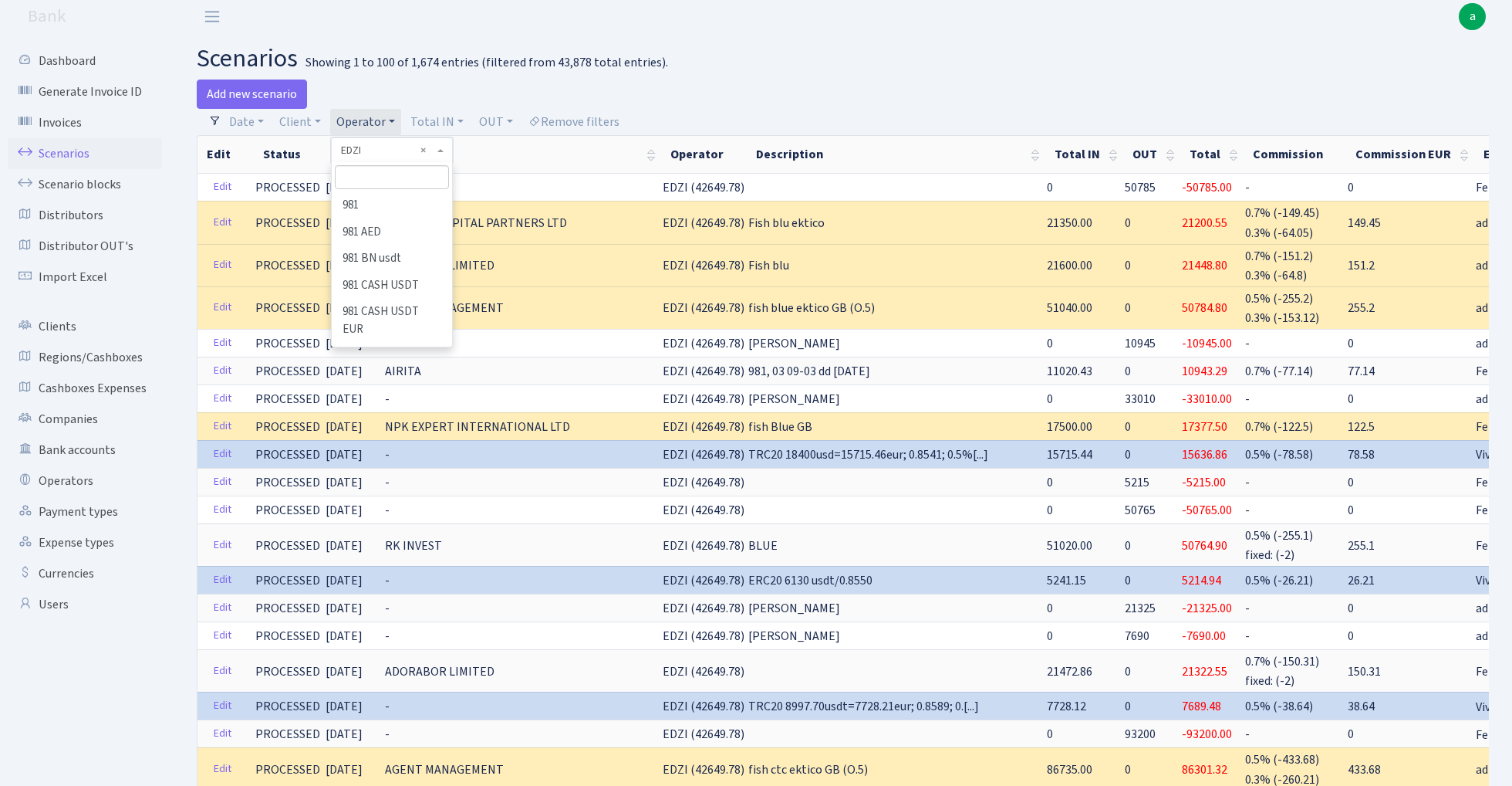
scroll to position [2283, 0]
click at [381, 179] on input "search" at bounding box center [392, 177] width 113 height 24
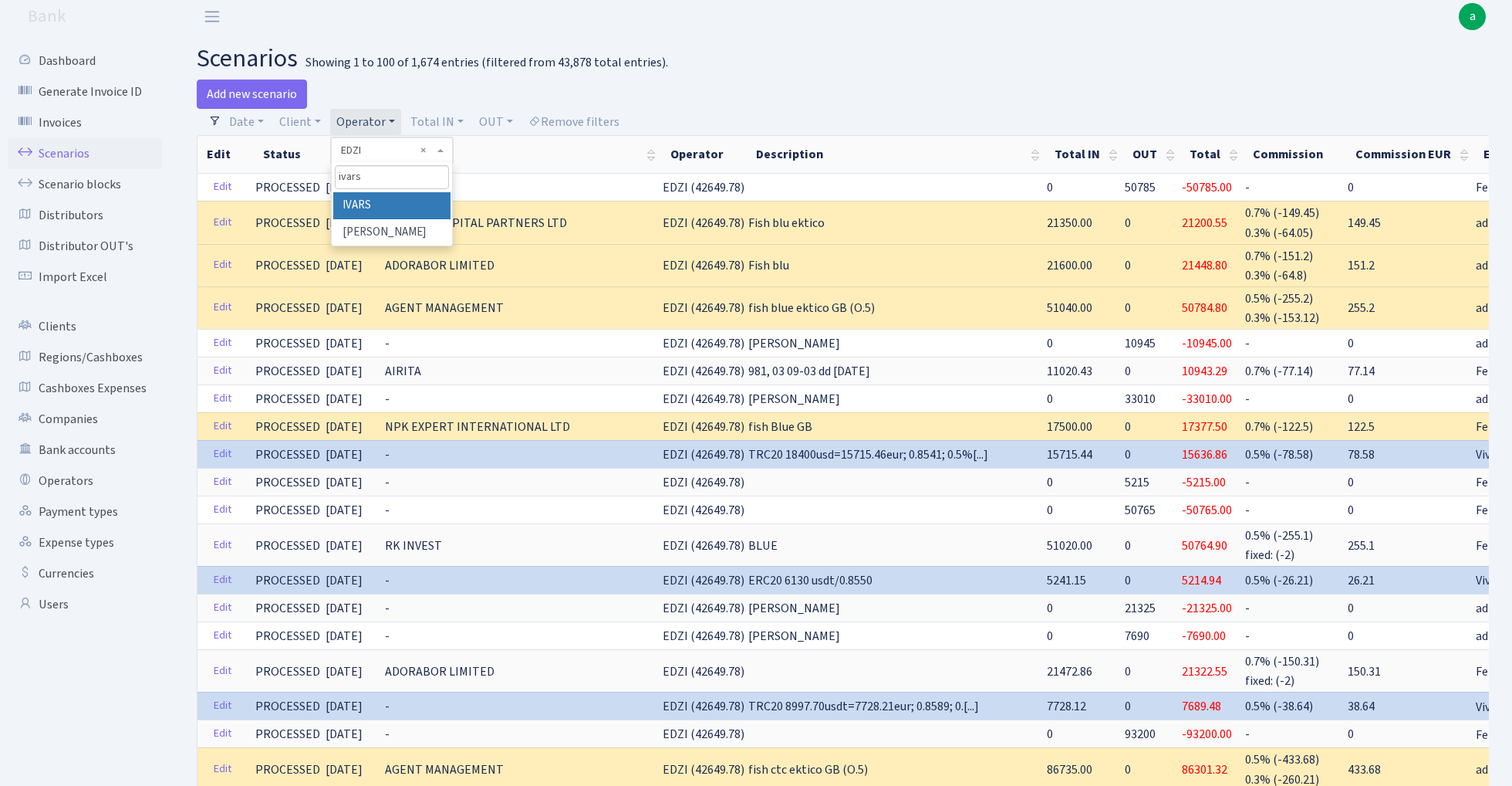
type input "ivars"
click at [390, 201] on li "IVARS" at bounding box center [391, 205] width 116 height 27
